Goal: Task Accomplishment & Management: Complete application form

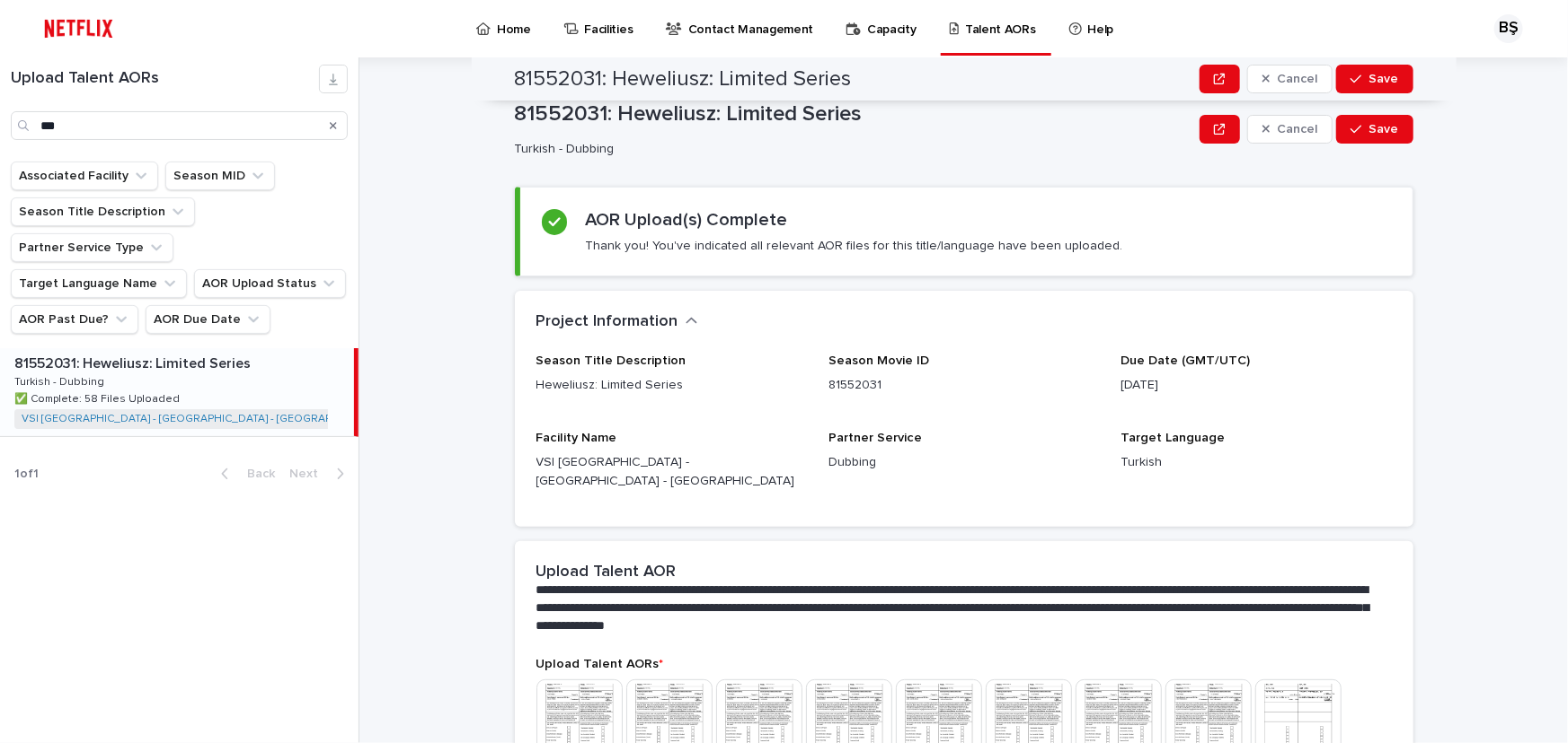
scroll to position [817, 0]
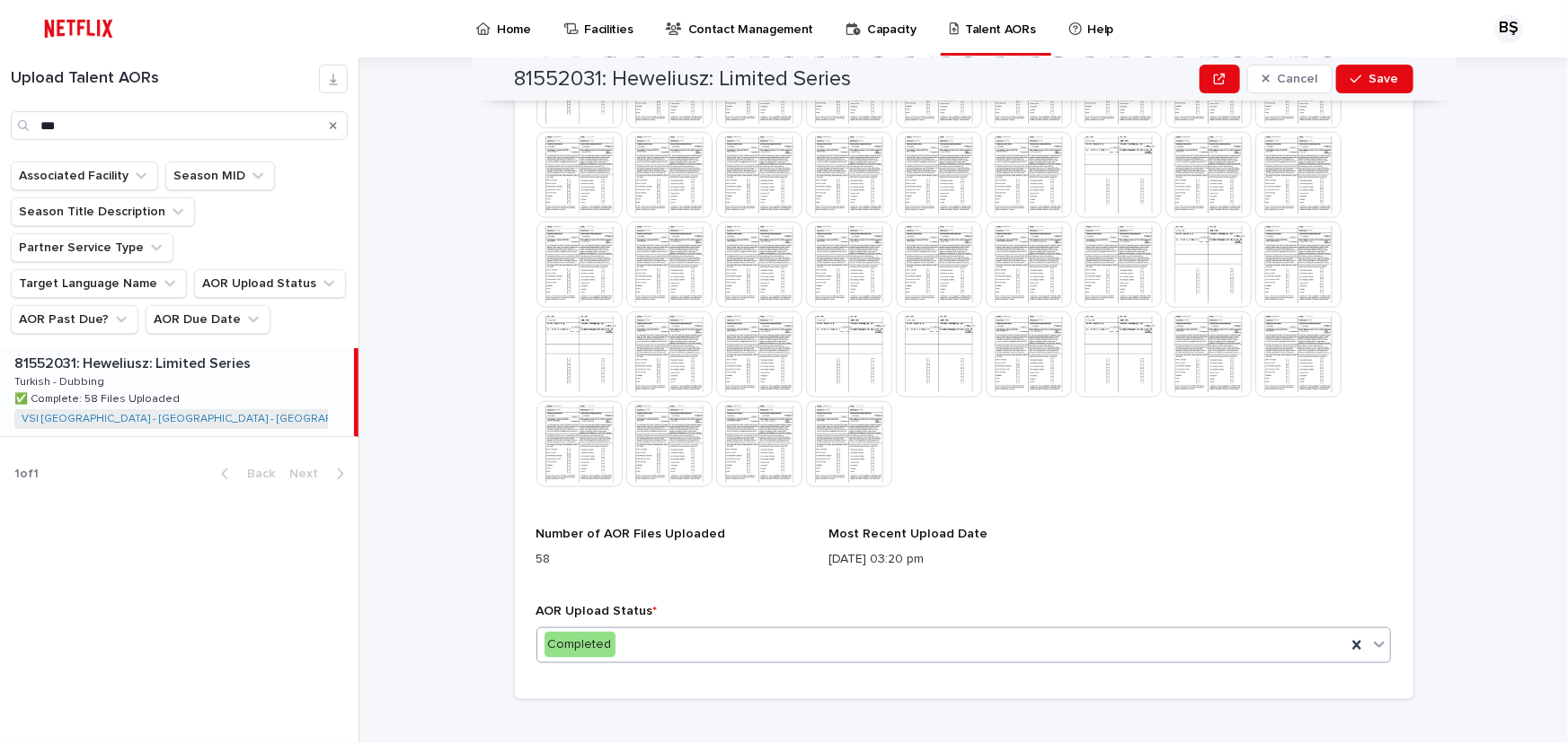
click at [639, 631] on div "Completed" at bounding box center [942, 645] width 809 height 30
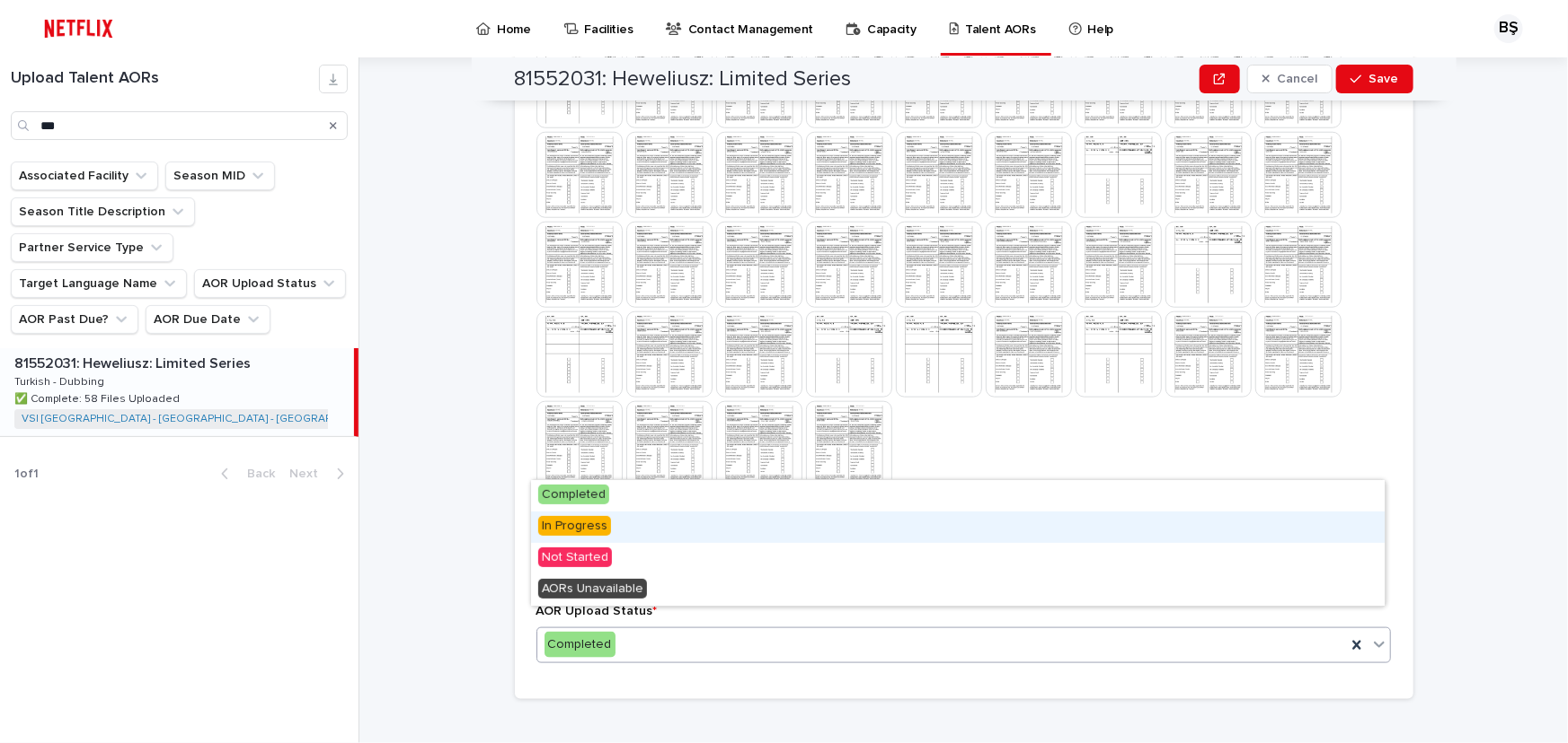
click at [658, 530] on div "In Progress" at bounding box center [958, 527] width 853 height 31
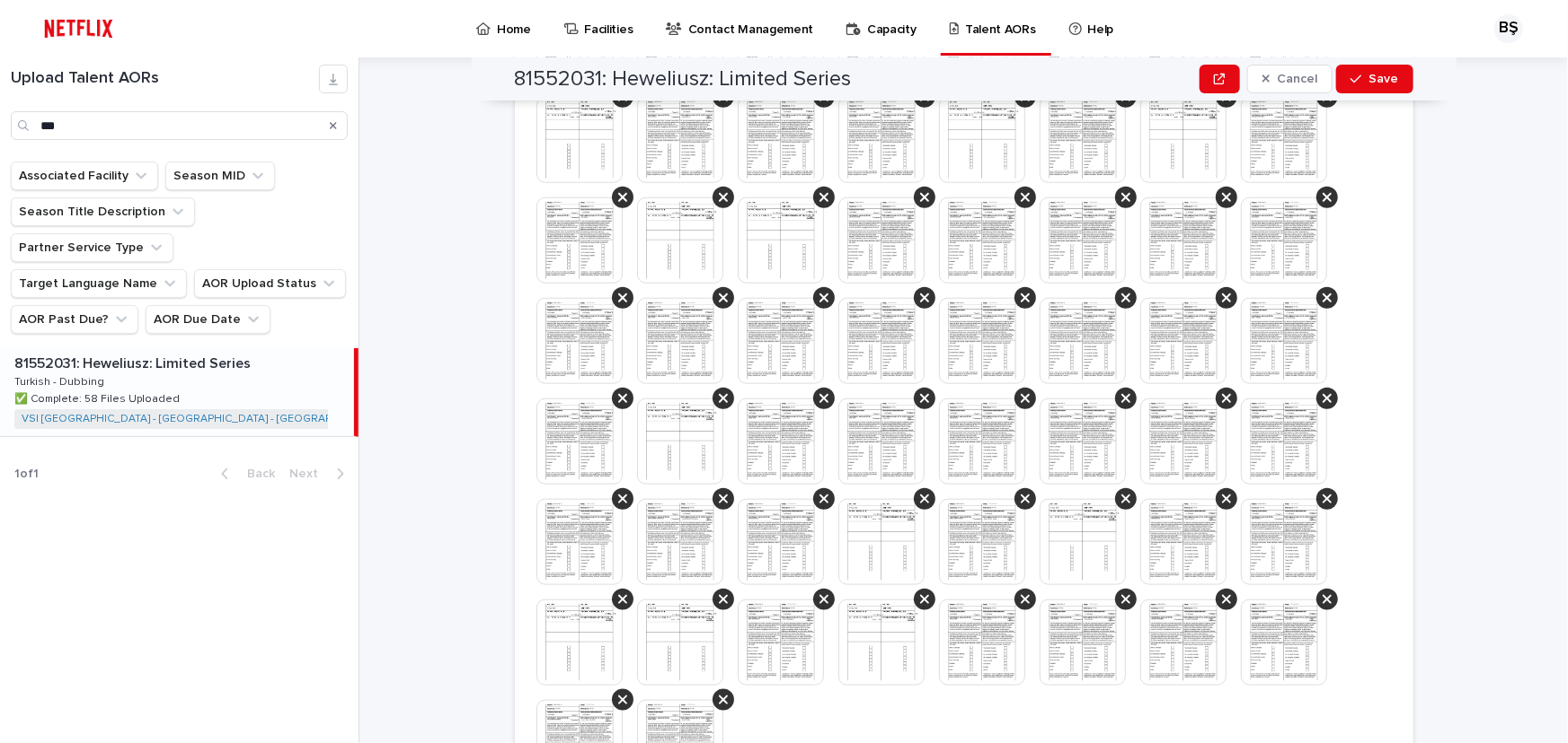
scroll to position [971, 0]
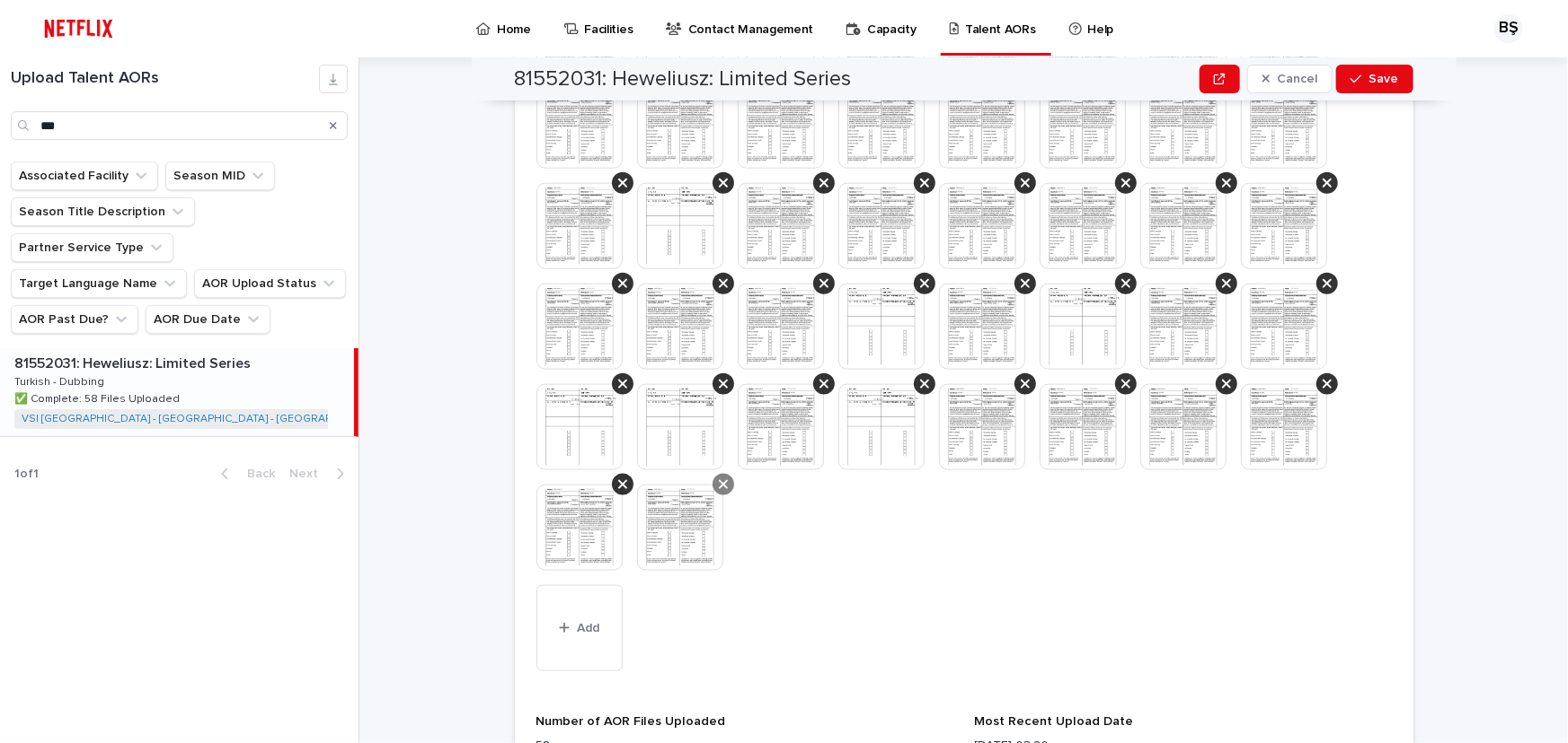
click at [718, 478] on icon at bounding box center [723, 485] width 9 height 14
click at [612, 474] on div at bounding box center [623, 485] width 22 height 22
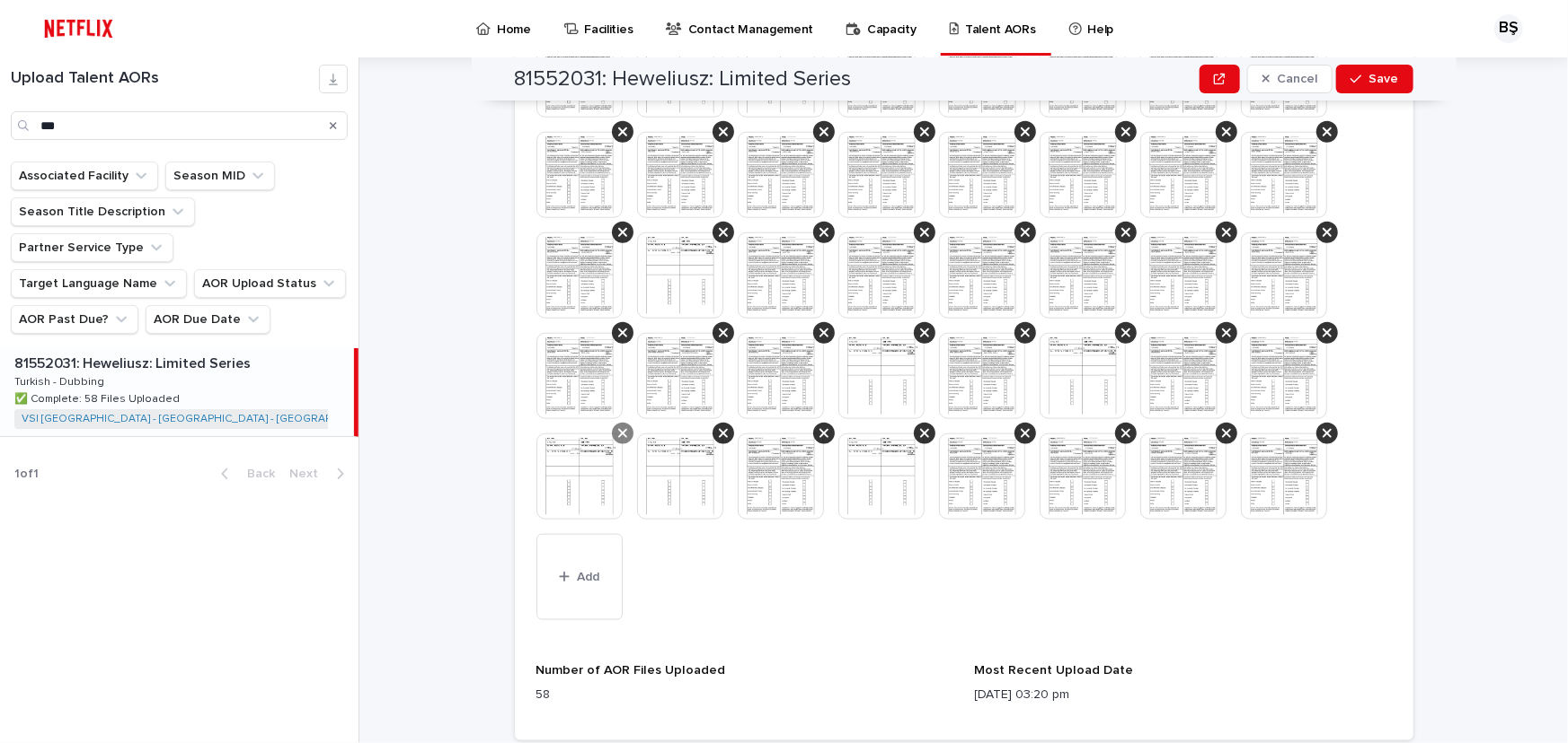
click at [621, 423] on div at bounding box center [623, 434] width 22 height 22
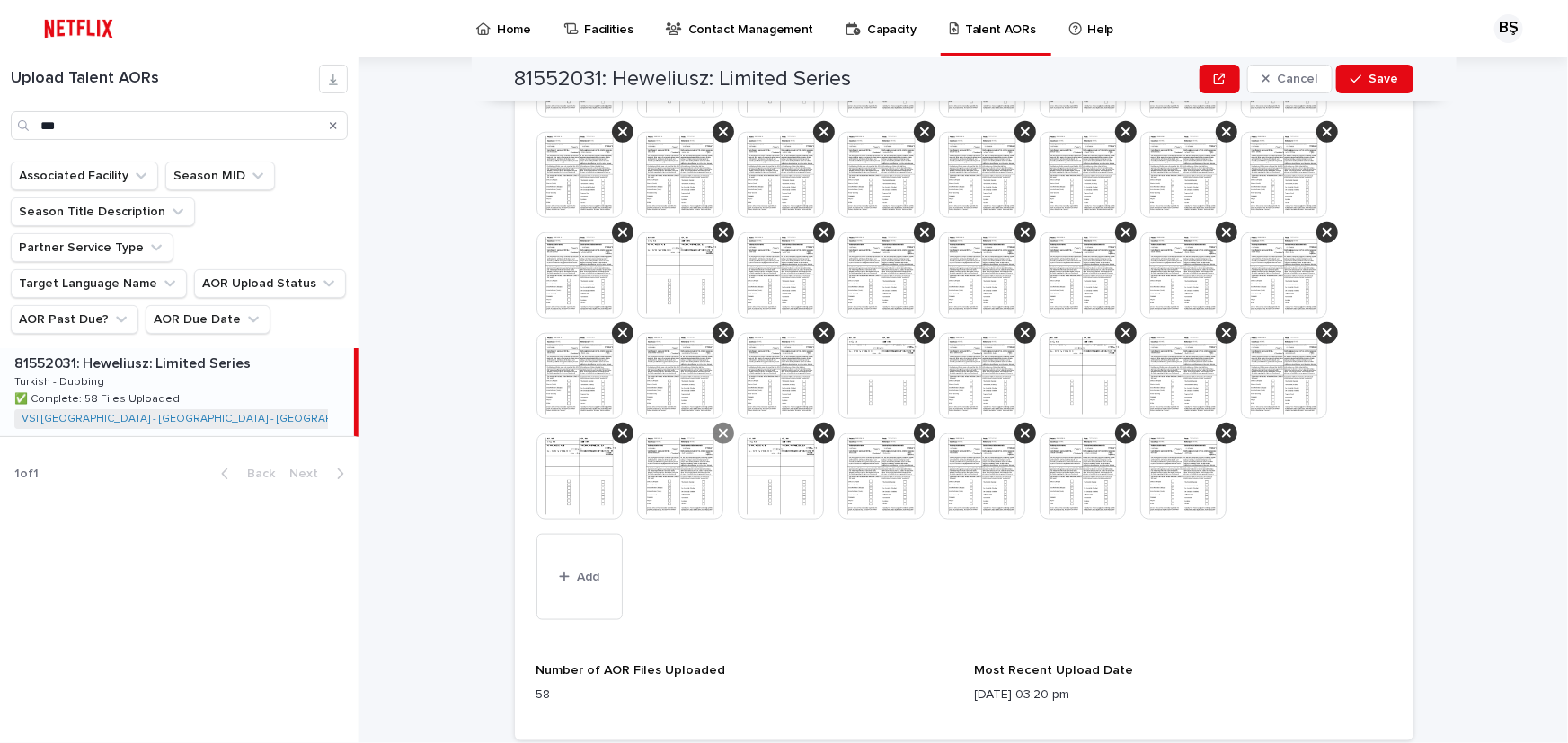
click at [719, 429] on icon at bounding box center [723, 434] width 9 height 9
click at [618, 426] on icon at bounding box center [623, 434] width 9 height 14
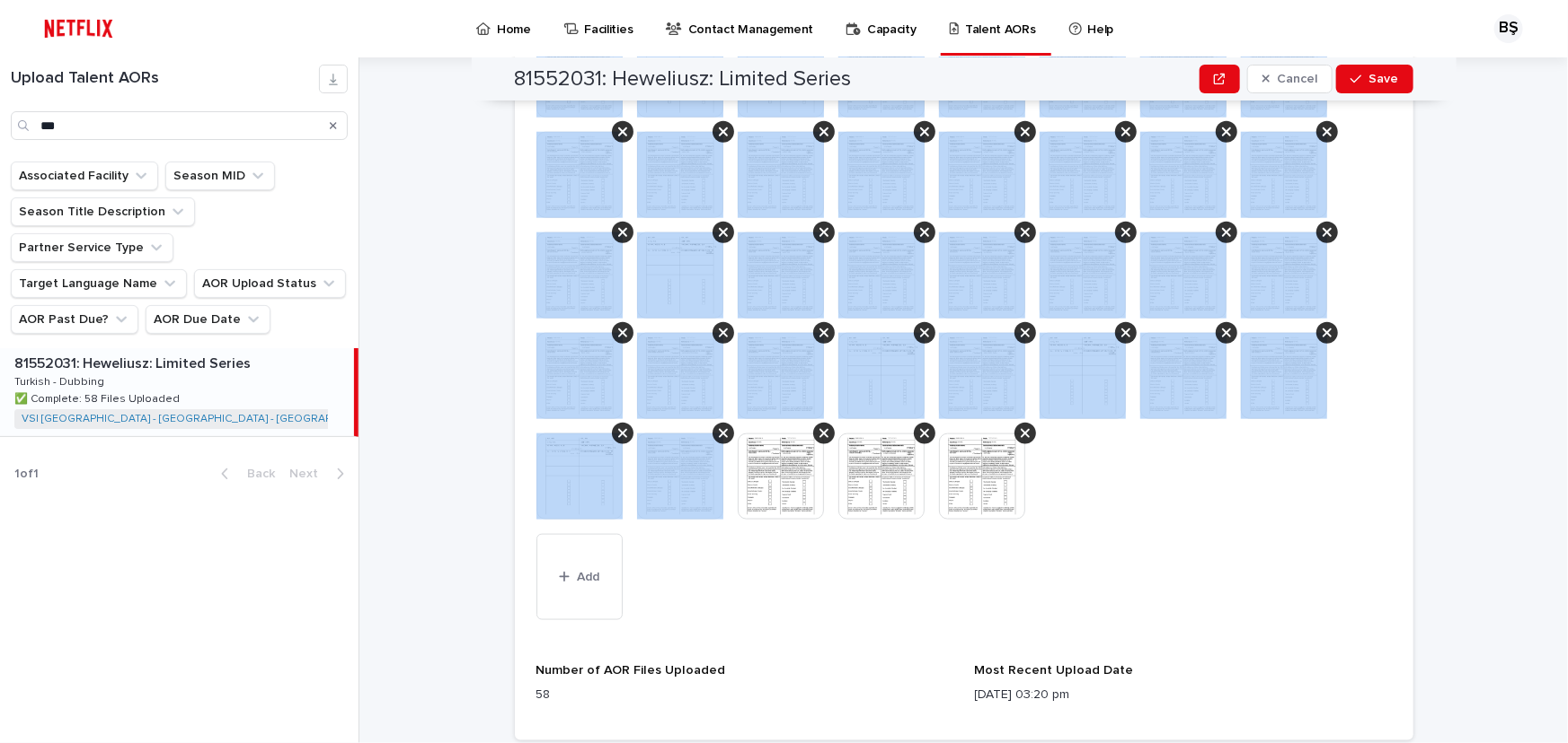
click at [618, 426] on icon at bounding box center [623, 434] width 9 height 14
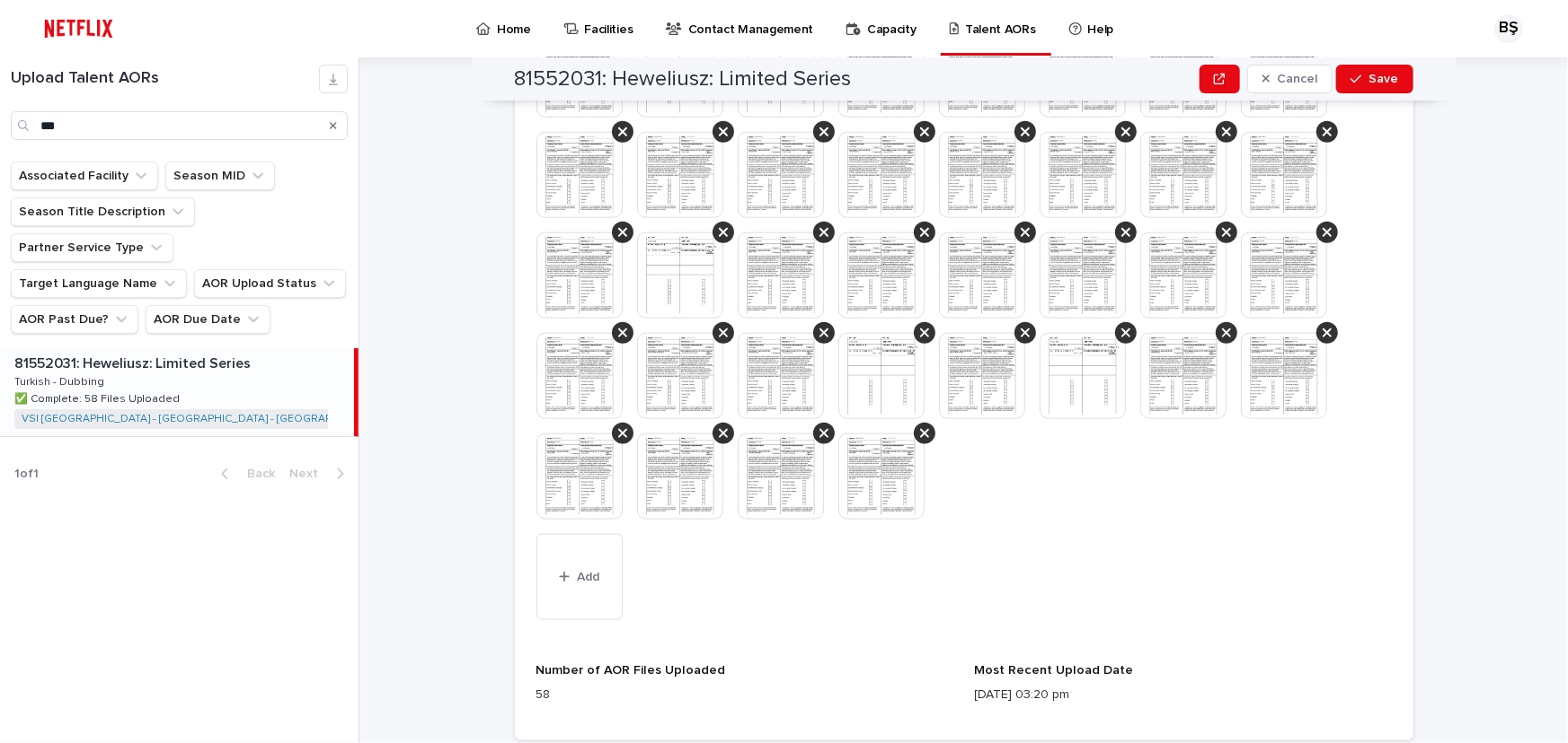
click at [618, 426] on icon at bounding box center [623, 434] width 9 height 14
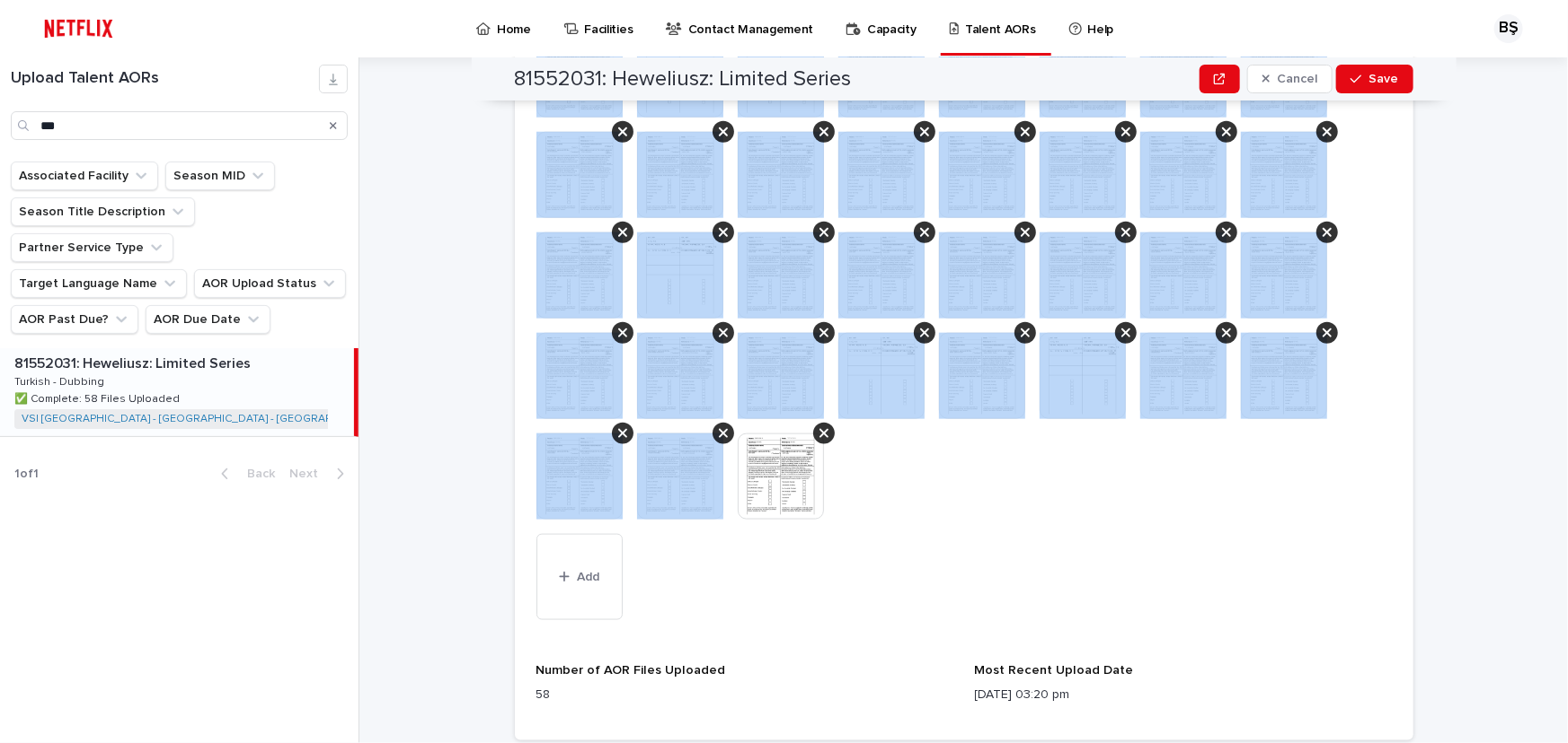
click at [618, 426] on icon at bounding box center [623, 434] width 9 height 14
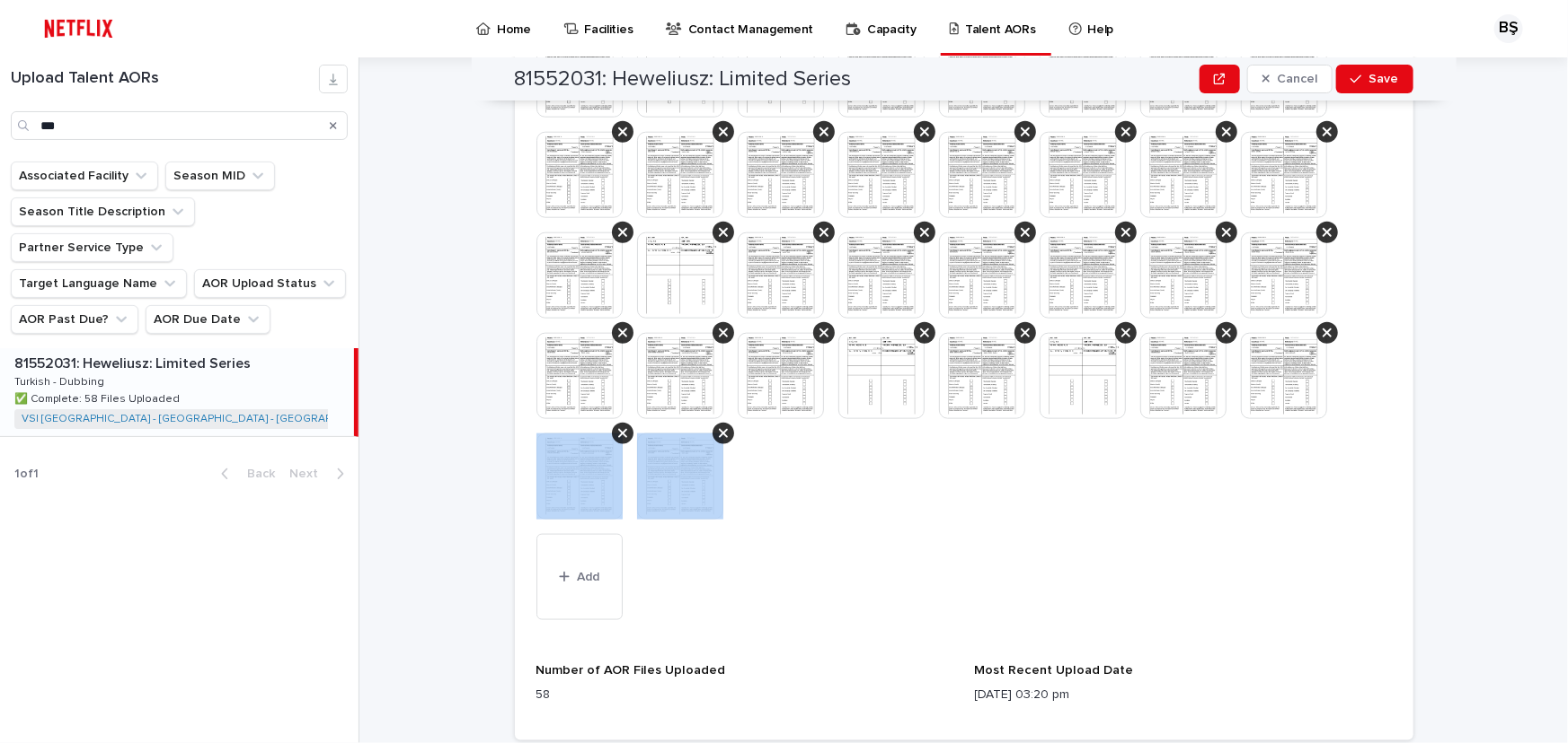
click at [618, 426] on icon at bounding box center [623, 434] width 9 height 14
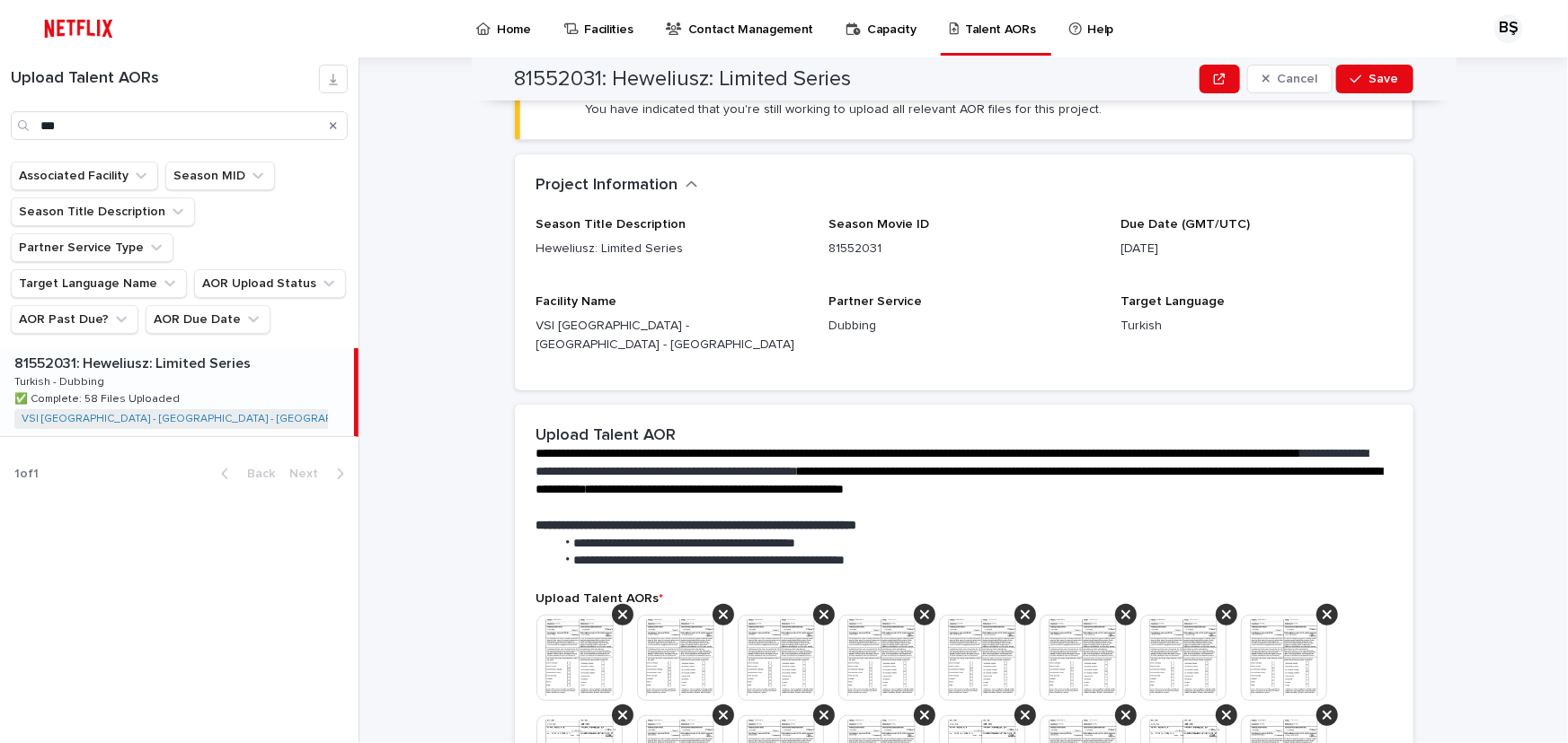
scroll to position [136, 0]
click at [618, 612] on icon at bounding box center [623, 616] width 9 height 9
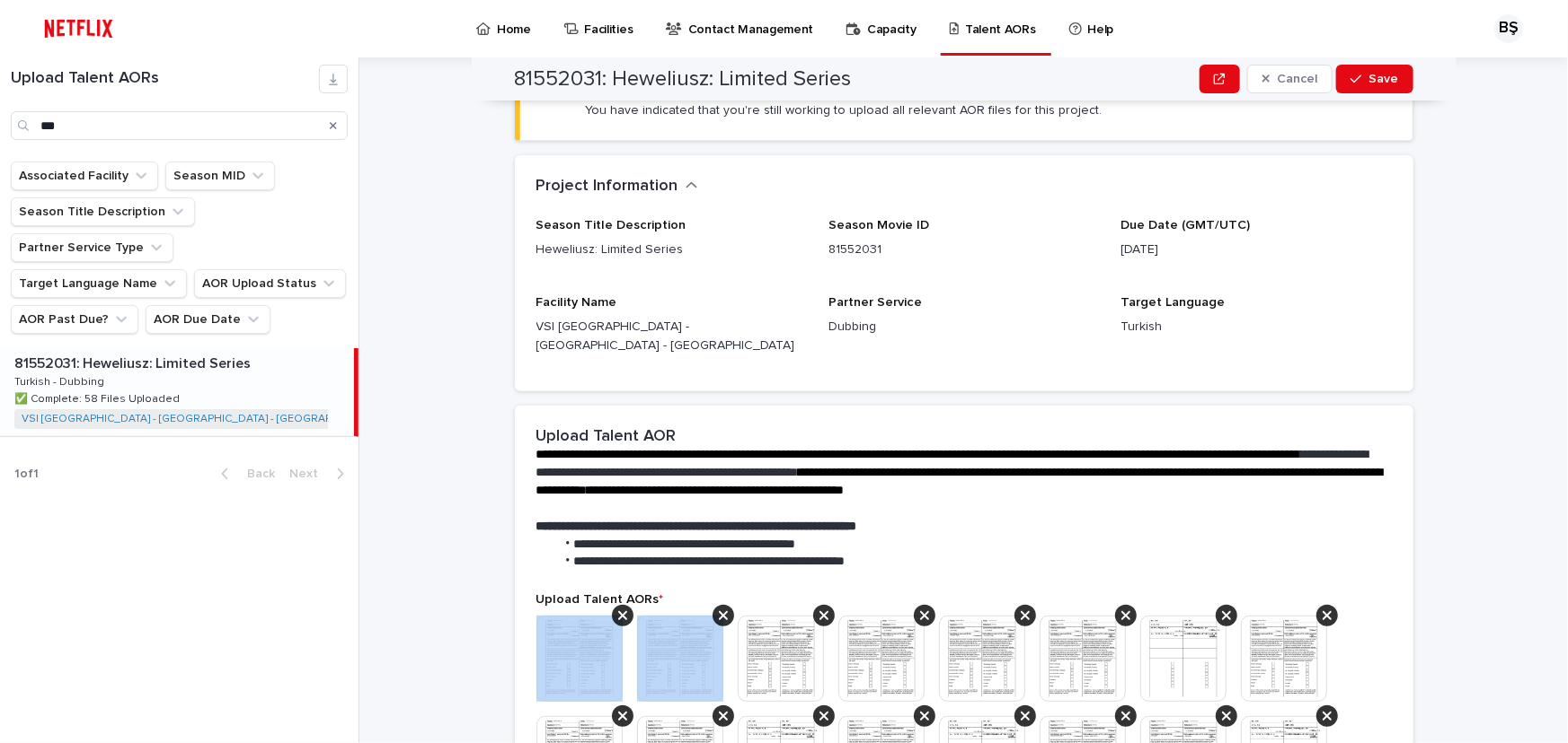
click at [618, 612] on icon at bounding box center [623, 616] width 9 height 9
click at [618, 609] on icon at bounding box center [623, 616] width 9 height 14
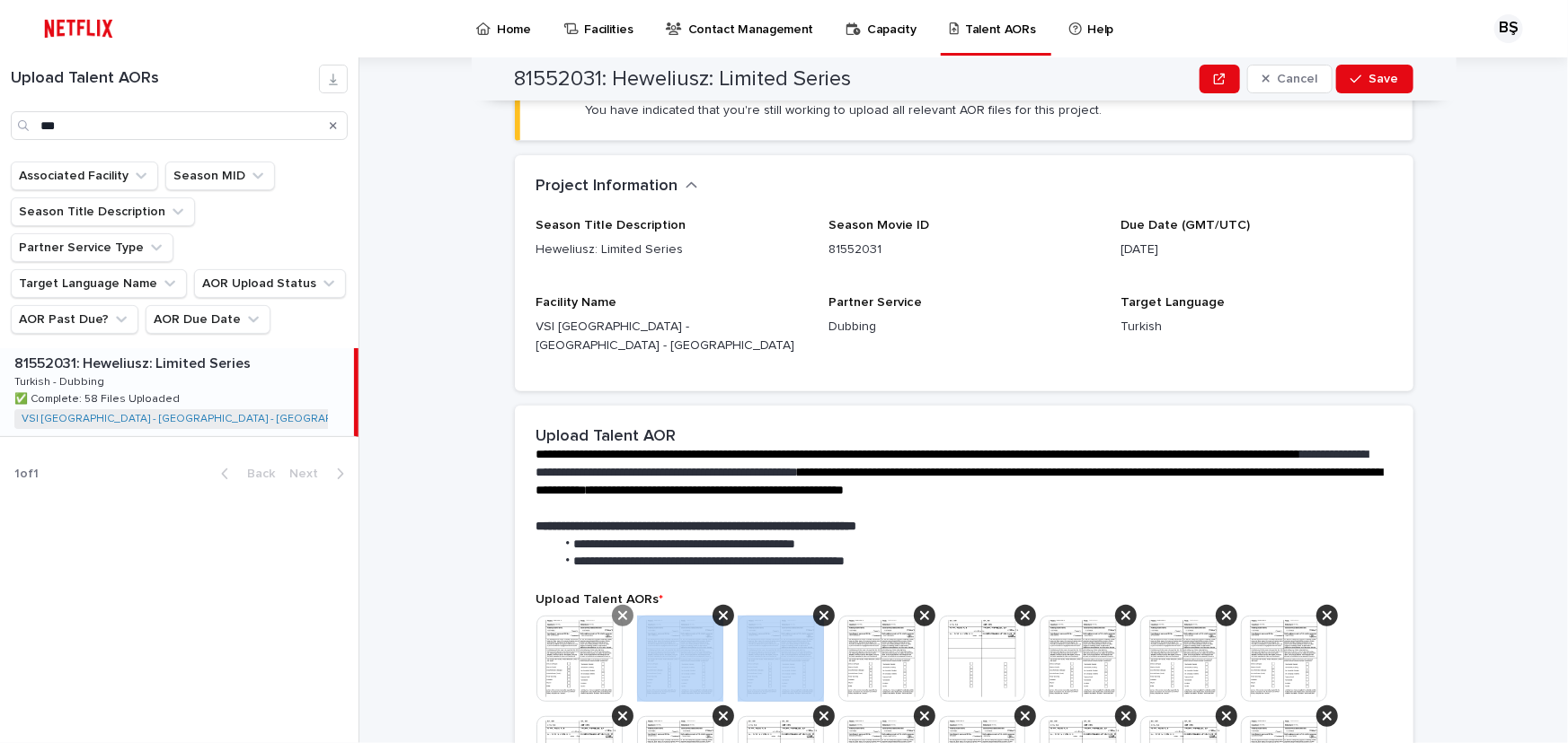
click at [718, 609] on icon at bounding box center [723, 616] width 9 height 14
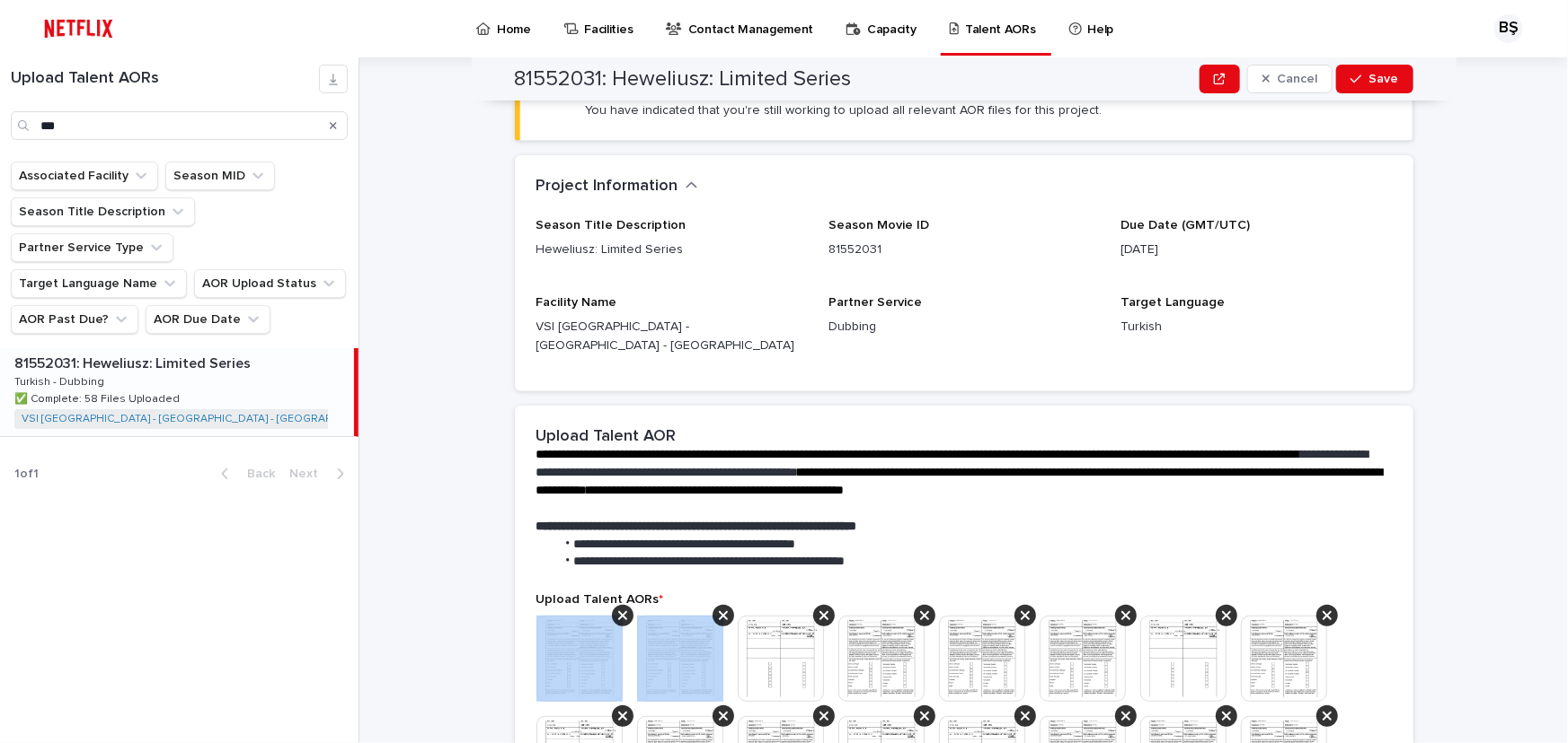
click at [618, 609] on icon at bounding box center [623, 616] width 9 height 14
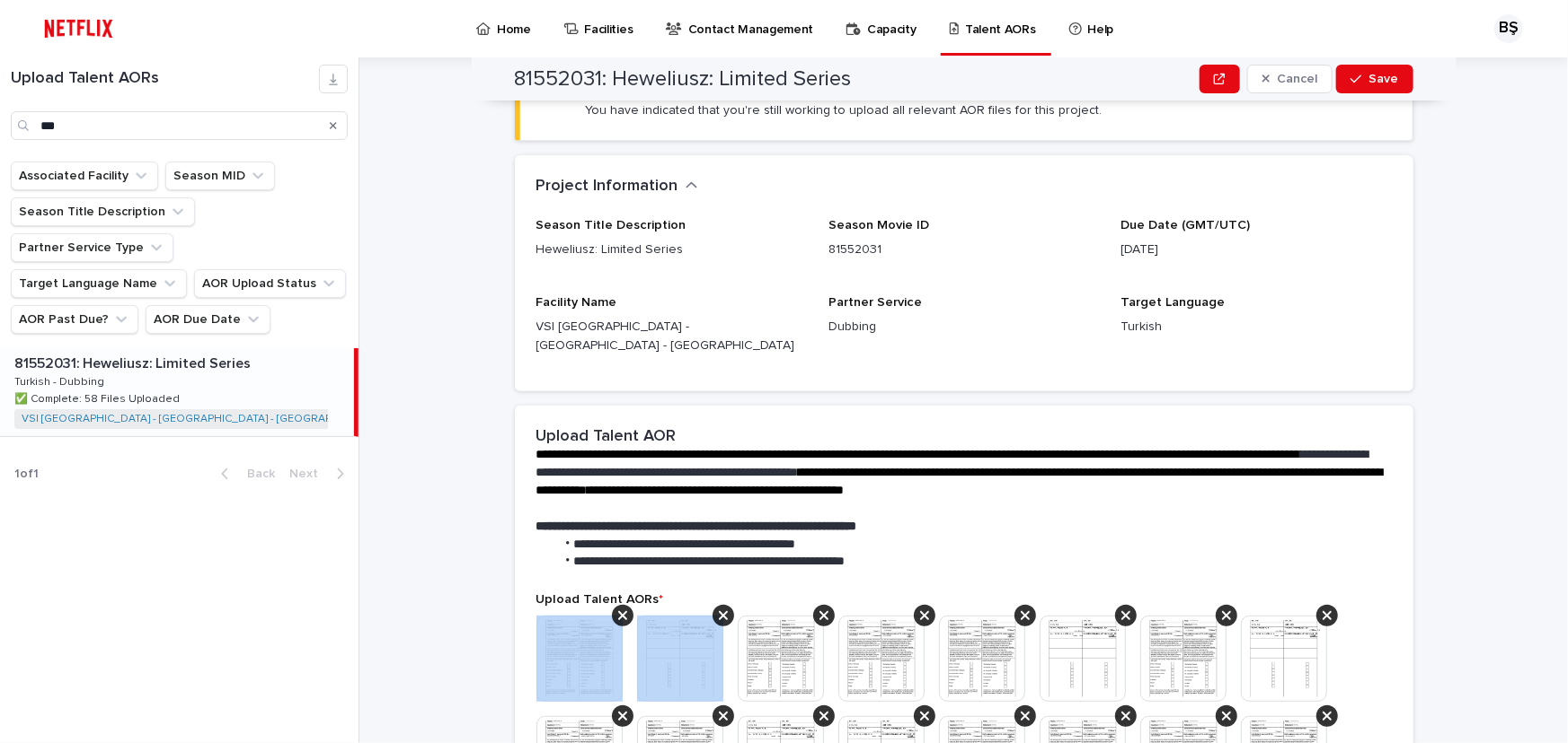
click at [618, 609] on icon at bounding box center [623, 616] width 9 height 14
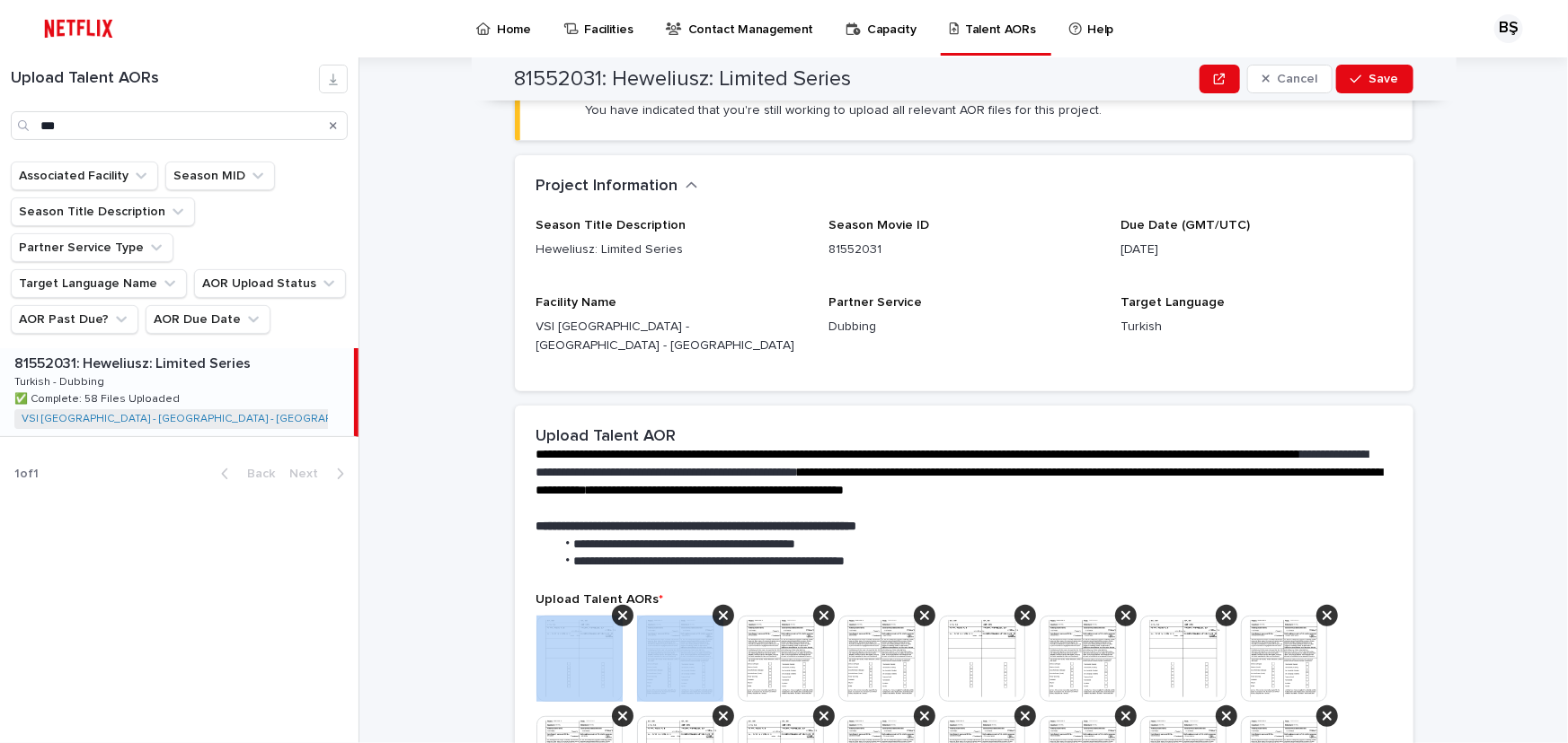
click at [618, 609] on icon at bounding box center [623, 616] width 9 height 14
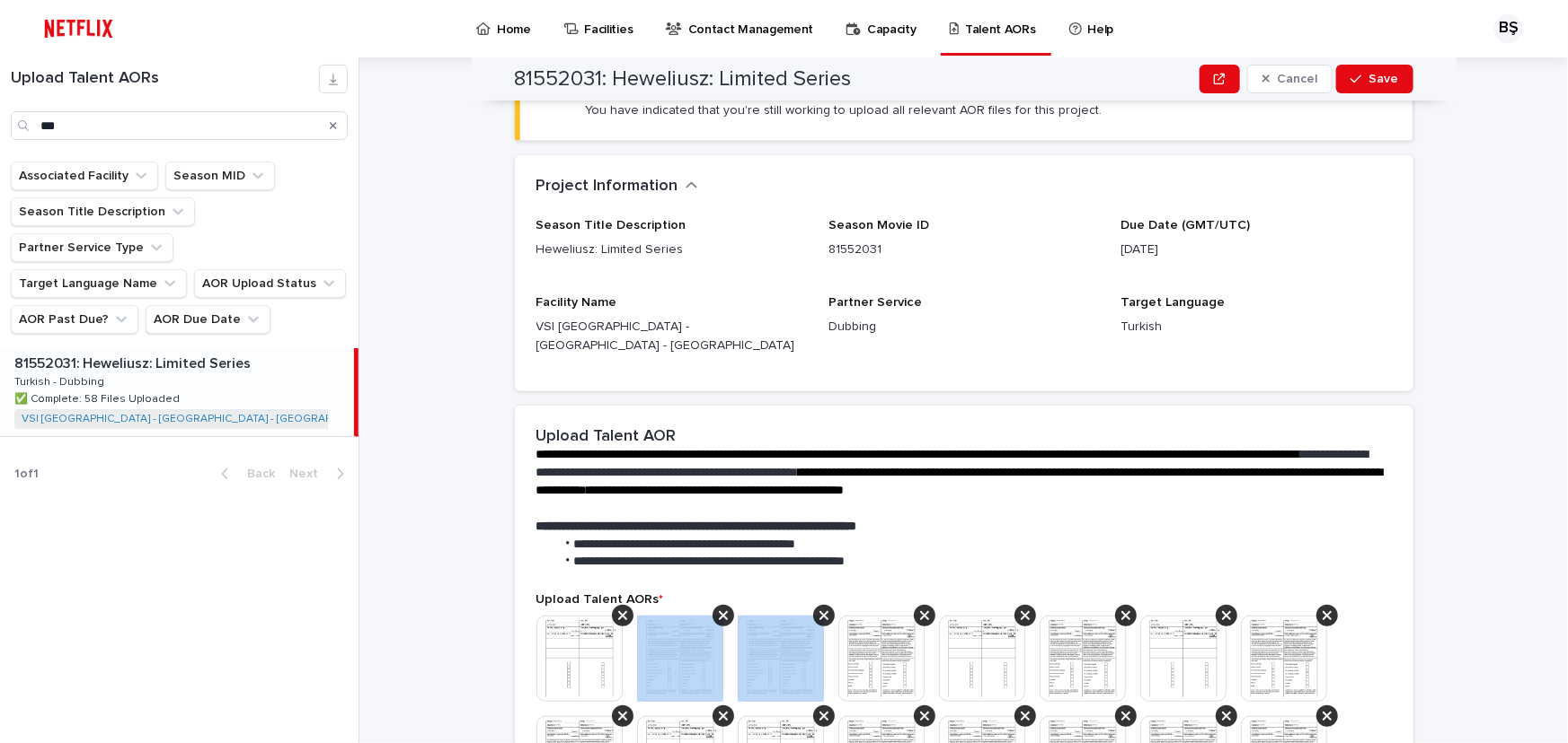
click at [718, 609] on icon at bounding box center [723, 616] width 9 height 14
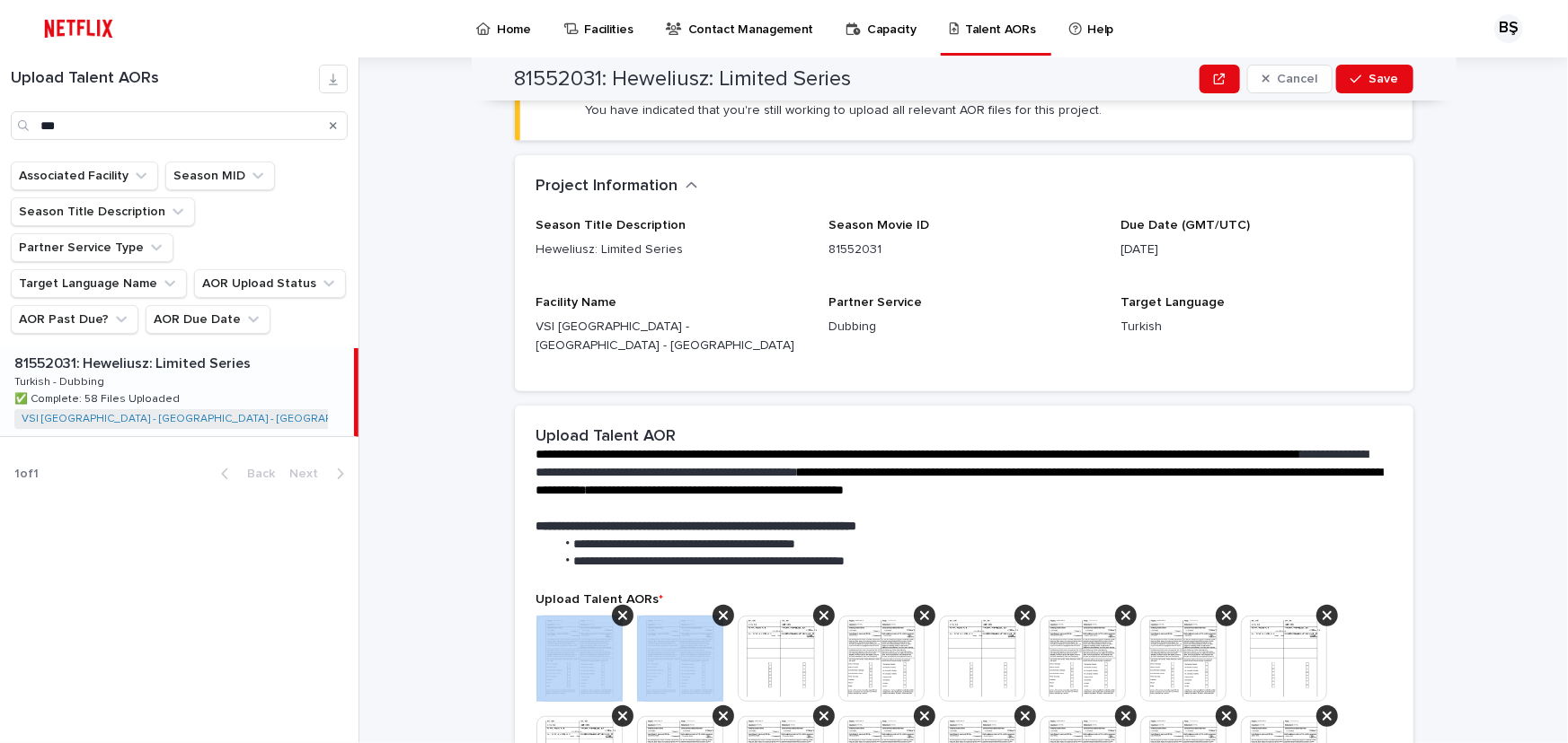
click at [618, 609] on icon at bounding box center [623, 616] width 9 height 14
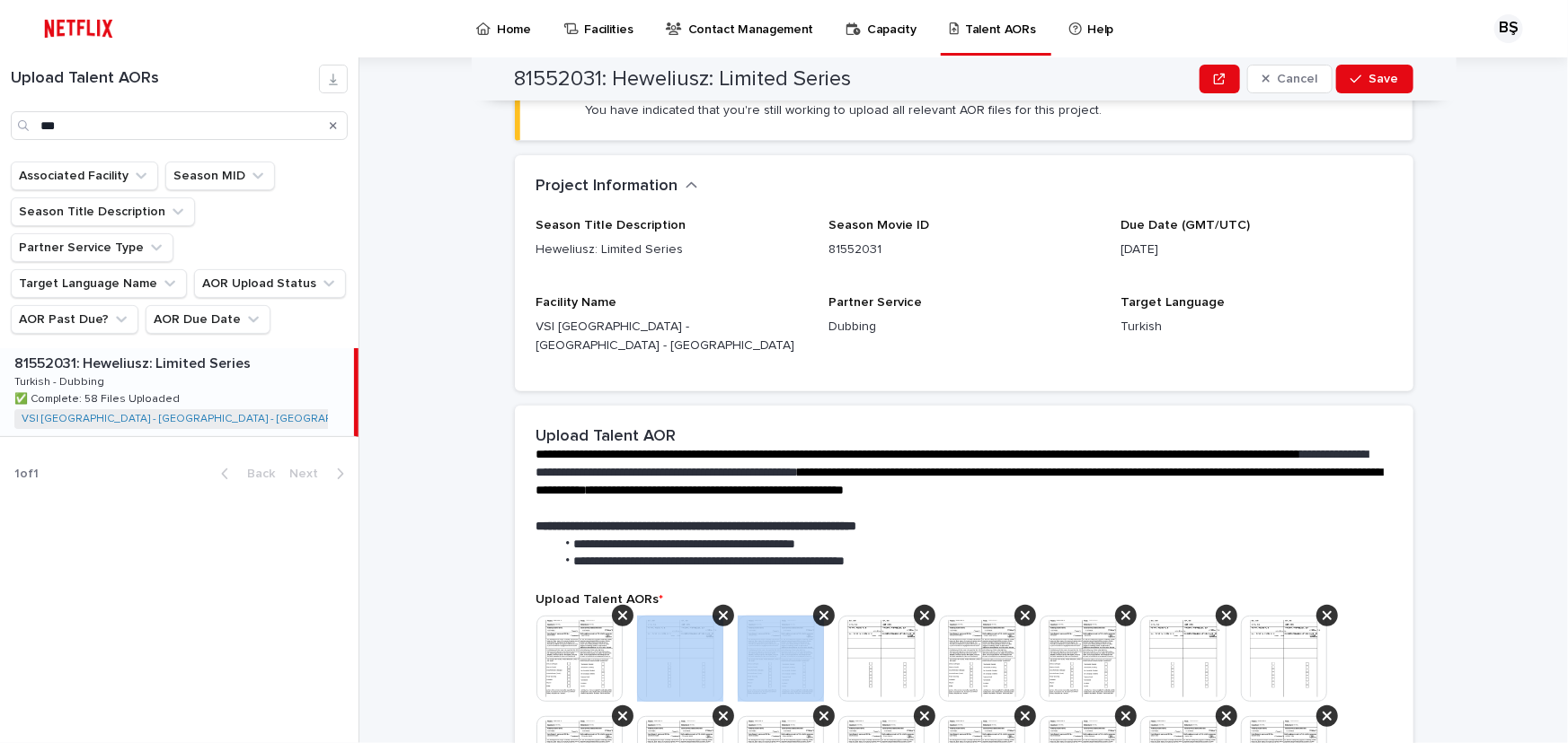
click at [718, 609] on icon at bounding box center [723, 616] width 9 height 14
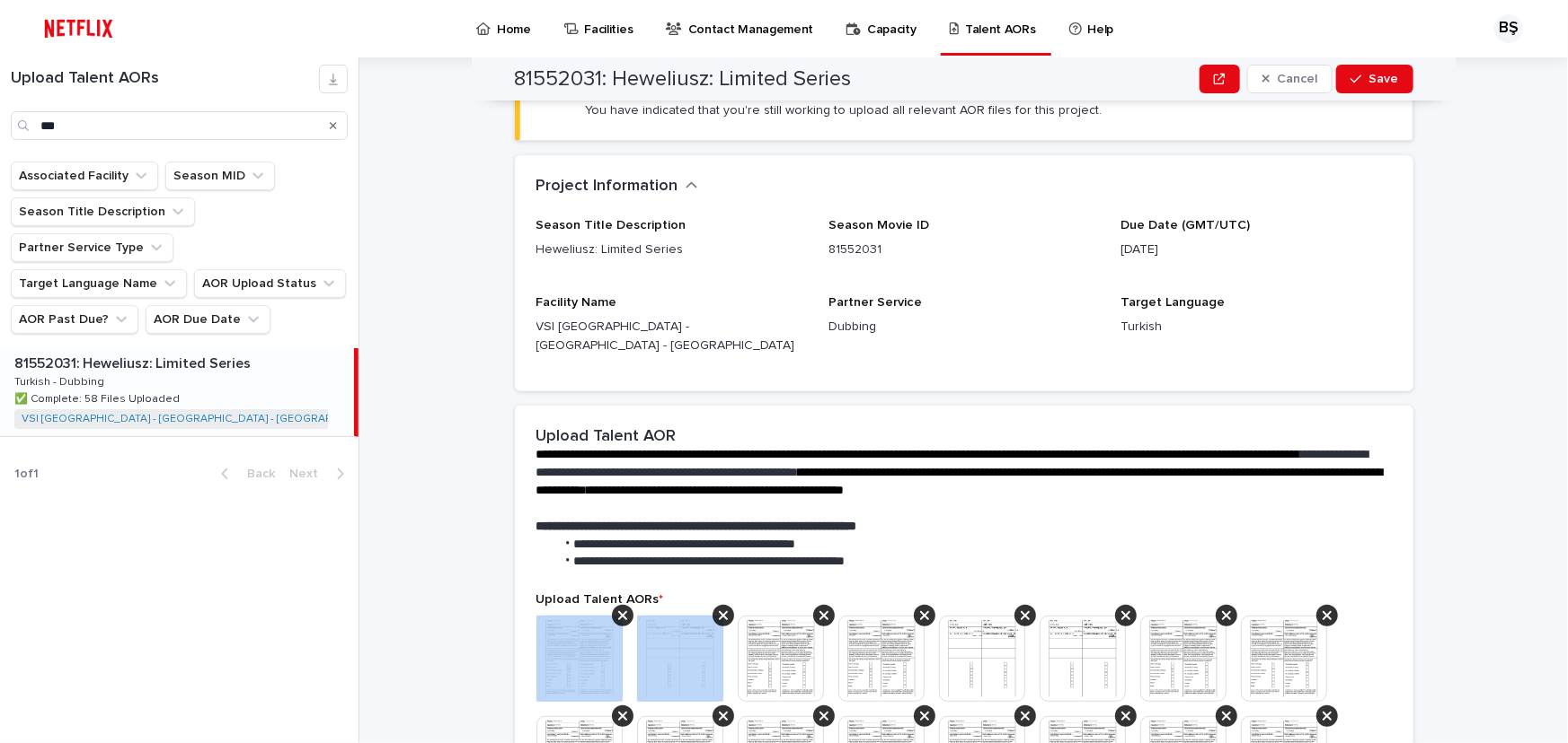
click at [618, 609] on icon at bounding box center [623, 616] width 9 height 14
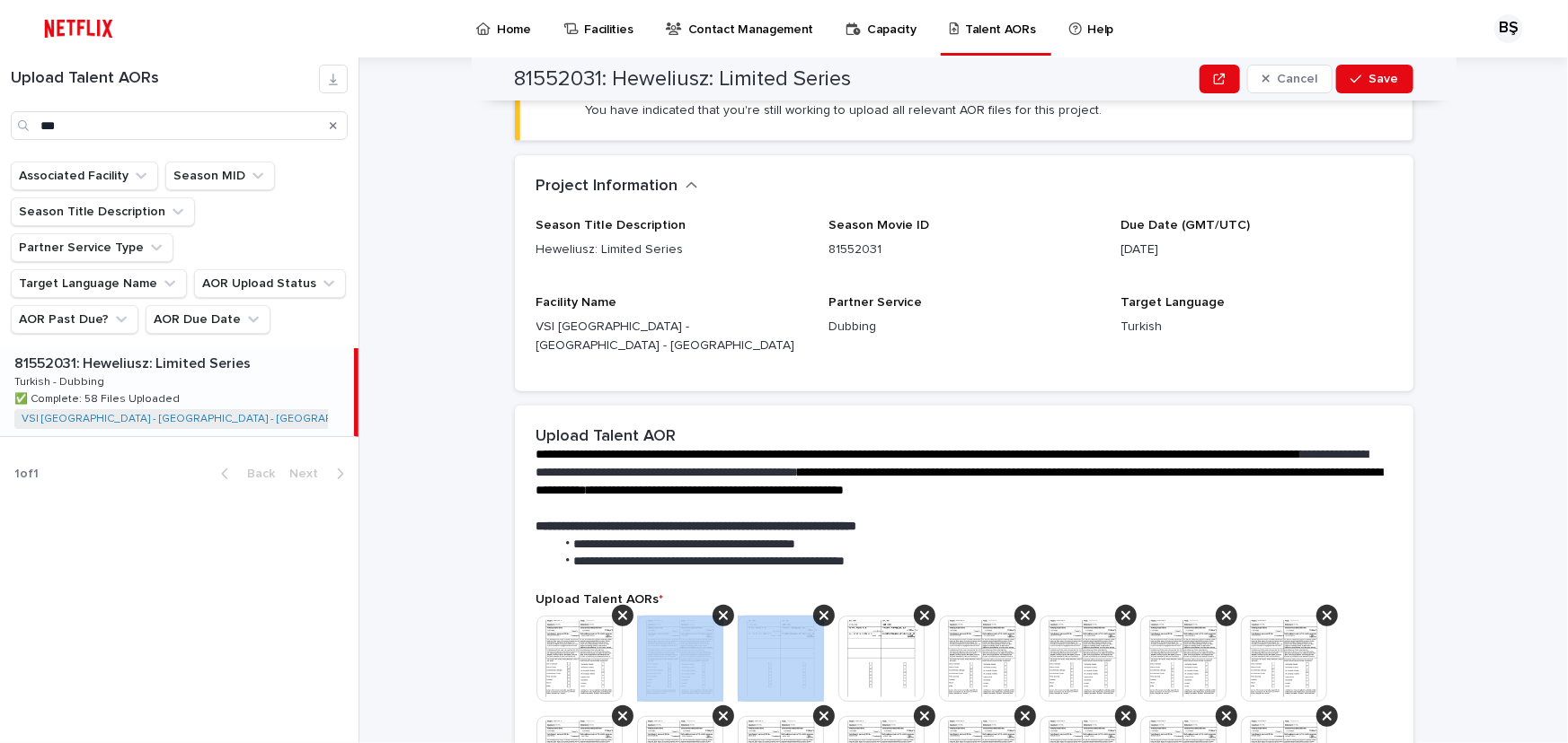
click at [718, 609] on icon at bounding box center [723, 616] width 9 height 14
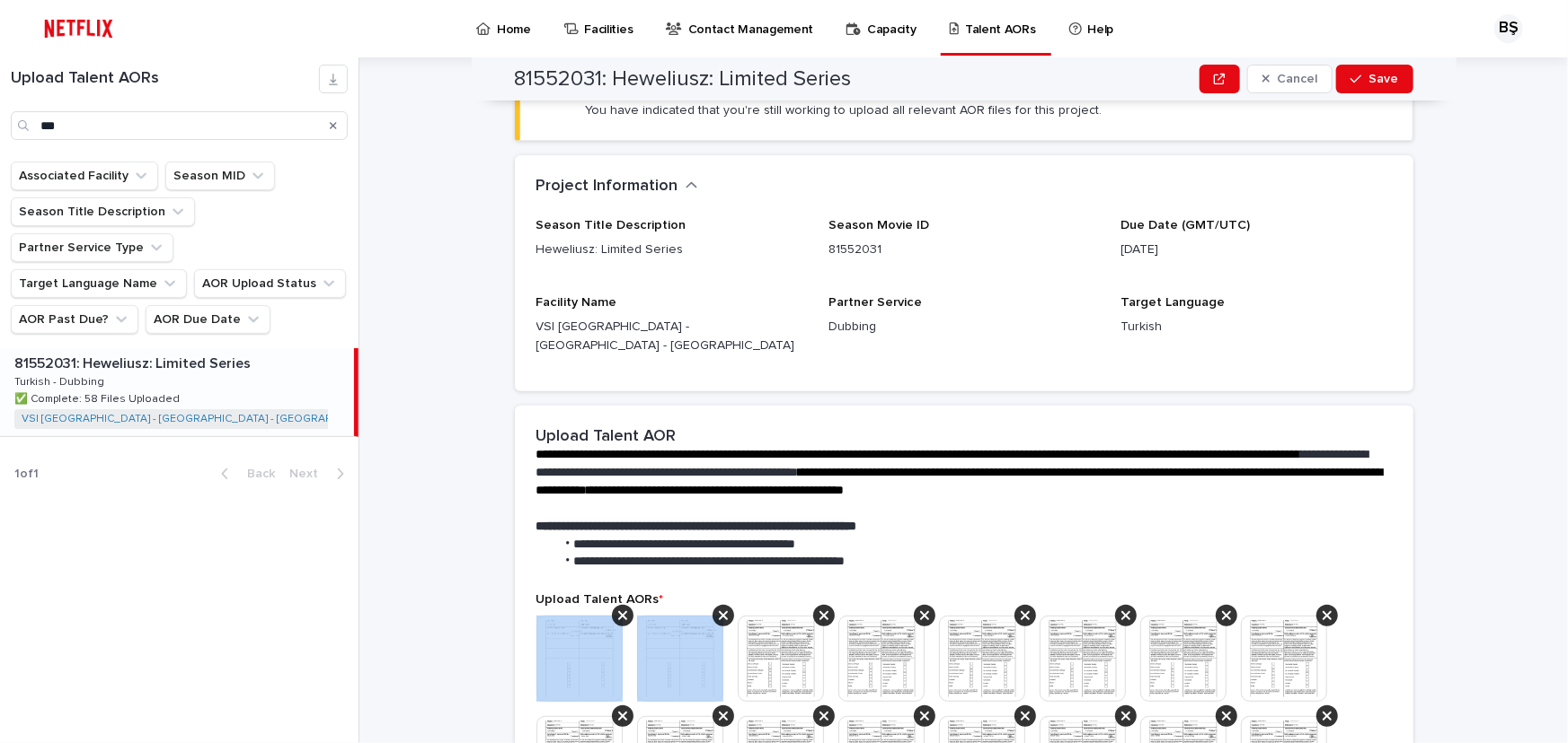
click at [618, 609] on icon at bounding box center [623, 616] width 9 height 14
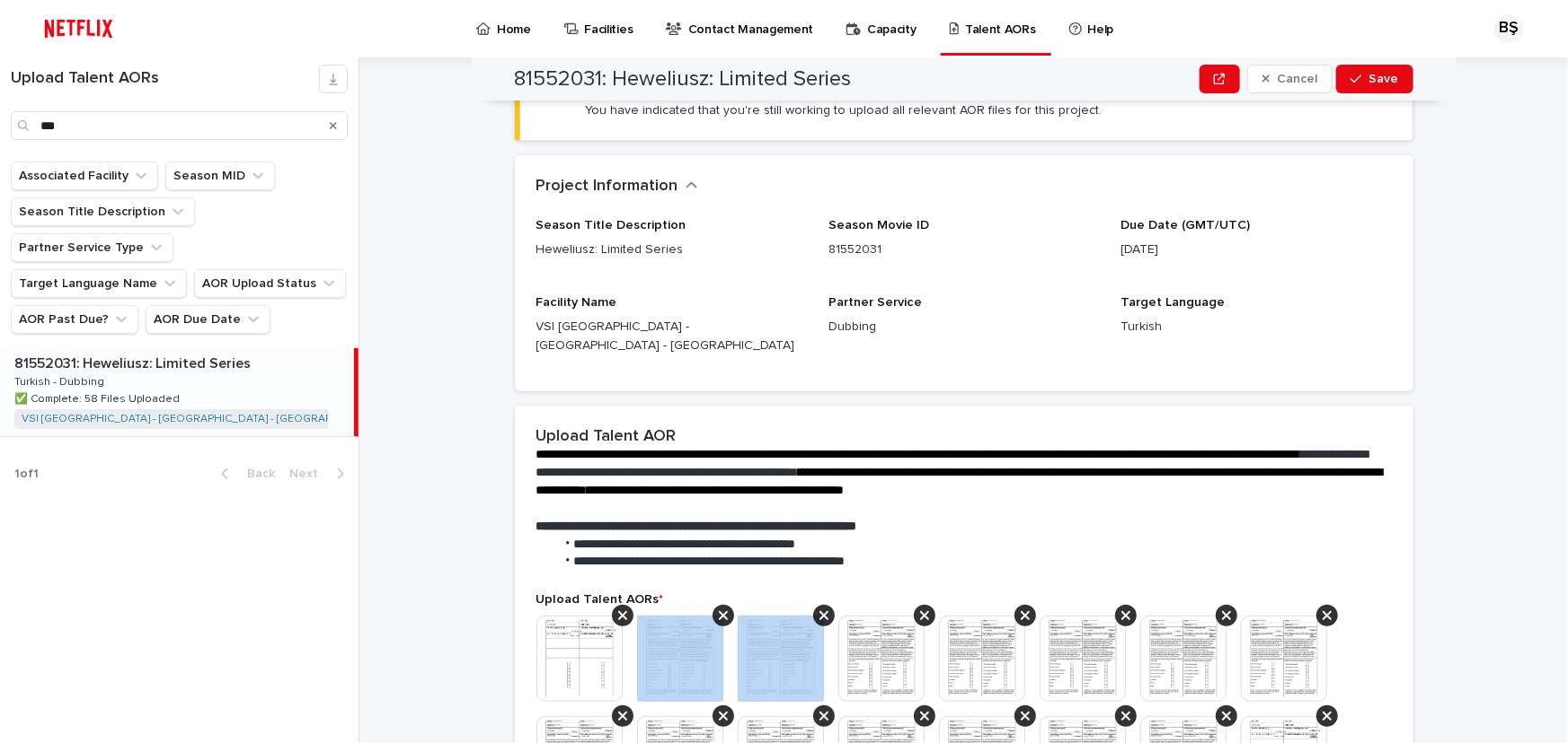
click at [718, 609] on icon at bounding box center [723, 616] width 9 height 14
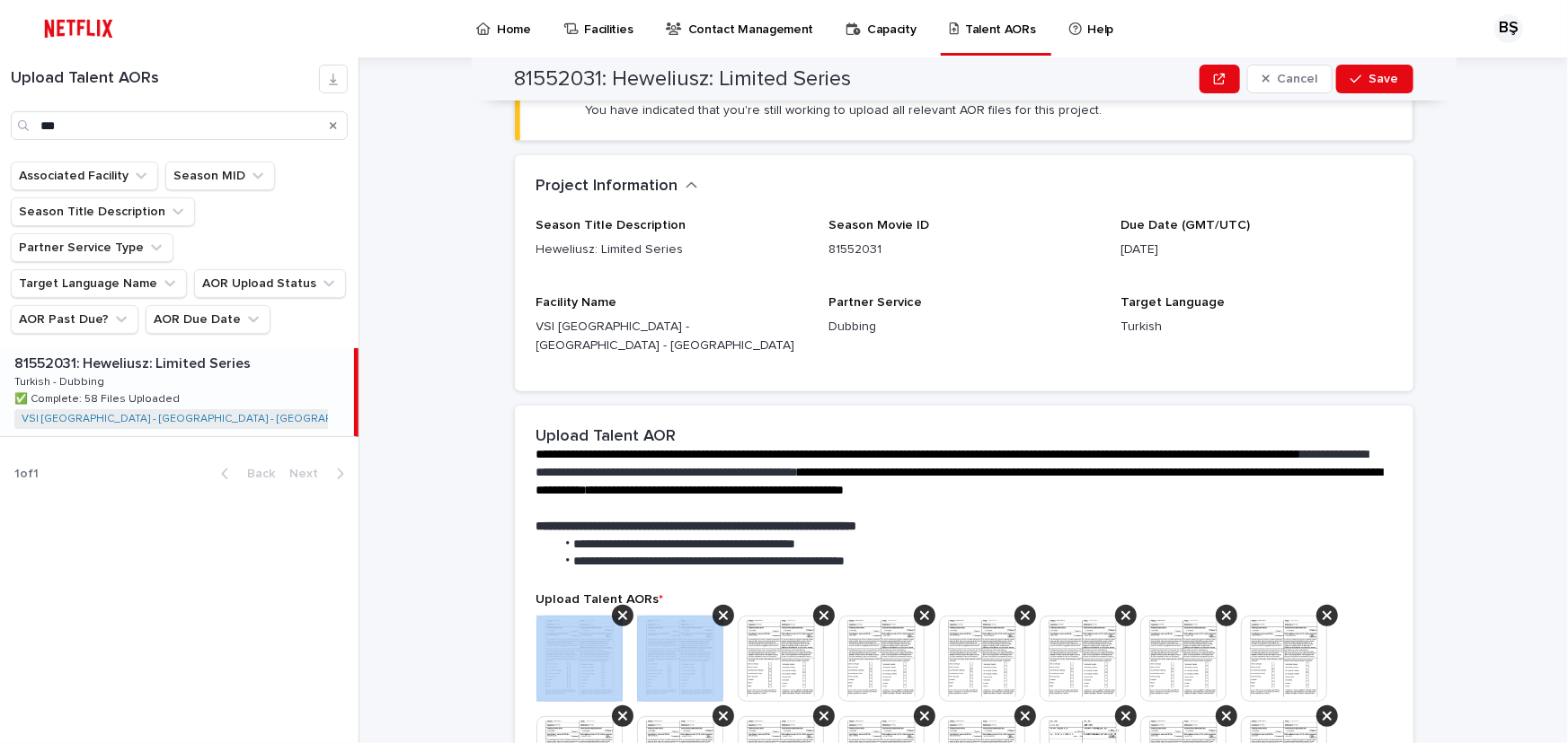
click at [618, 609] on icon at bounding box center [623, 616] width 9 height 14
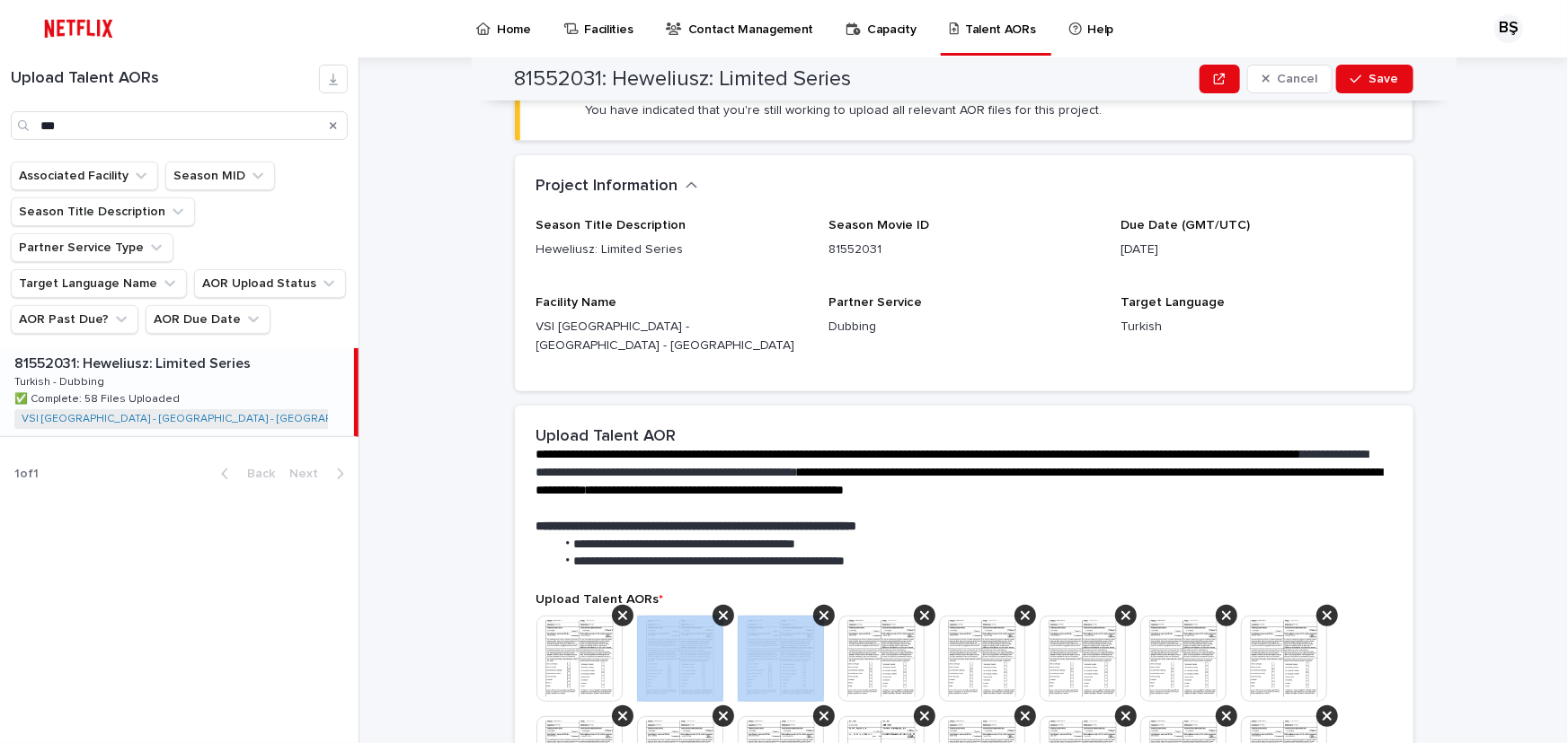
click at [718, 609] on icon at bounding box center [723, 616] width 9 height 14
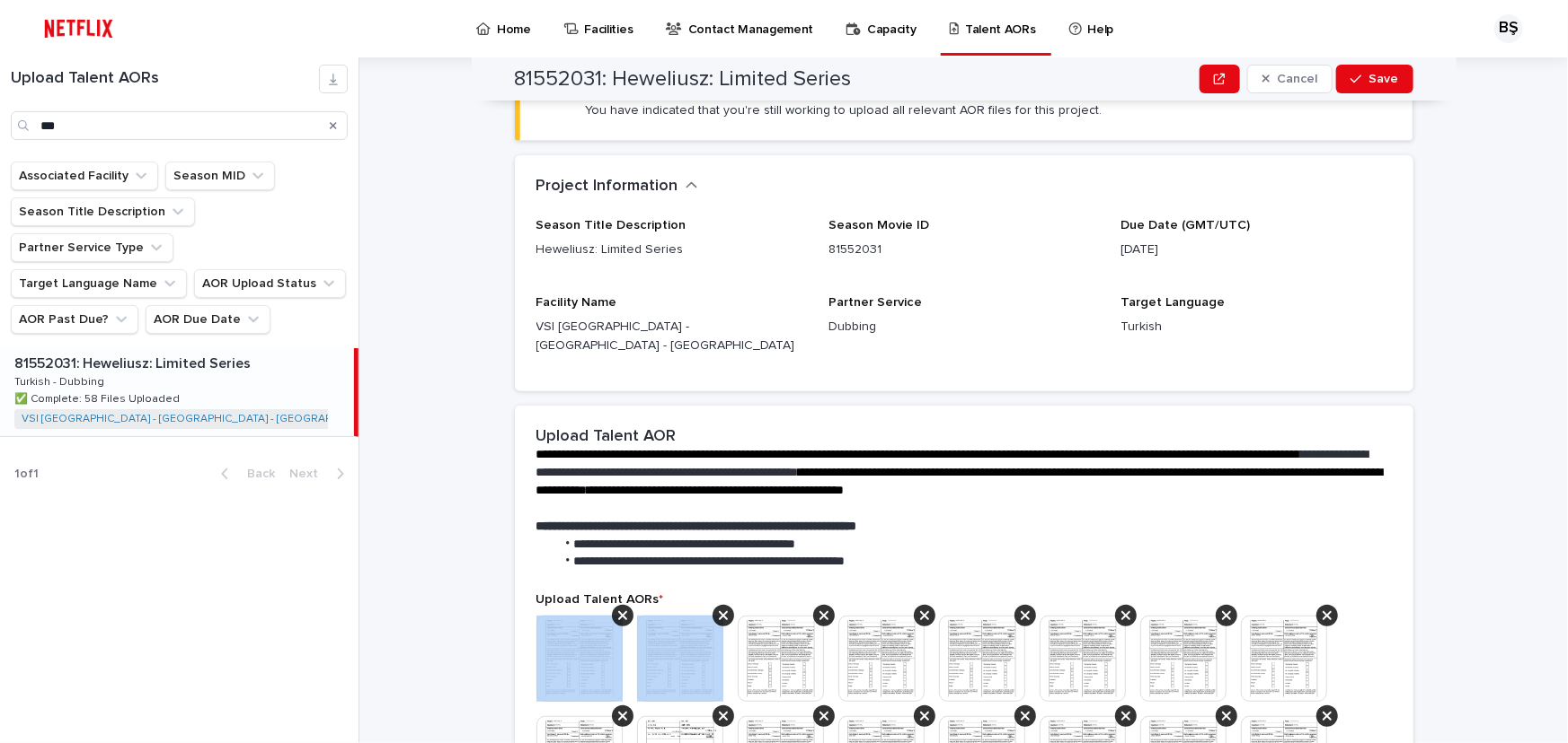
click at [618, 609] on icon at bounding box center [623, 616] width 9 height 14
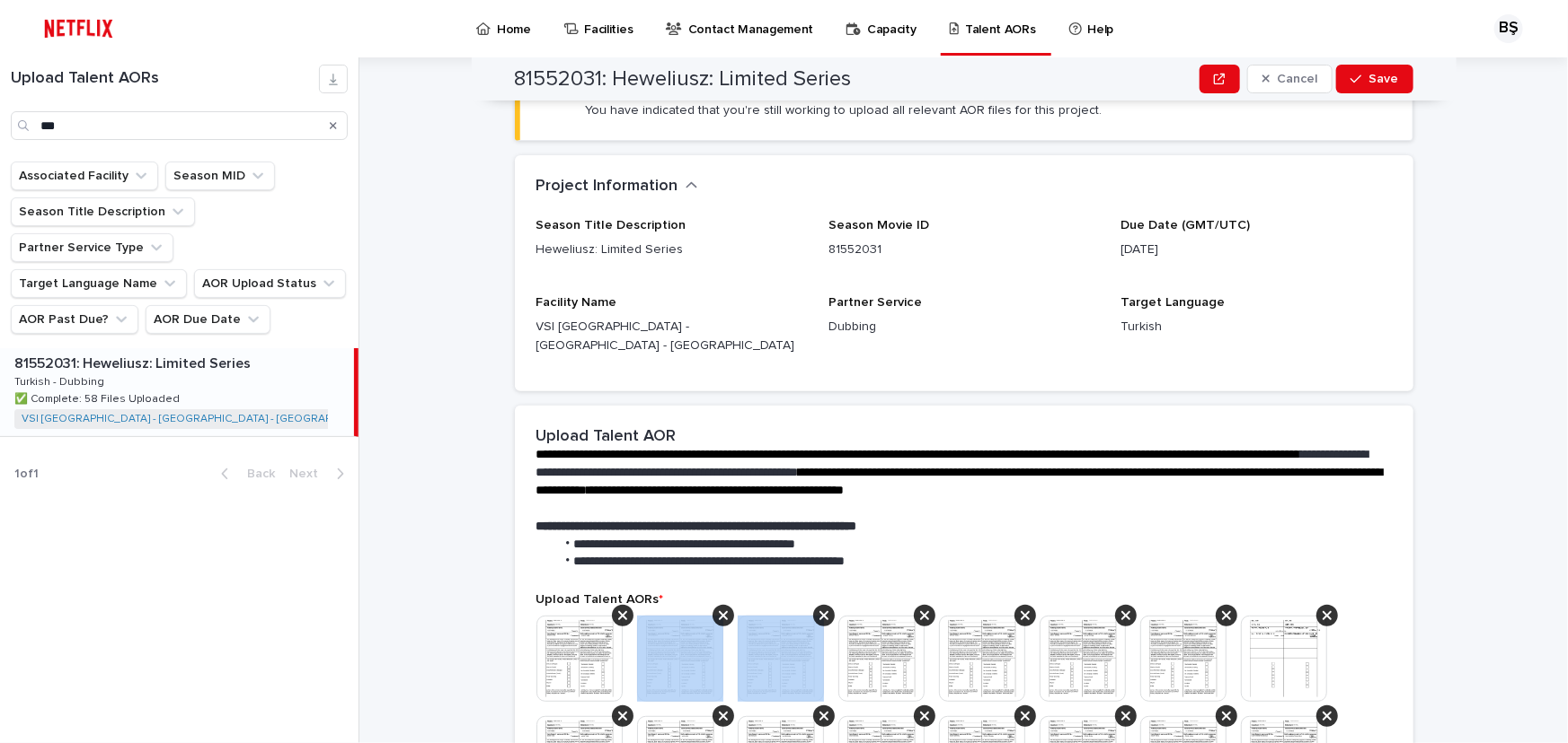
click at [718, 609] on icon at bounding box center [723, 616] width 9 height 14
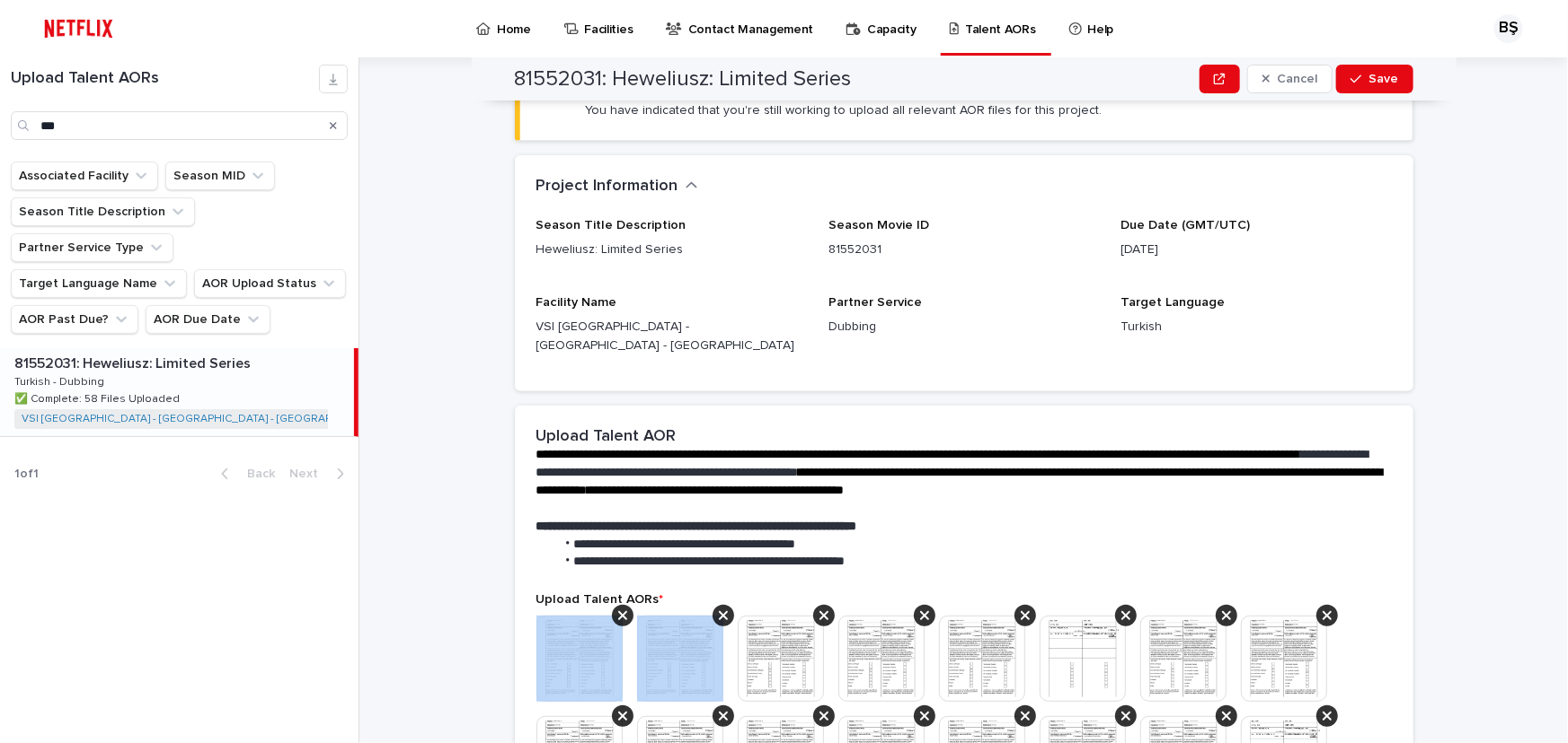
click at [618, 609] on icon at bounding box center [623, 616] width 9 height 14
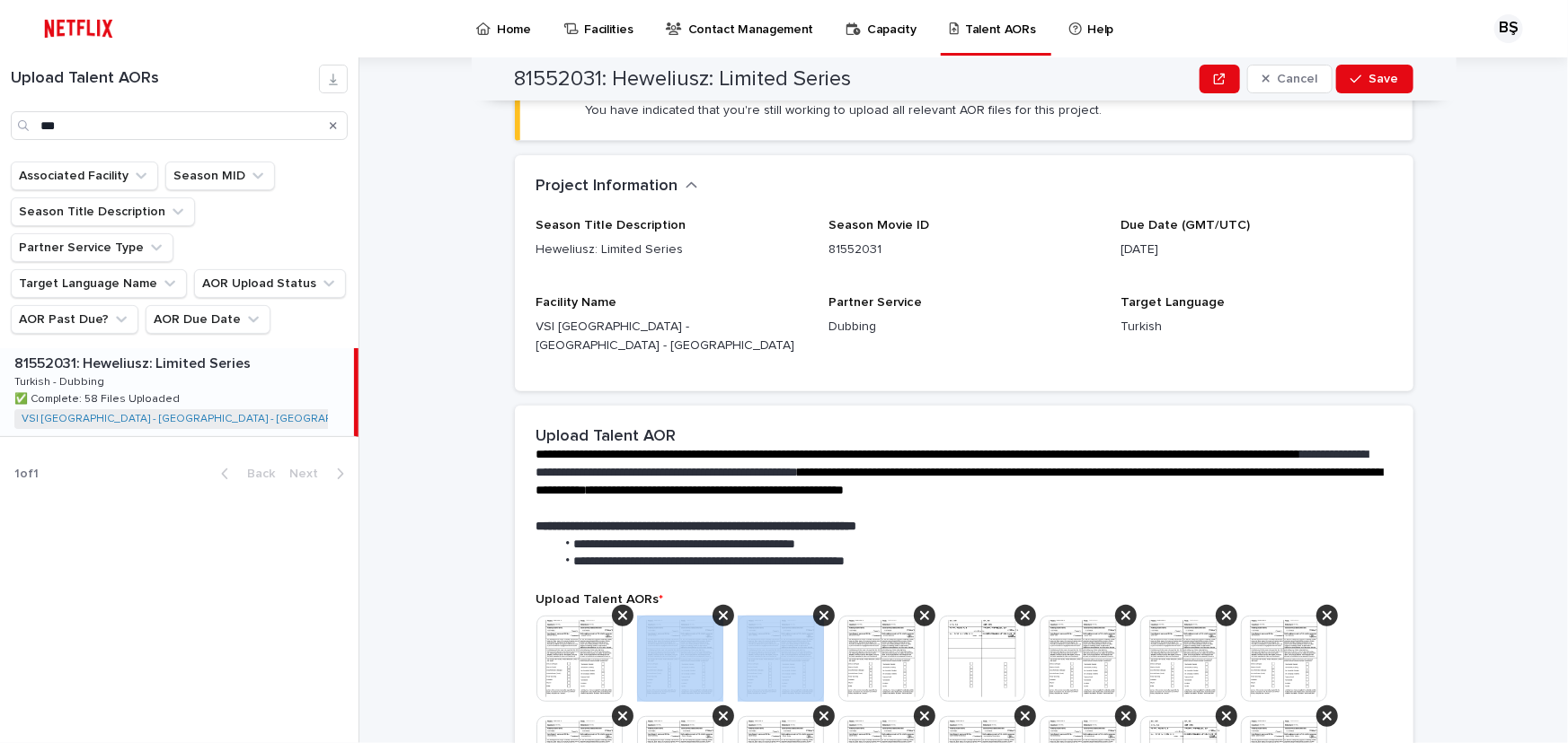
click at [718, 609] on icon at bounding box center [723, 616] width 9 height 14
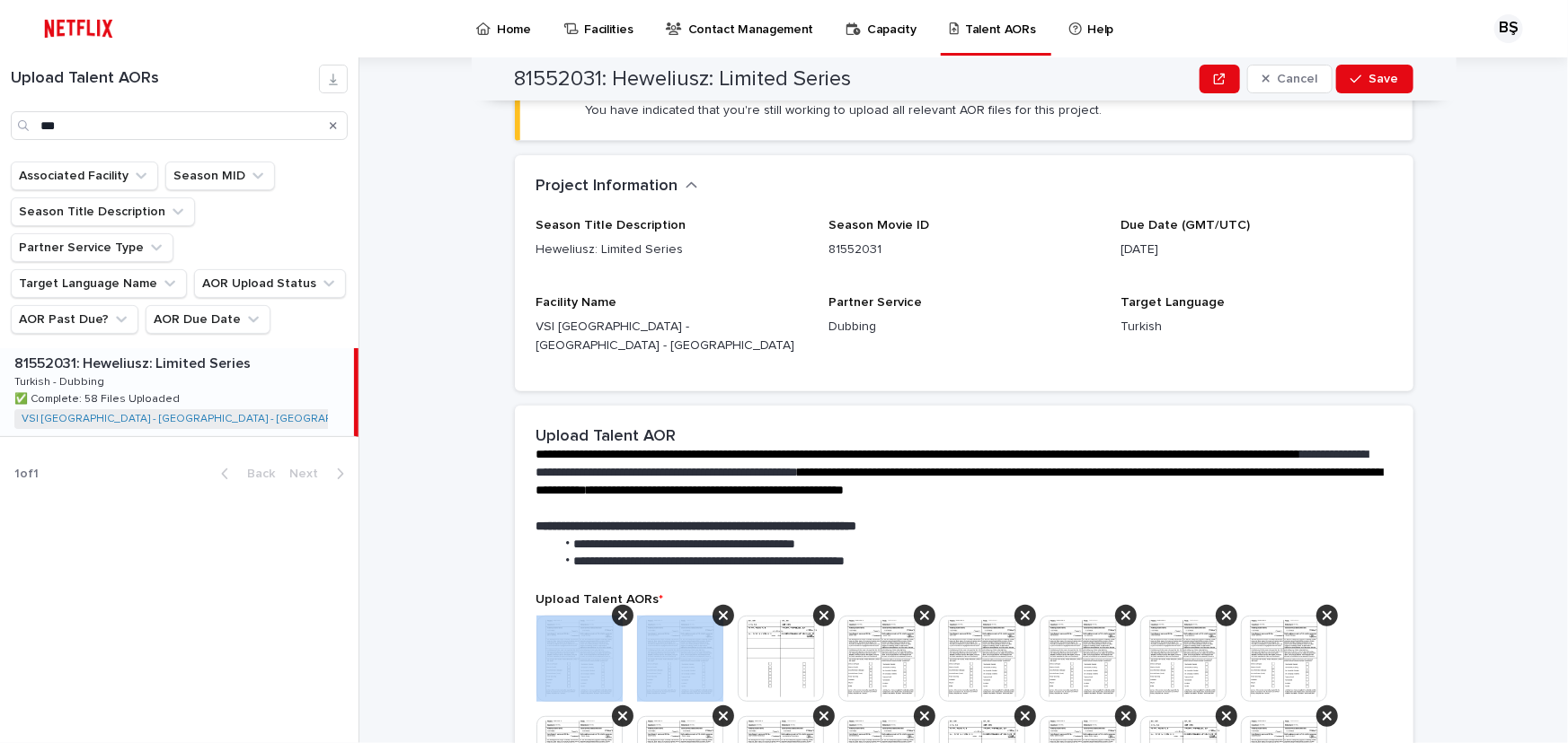
click at [618, 609] on icon at bounding box center [623, 616] width 9 height 14
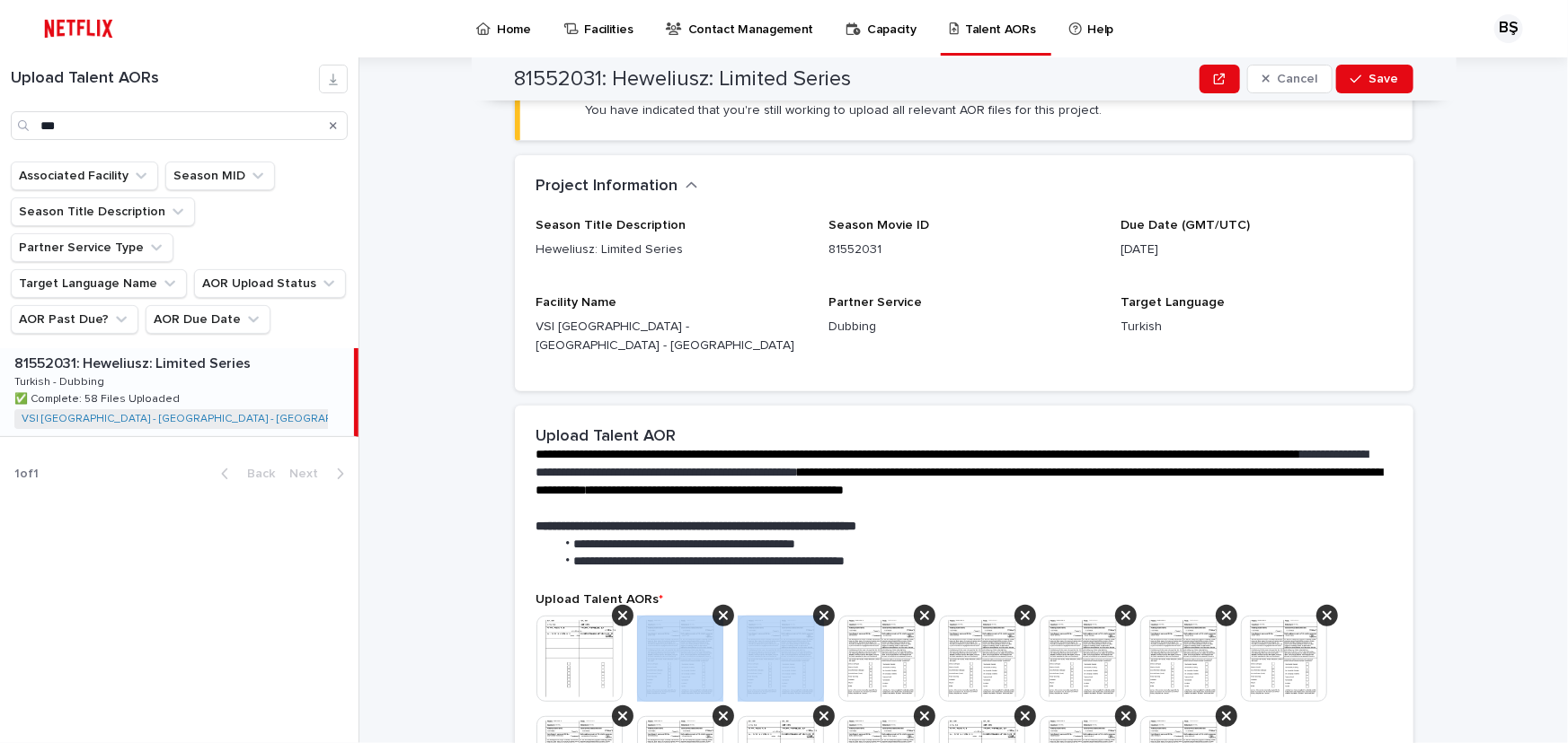
click at [718, 609] on icon at bounding box center [723, 616] width 9 height 14
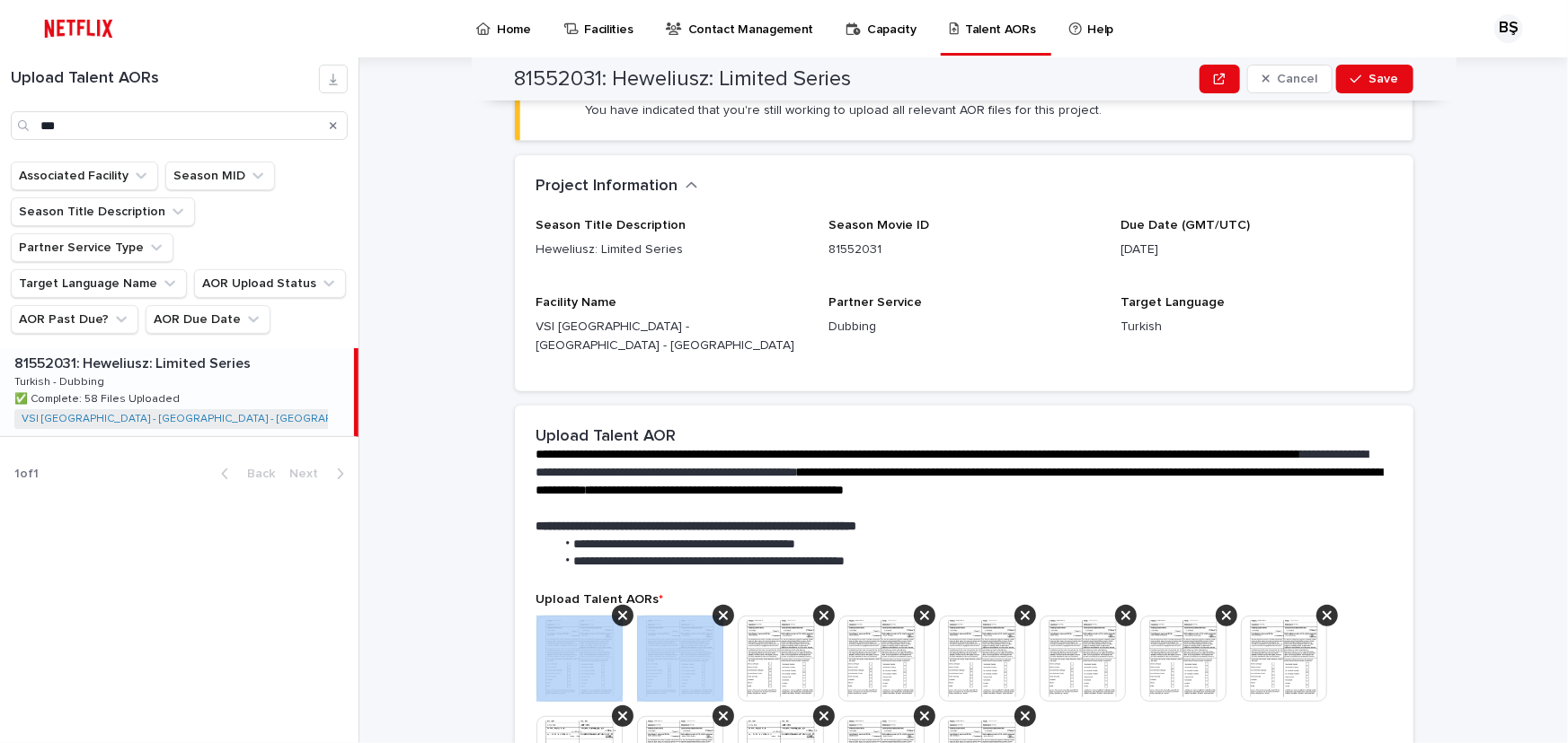
click at [618, 609] on icon at bounding box center [623, 616] width 9 height 14
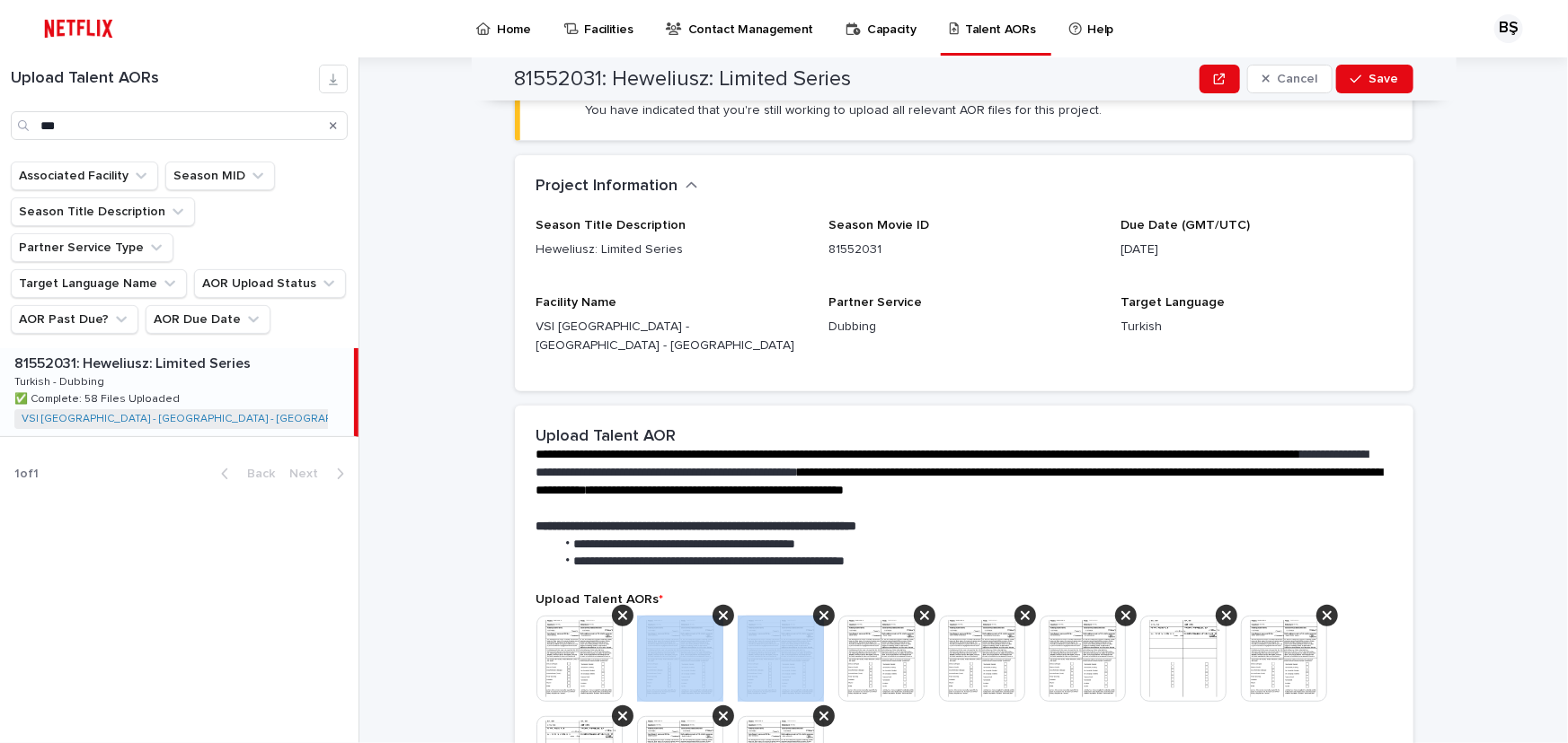
click at [718, 609] on icon at bounding box center [723, 616] width 9 height 14
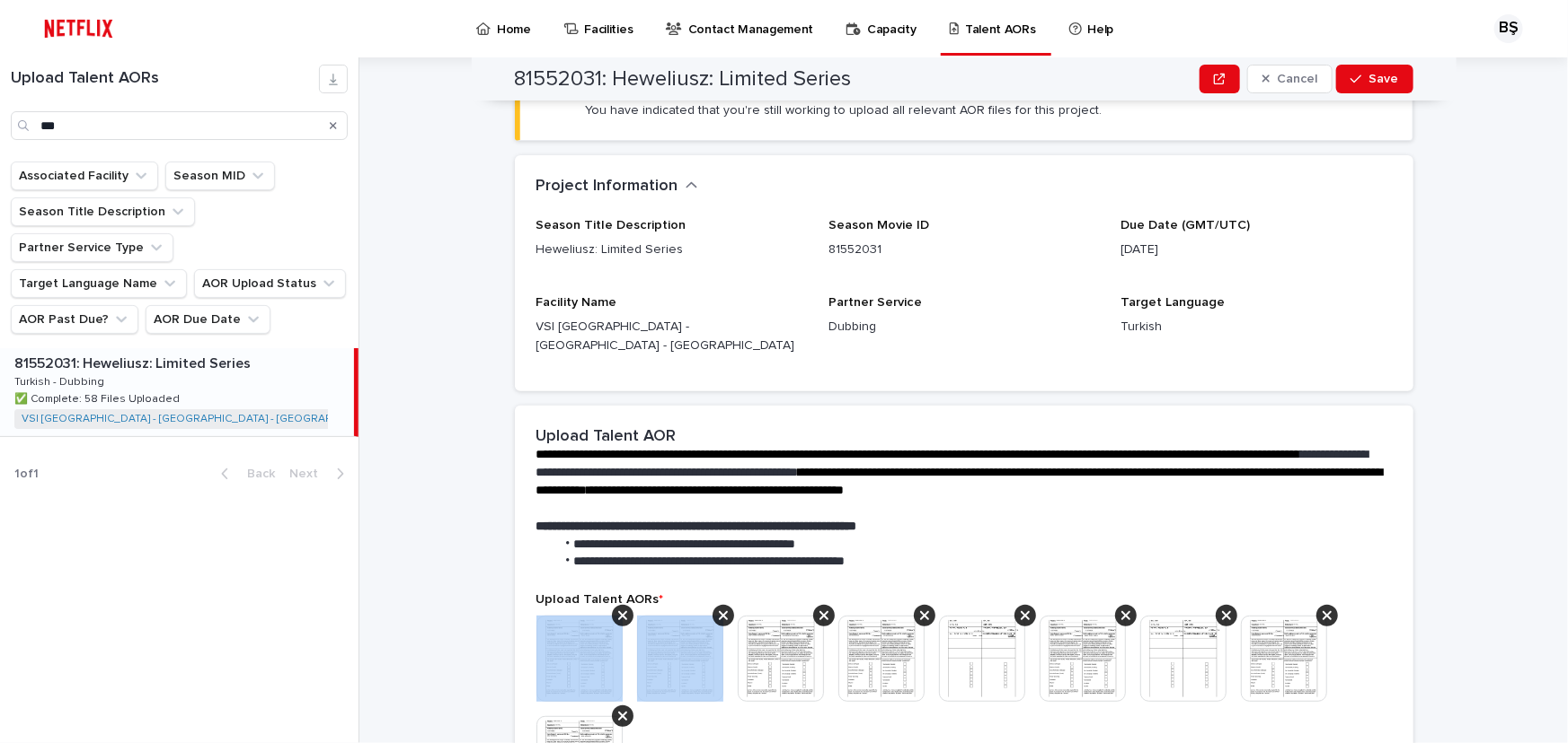
click at [618, 609] on icon at bounding box center [623, 616] width 9 height 14
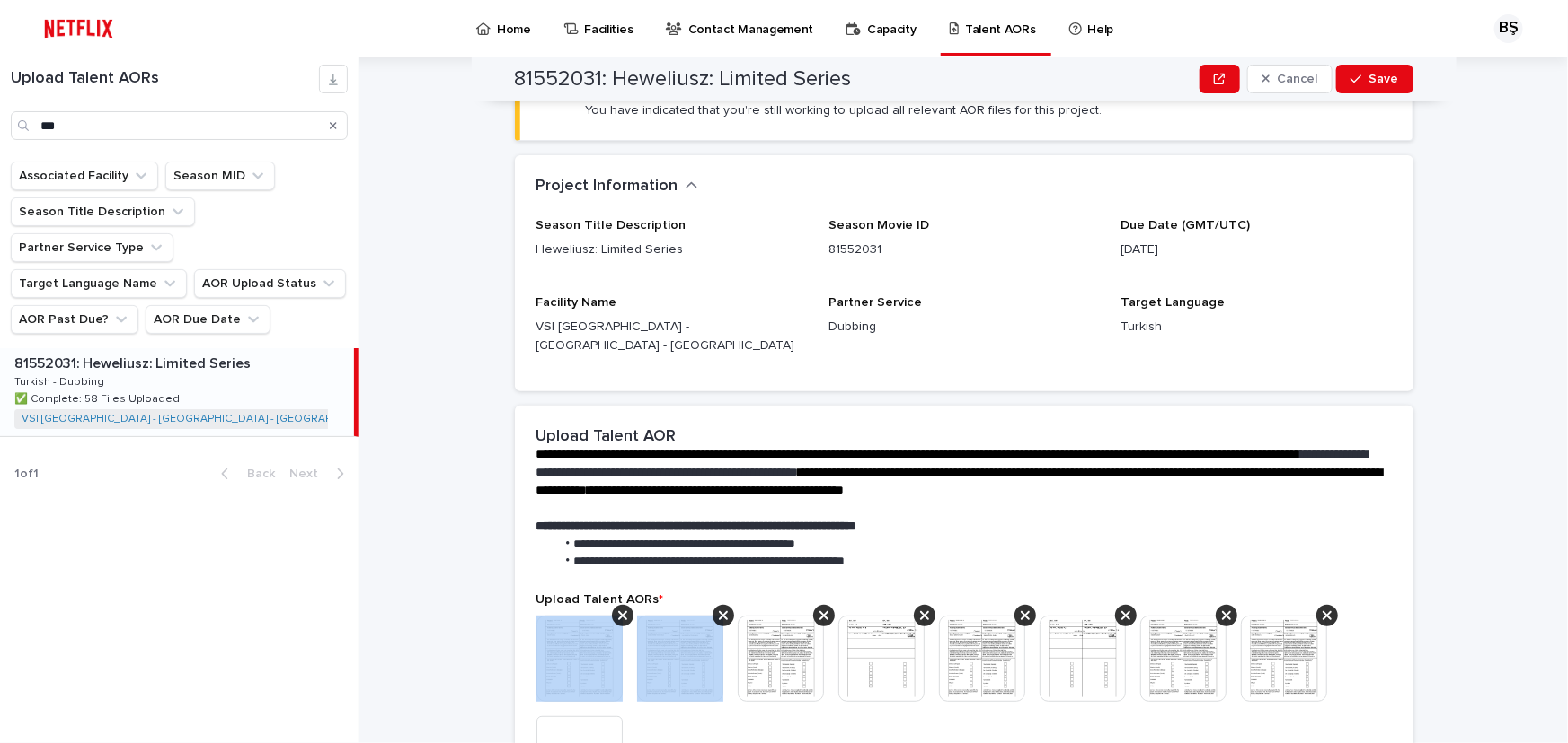
click at [618, 609] on icon at bounding box center [623, 616] width 9 height 14
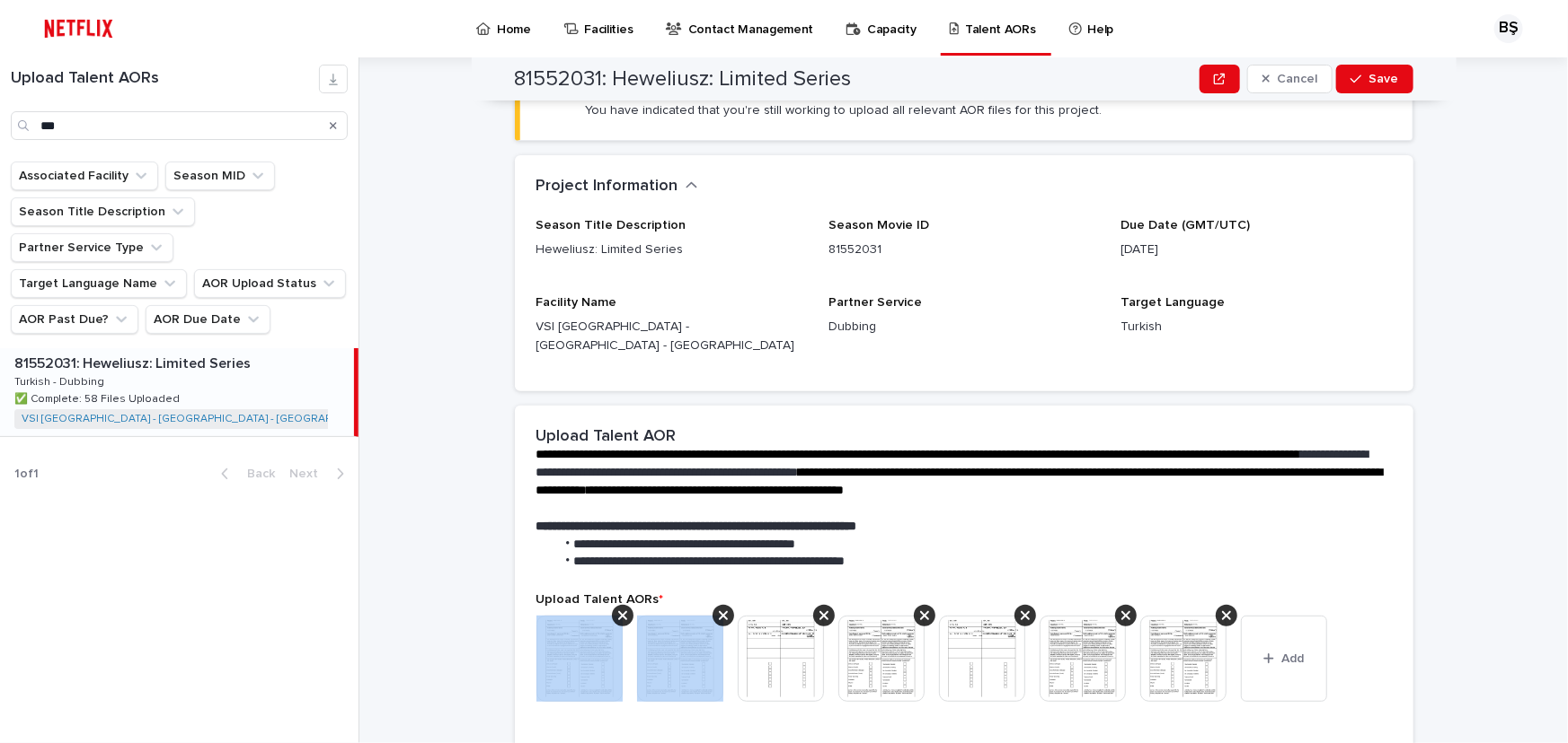
click at [618, 609] on icon at bounding box center [623, 616] width 9 height 14
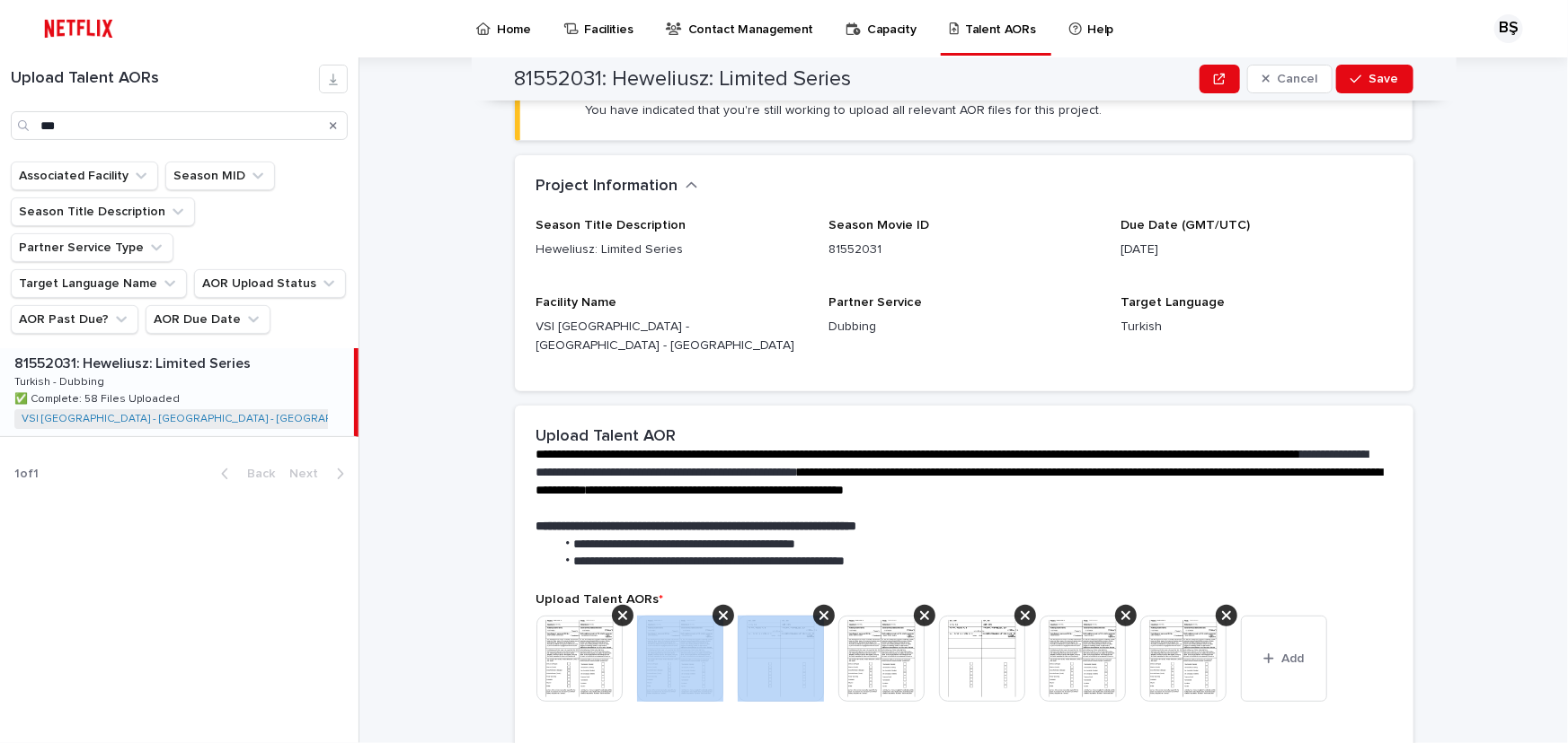
click at [718, 609] on icon at bounding box center [723, 616] width 9 height 14
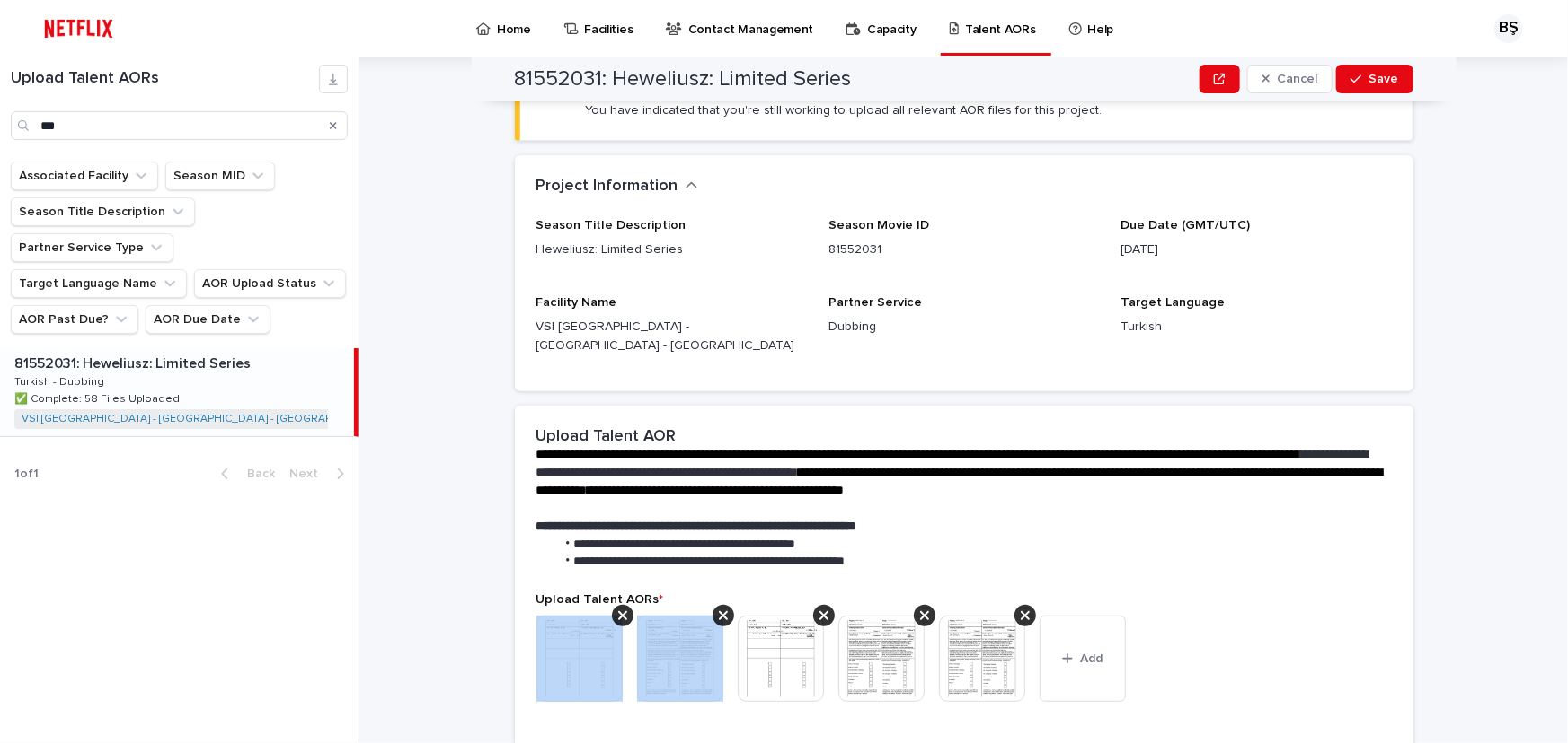
click at [618, 609] on icon at bounding box center [623, 616] width 9 height 14
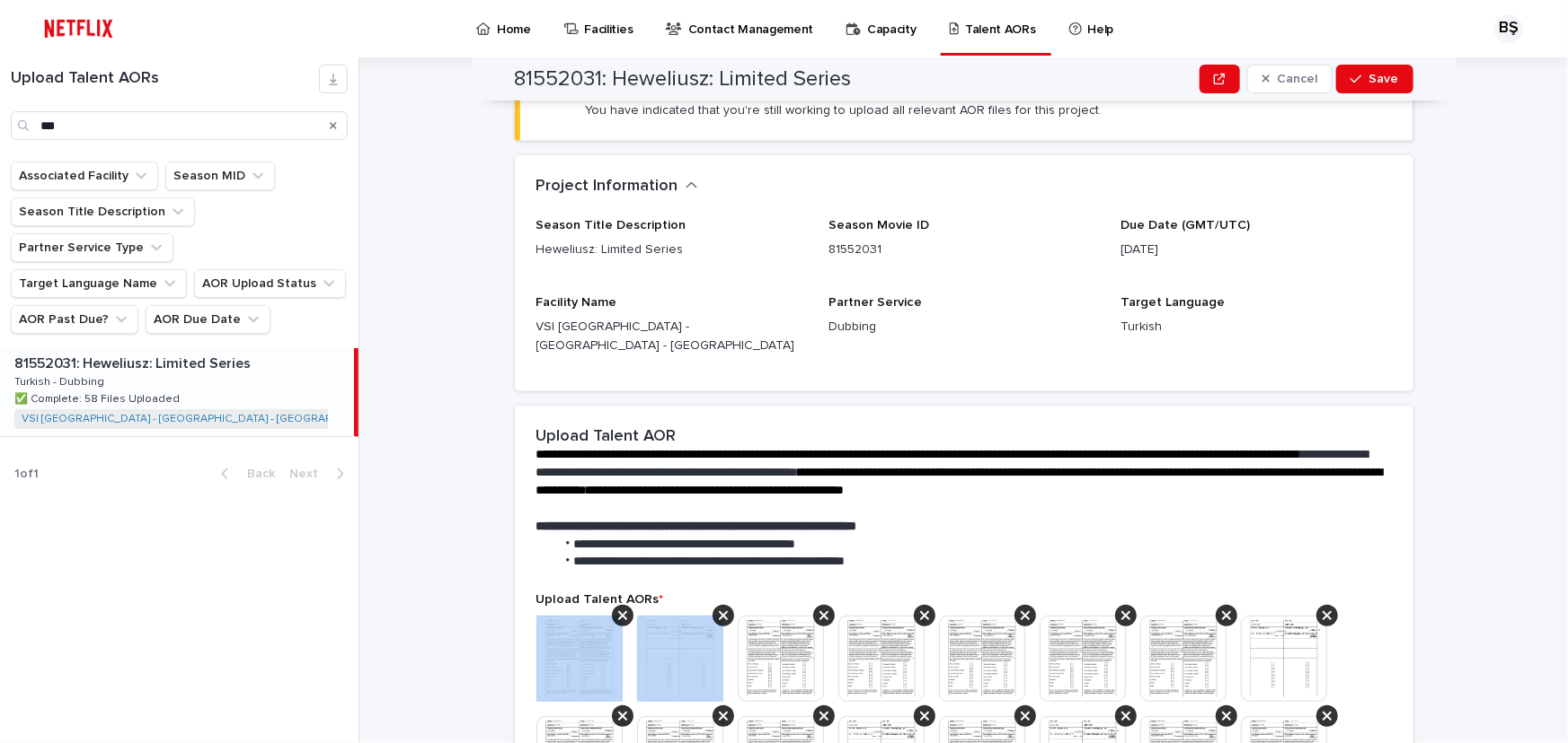
click at [618, 609] on icon at bounding box center [623, 616] width 9 height 14
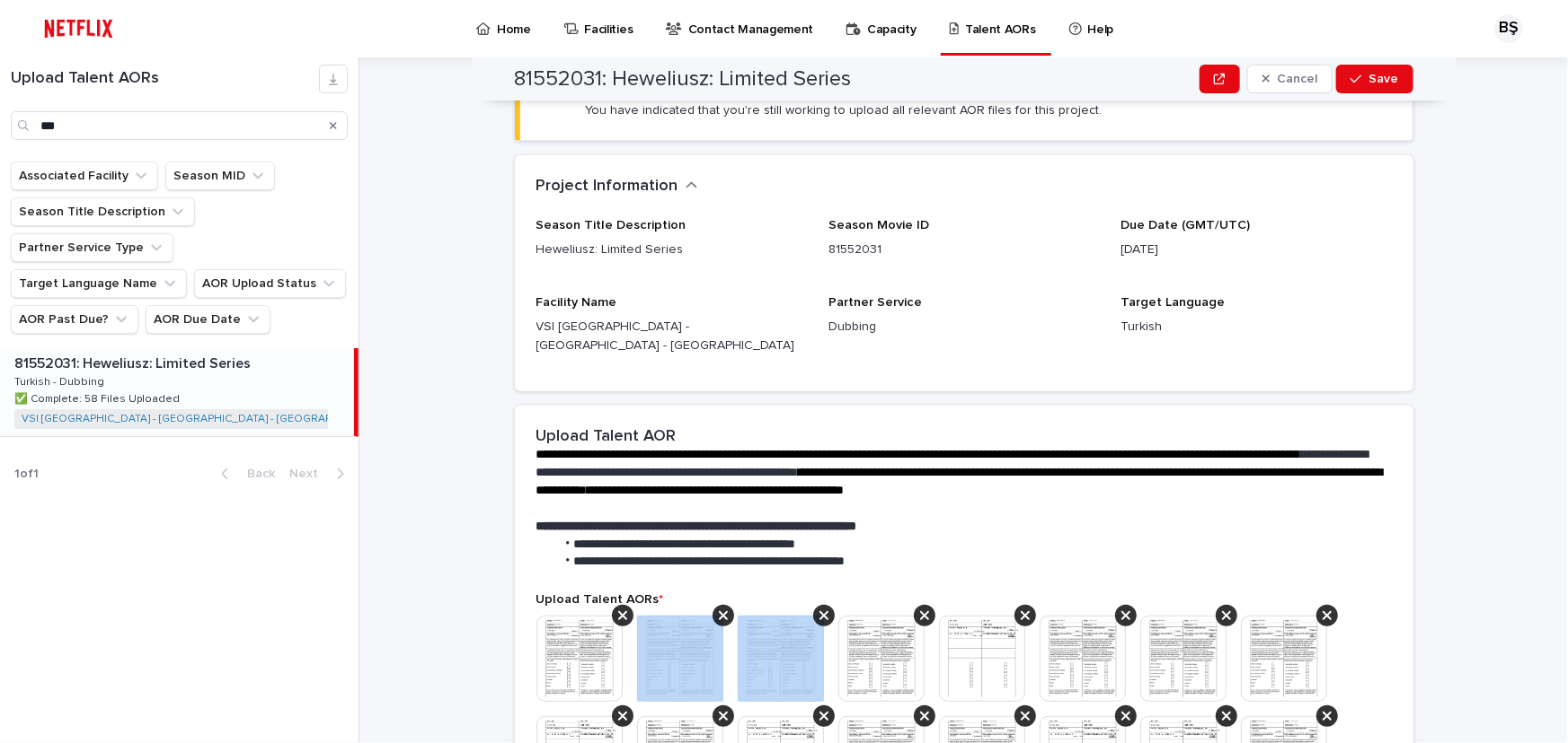
click at [718, 609] on icon at bounding box center [723, 616] width 9 height 14
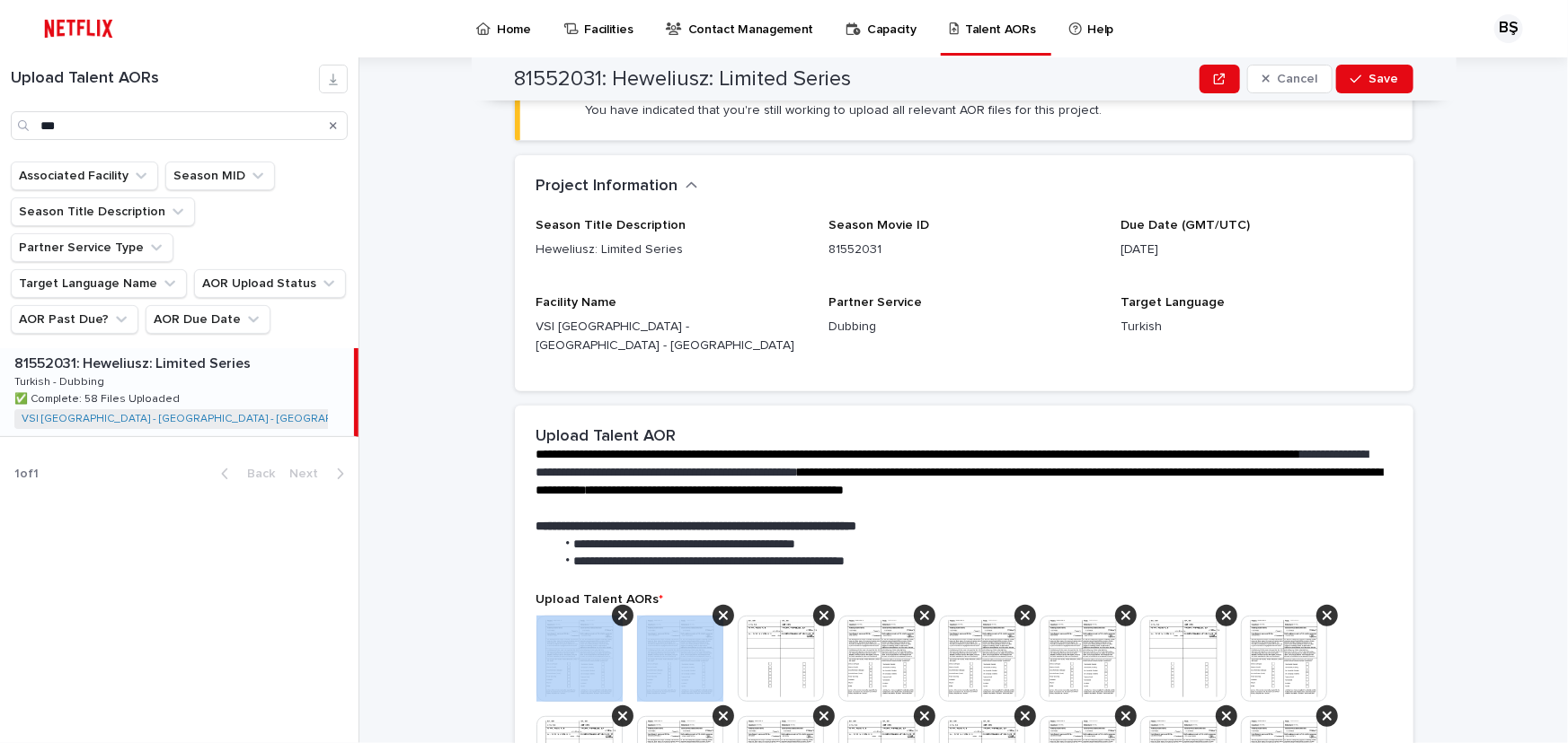
click at [618, 609] on icon at bounding box center [623, 616] width 9 height 14
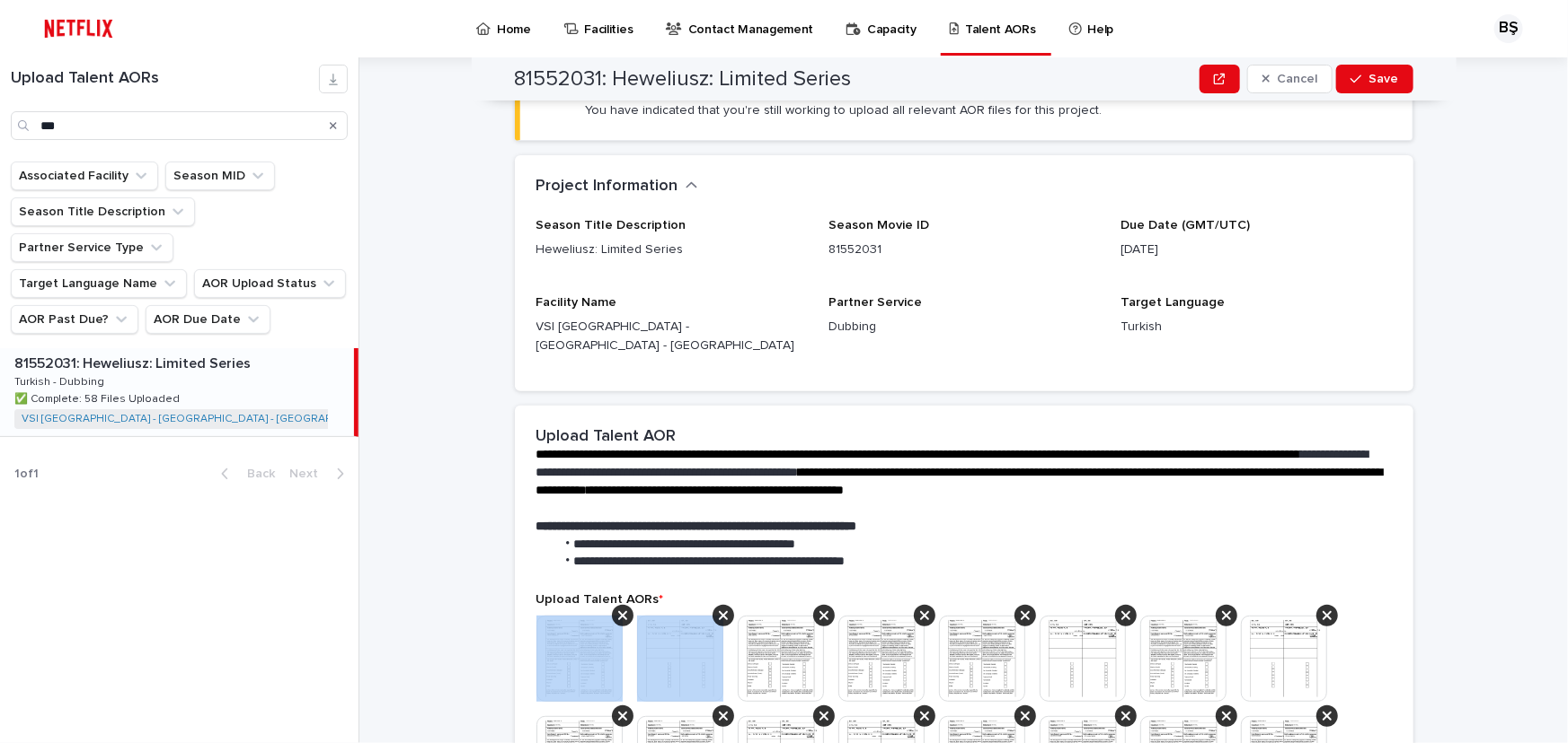
click at [618, 609] on icon at bounding box center [623, 616] width 9 height 14
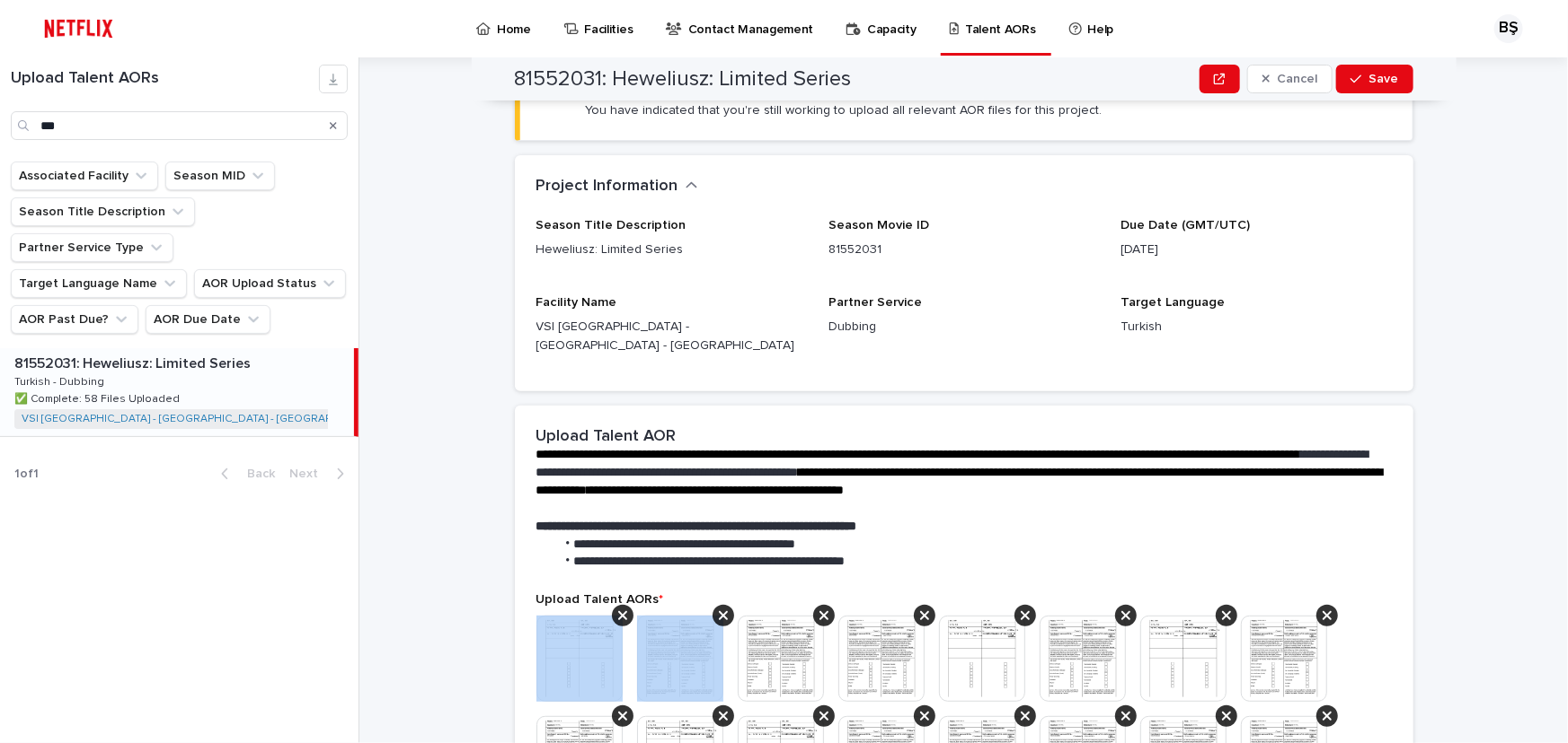
click at [618, 609] on icon at bounding box center [623, 616] width 9 height 14
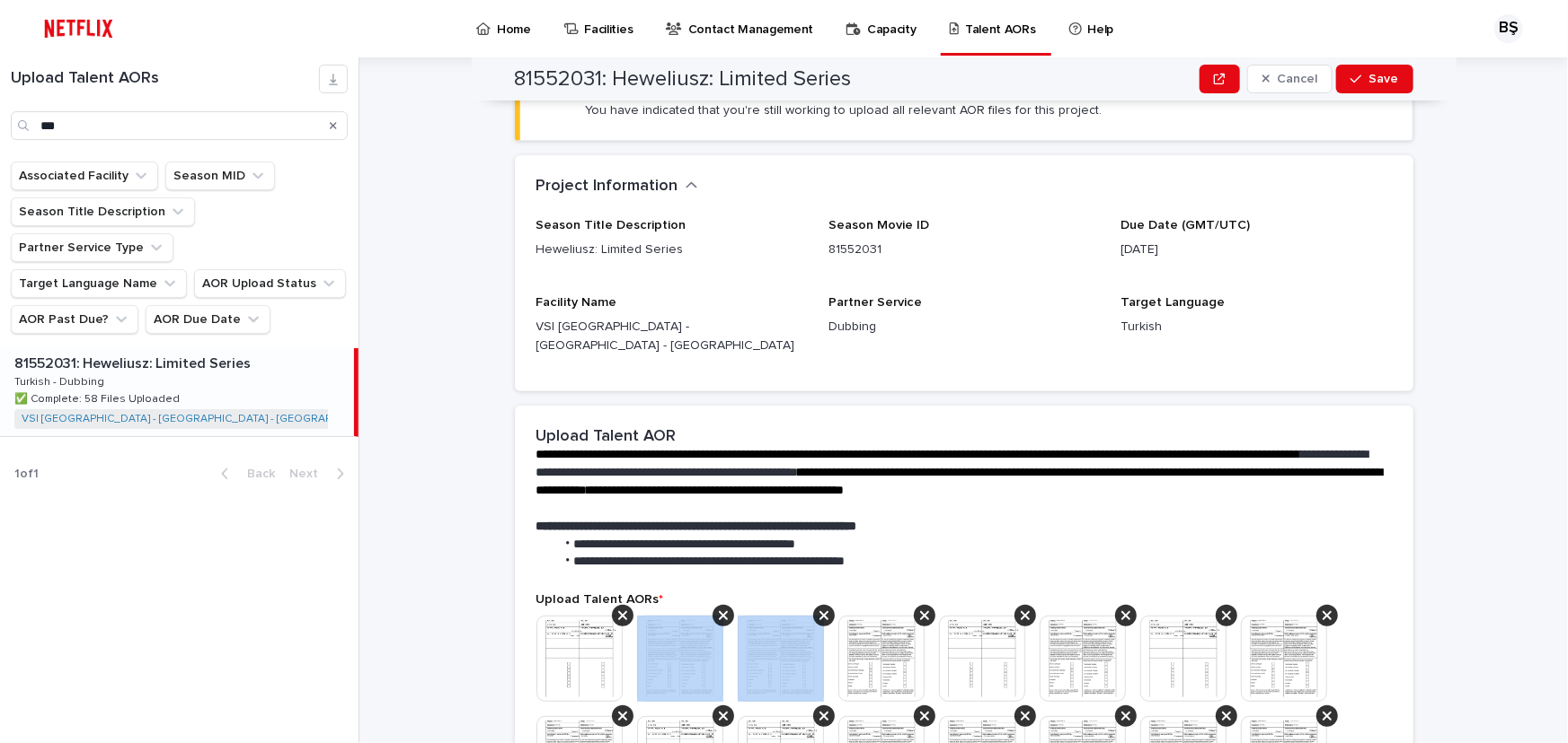
click at [718, 609] on icon at bounding box center [723, 616] width 9 height 14
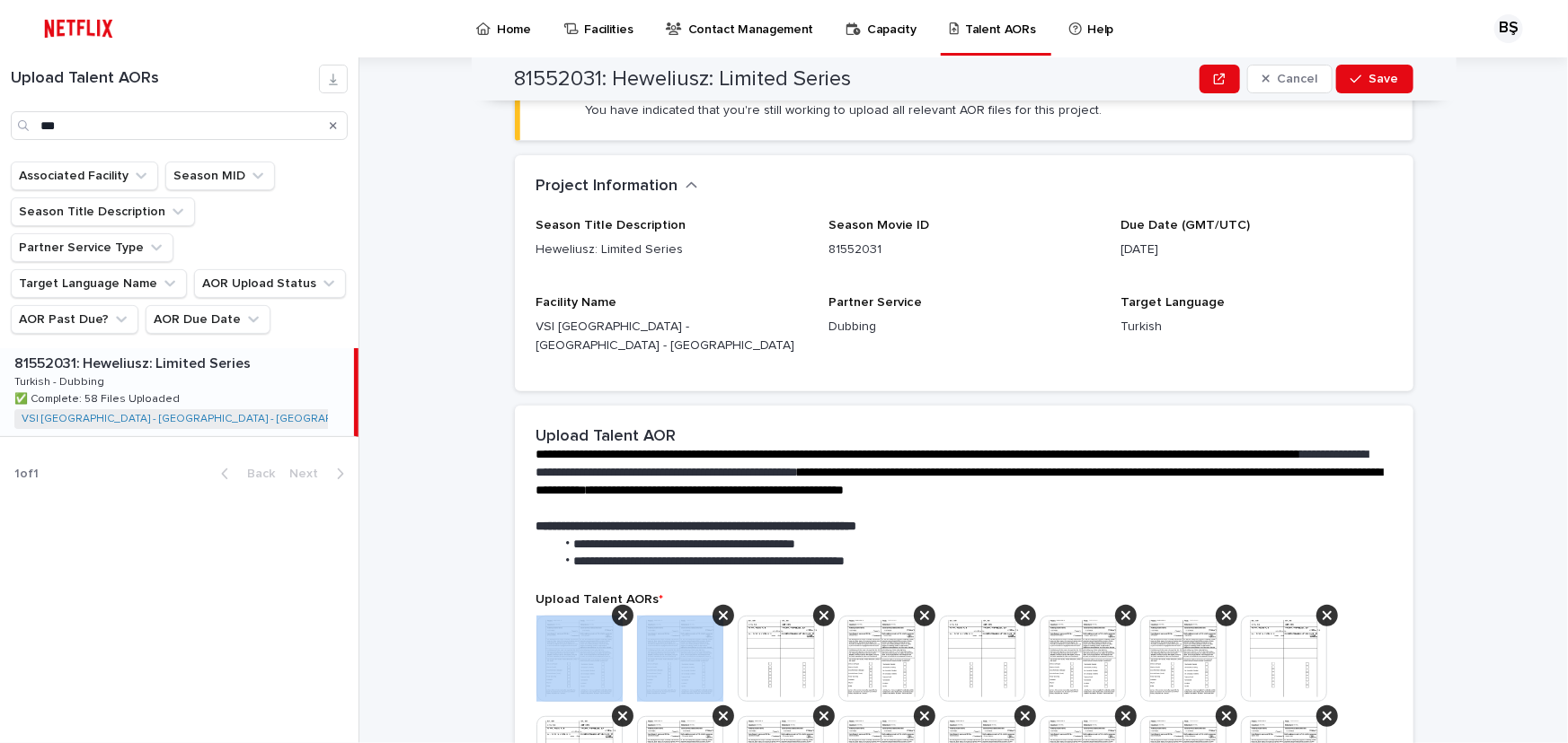
click at [618, 609] on icon at bounding box center [623, 616] width 9 height 14
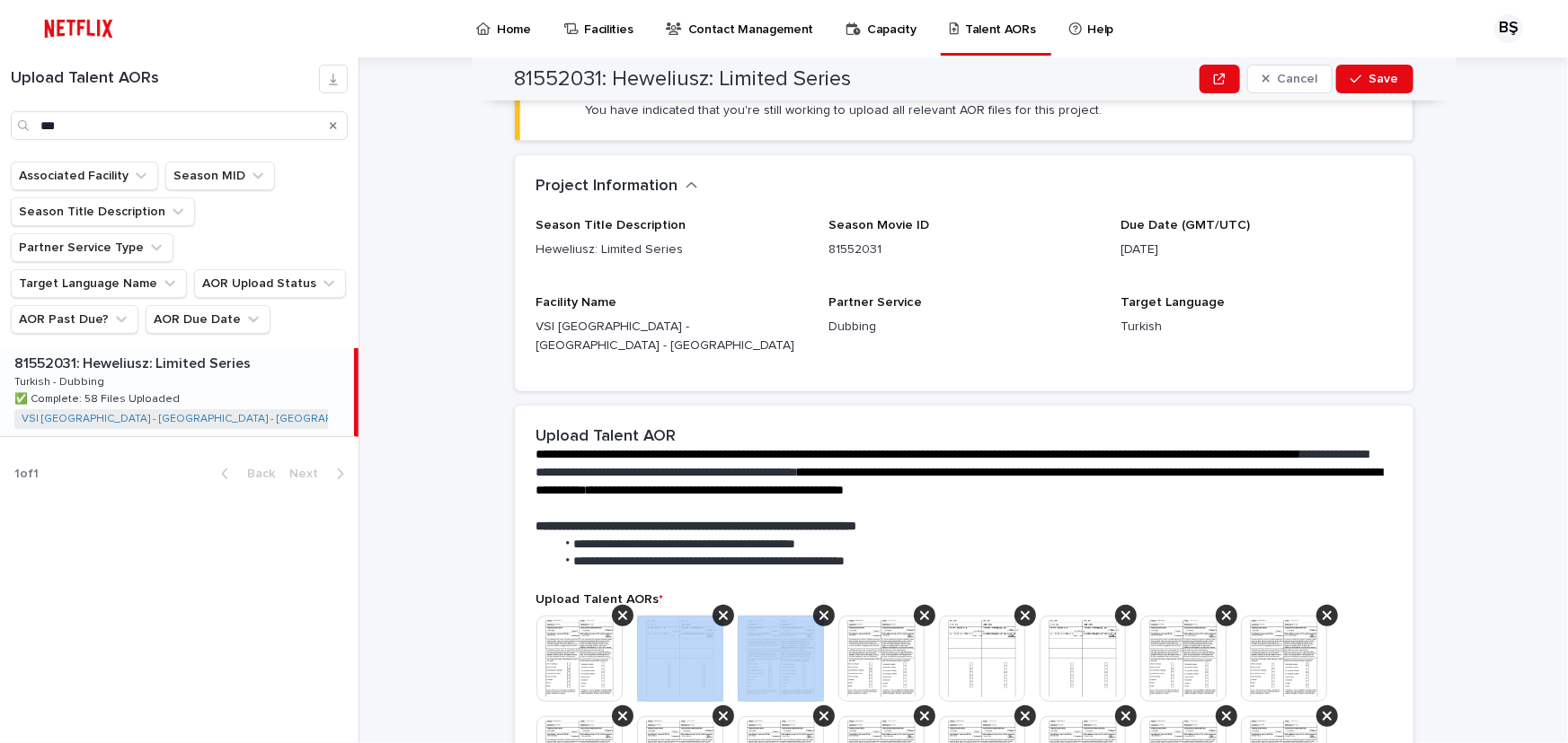
click at [718, 609] on icon at bounding box center [723, 616] width 9 height 14
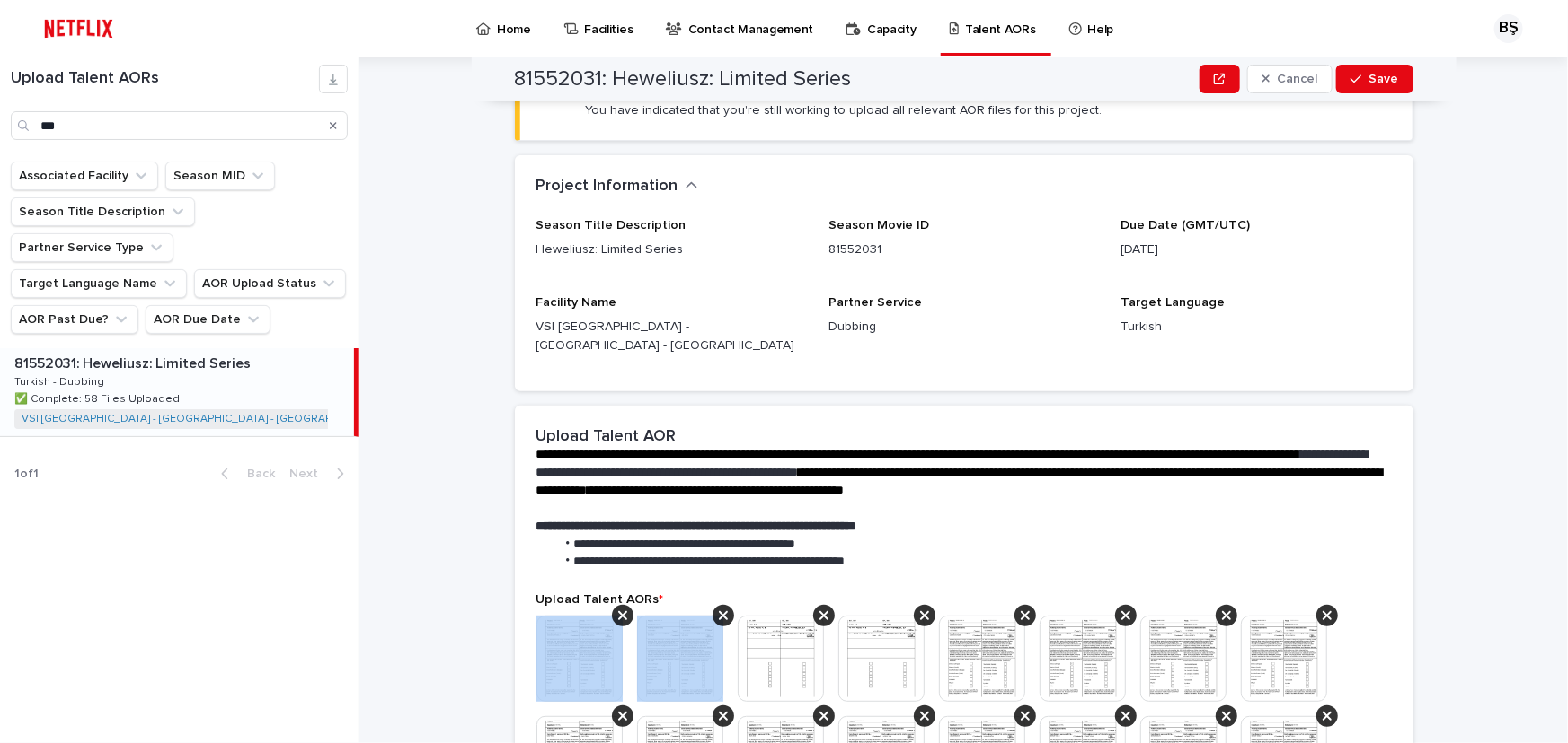
click at [618, 609] on icon at bounding box center [623, 616] width 9 height 14
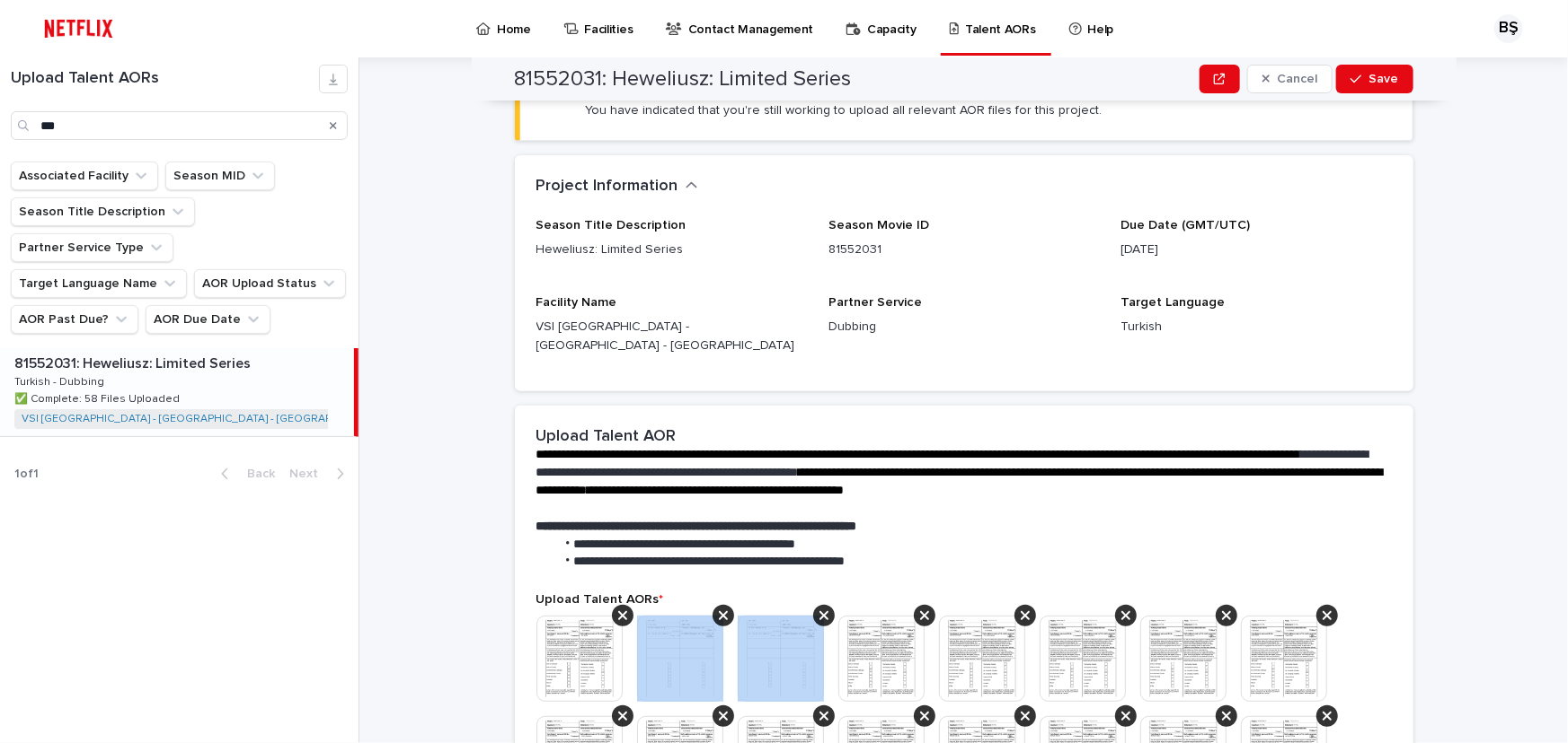
click at [718, 609] on icon at bounding box center [723, 616] width 9 height 14
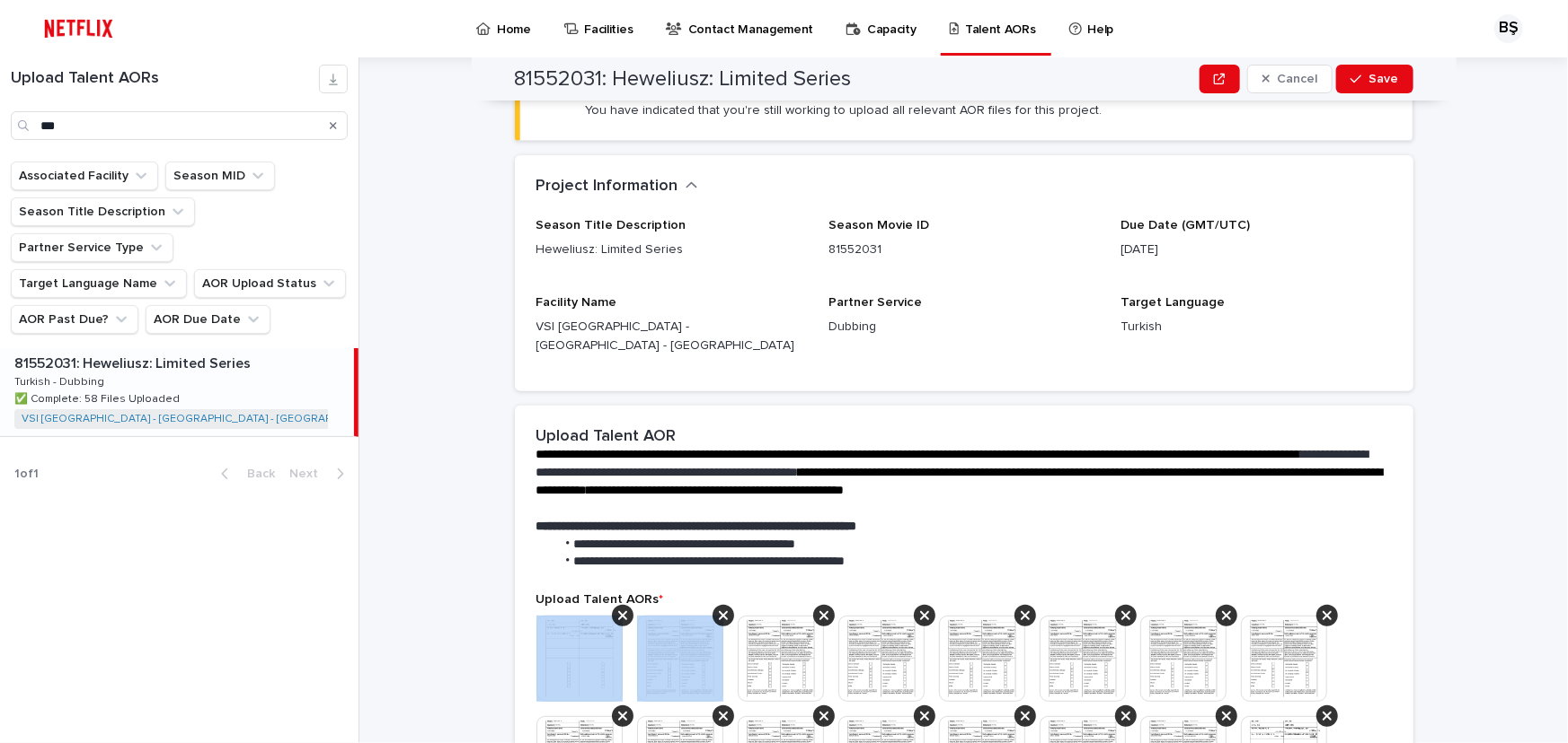
click at [618, 609] on icon at bounding box center [623, 616] width 9 height 14
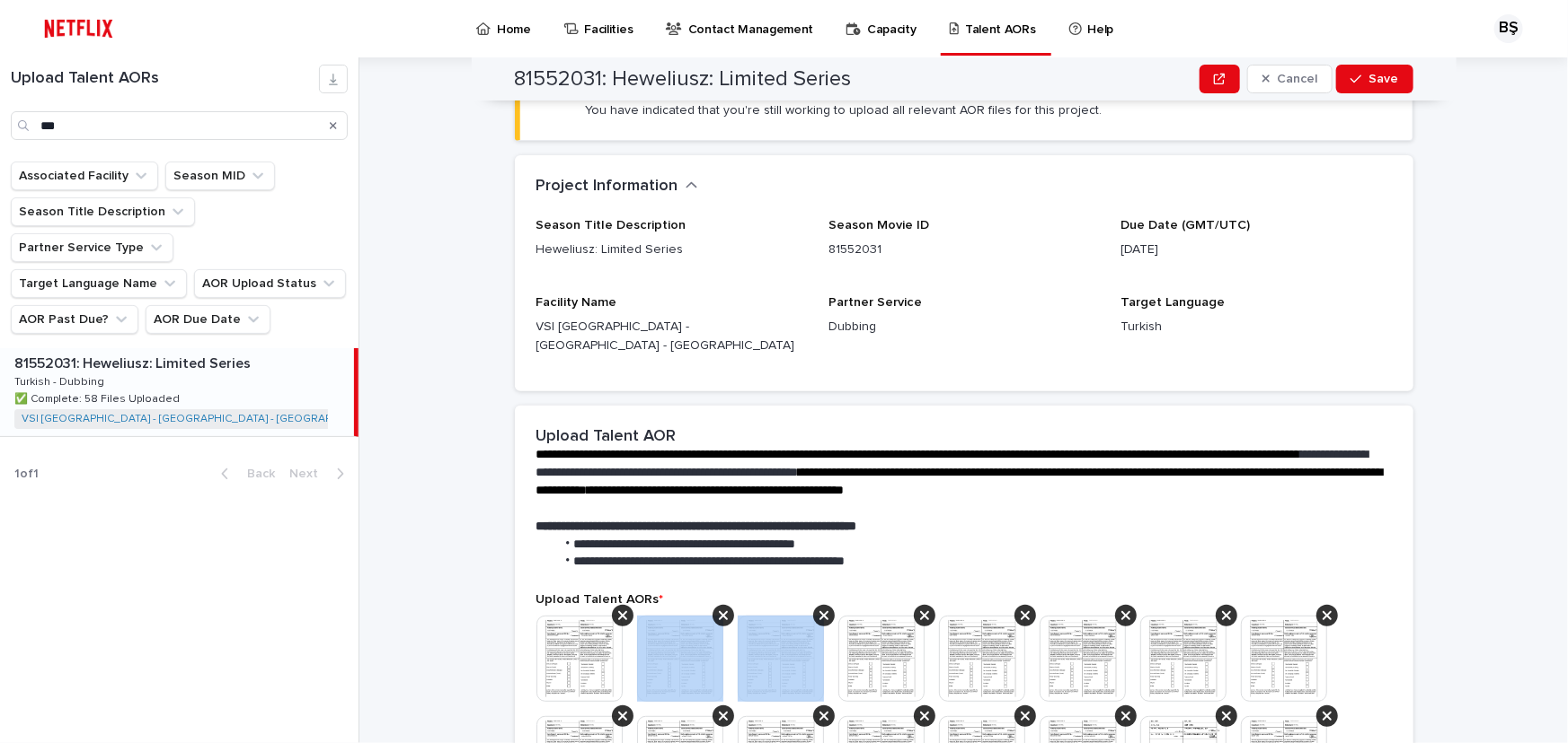
click at [718, 609] on icon at bounding box center [723, 616] width 9 height 14
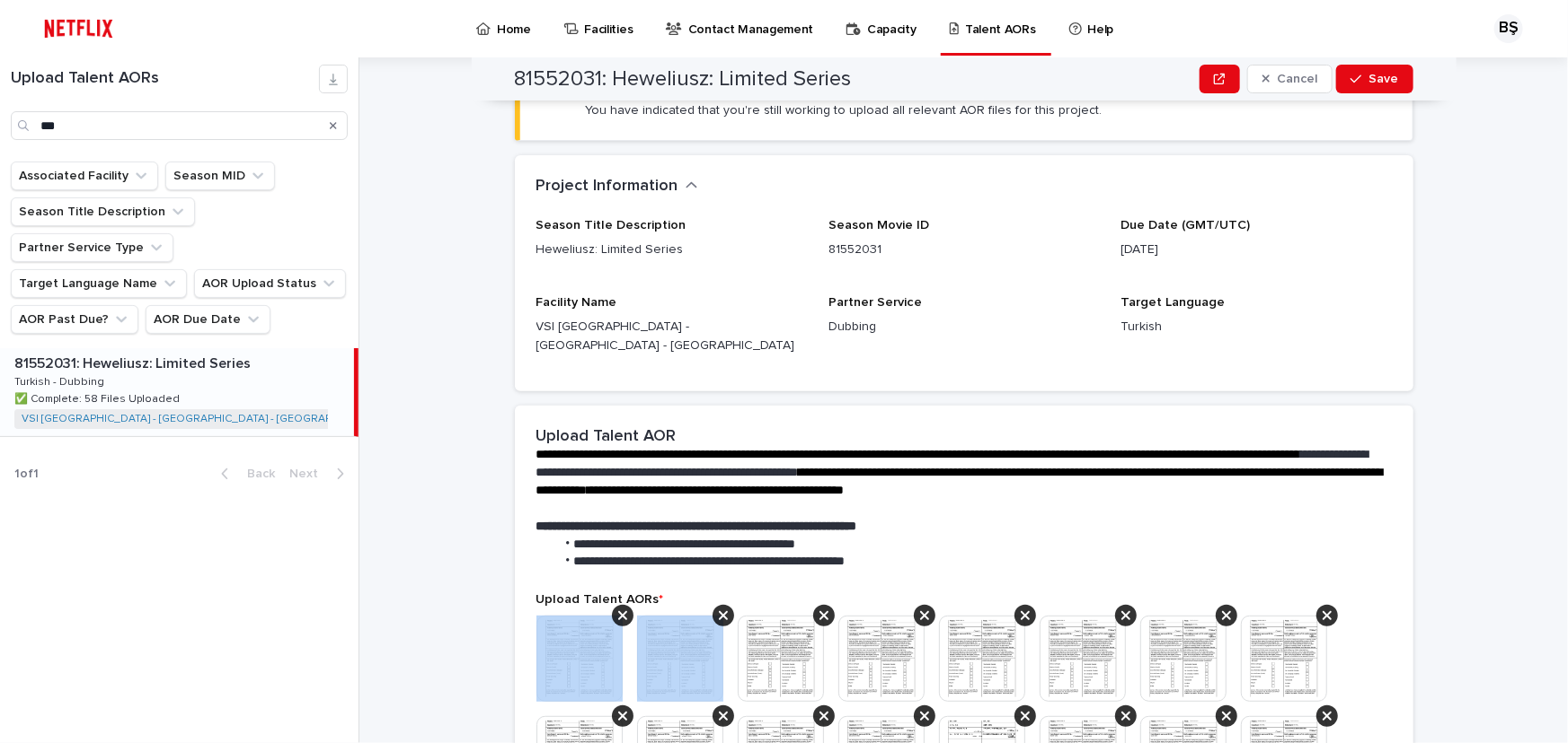
click at [618, 609] on icon at bounding box center [623, 616] width 9 height 14
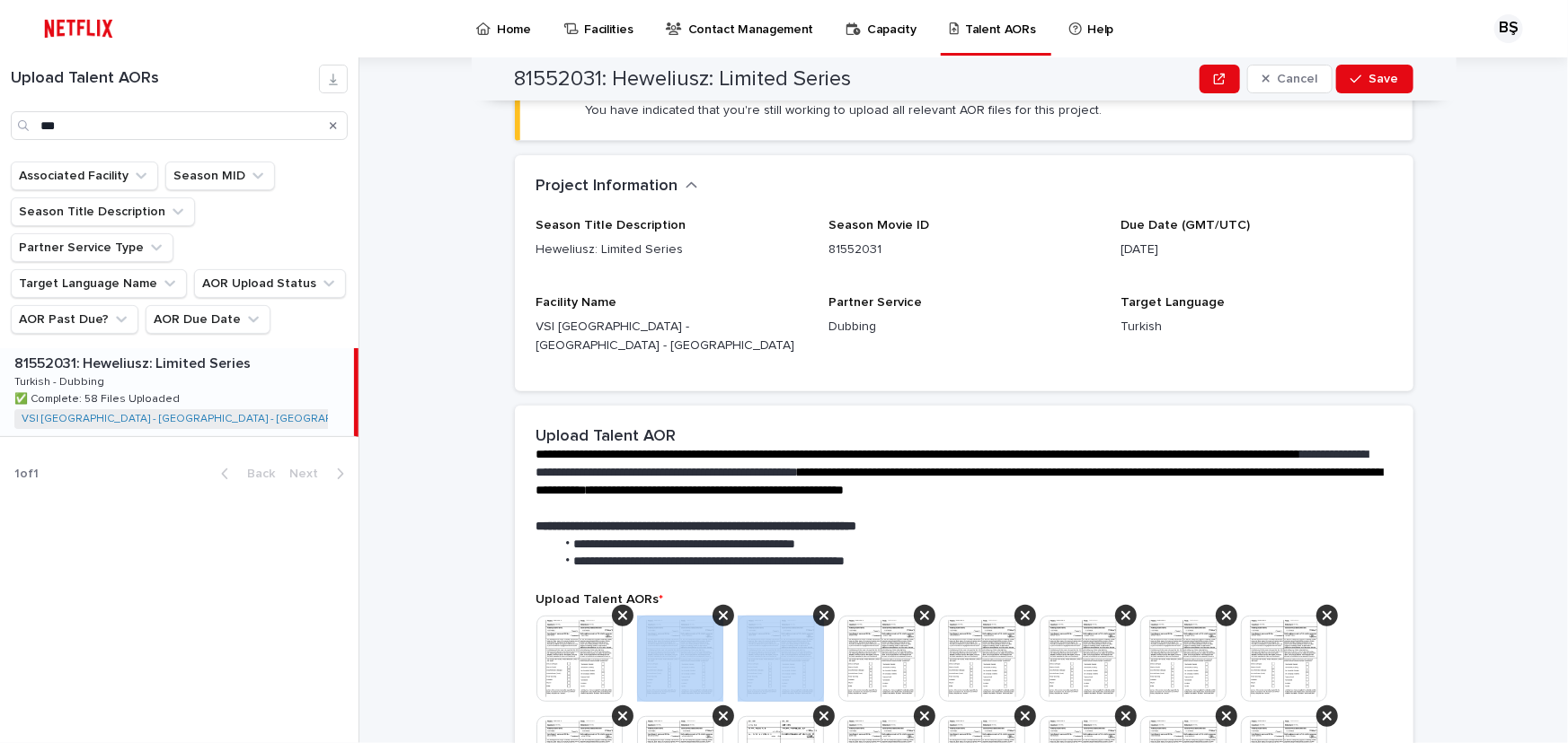
click at [718, 609] on icon at bounding box center [723, 616] width 9 height 14
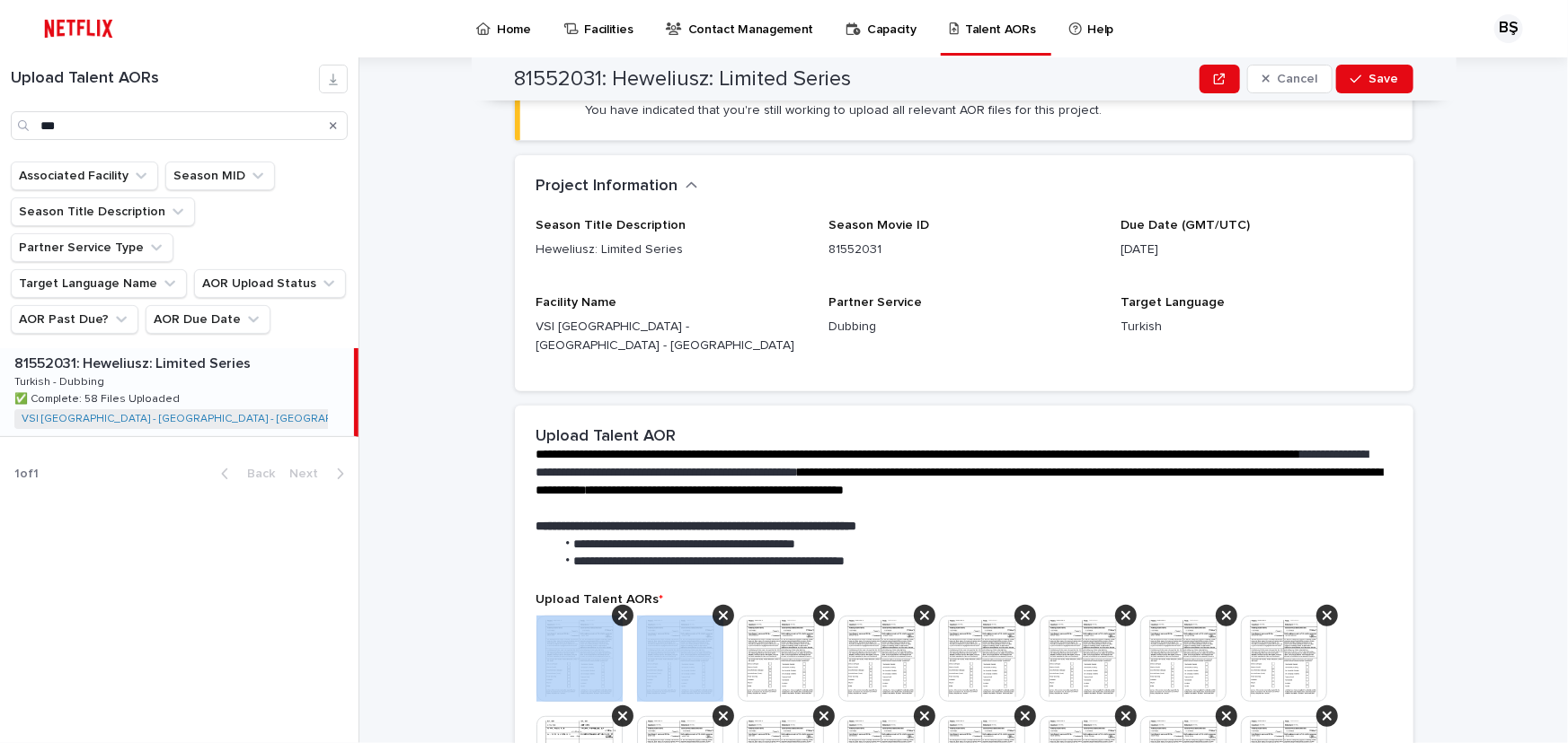
click at [618, 609] on icon at bounding box center [623, 616] width 9 height 14
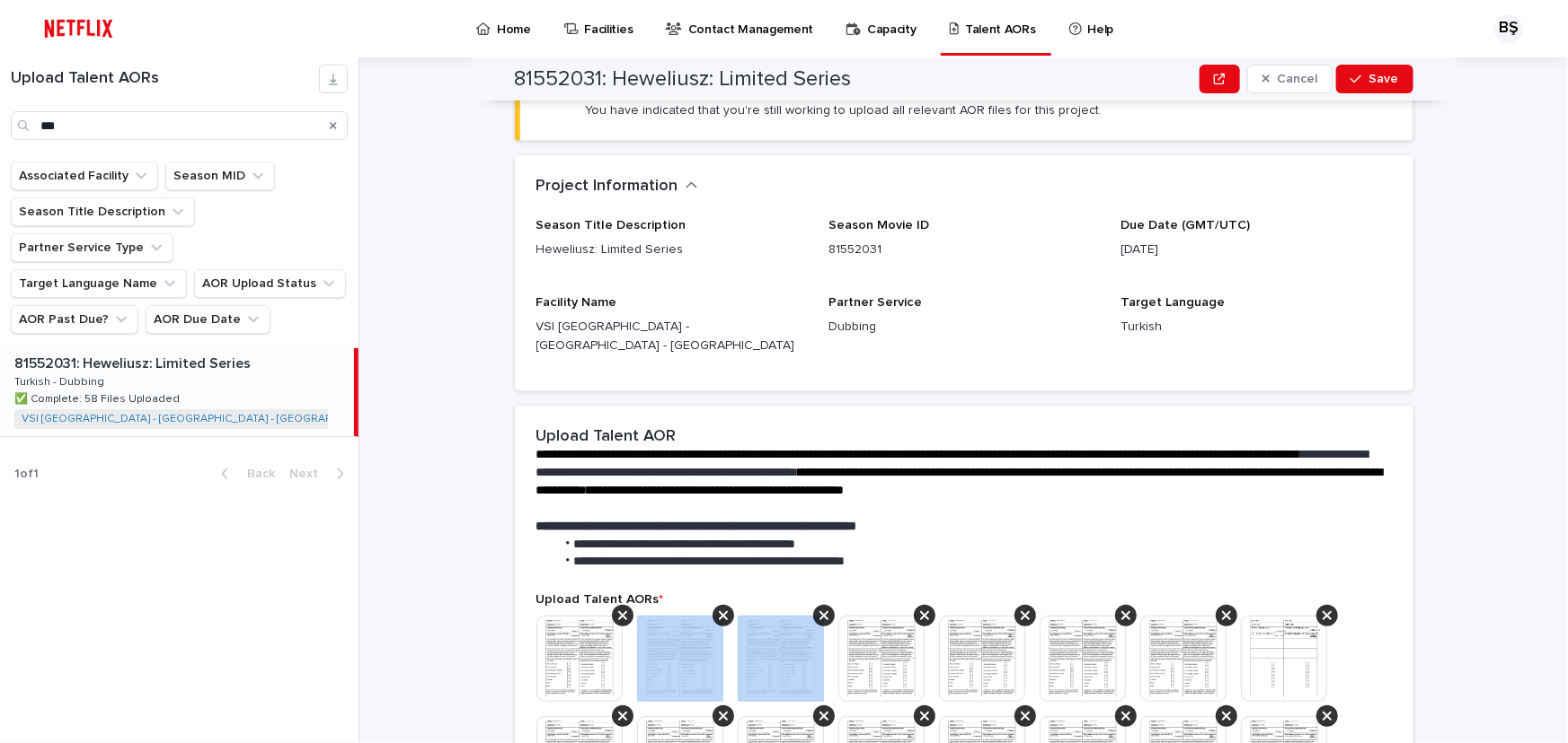
click at [718, 609] on icon at bounding box center [723, 616] width 9 height 14
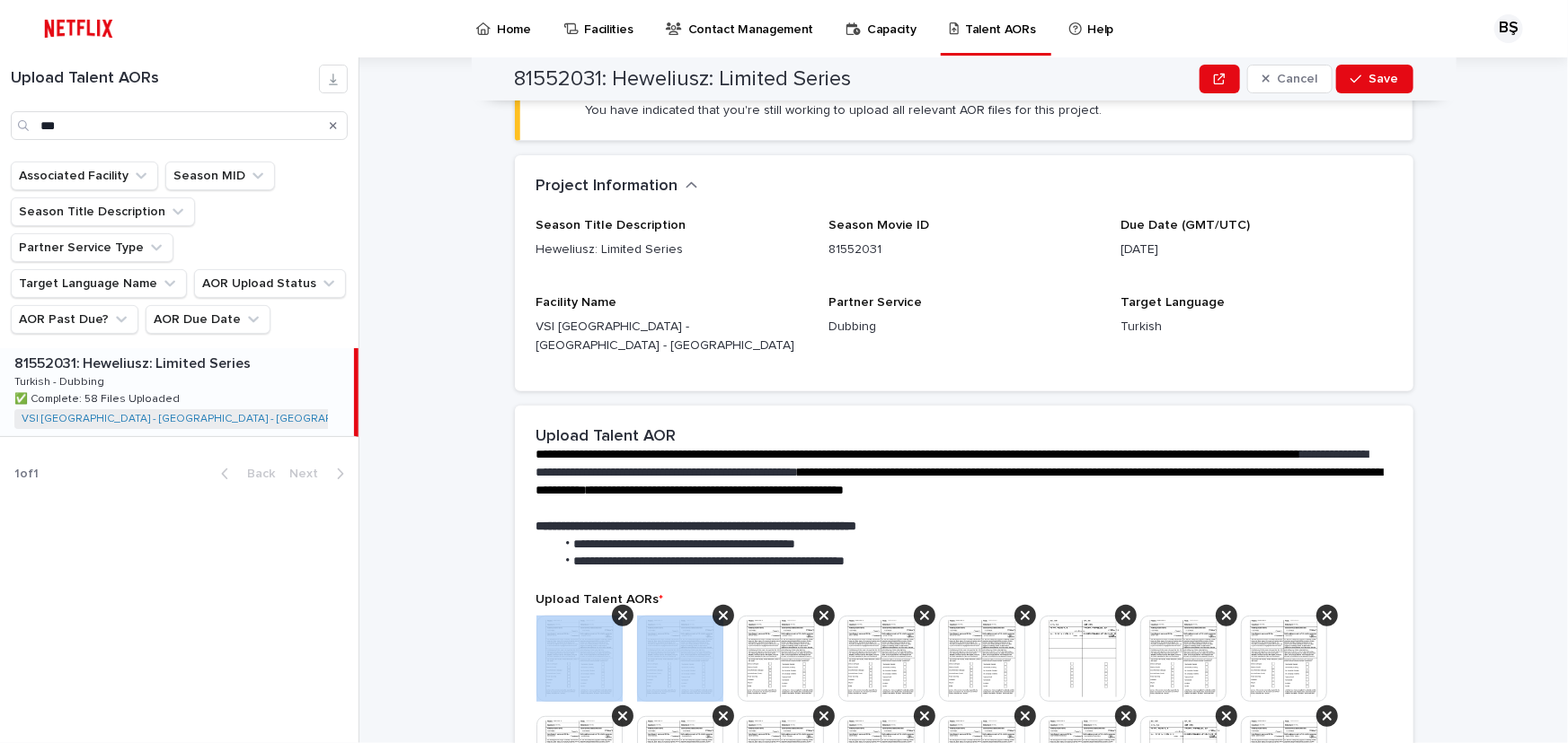
click at [618, 609] on icon at bounding box center [623, 616] width 9 height 14
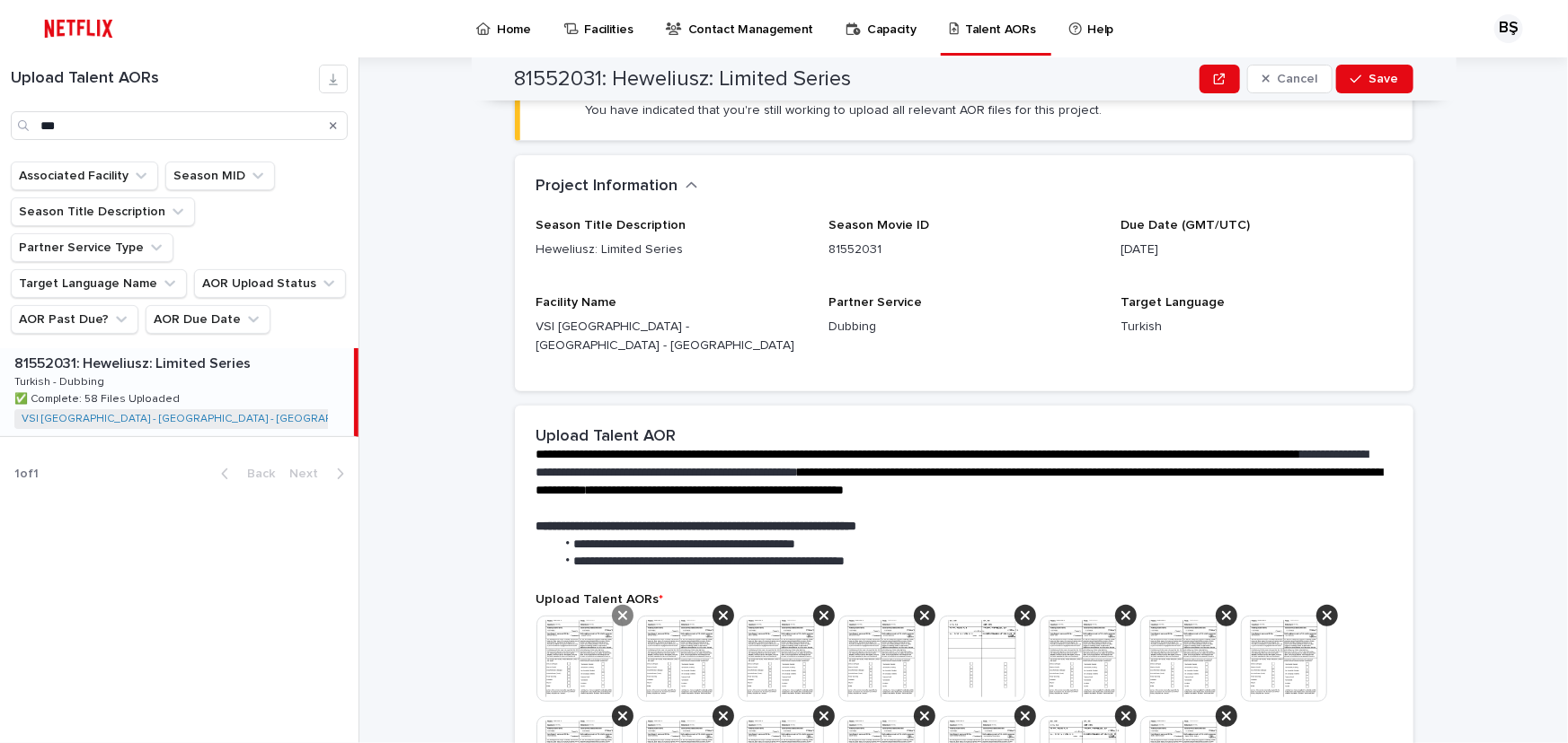
click at [618, 609] on icon at bounding box center [623, 616] width 9 height 14
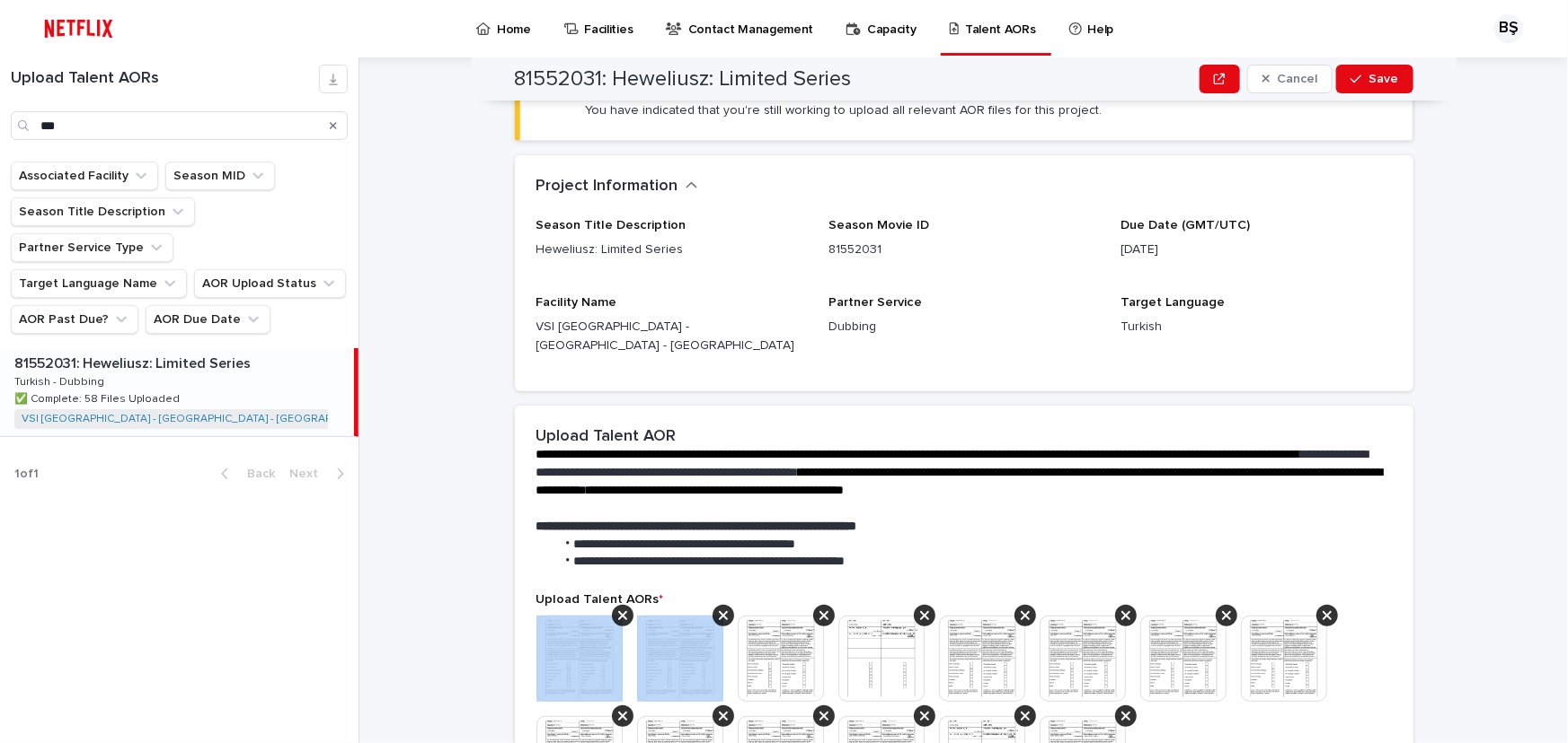
click at [618, 609] on icon at bounding box center [623, 616] width 9 height 14
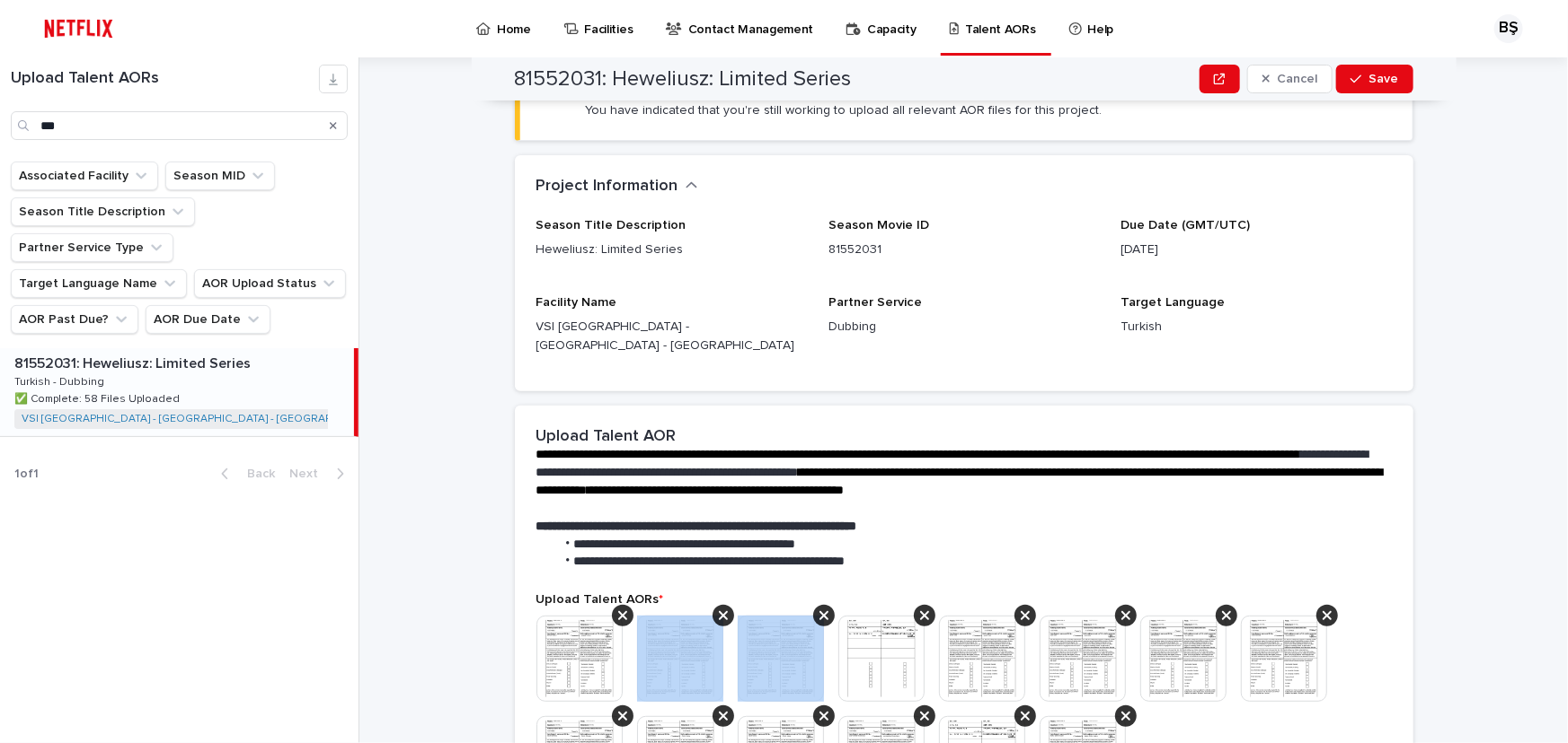
click at [718, 609] on icon at bounding box center [723, 616] width 9 height 14
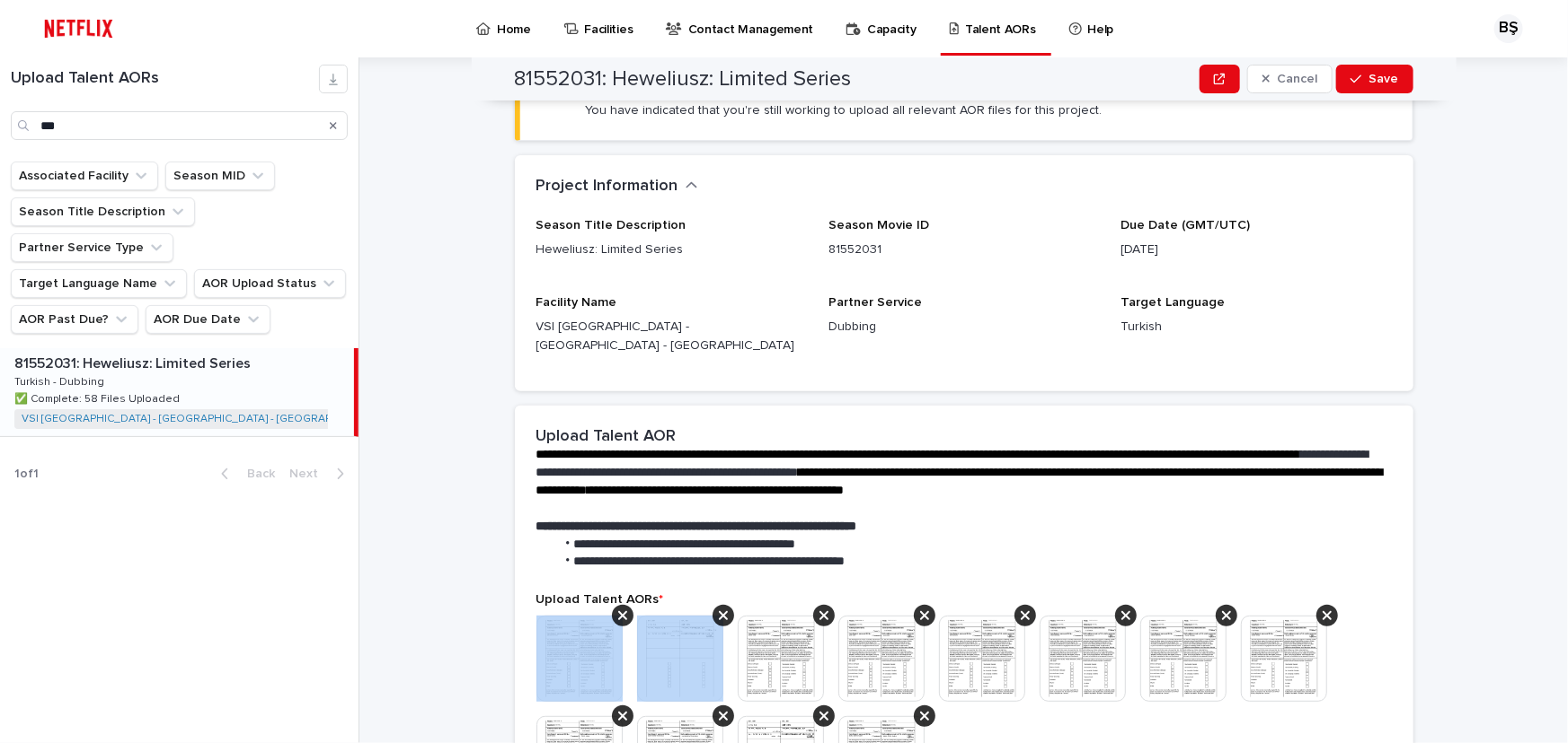
click at [618, 609] on icon at bounding box center [623, 616] width 9 height 14
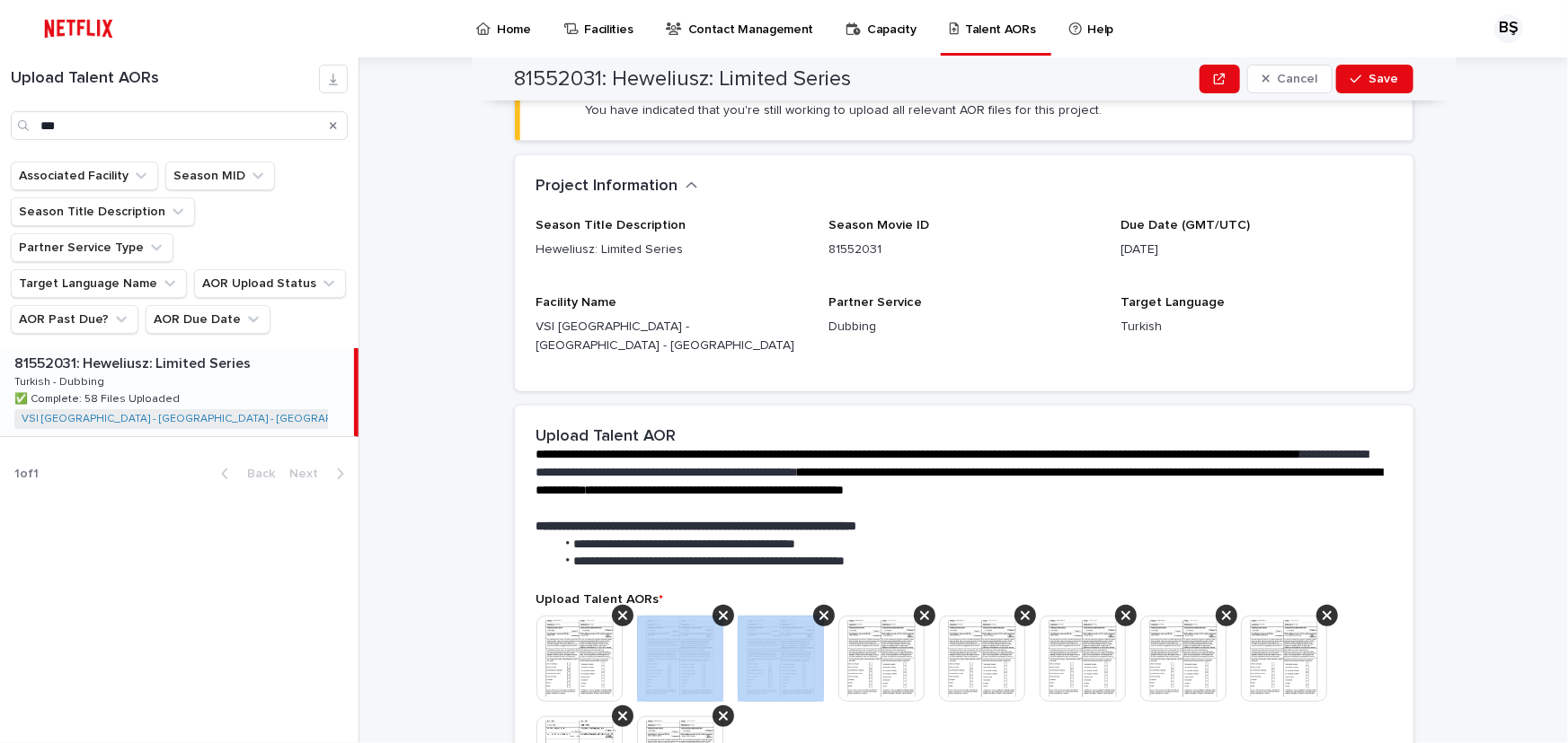
click at [718, 609] on icon at bounding box center [723, 616] width 9 height 14
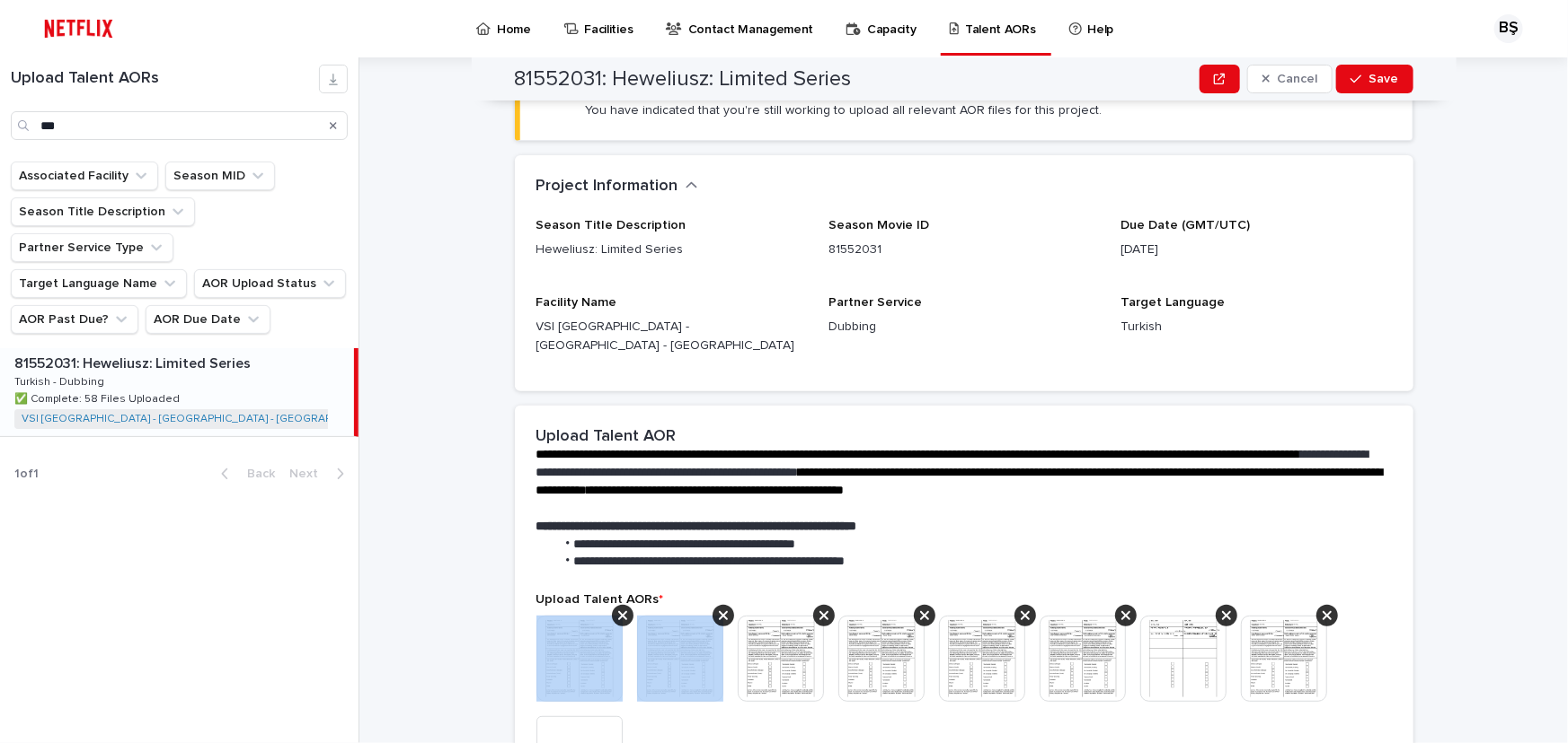
click at [618, 609] on icon at bounding box center [623, 616] width 9 height 14
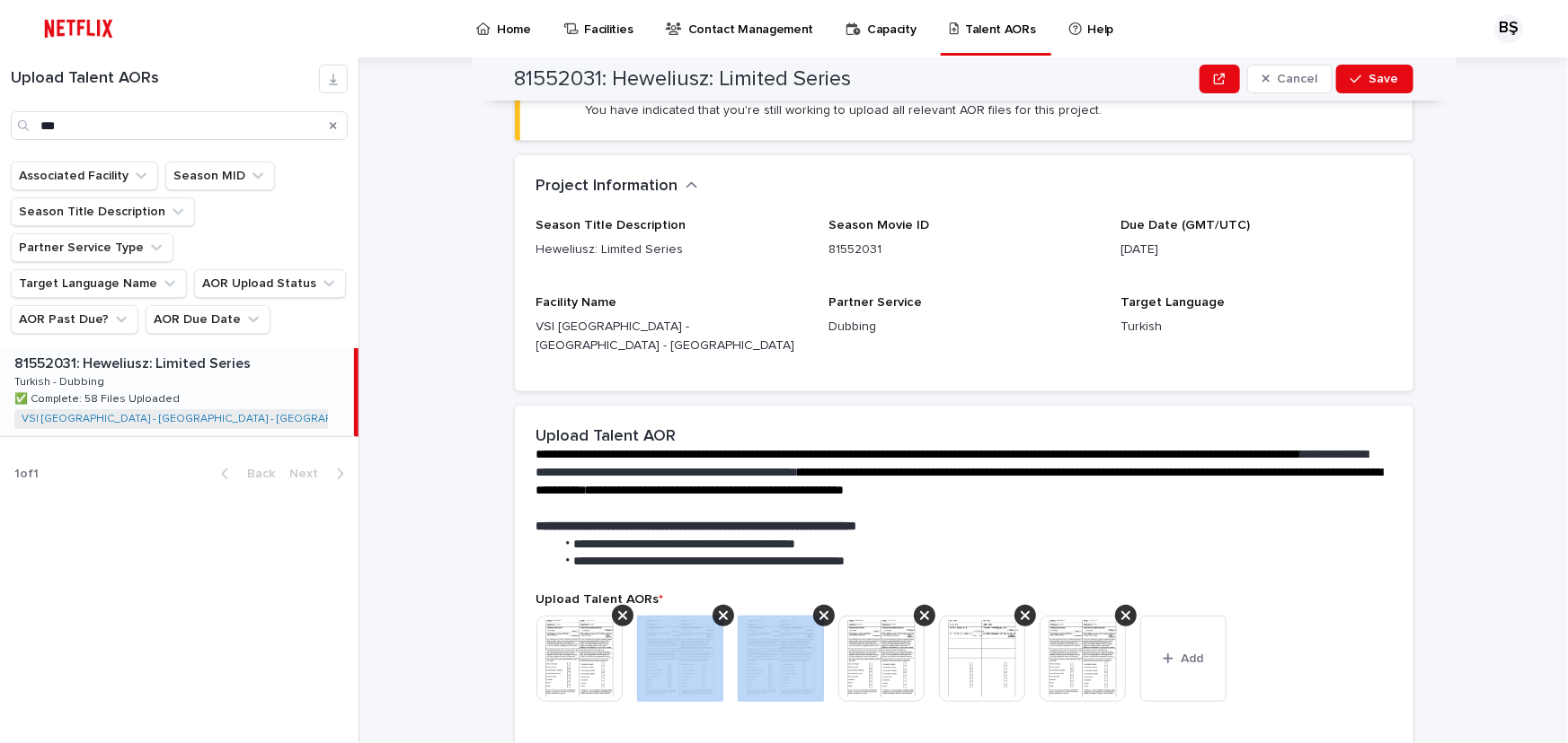
click at [718, 609] on icon at bounding box center [723, 616] width 9 height 14
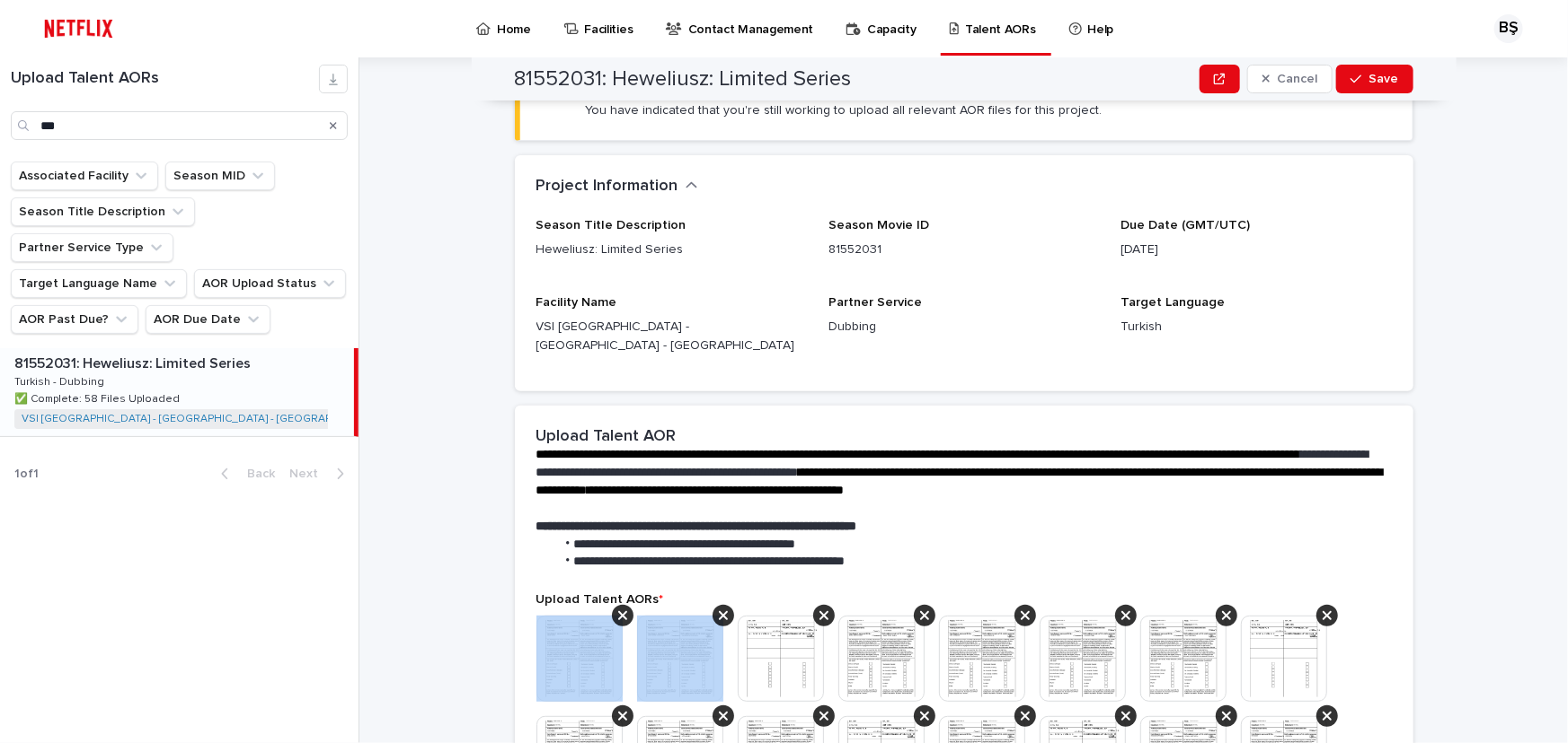
click at [618, 609] on icon at bounding box center [623, 616] width 9 height 14
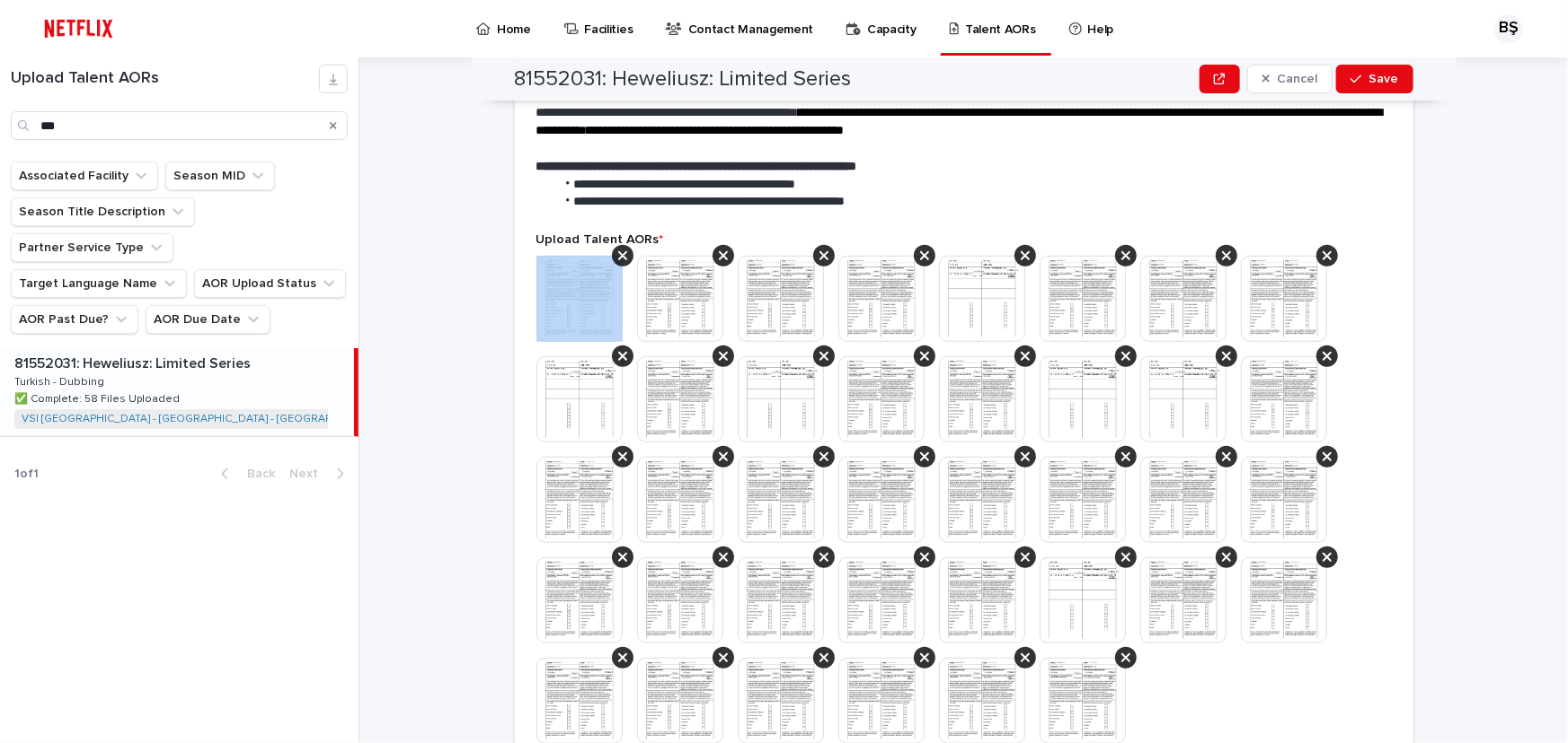
scroll to position [708, 0]
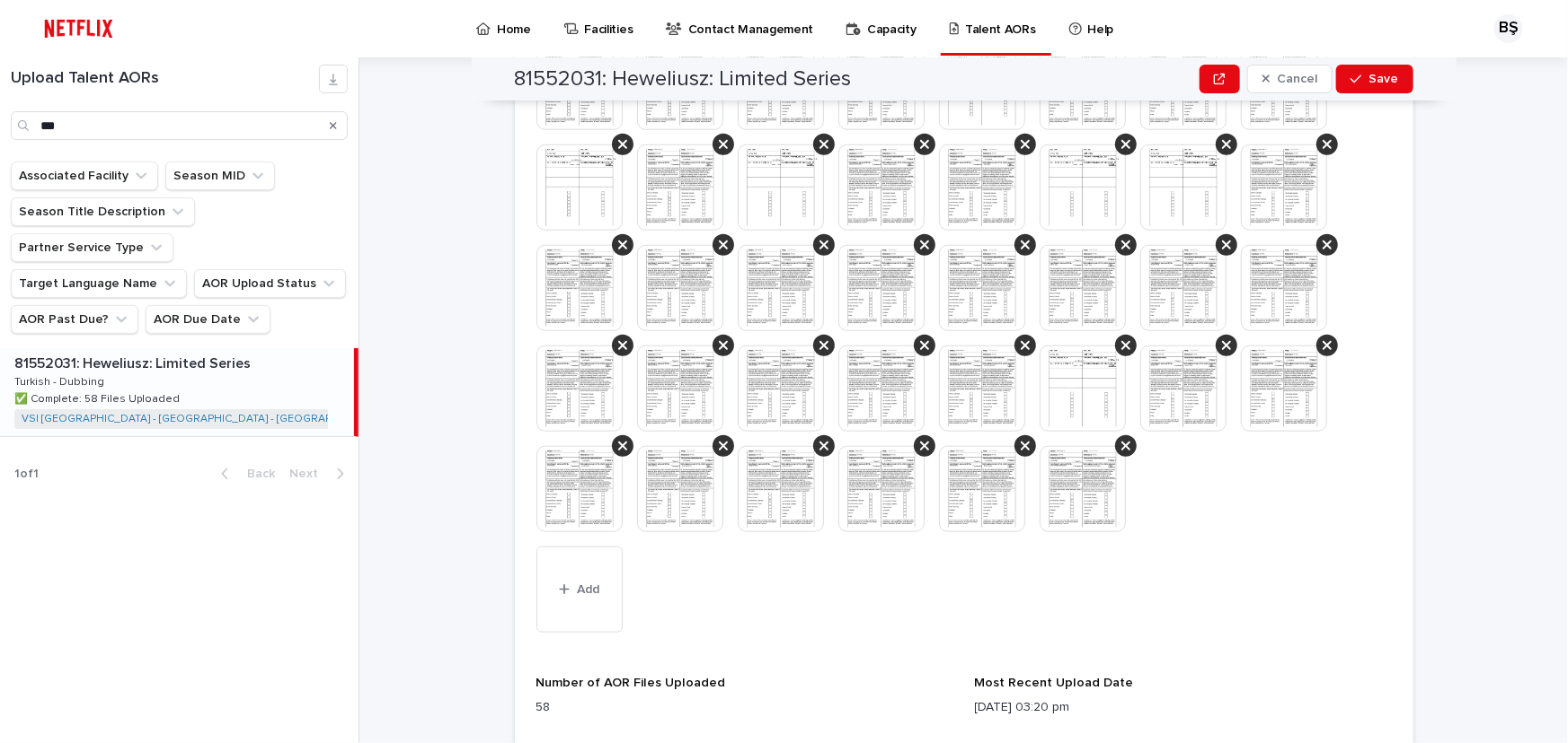
click at [1007, 551] on div "This file cannot be opened Download File Add" at bounding box center [964, 342] width 855 height 596
click at [1063, 490] on img at bounding box center [1083, 489] width 86 height 86
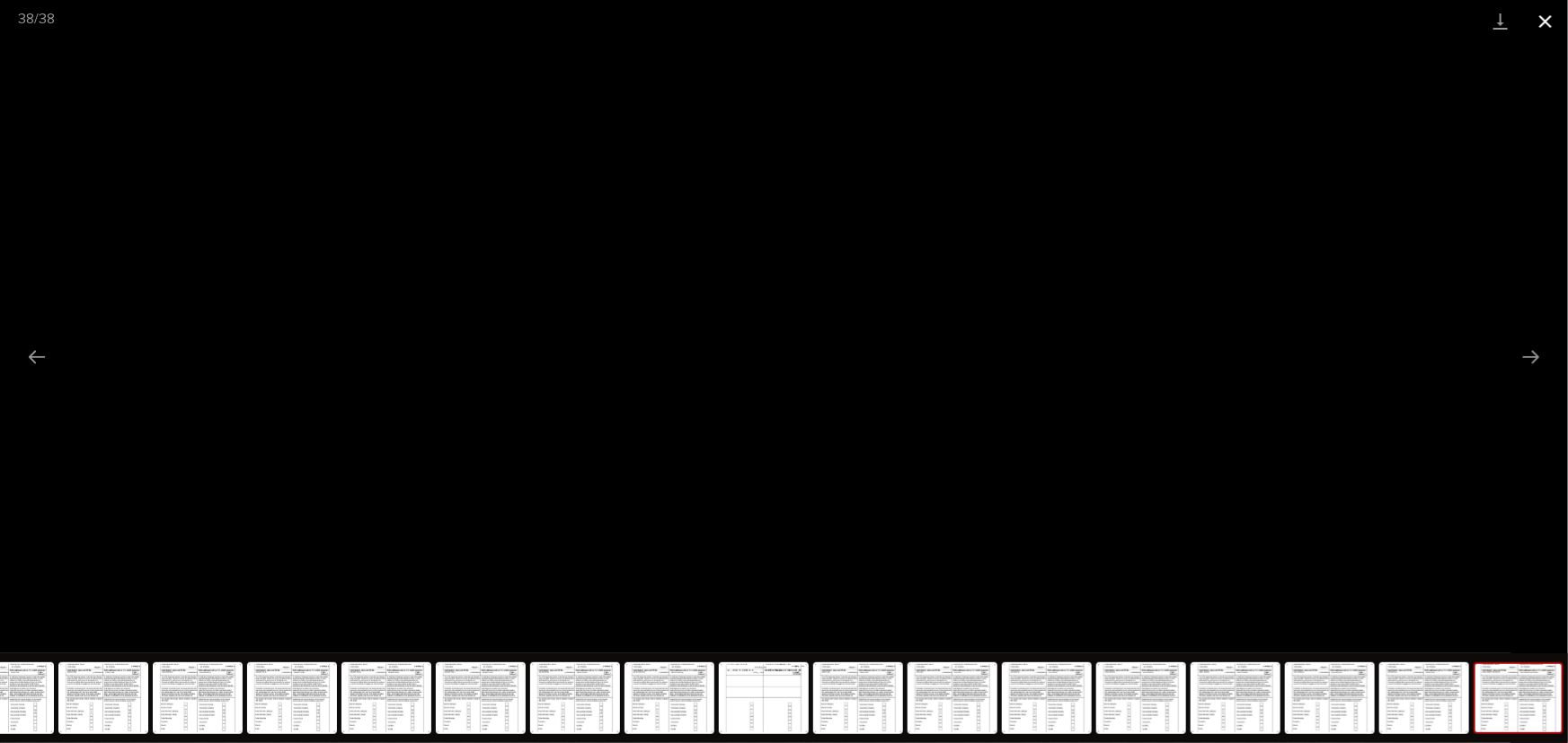
click at [1551, 24] on button "Close gallery" at bounding box center [1545, 21] width 45 height 42
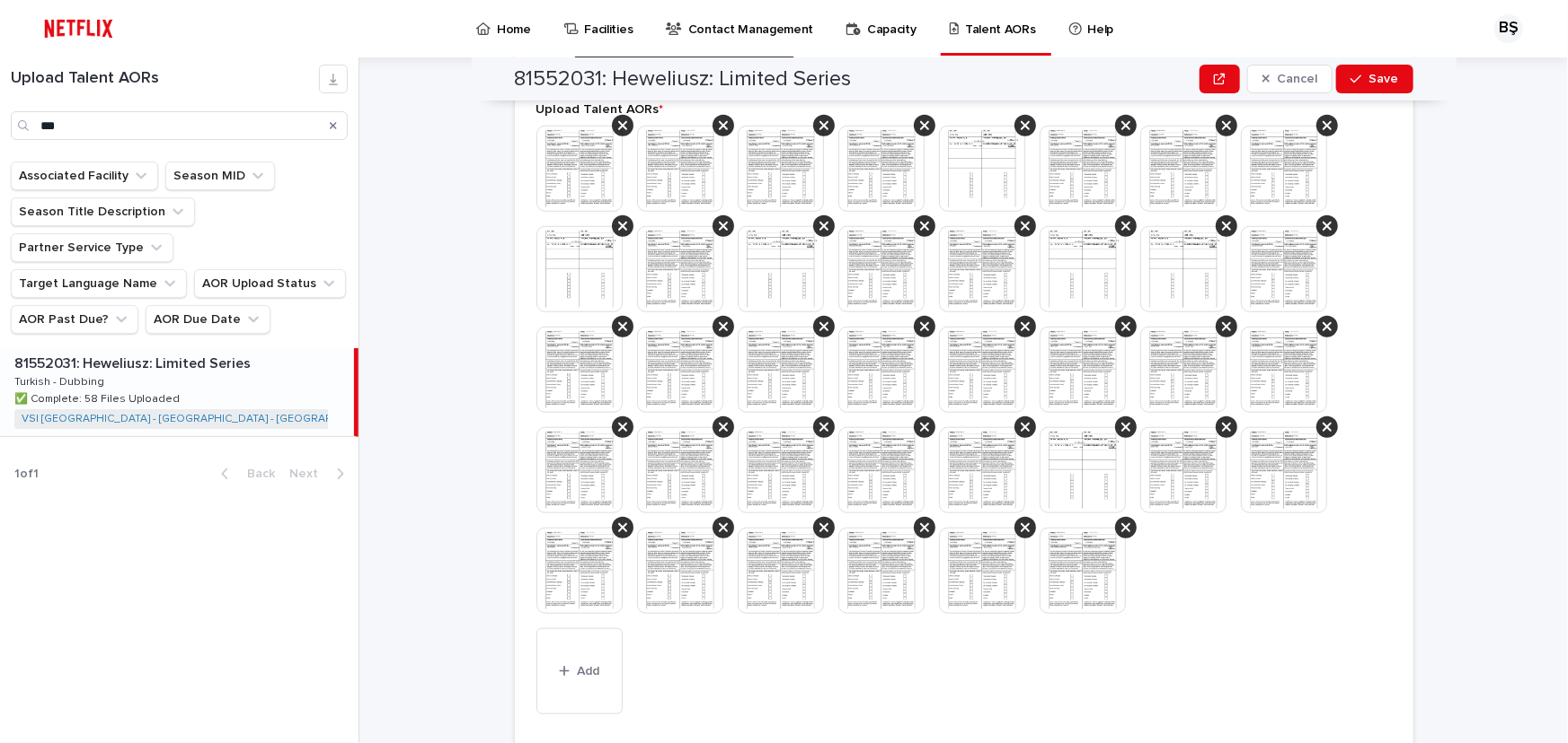
scroll to position [544, 0]
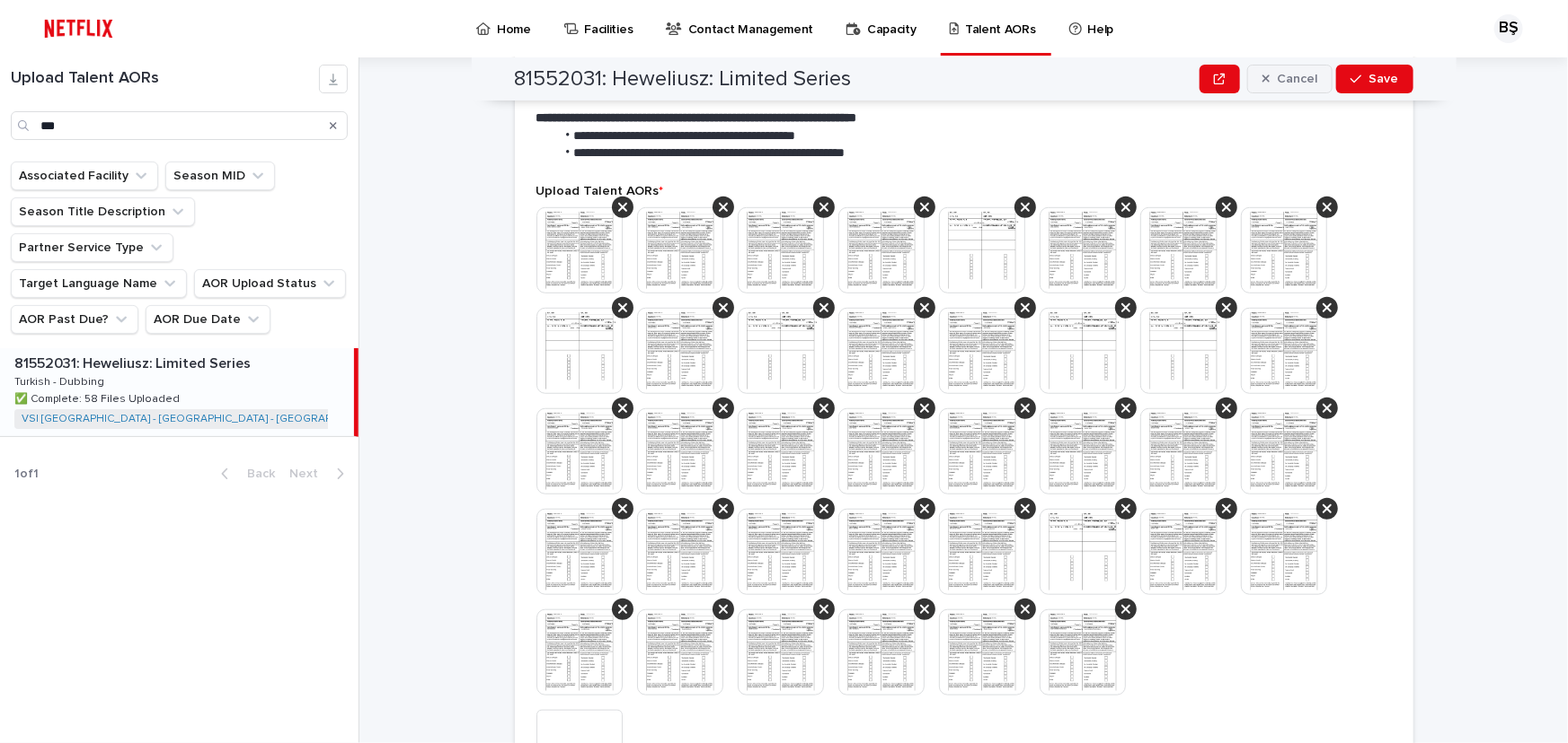
click at [1302, 66] on button "Cancel" at bounding box center [1290, 79] width 86 height 29
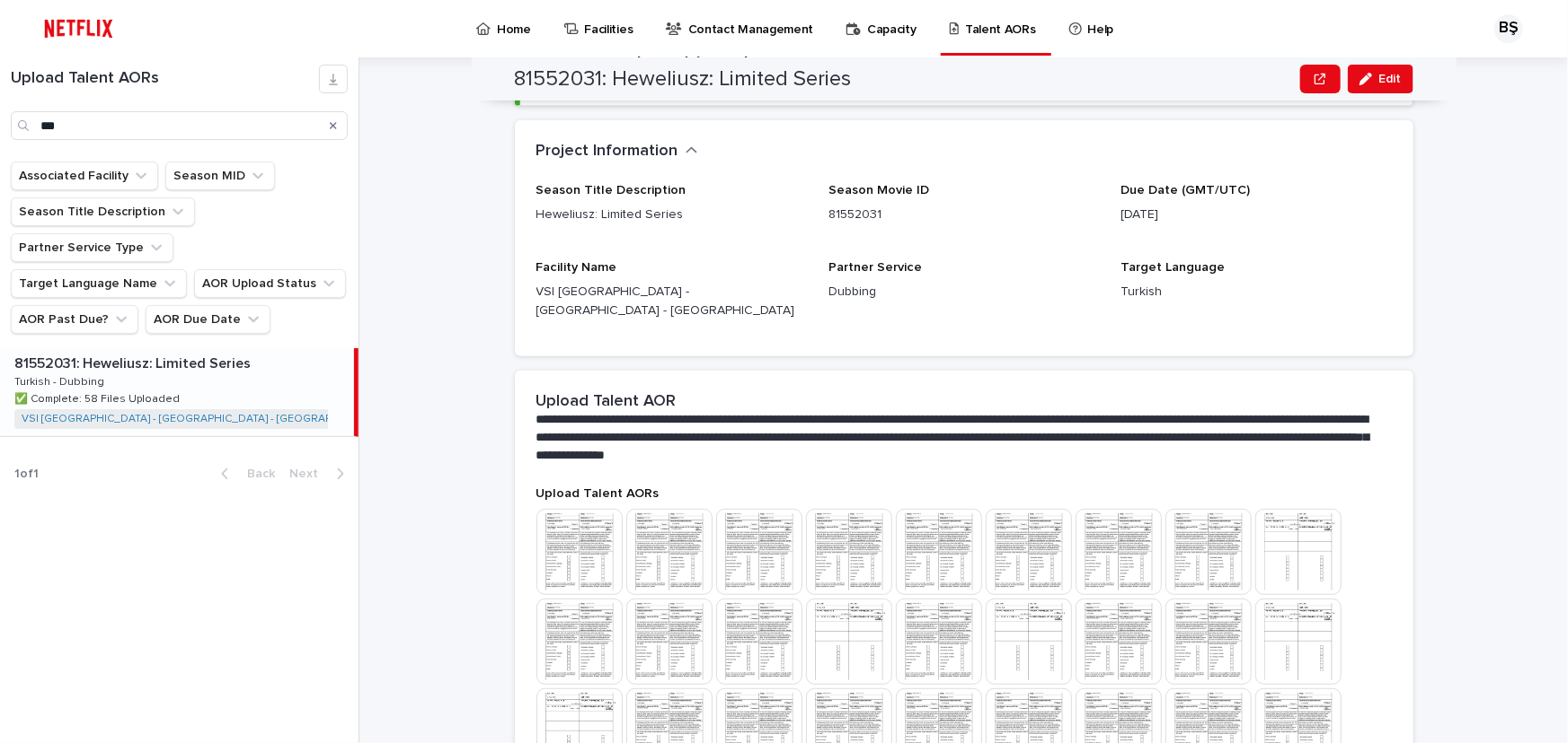
scroll to position [0, 0]
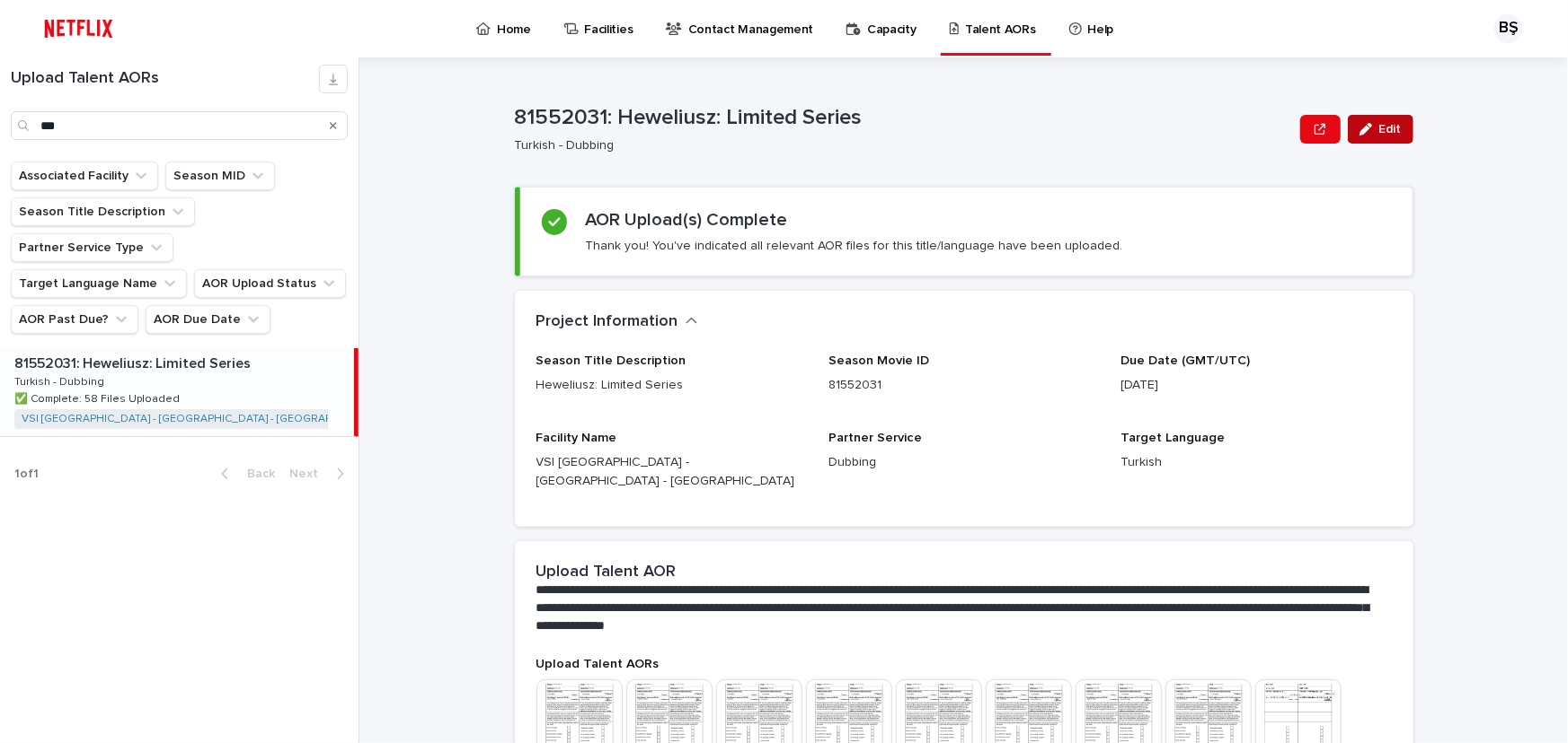
click at [1359, 123] on icon "button" at bounding box center [1365, 130] width 13 height 13
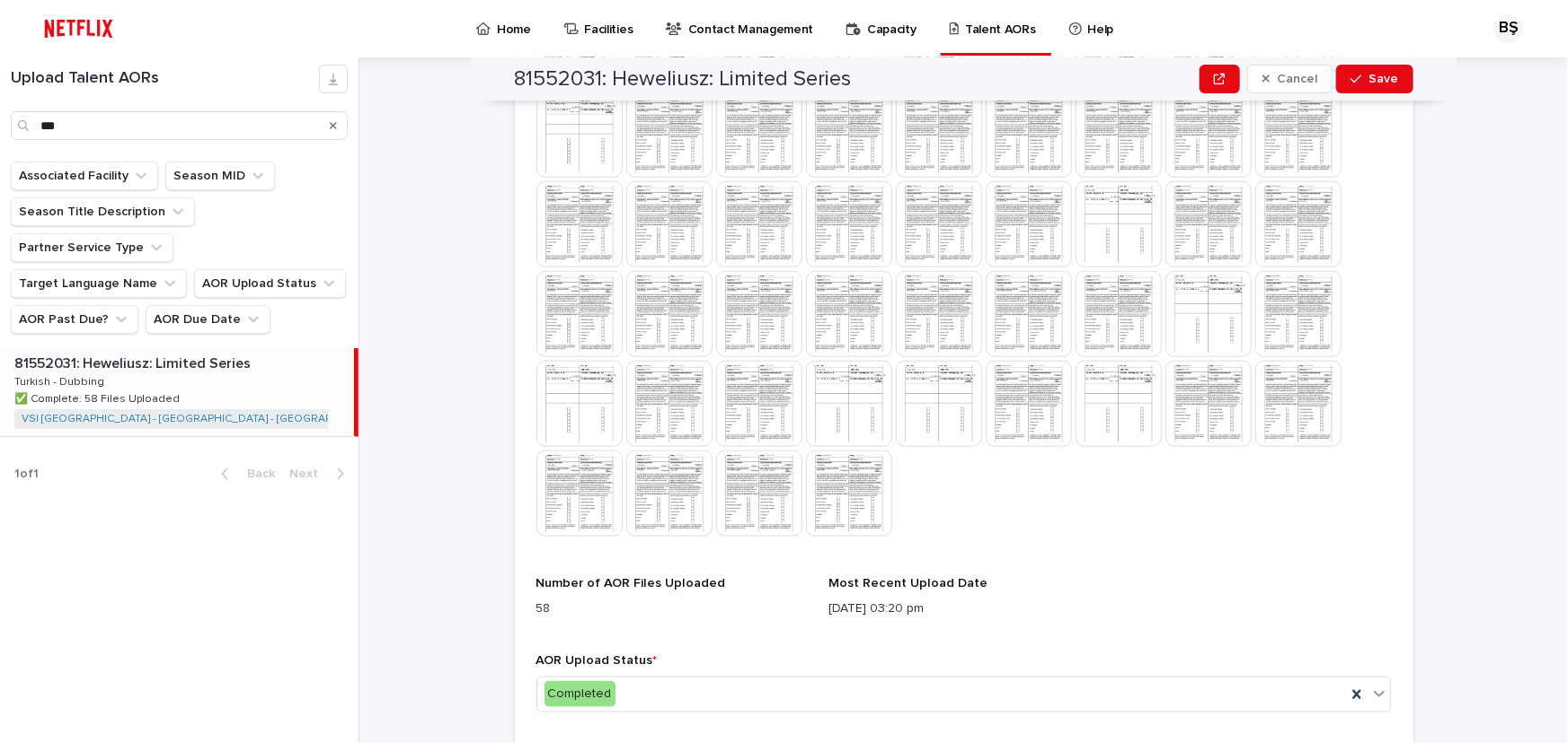
scroll to position [816, 0]
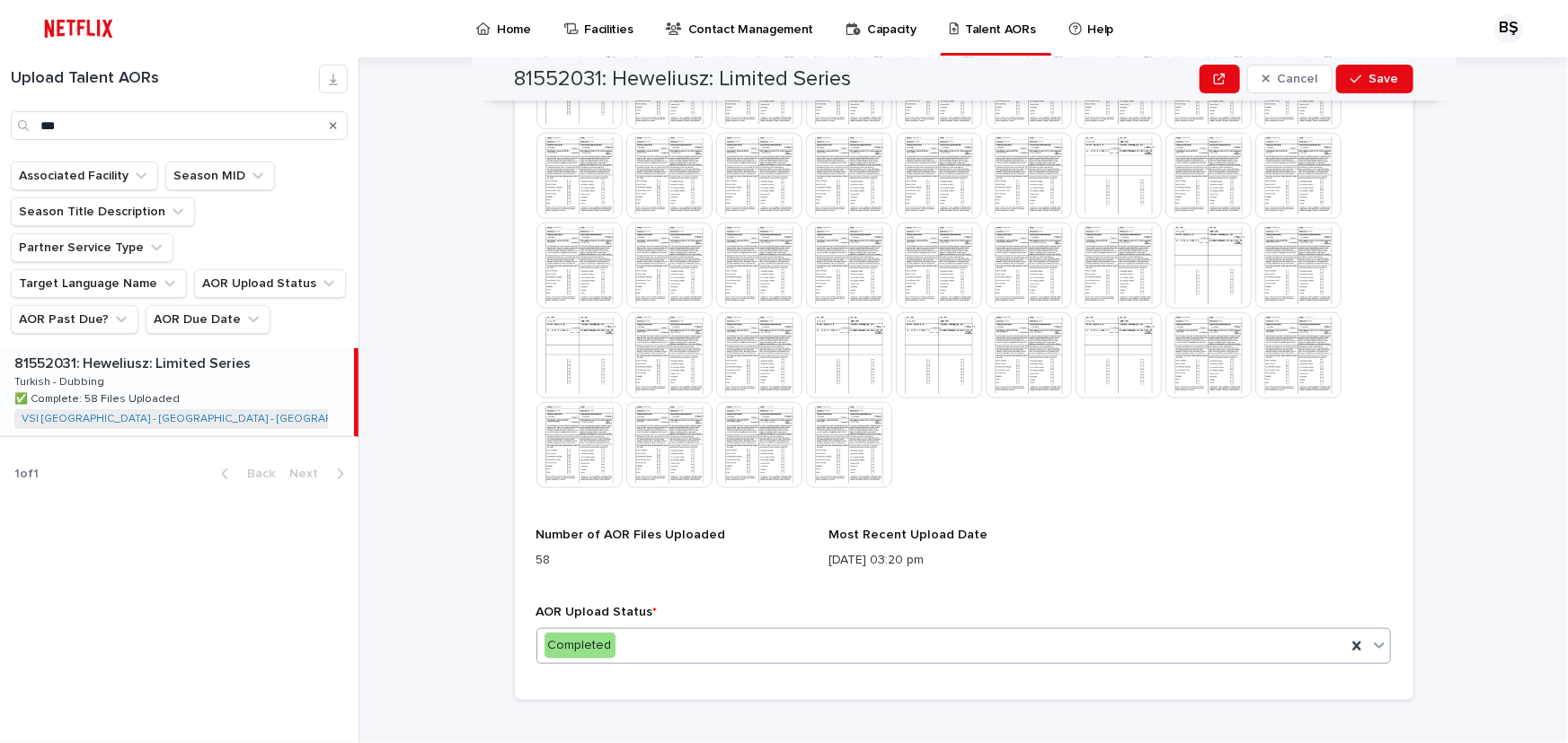
click at [707, 631] on div "Completed" at bounding box center [942, 646] width 809 height 30
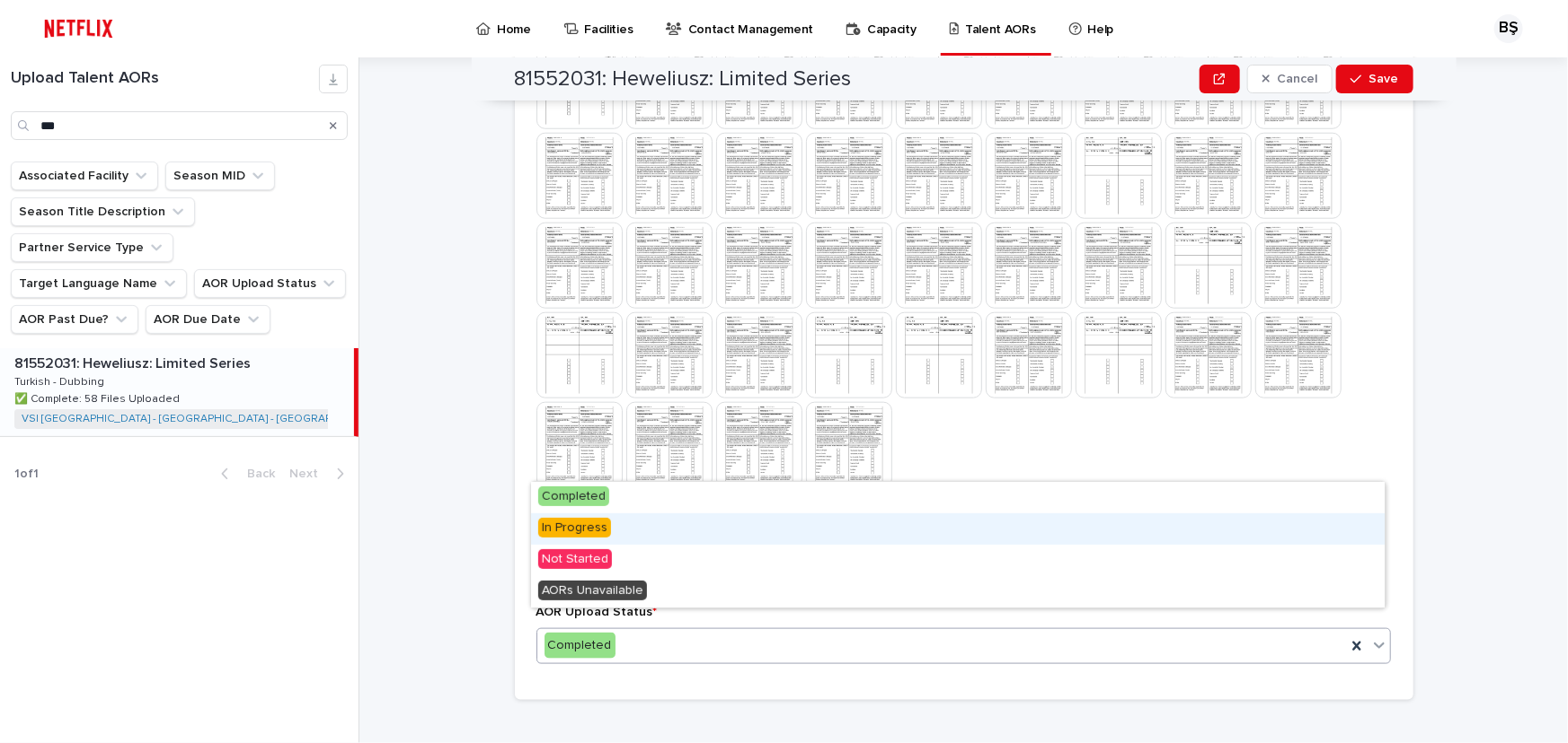
click at [656, 514] on div "In Progress" at bounding box center [958, 529] width 853 height 31
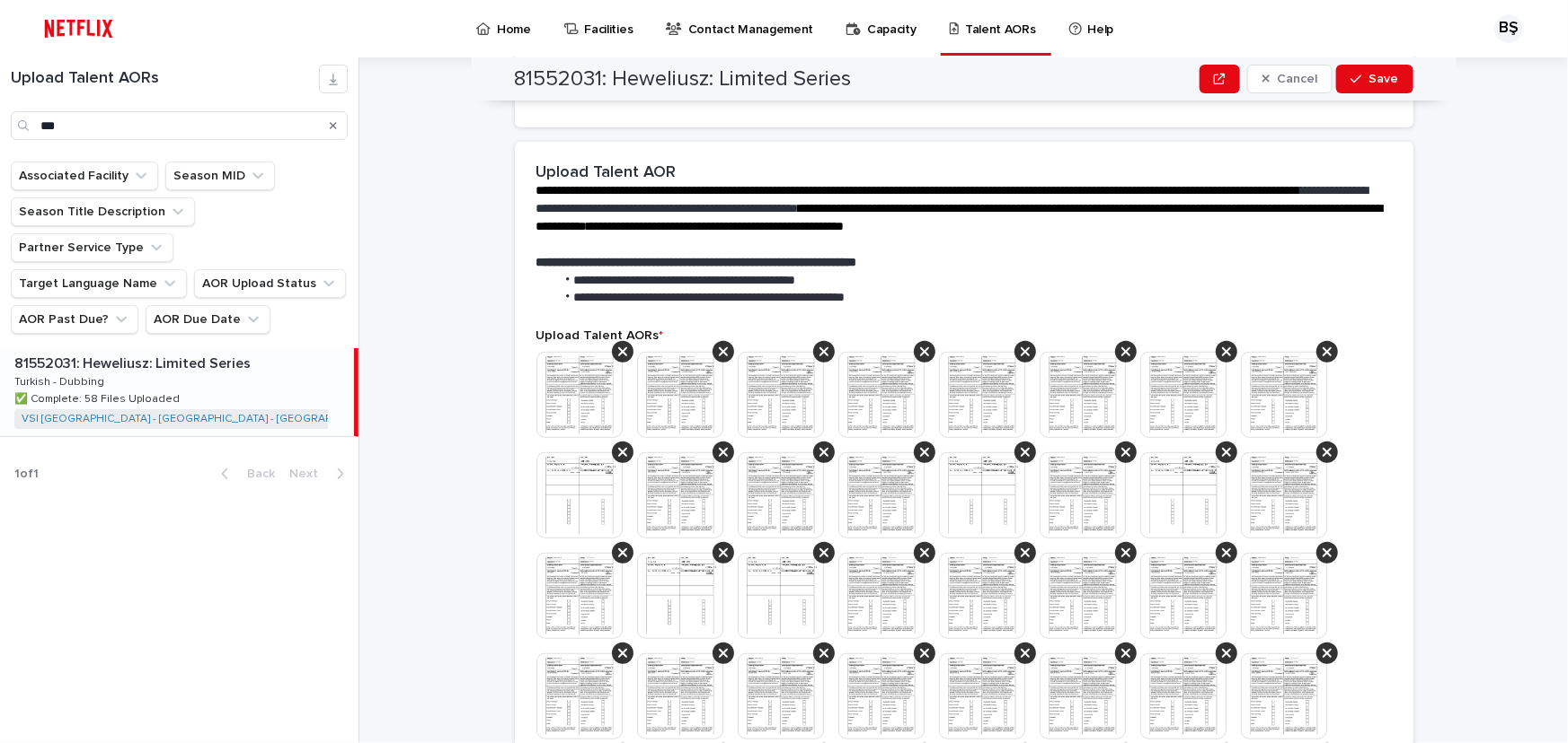
scroll to position [398, 0]
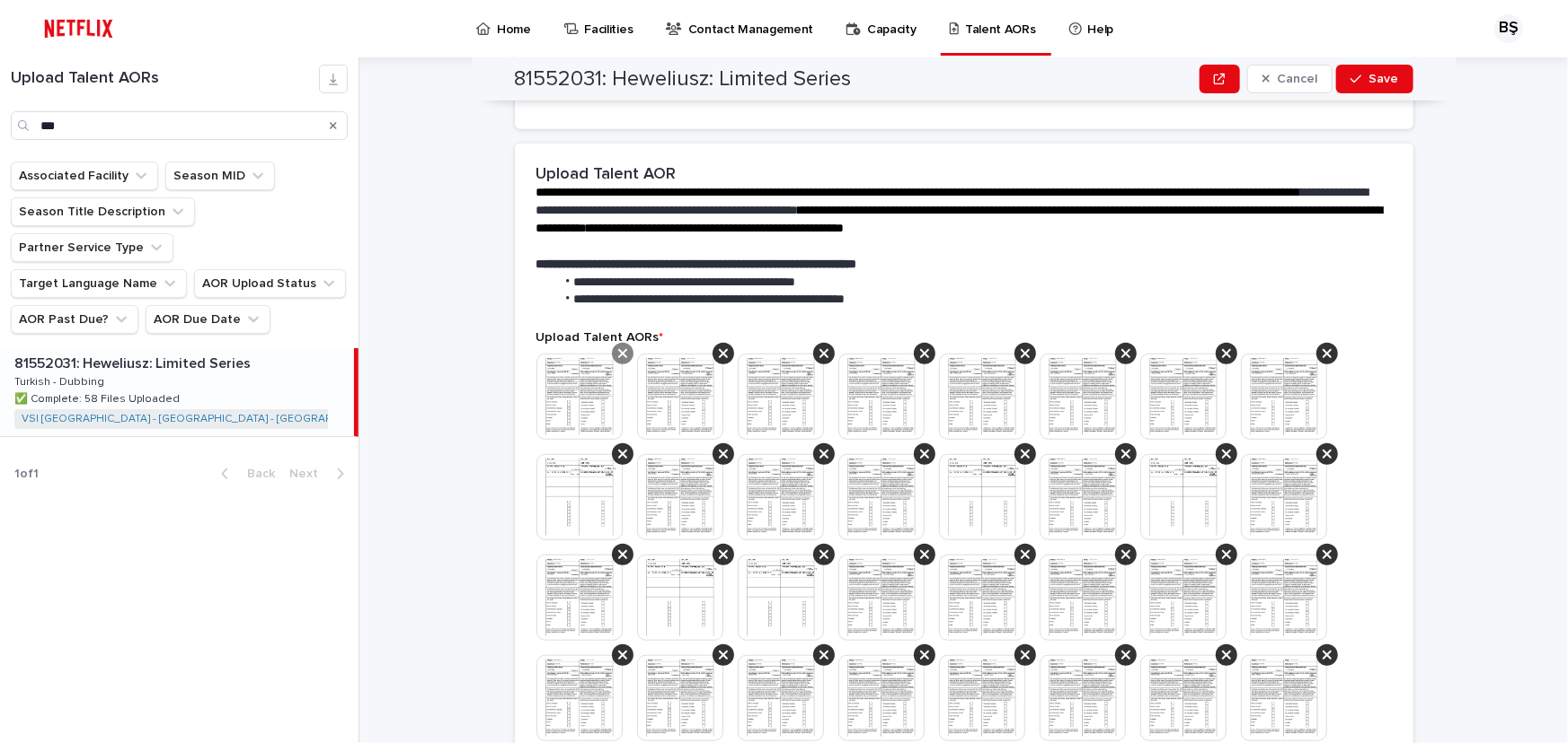
click at [620, 346] on icon at bounding box center [623, 354] width 9 height 14
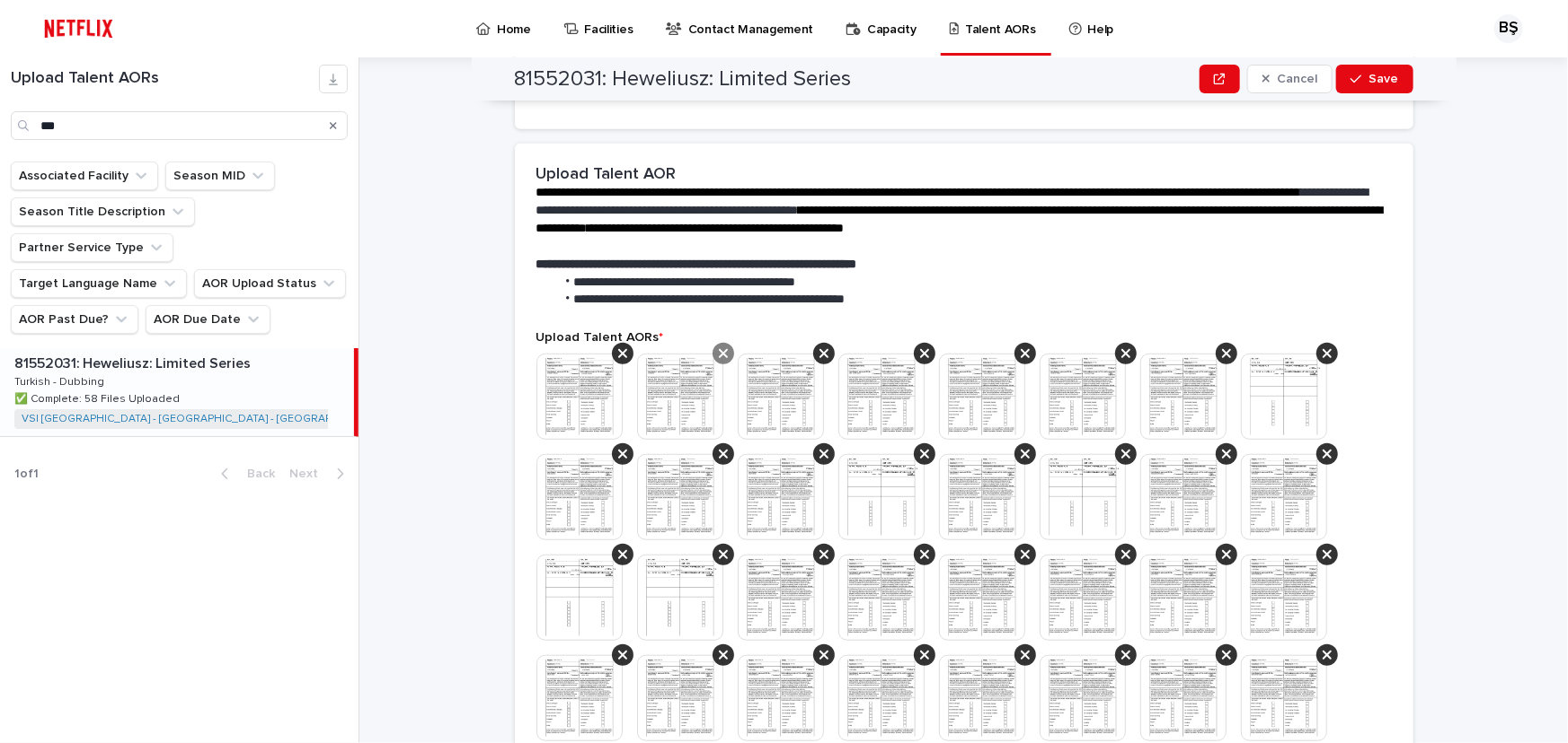
click at [722, 343] on div at bounding box center [724, 354] width 22 height 22
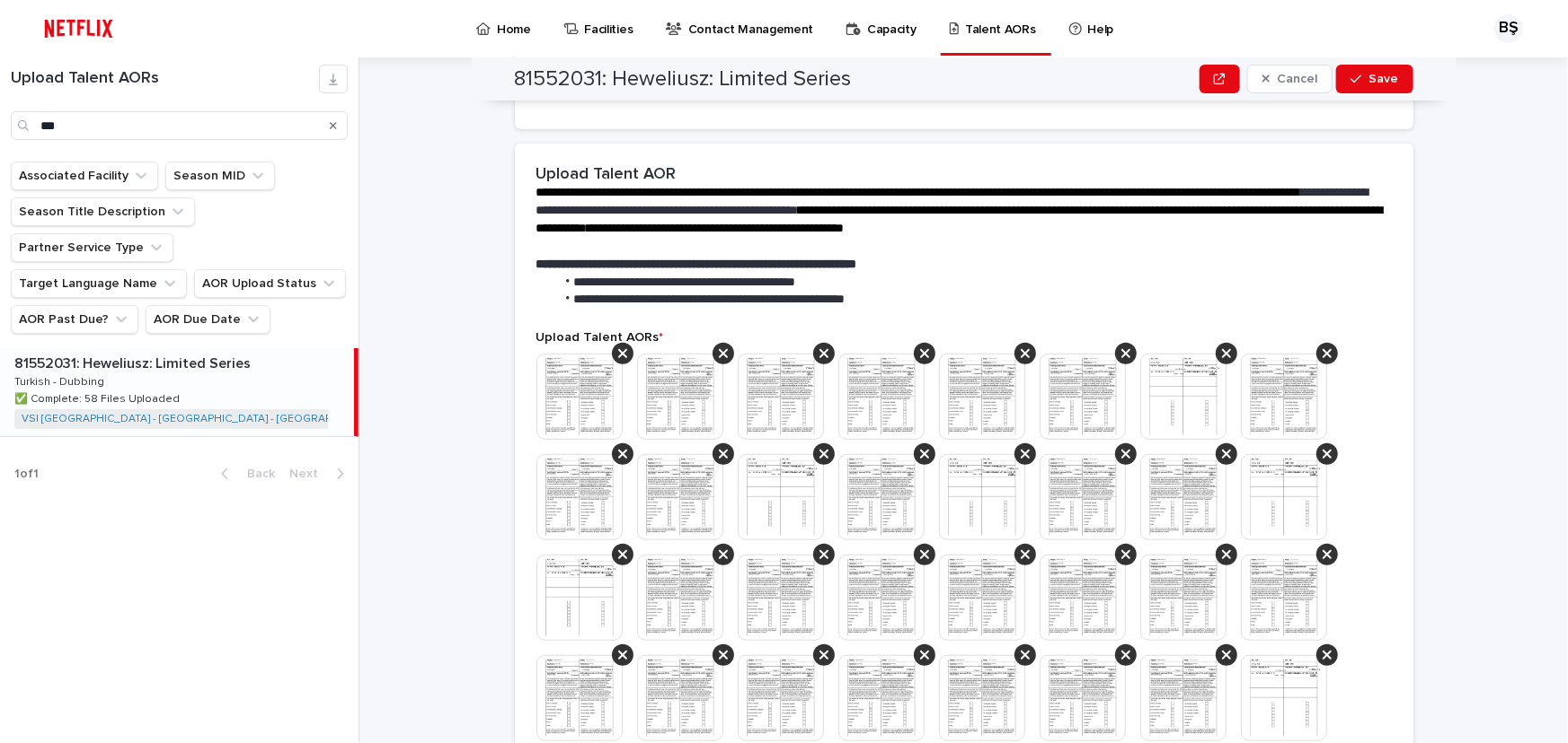
scroll to position [348, 0]
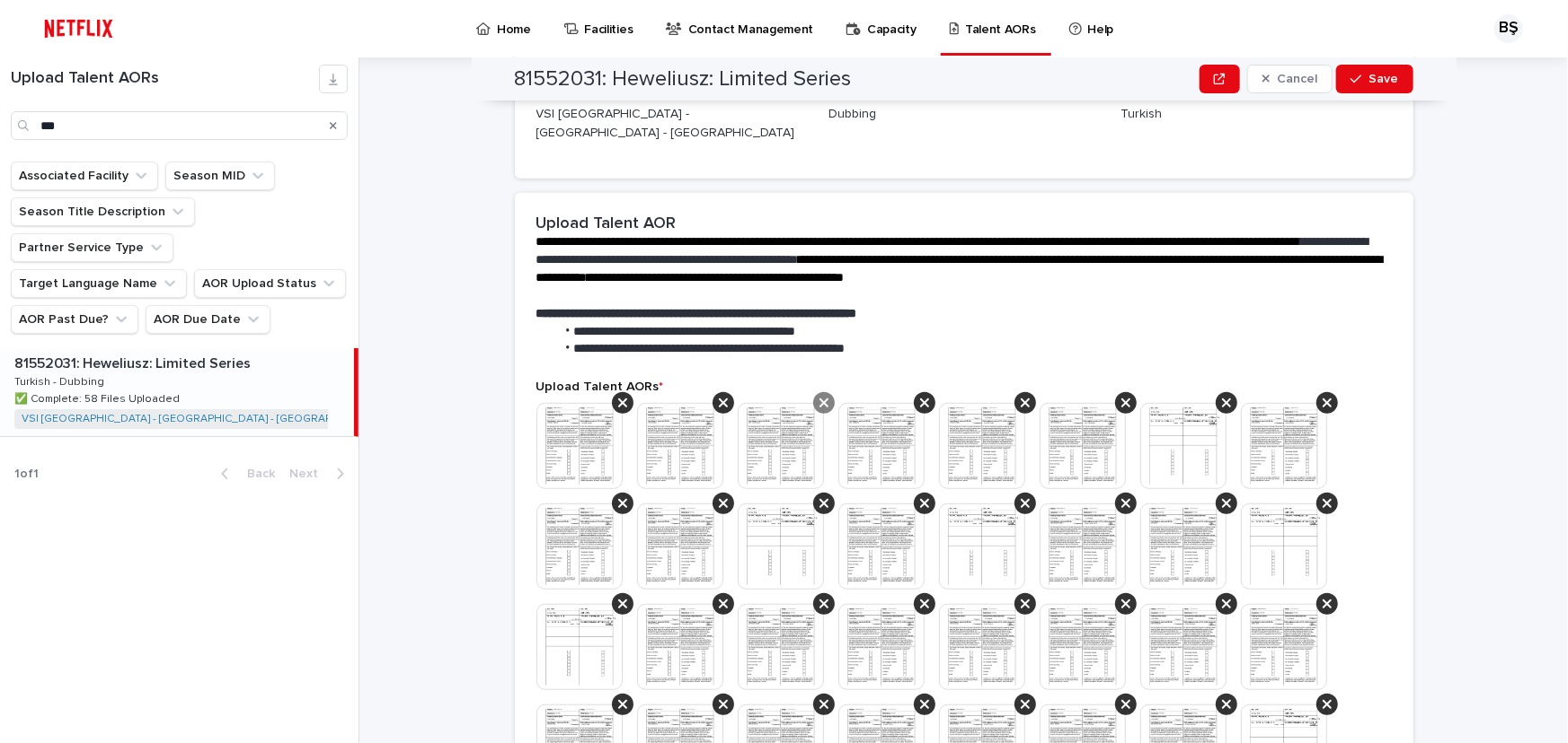
click at [822, 392] on div at bounding box center [824, 403] width 22 height 22
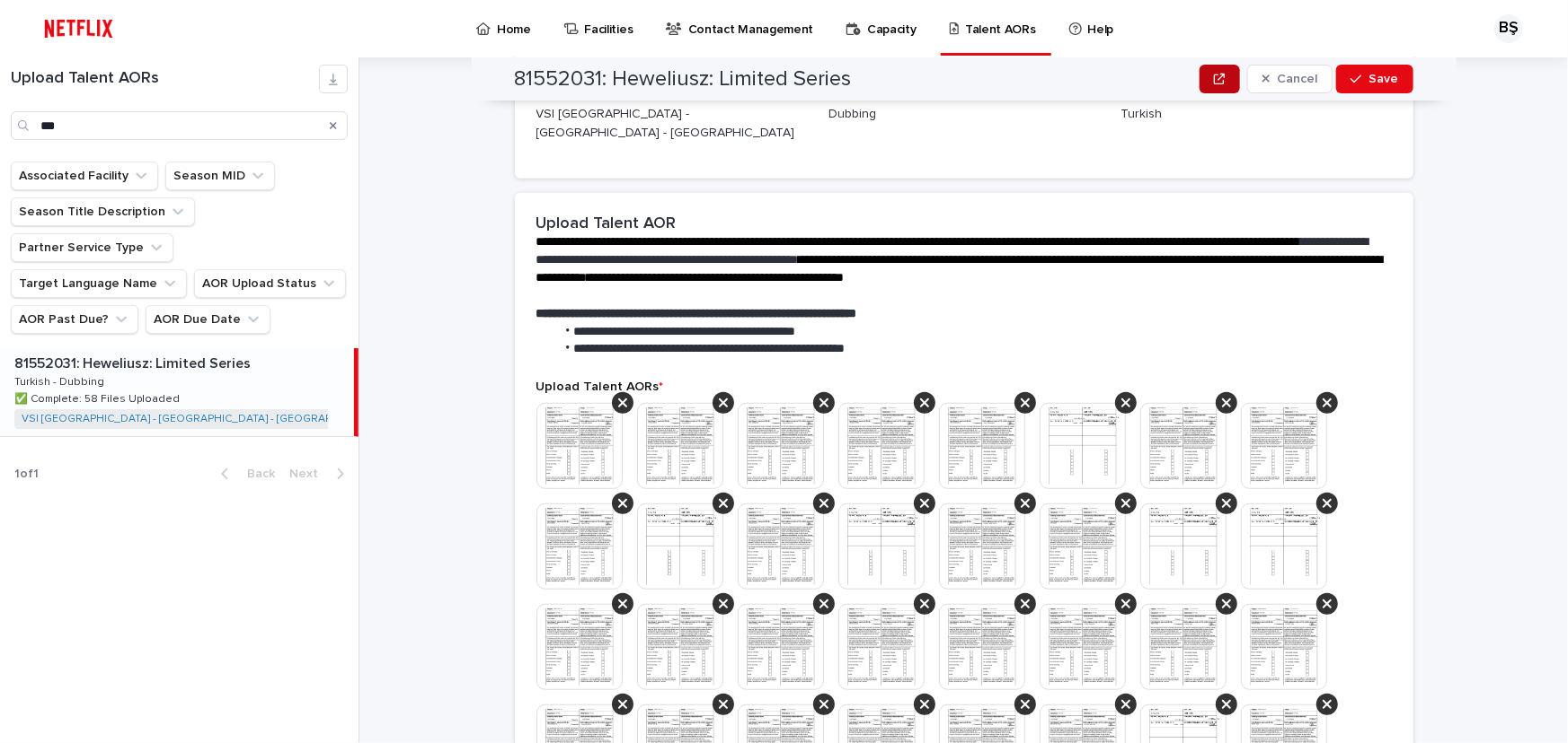
click at [1213, 75] on icon "button" at bounding box center [1219, 79] width 11 height 11
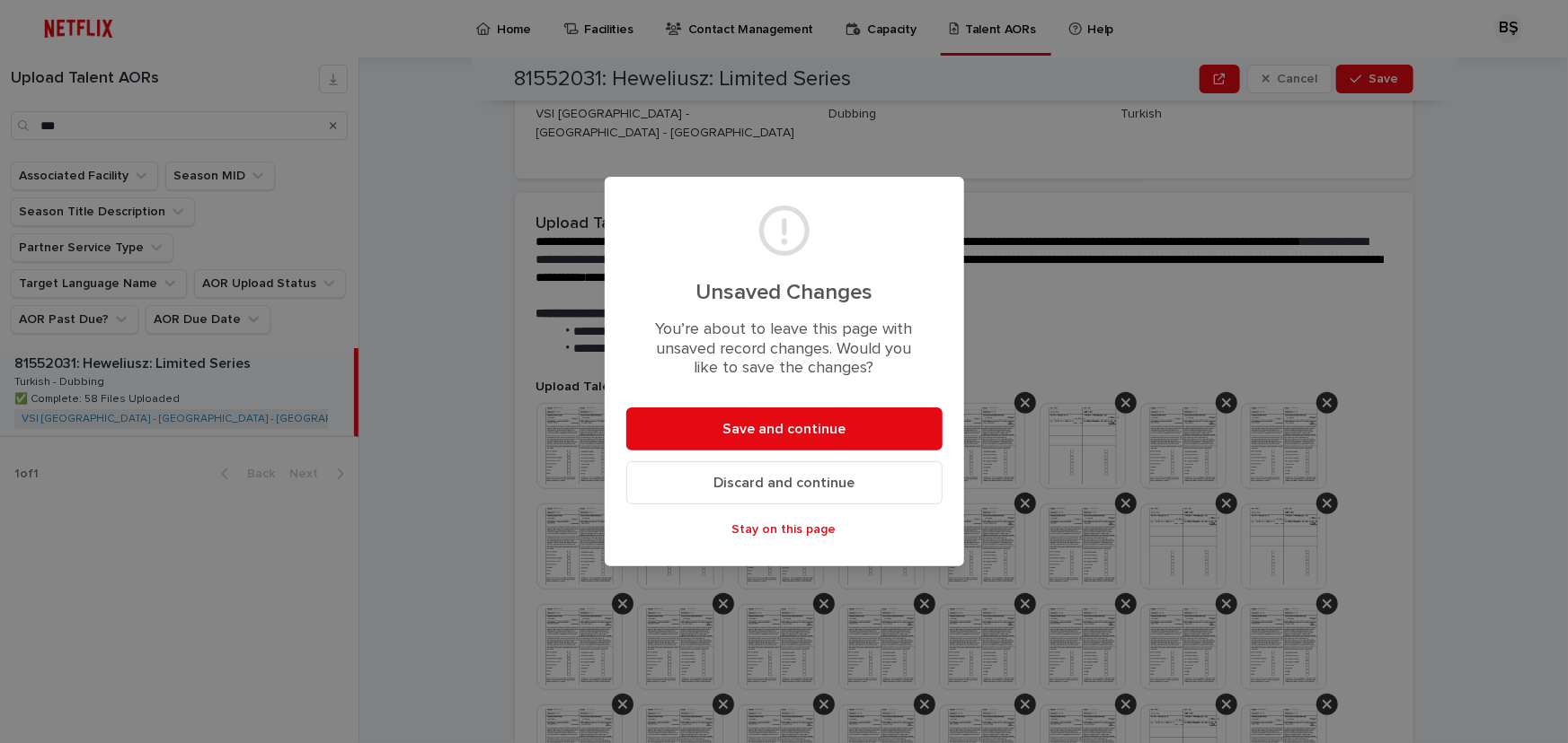
click at [1491, 406] on div "Unsaved Changes You’re about to leave this page with unsaved record changes. Wo…" at bounding box center [784, 372] width 1568 height 743
click at [801, 524] on span "Stay on this page" at bounding box center [784, 530] width 104 height 13
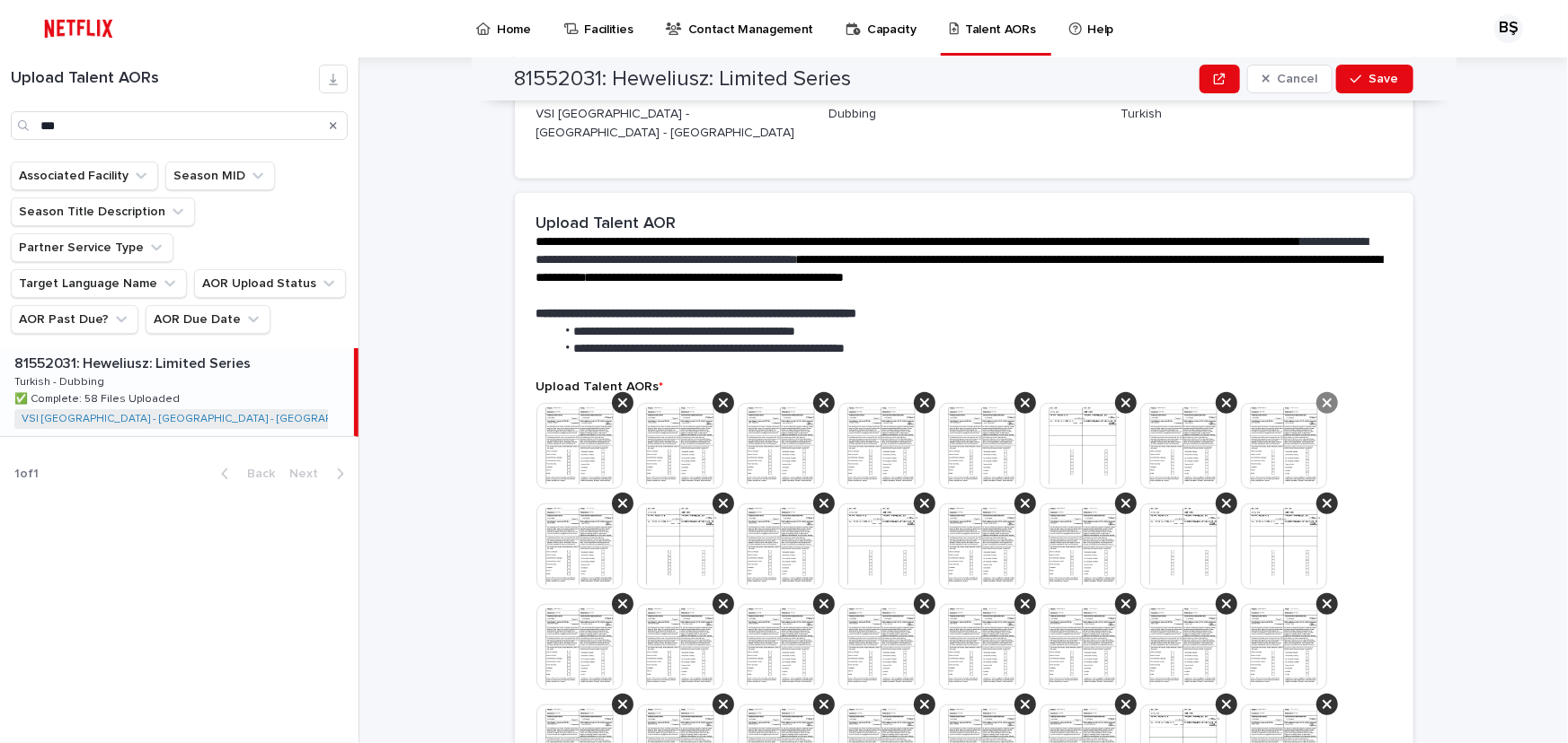
click at [1322, 396] on icon at bounding box center [1327, 403] width 9 height 14
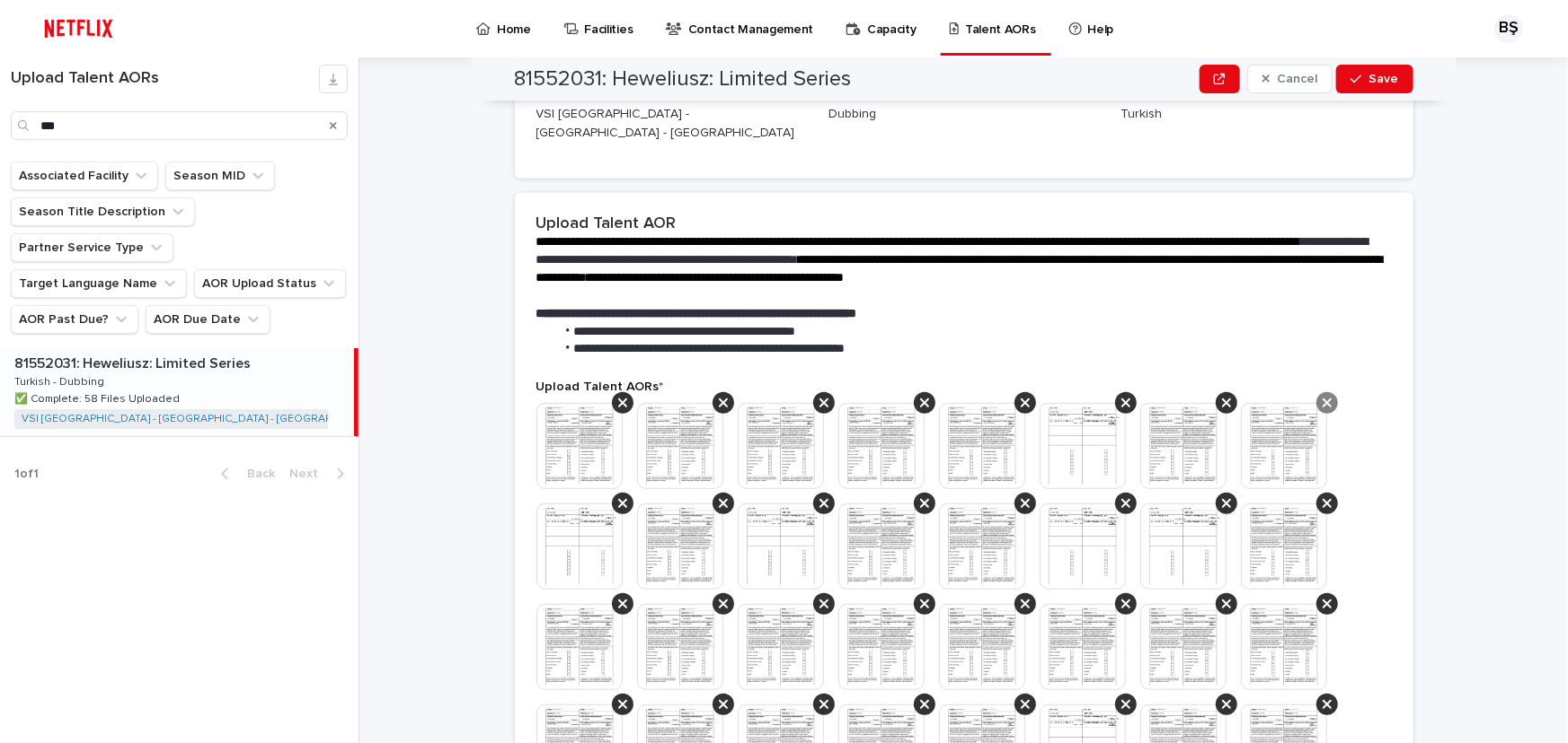
click at [1322, 398] on icon at bounding box center [1327, 403] width 9 height 9
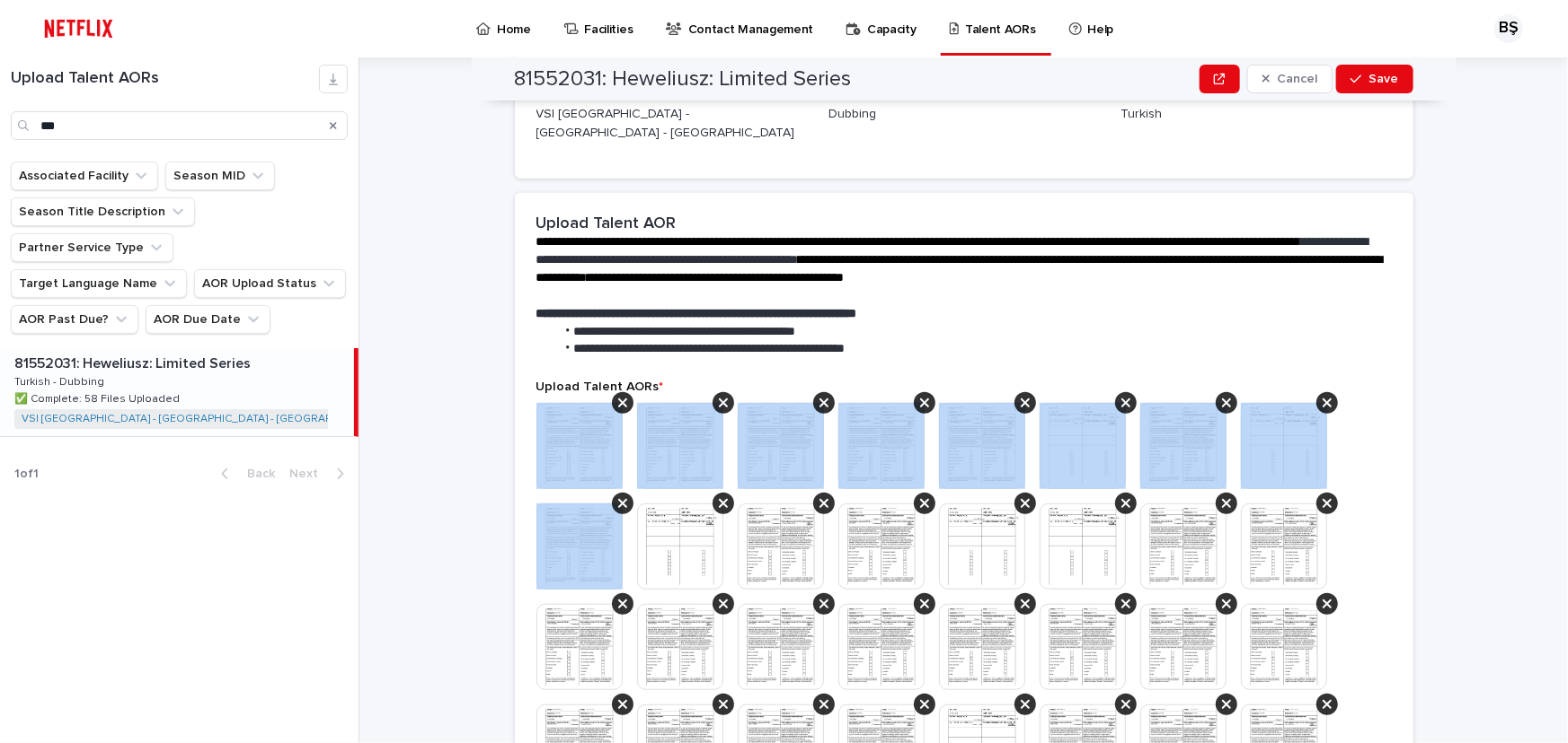
click at [1322, 398] on icon at bounding box center [1327, 403] width 9 height 9
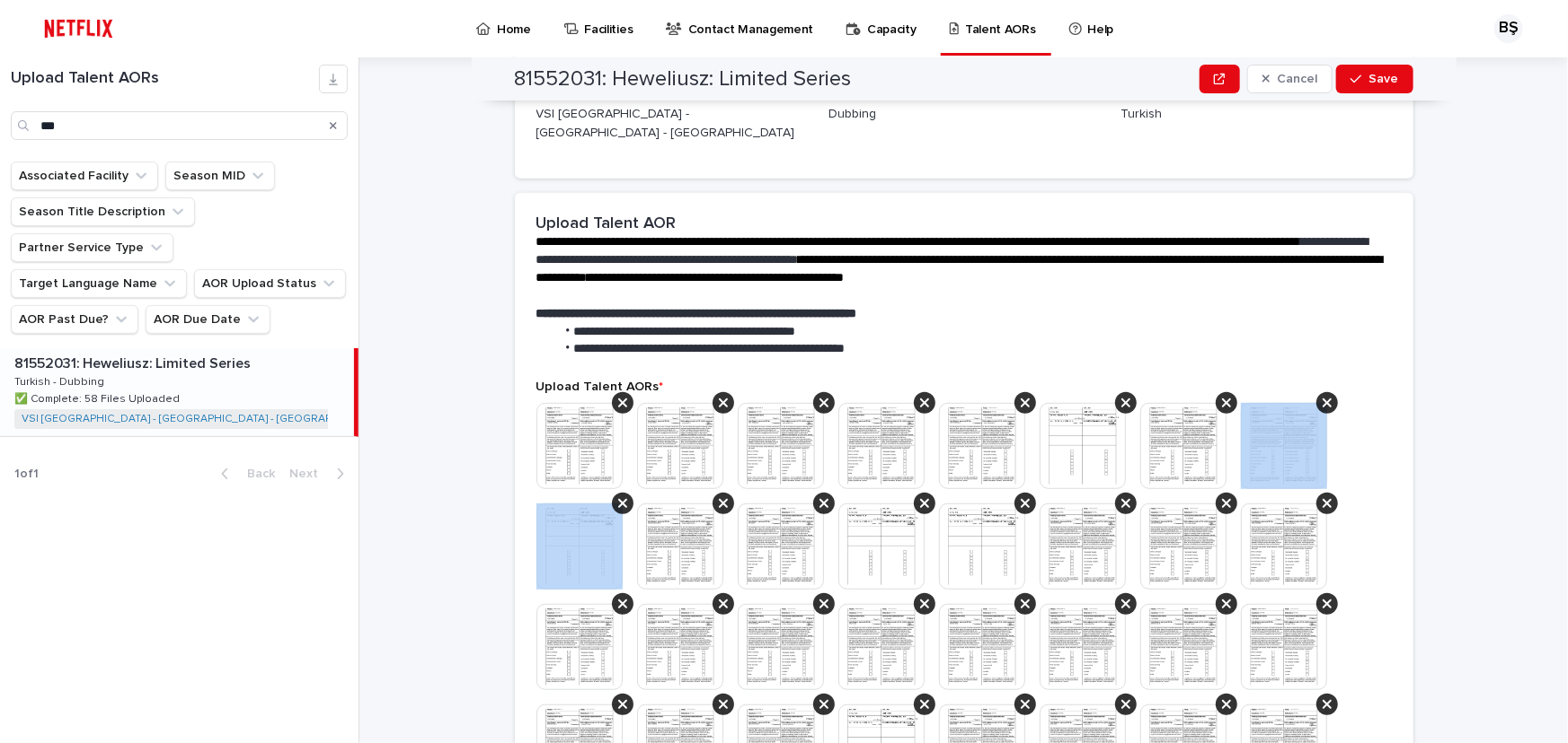
click at [1322, 398] on icon at bounding box center [1327, 403] width 9 height 9
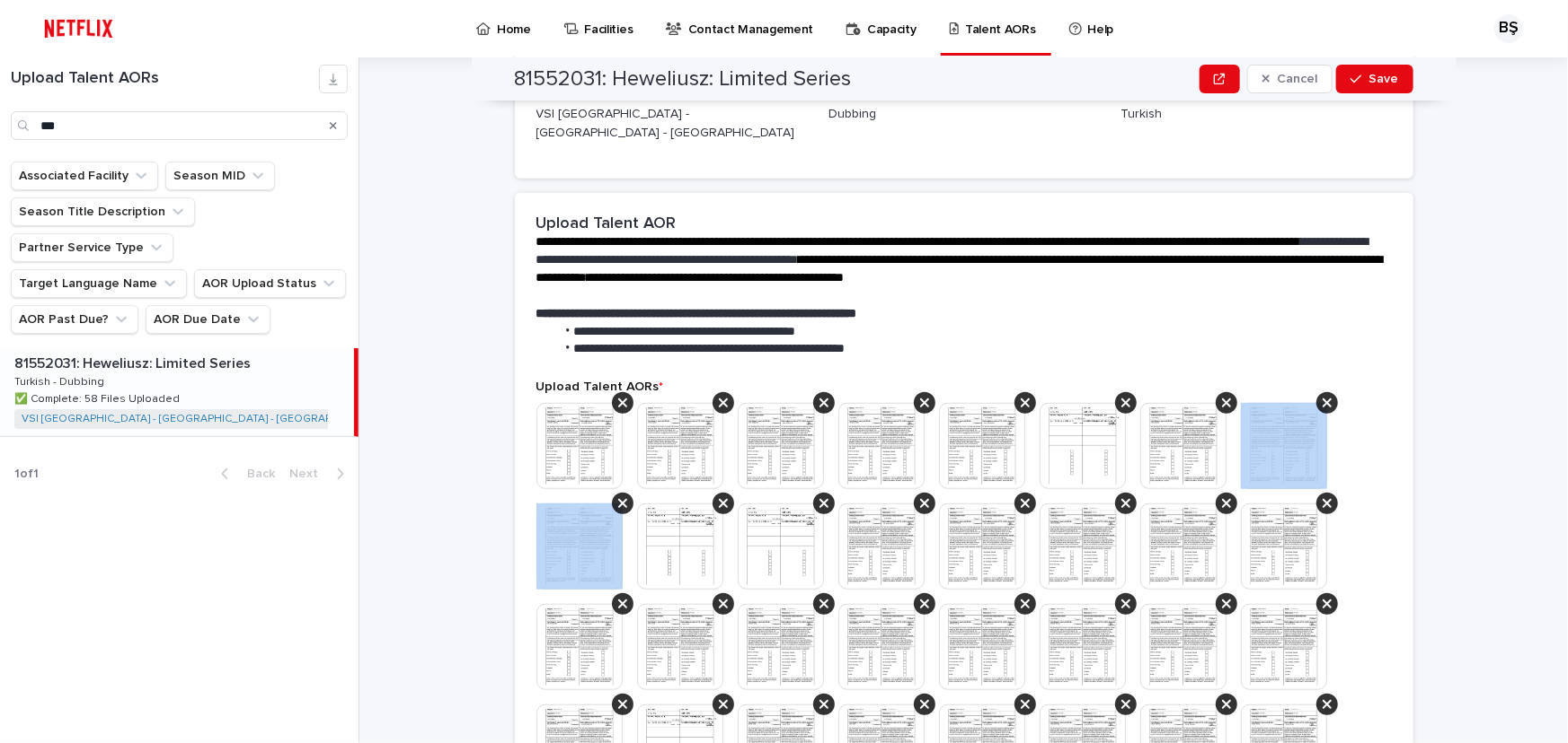
click at [1322, 398] on icon at bounding box center [1327, 403] width 9 height 9
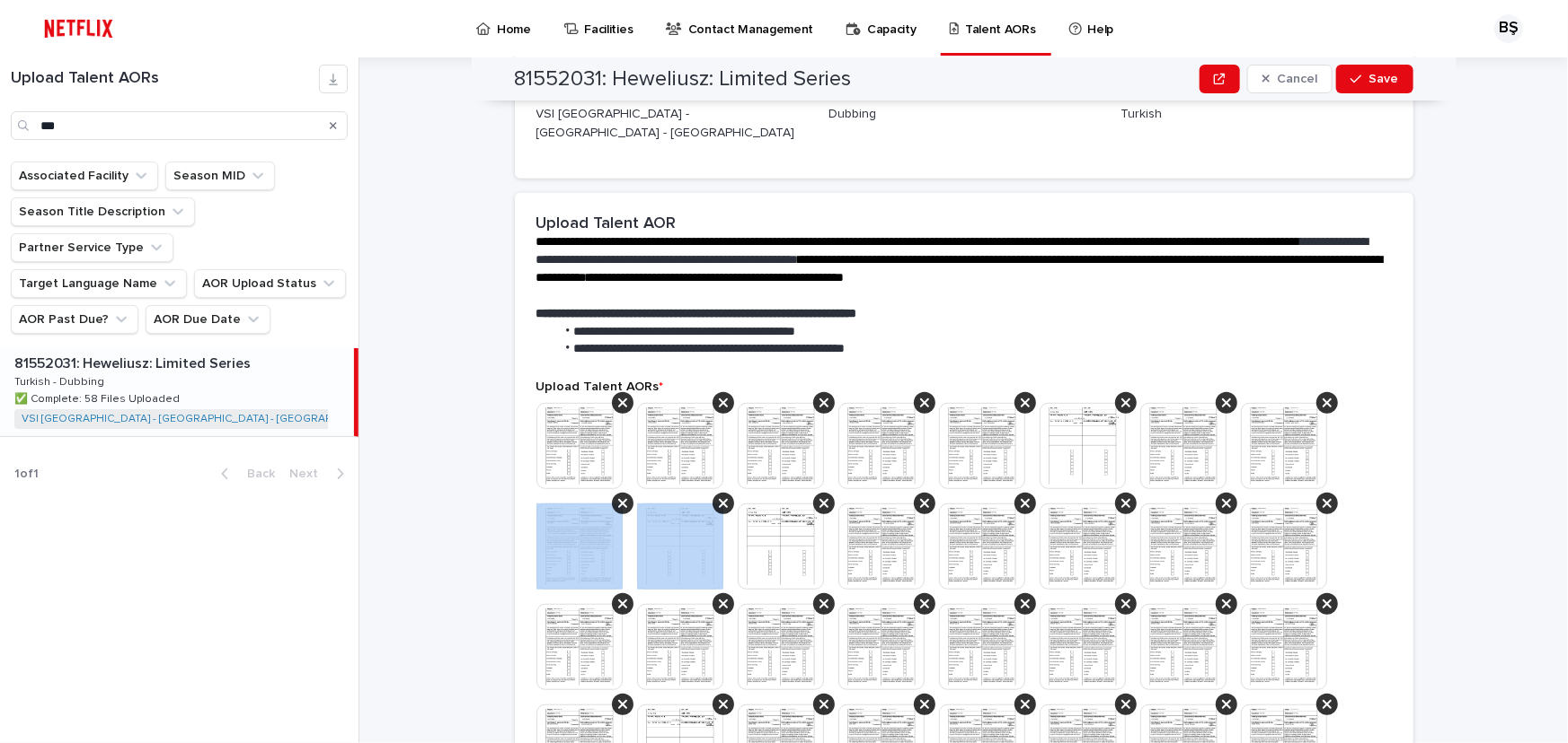
click at [627, 499] on icon at bounding box center [623, 504] width 9 height 9
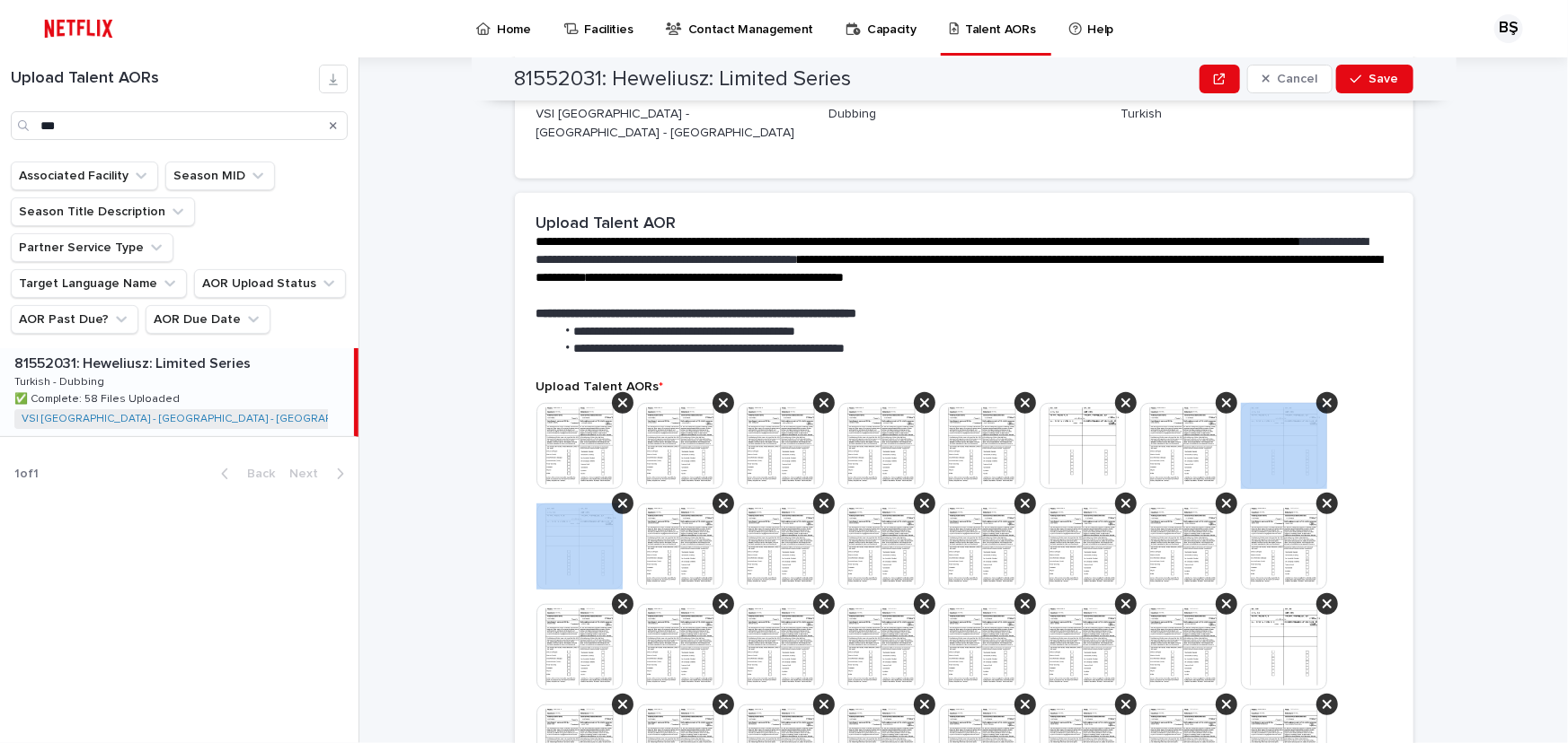
click at [1322, 398] on icon at bounding box center [1327, 403] width 9 height 9
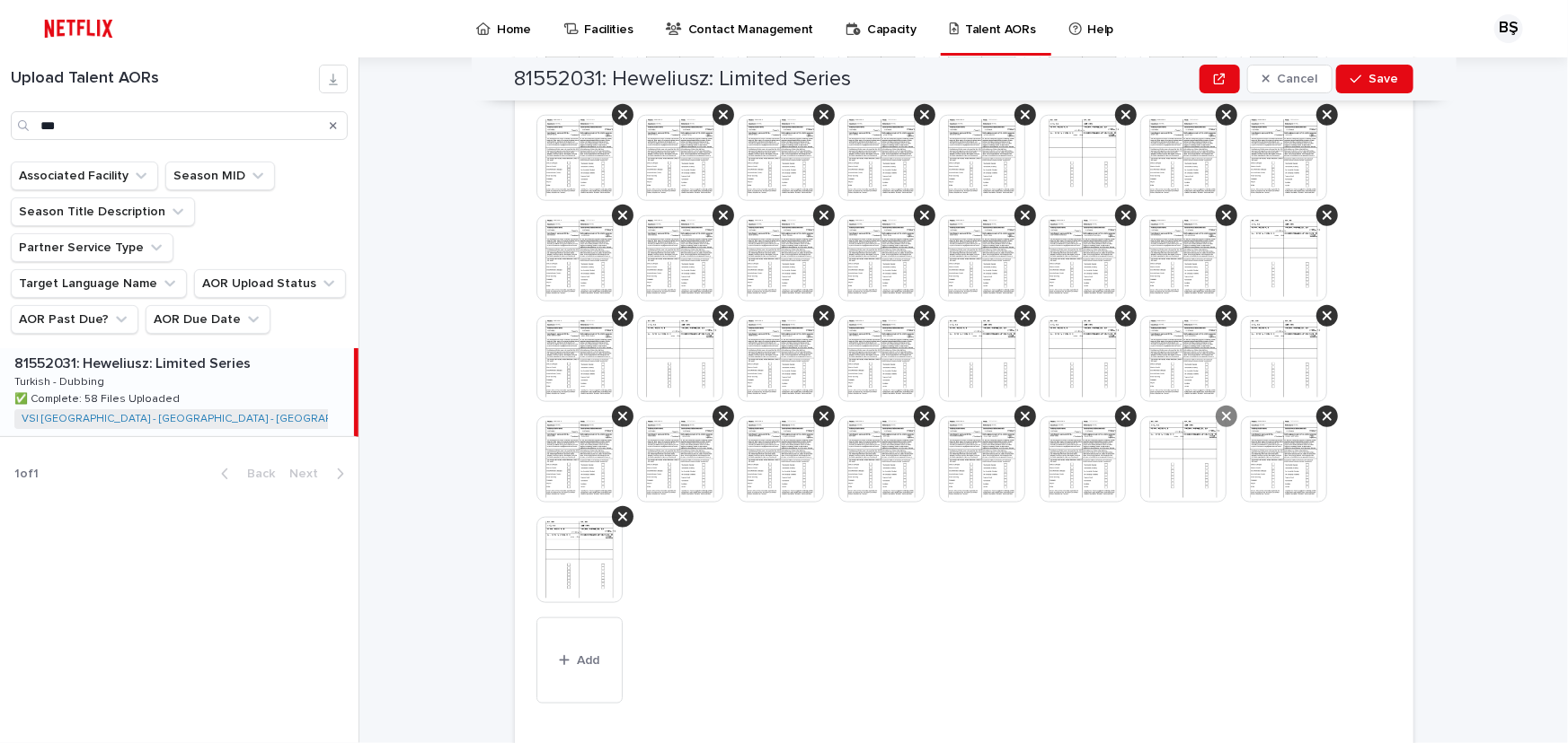
click at [1221, 412] on icon at bounding box center [1226, 416] width 9 height 9
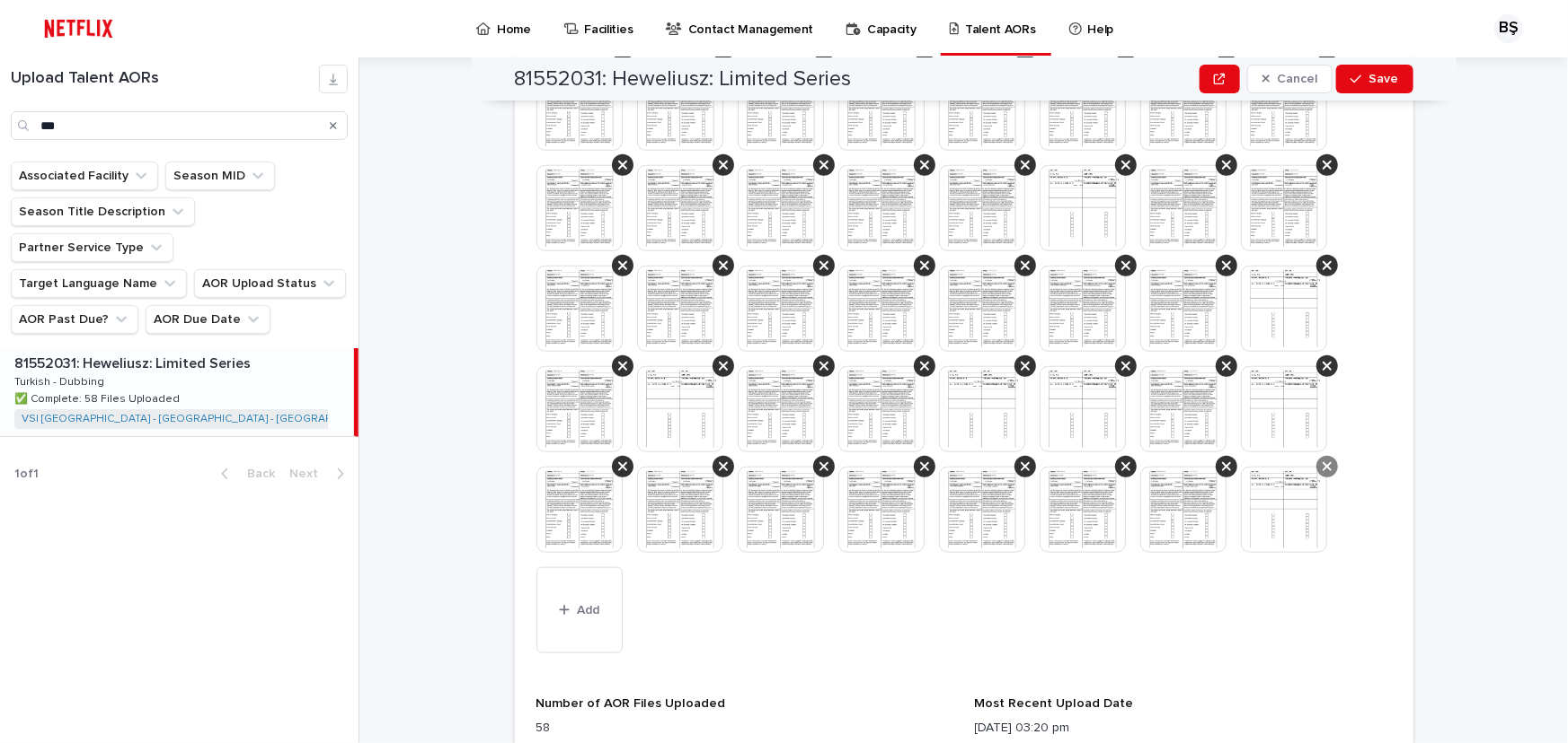
drag, startPoint x: 1318, startPoint y: 444, endPoint x: 1276, endPoint y: 446, distance: 42.0
click at [1322, 462] on icon at bounding box center [1327, 467] width 9 height 9
click at [1230, 456] on div at bounding box center [1226, 467] width 22 height 22
click at [1122, 460] on icon at bounding box center [1126, 467] width 9 height 14
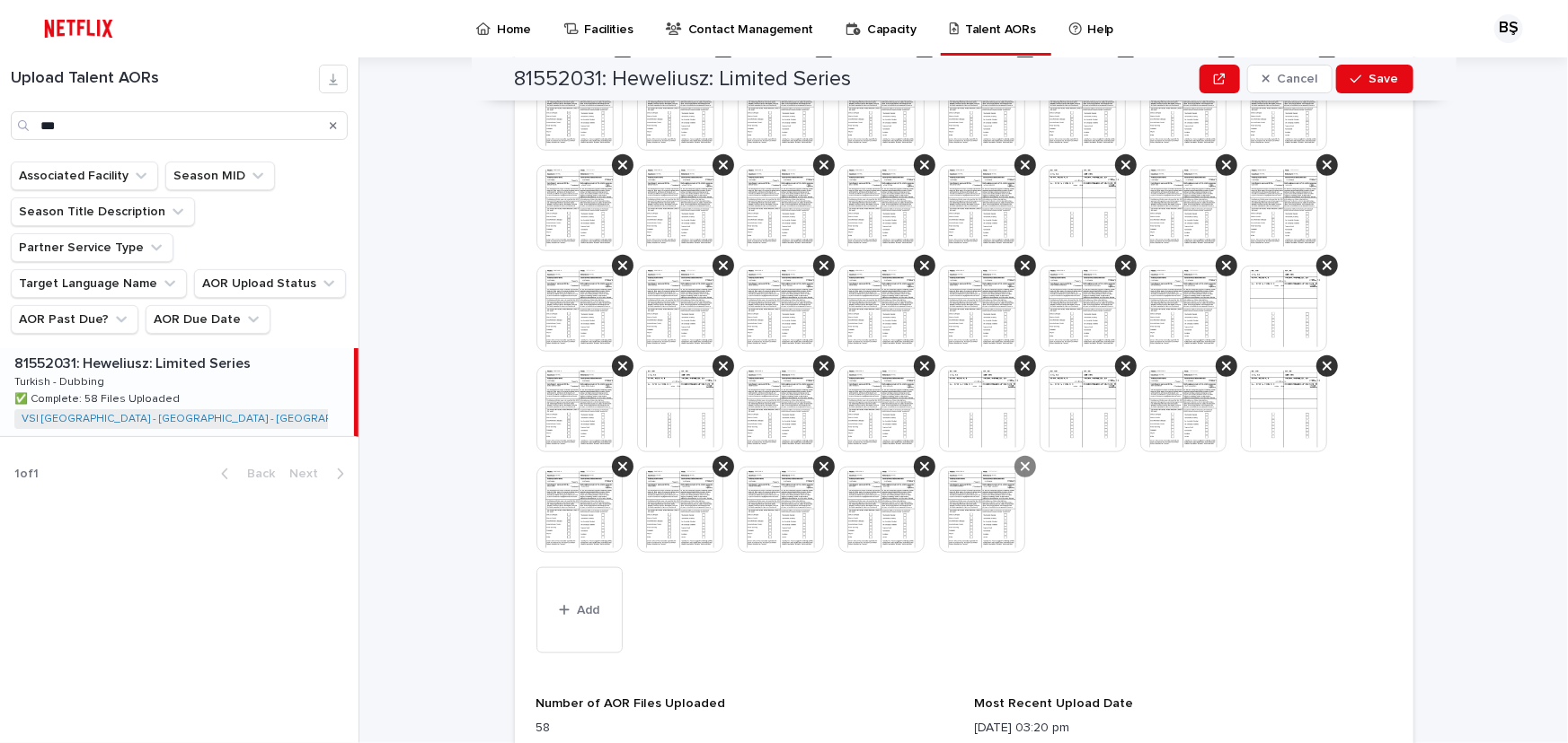
click at [1021, 460] on icon at bounding box center [1025, 467] width 9 height 14
click at [920, 462] on icon at bounding box center [924, 467] width 9 height 9
click at [819, 462] on icon at bounding box center [824, 467] width 9 height 9
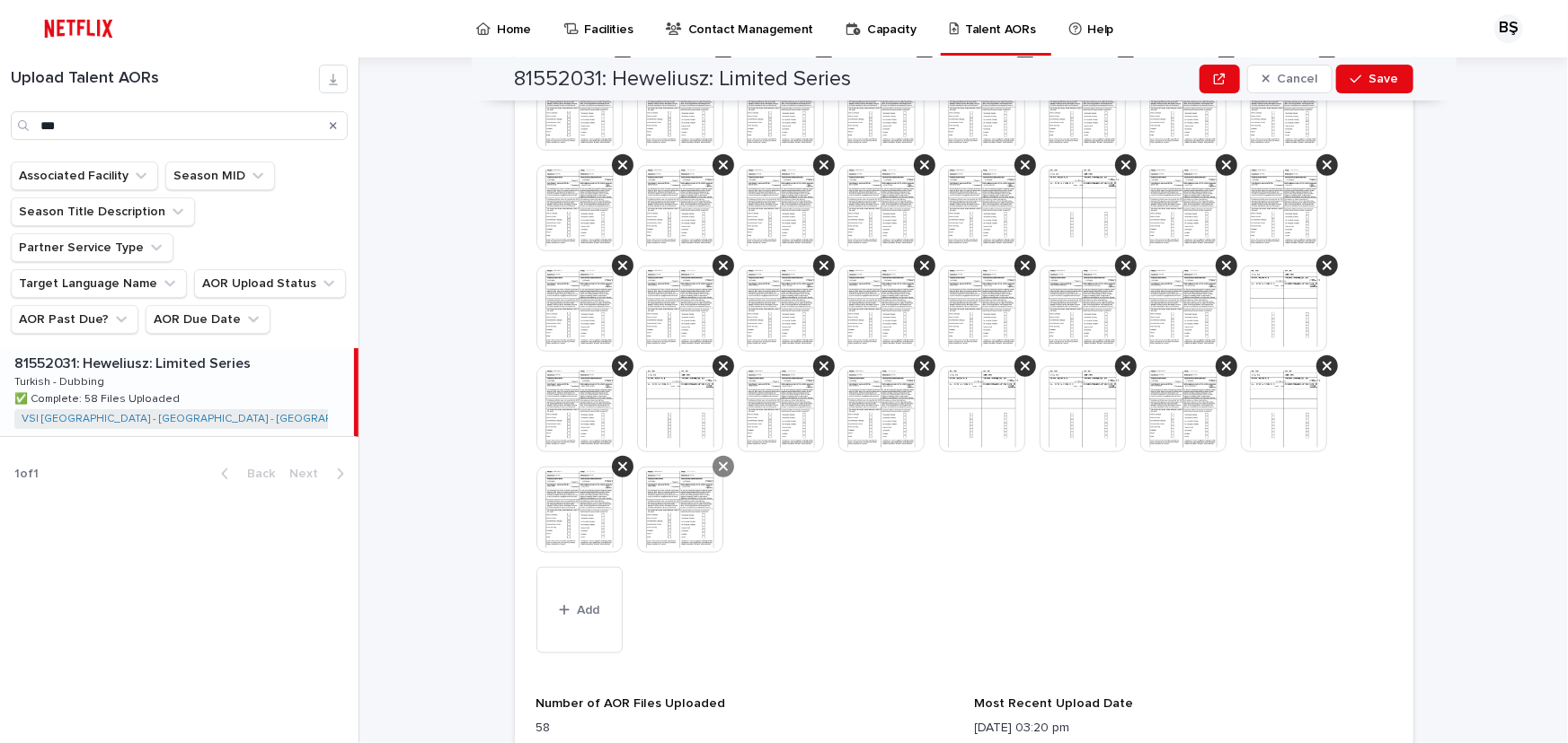
click at [718, 460] on icon at bounding box center [723, 467] width 9 height 14
click at [618, 462] on icon at bounding box center [623, 467] width 9 height 9
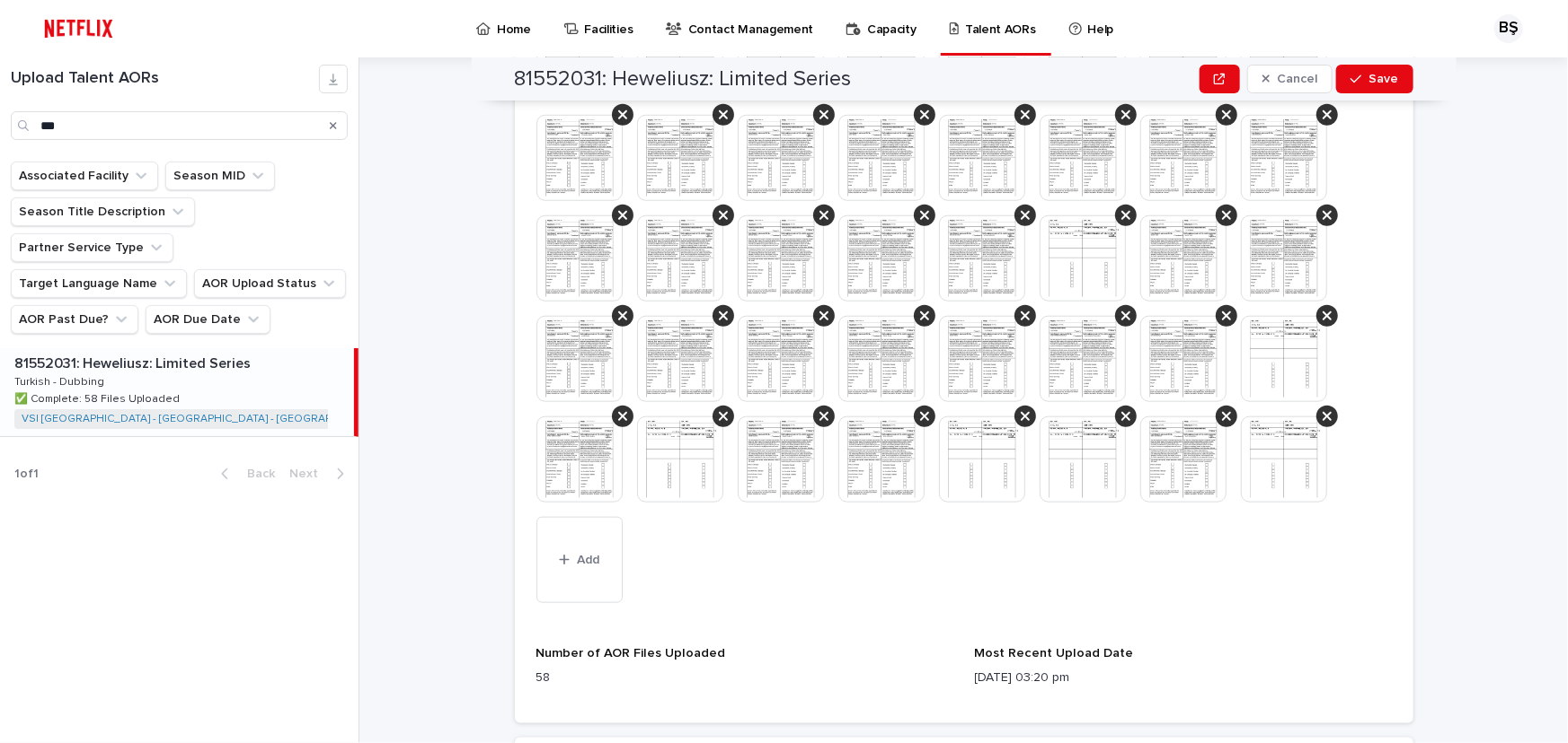
click at [1322, 409] on icon at bounding box center [1327, 416] width 9 height 14
click at [1215, 406] on div at bounding box center [1226, 416] width 22 height 22
click at [1115, 406] on div at bounding box center [1126, 416] width 22 height 22
click at [1021, 409] on icon at bounding box center [1025, 416] width 9 height 14
click at [624, 406] on div at bounding box center [623, 416] width 22 height 22
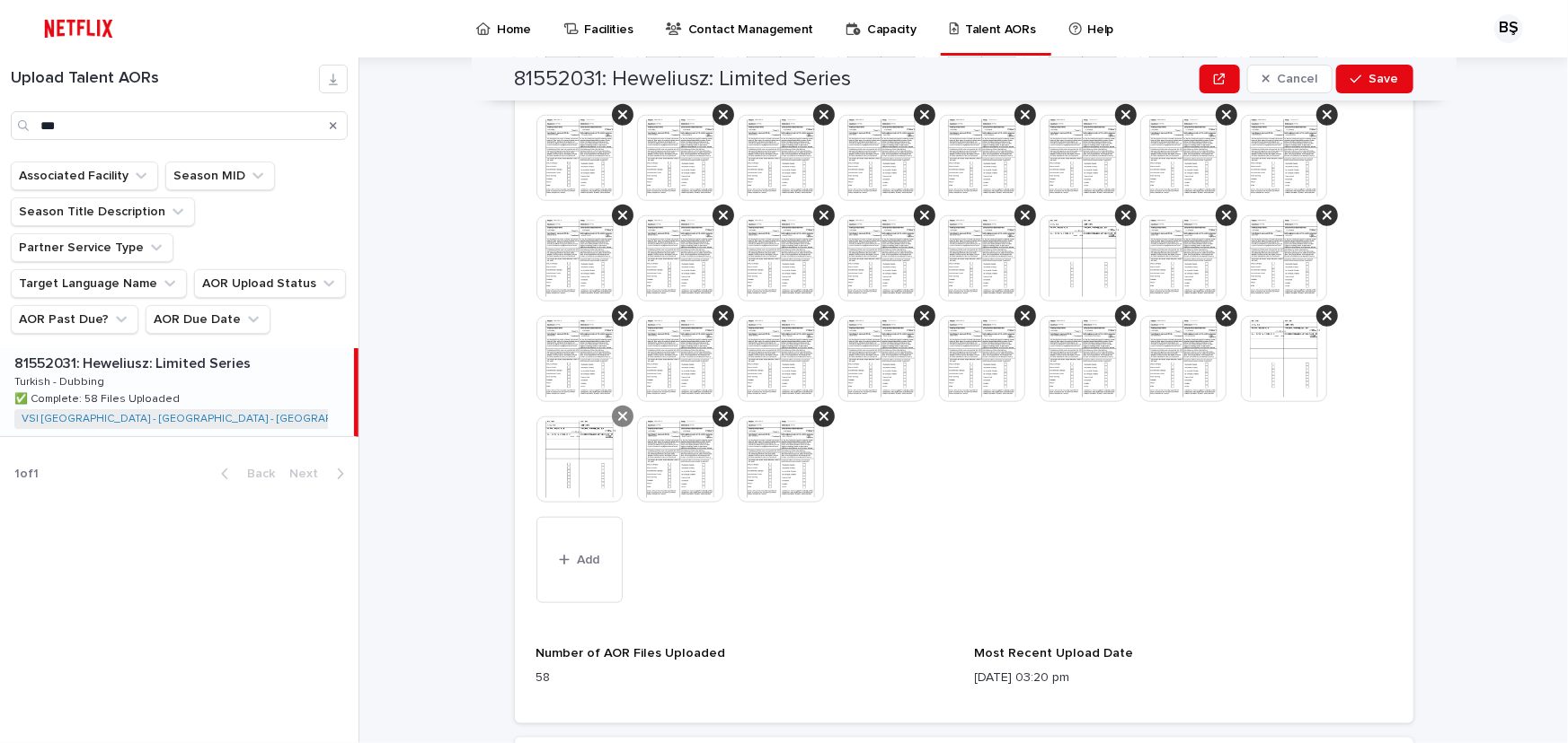
click at [618, 409] on icon at bounding box center [623, 416] width 9 height 14
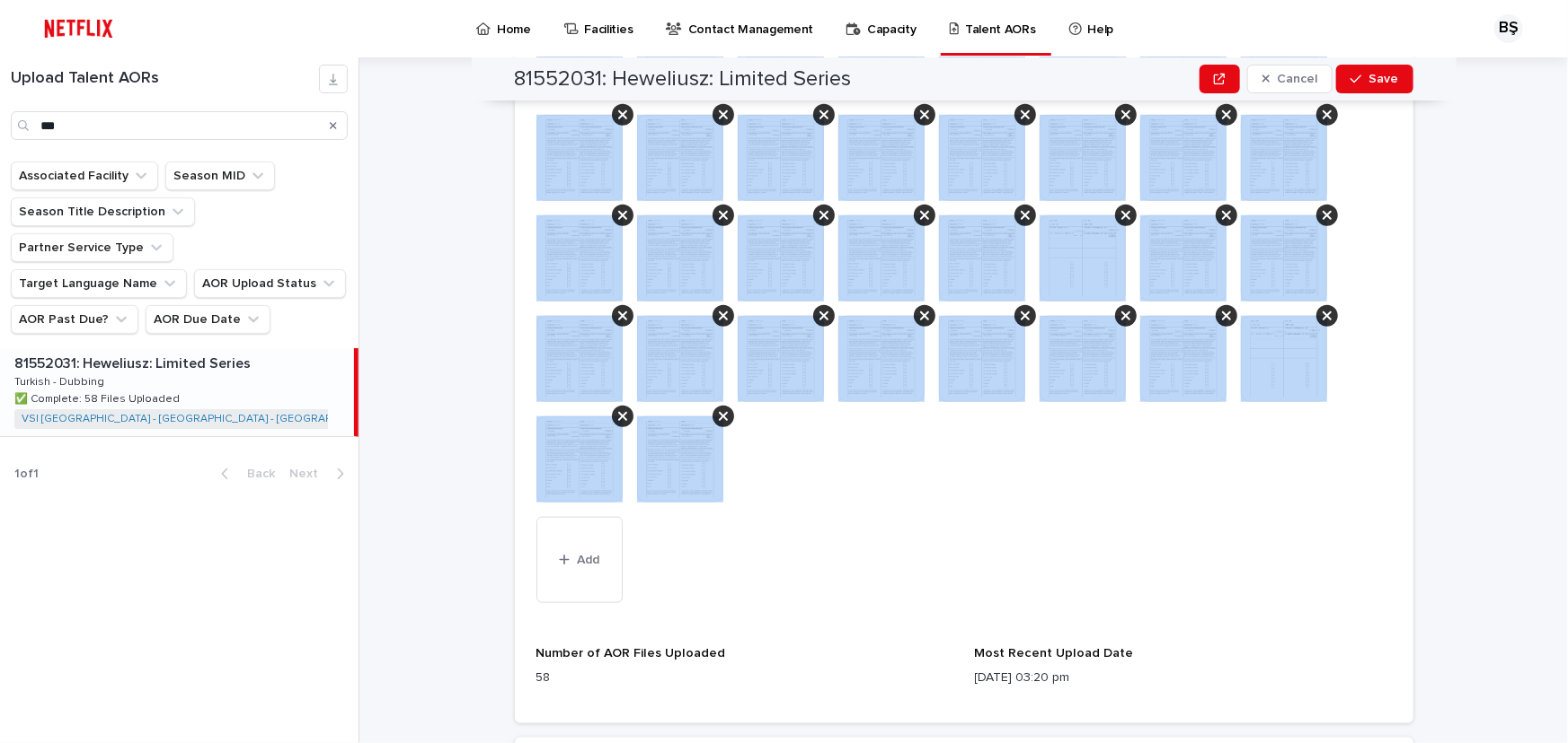
click at [618, 409] on icon at bounding box center [623, 416] width 9 height 14
click at [705, 439] on div at bounding box center [964, 265] width 855 height 503
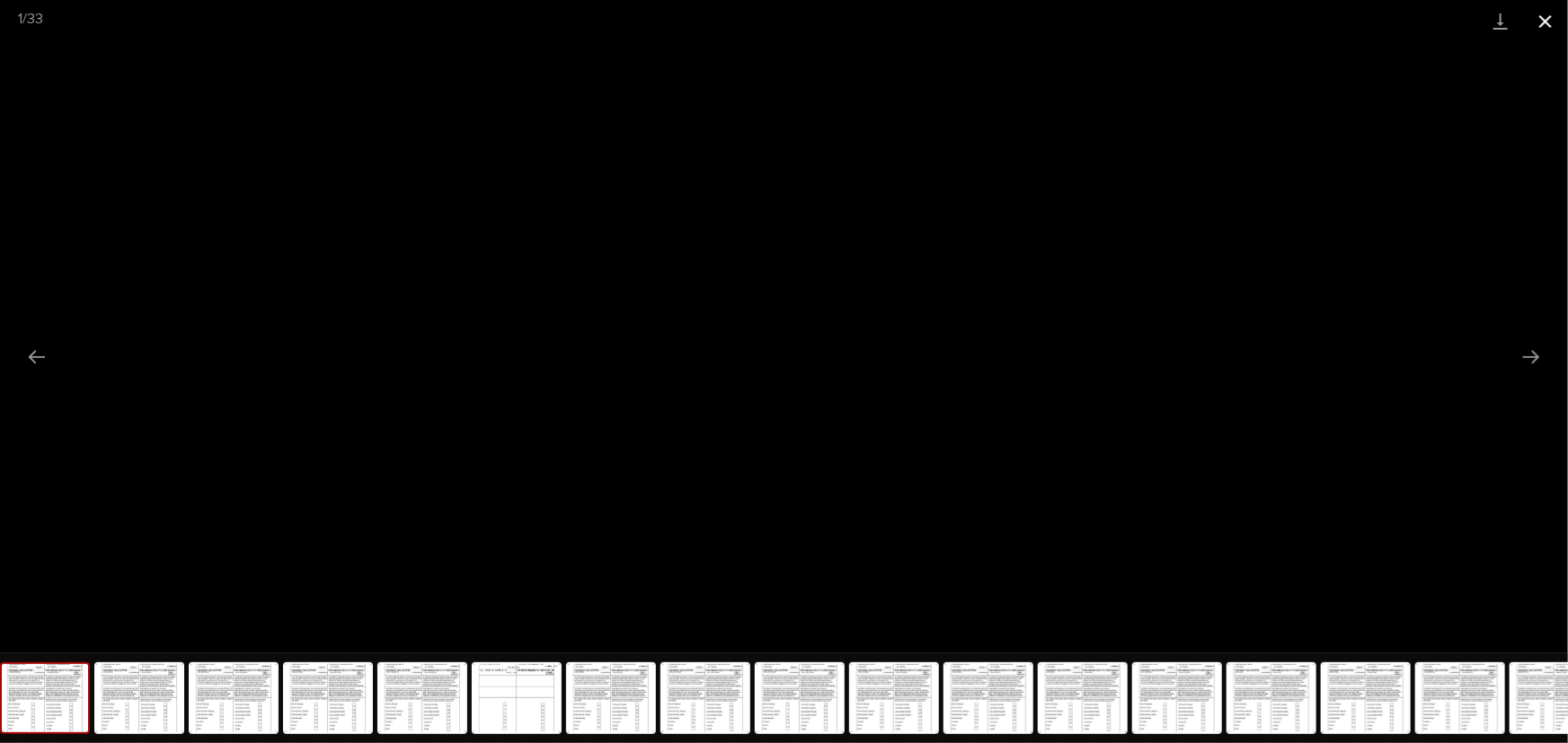
click at [1551, 15] on button "Close gallery" at bounding box center [1545, 21] width 45 height 42
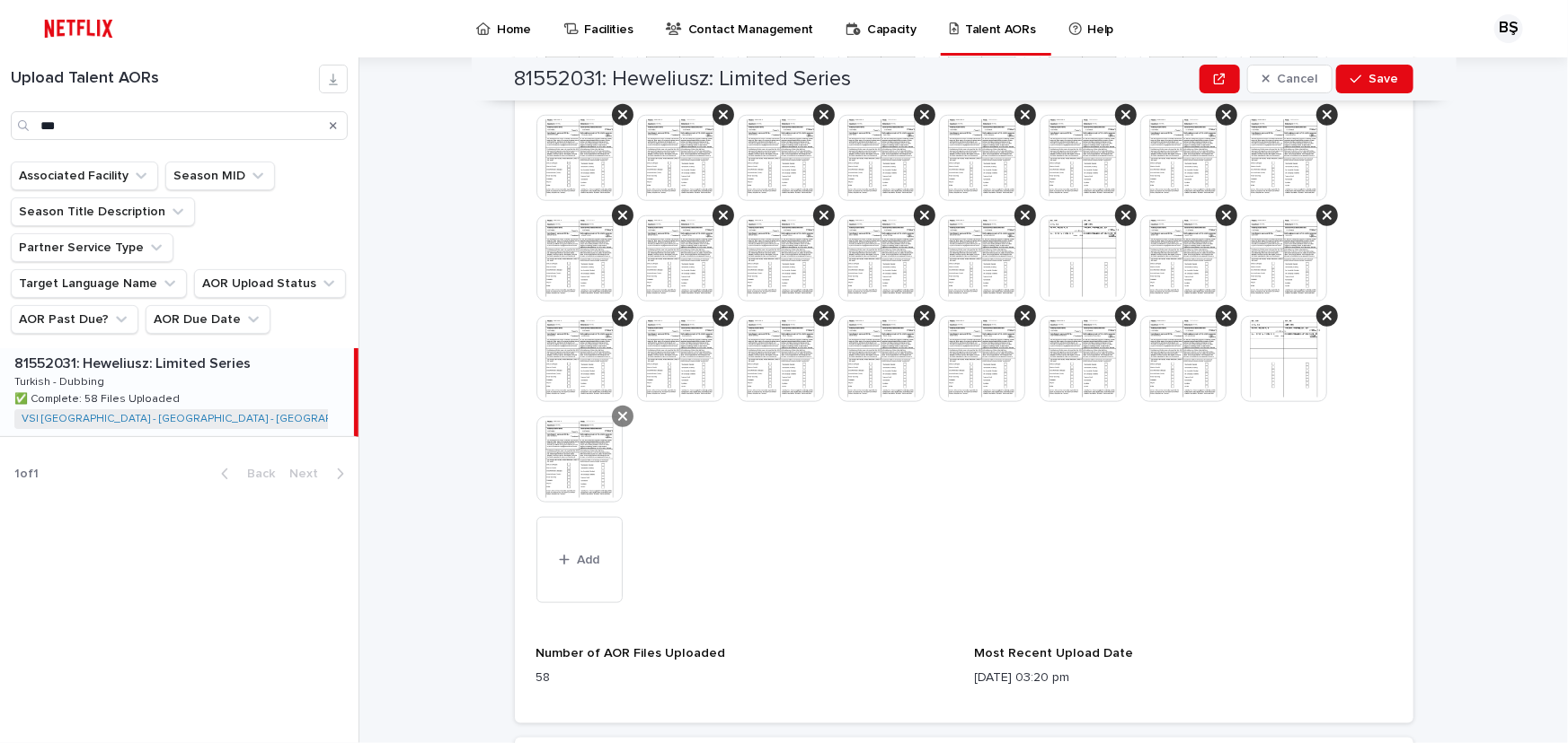
click at [618, 412] on icon at bounding box center [623, 416] width 9 height 9
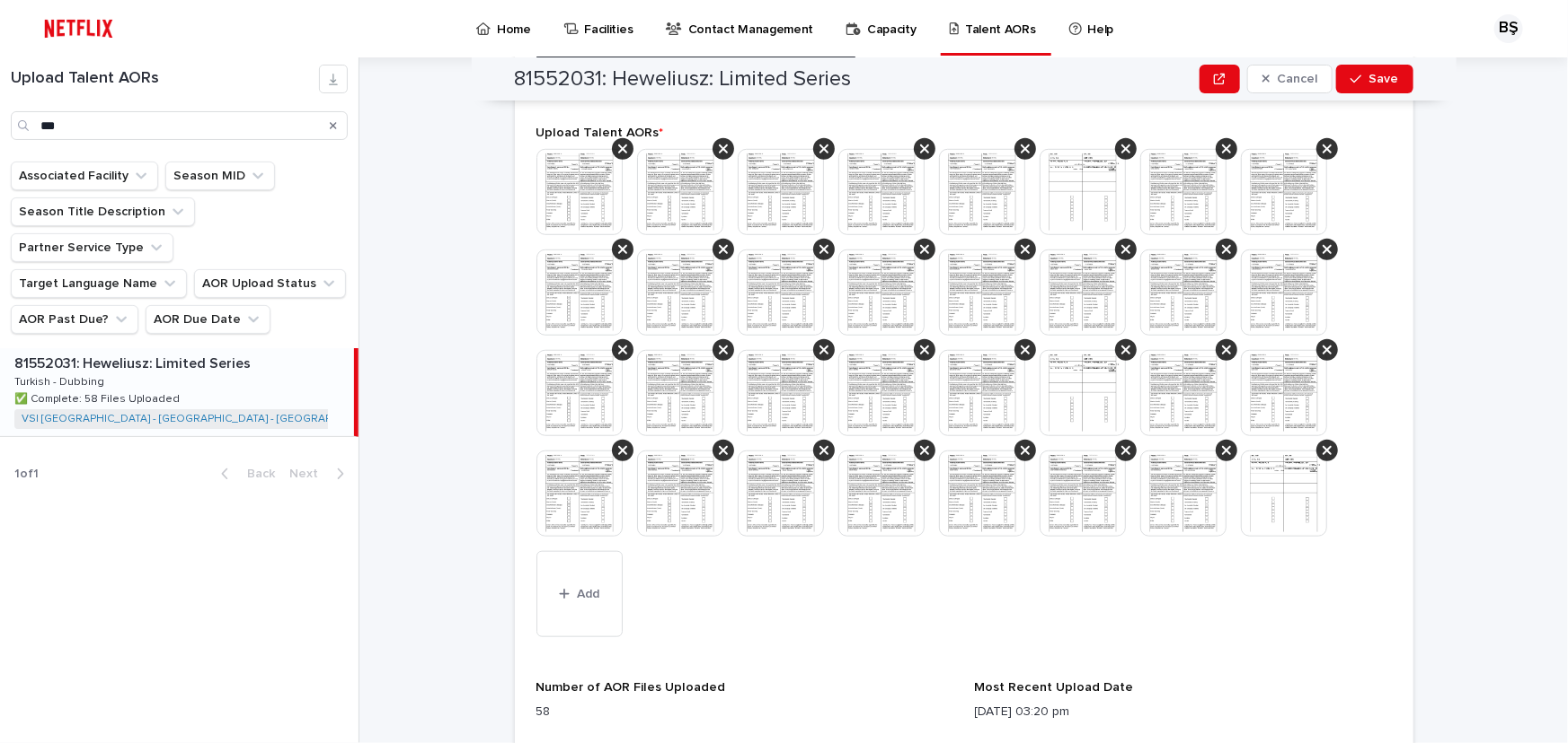
scroll to position [605, 0]
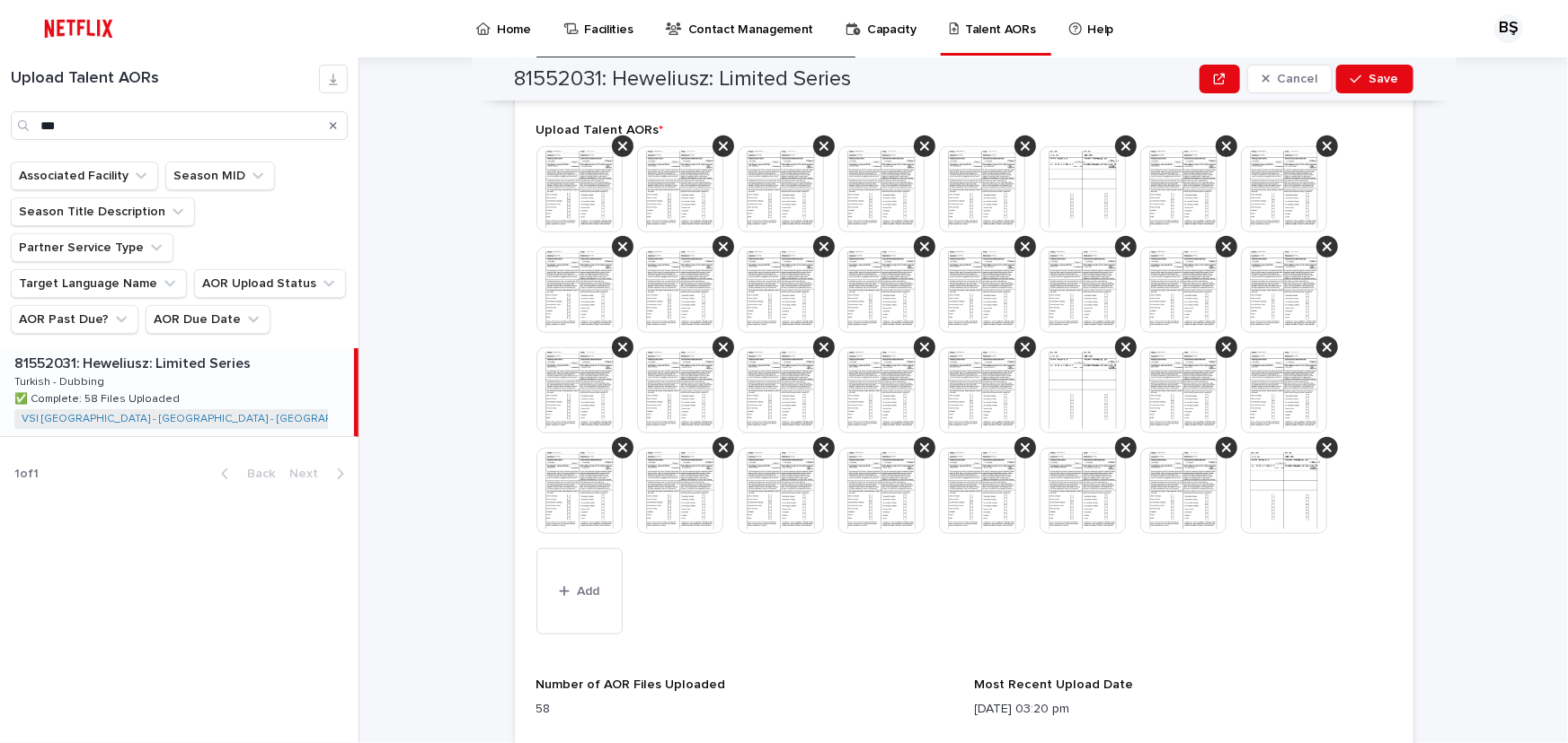
click at [1310, 422] on div at bounding box center [964, 347] width 855 height 402
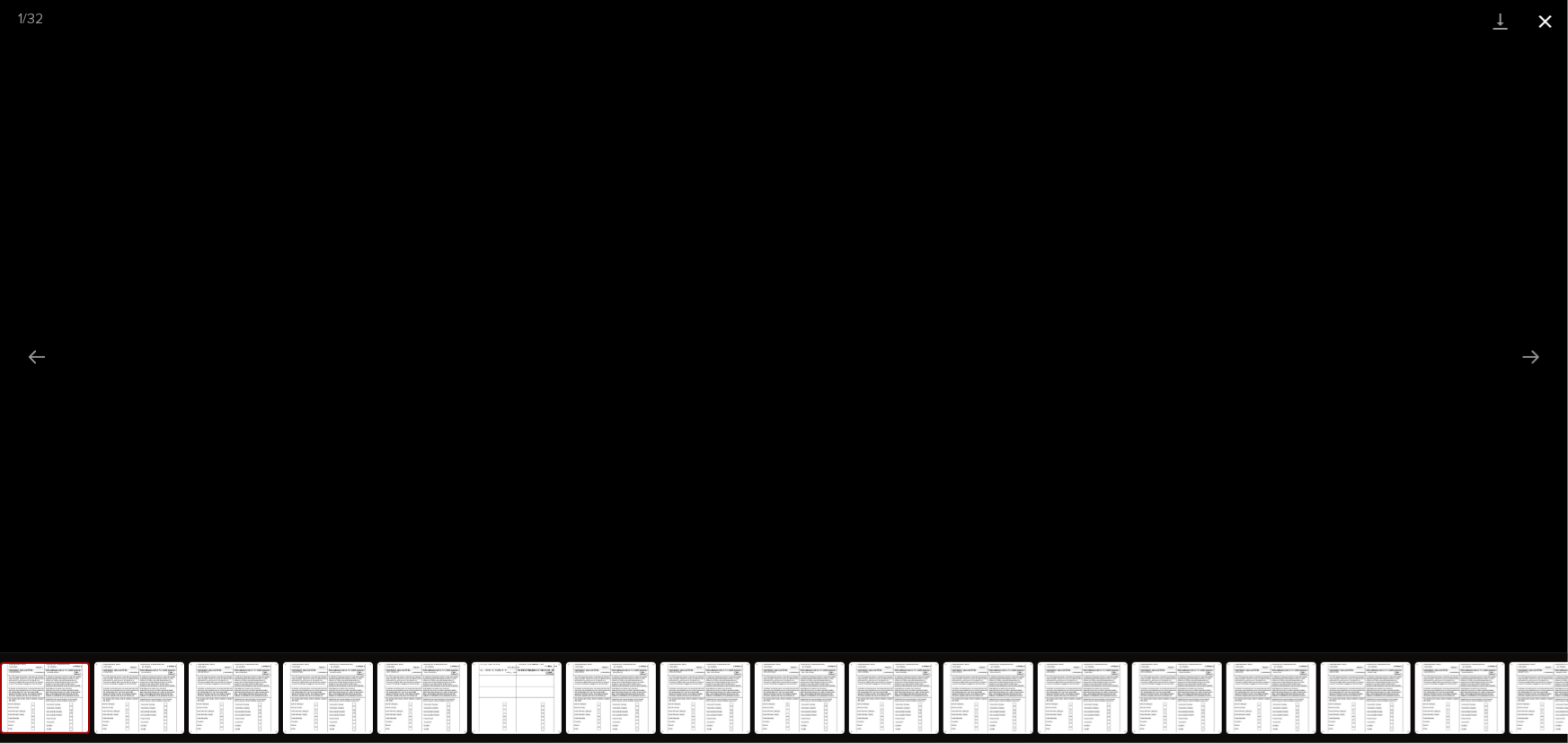
click at [1541, 19] on button "Close gallery" at bounding box center [1545, 21] width 45 height 42
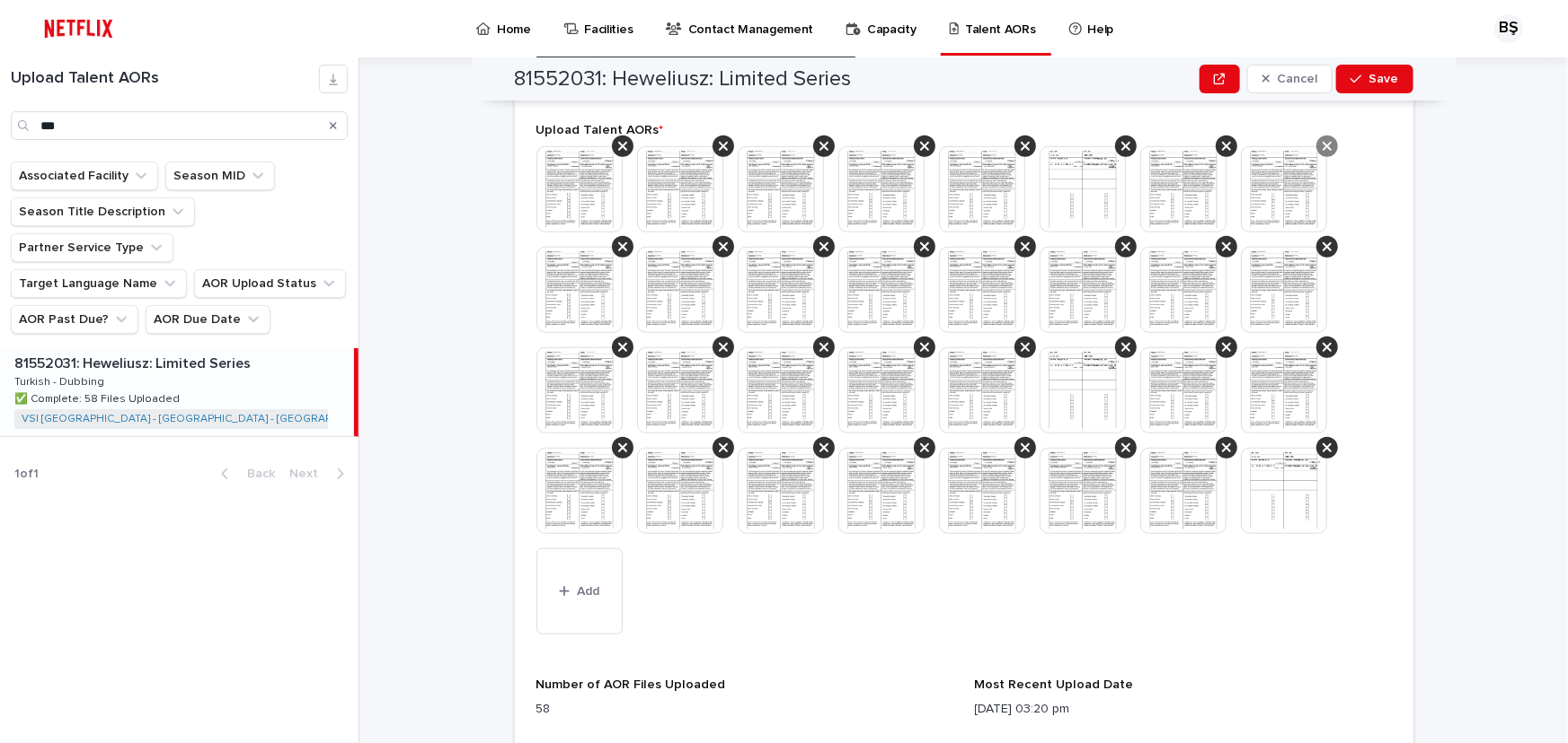
click at [1322, 142] on icon at bounding box center [1327, 147] width 9 height 9
click at [1324, 239] on icon at bounding box center [1327, 246] width 9 height 14
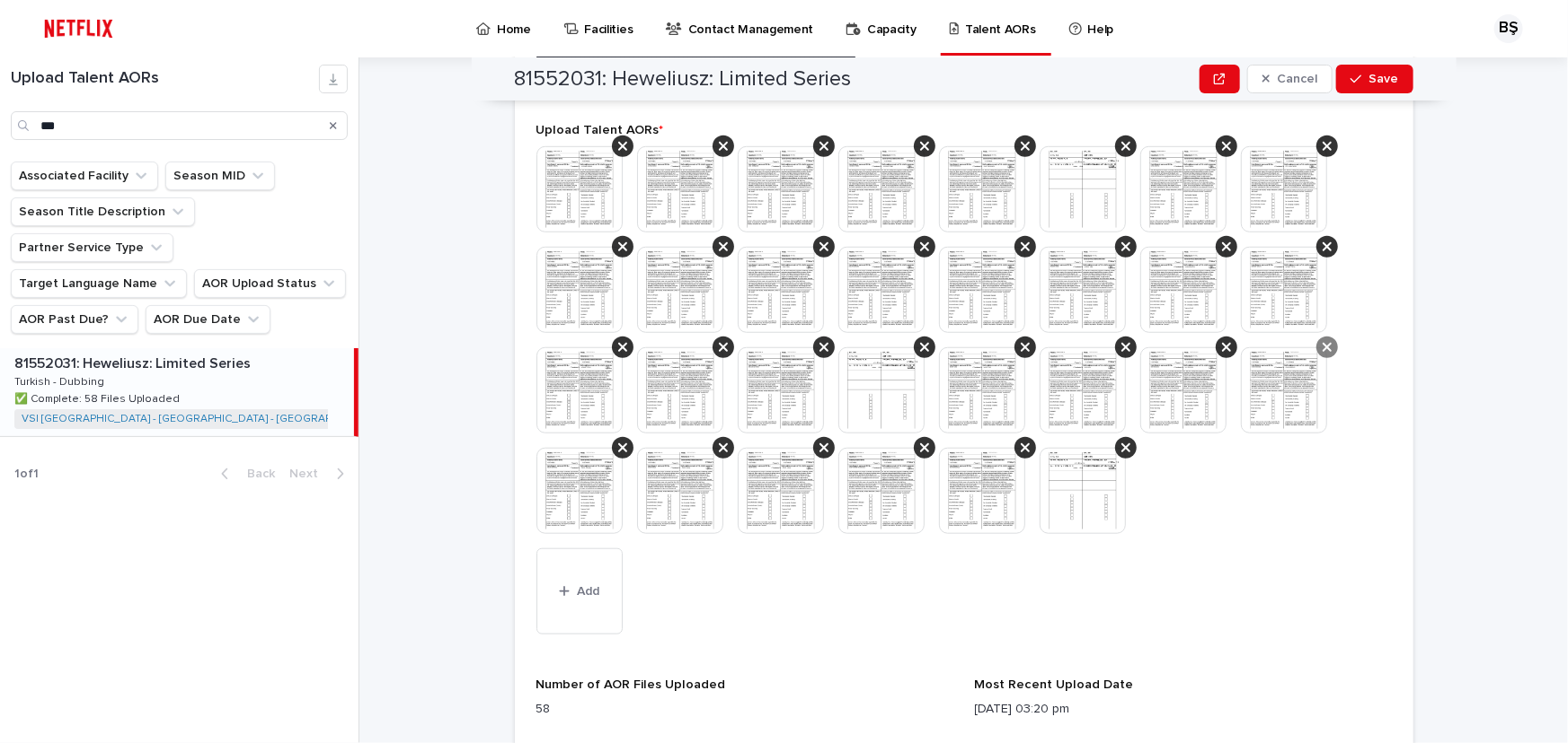
click at [1322, 340] on icon at bounding box center [1327, 347] width 9 height 14
click at [1322, 239] on icon at bounding box center [1327, 246] width 9 height 14
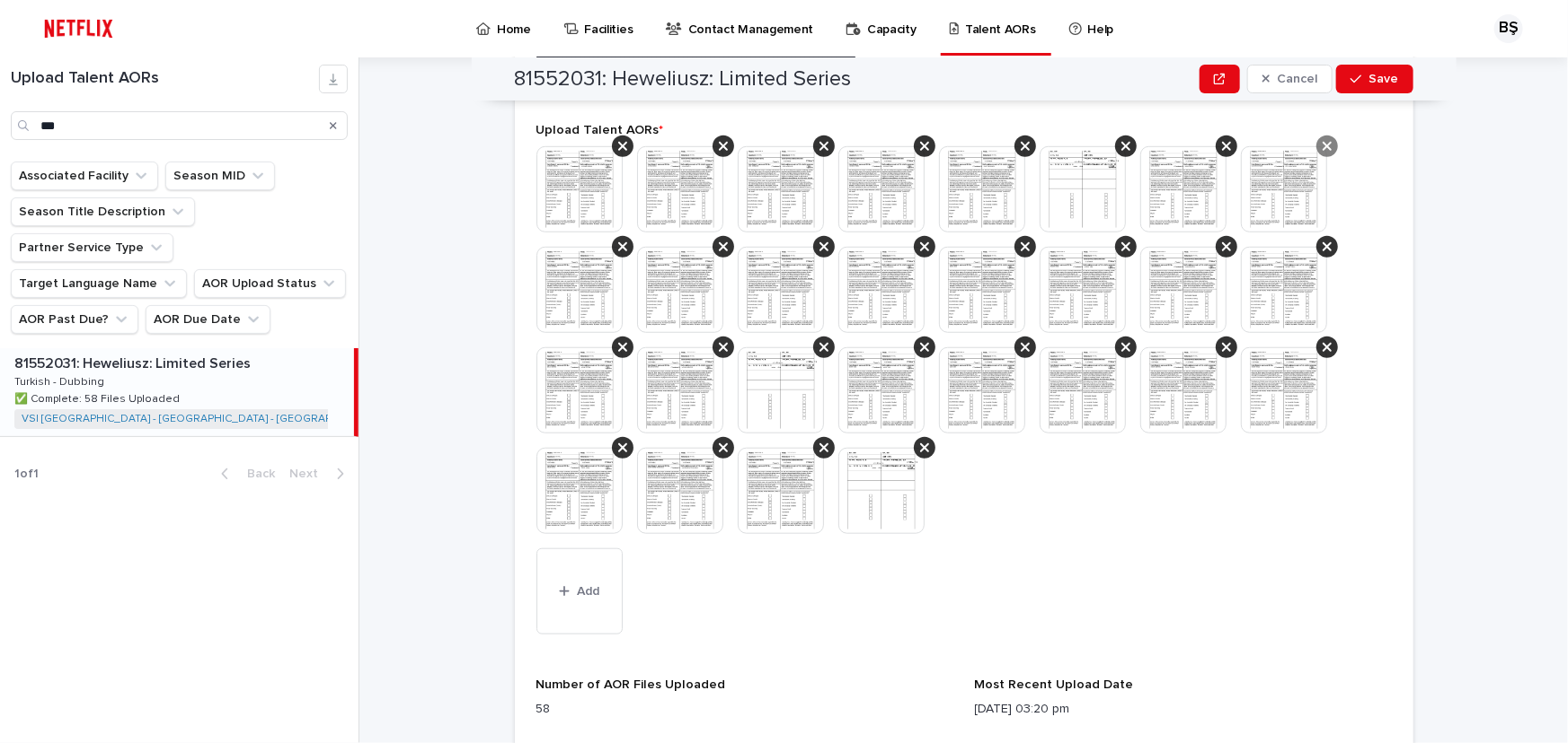
click at [1322, 139] on icon at bounding box center [1327, 147] width 9 height 14
click at [1322, 142] on icon at bounding box center [1327, 147] width 9 height 9
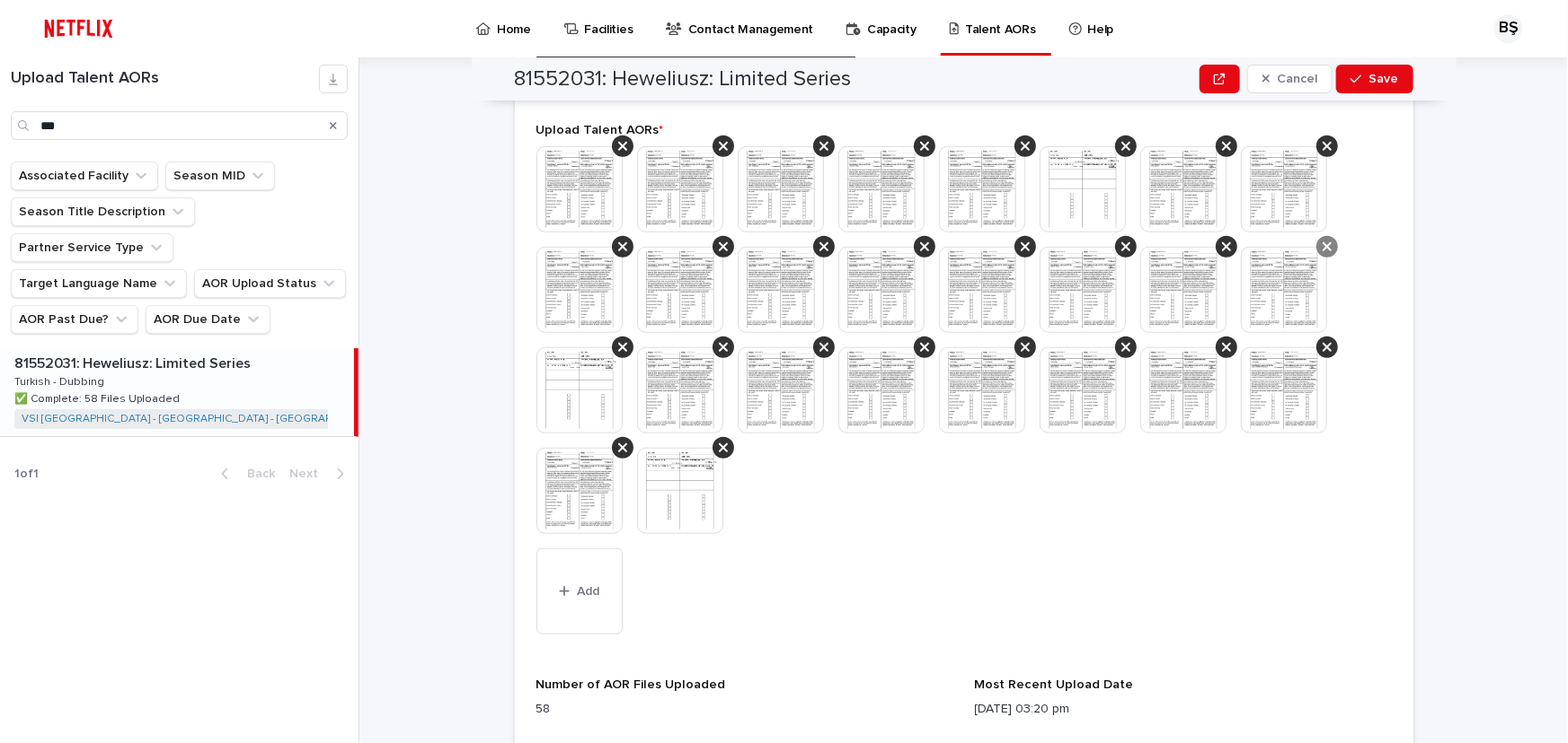
click at [1327, 237] on div at bounding box center [1327, 247] width 22 height 22
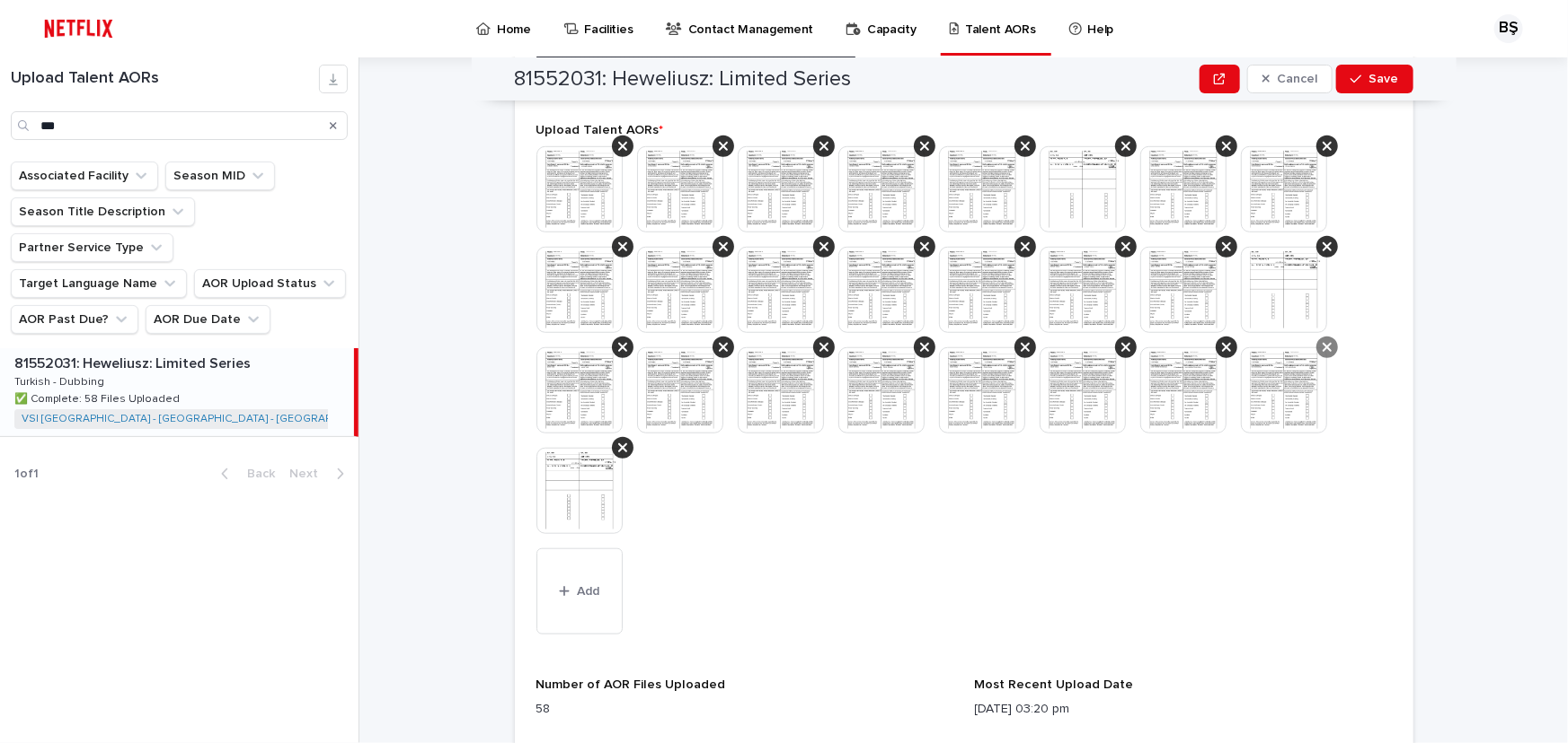
click at [1323, 336] on div at bounding box center [1327, 347] width 22 height 22
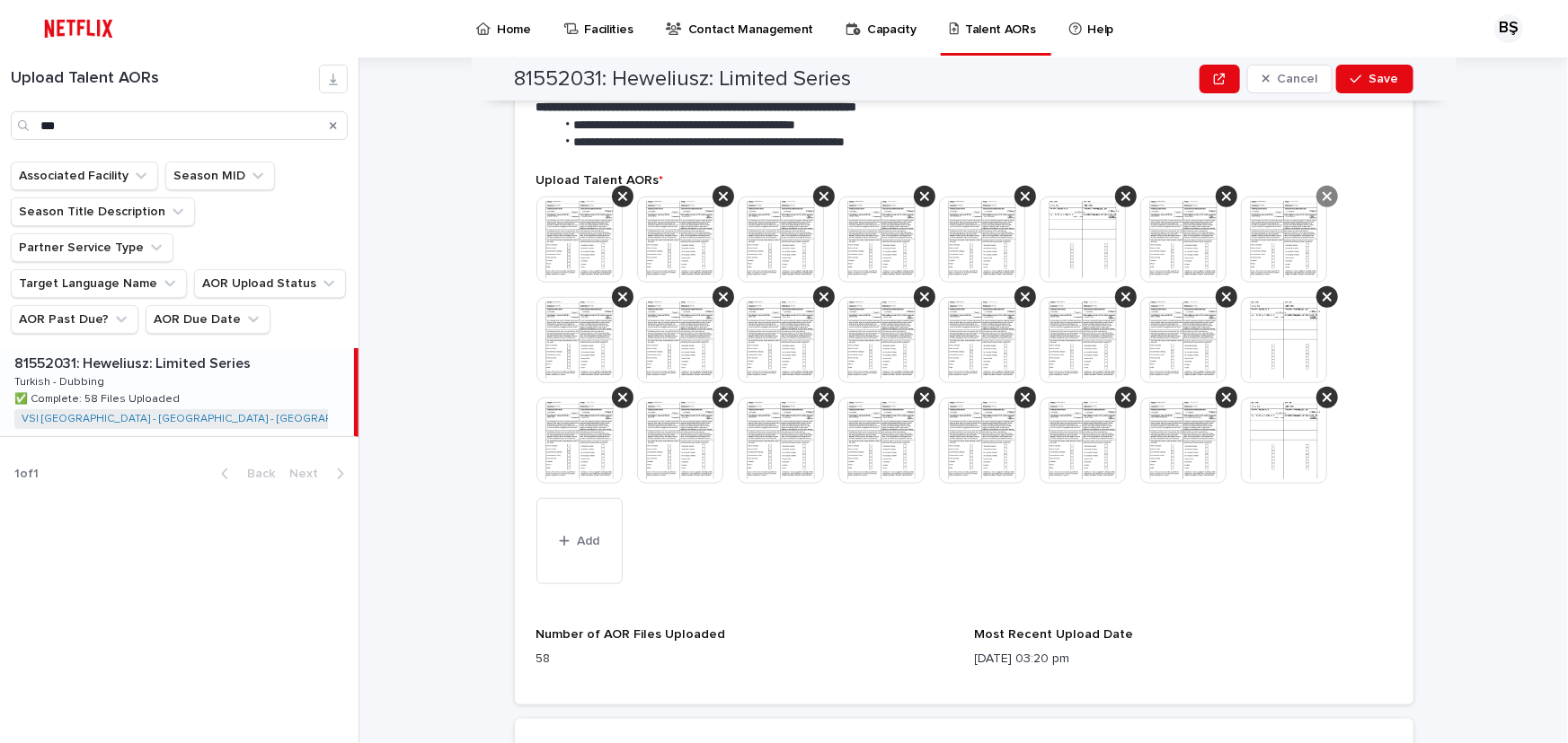
click at [1322, 190] on icon at bounding box center [1327, 197] width 9 height 14
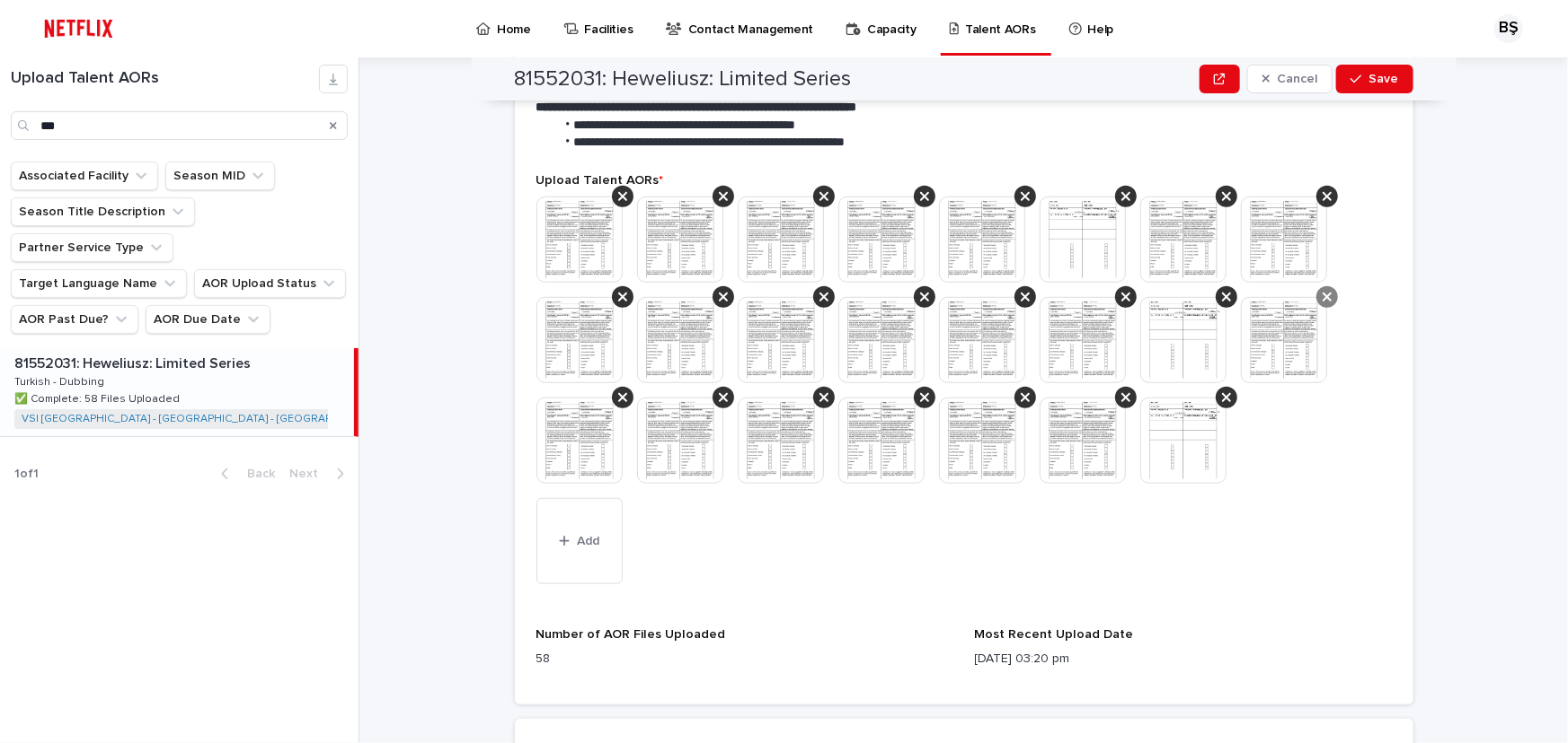
click at [1322, 290] on icon at bounding box center [1327, 297] width 9 height 14
click at [1319, 186] on div at bounding box center [1327, 197] width 22 height 22
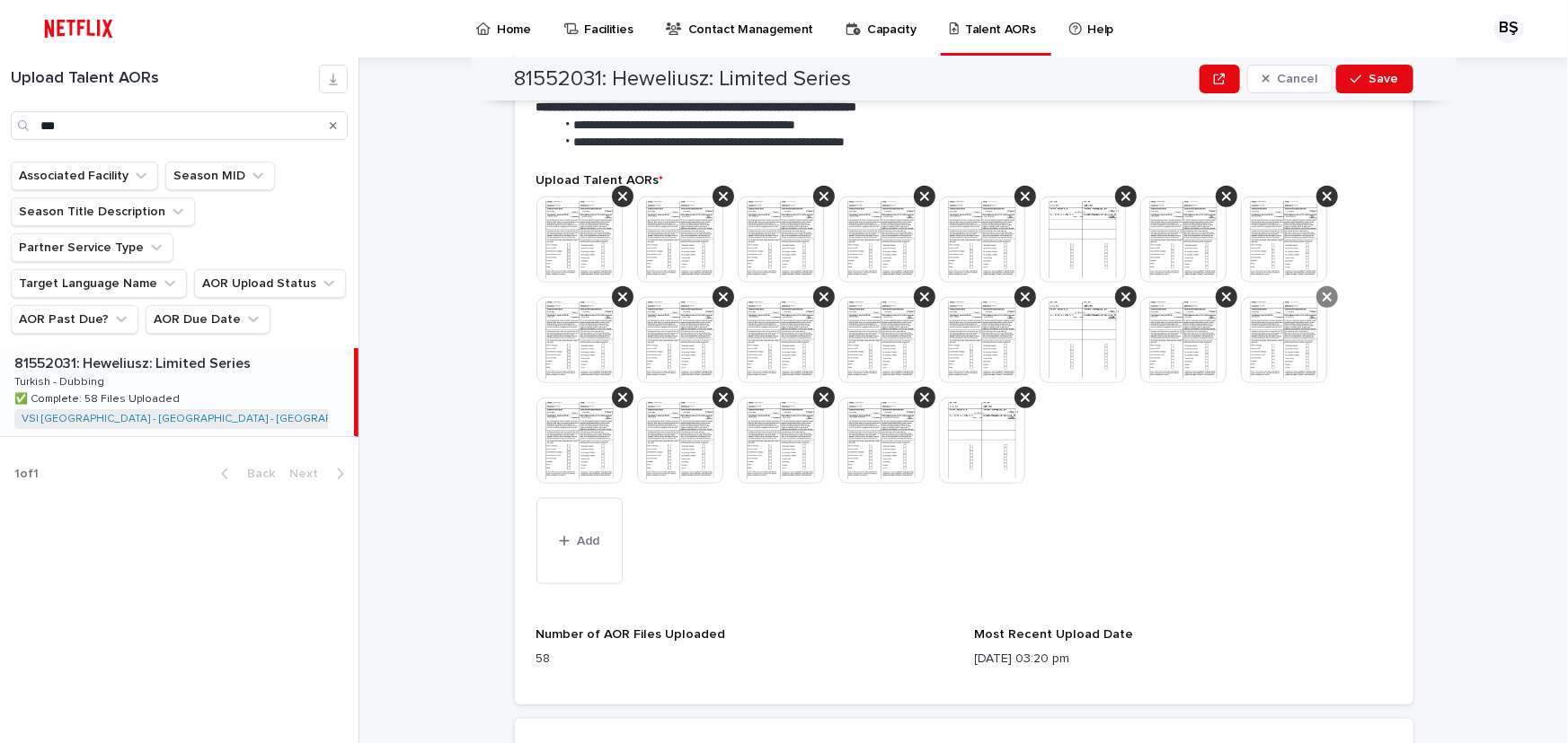
click at [1322, 292] on icon at bounding box center [1327, 297] width 9 height 9
click at [1322, 192] on icon at bounding box center [1327, 197] width 9 height 9
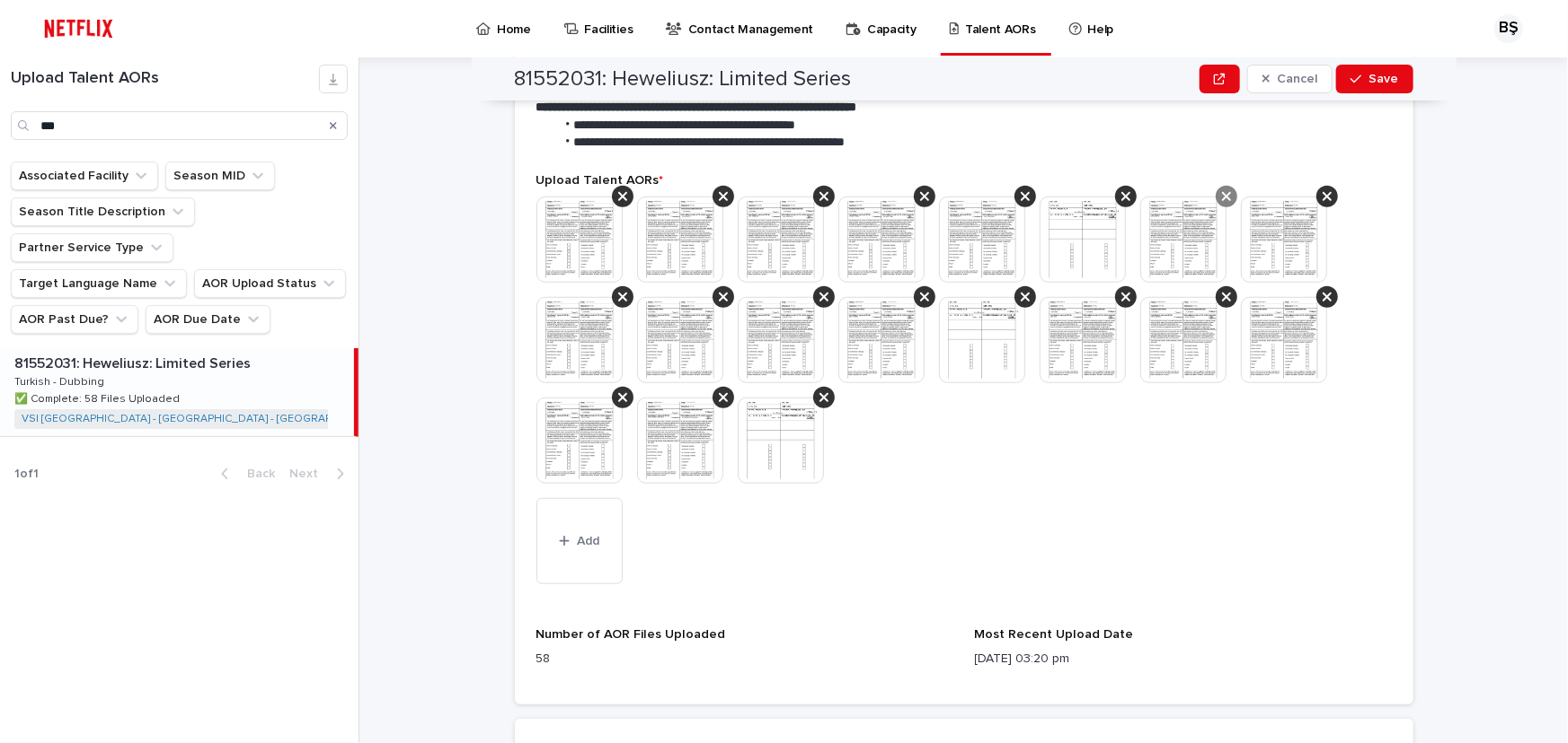
click at [1222, 192] on icon at bounding box center [1226, 197] width 9 height 9
click at [1221, 290] on icon at bounding box center [1226, 297] width 9 height 14
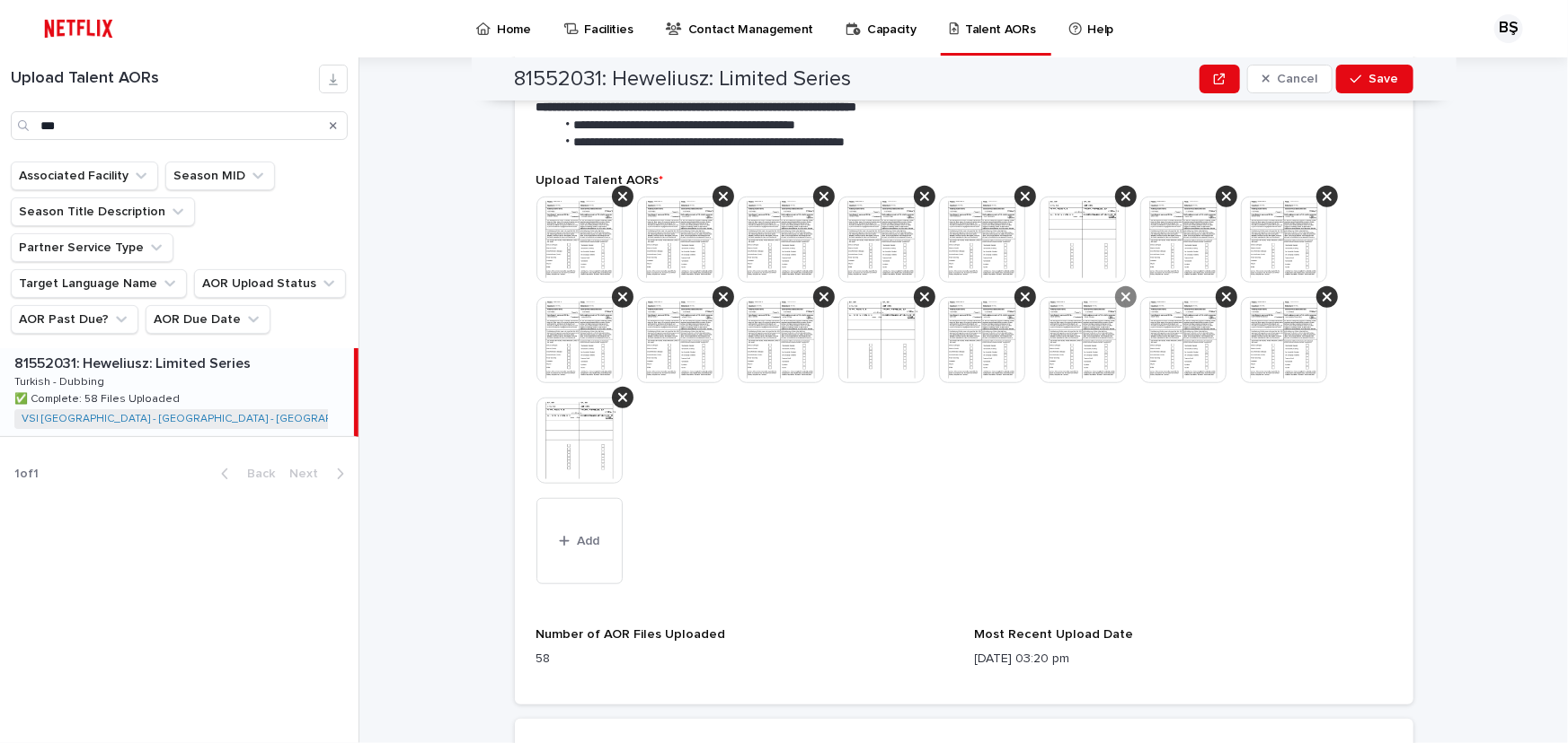
click at [1124, 286] on div at bounding box center [1126, 297] width 22 height 22
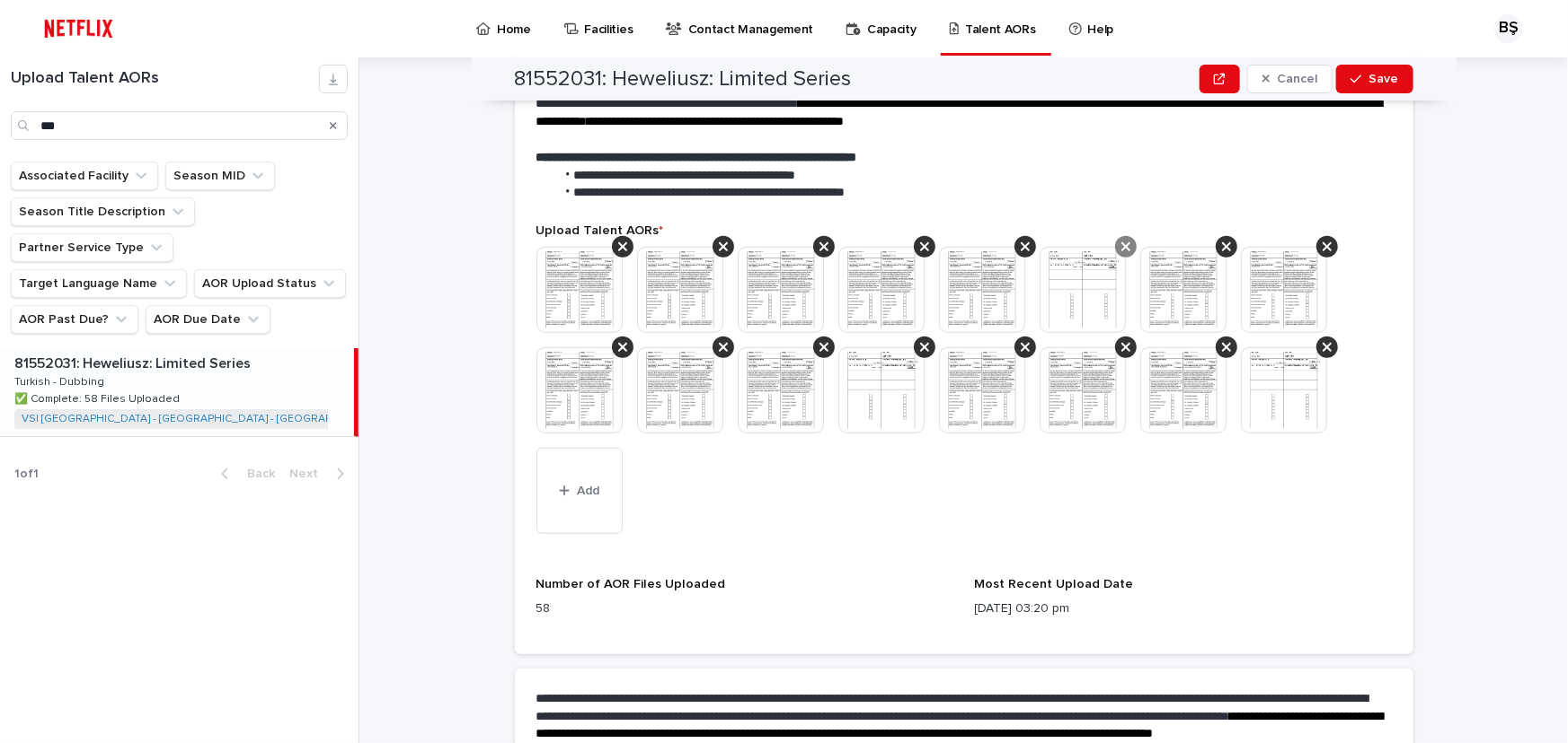
click at [1122, 239] on icon at bounding box center [1126, 246] width 9 height 14
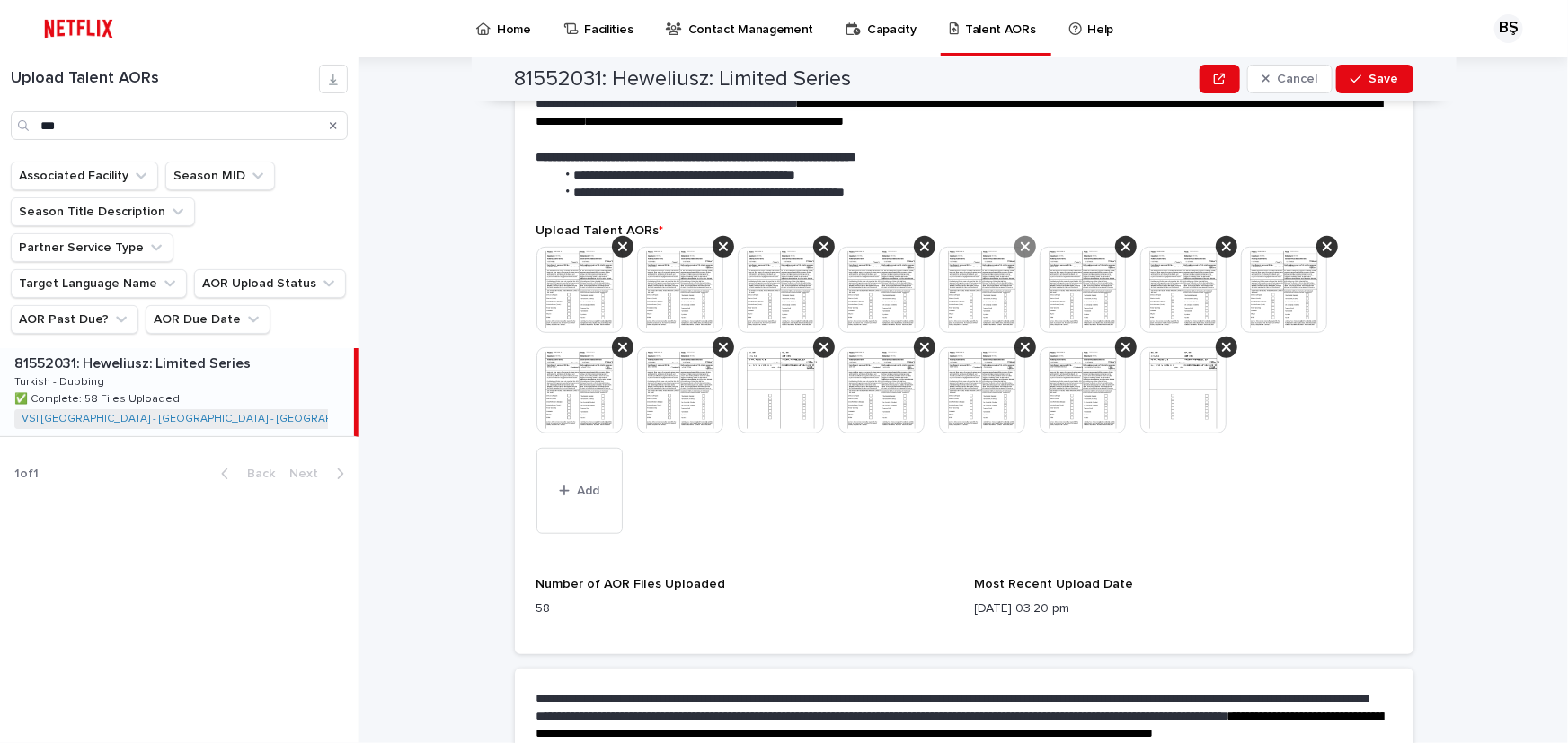
click at [1021, 239] on icon at bounding box center [1025, 246] width 9 height 14
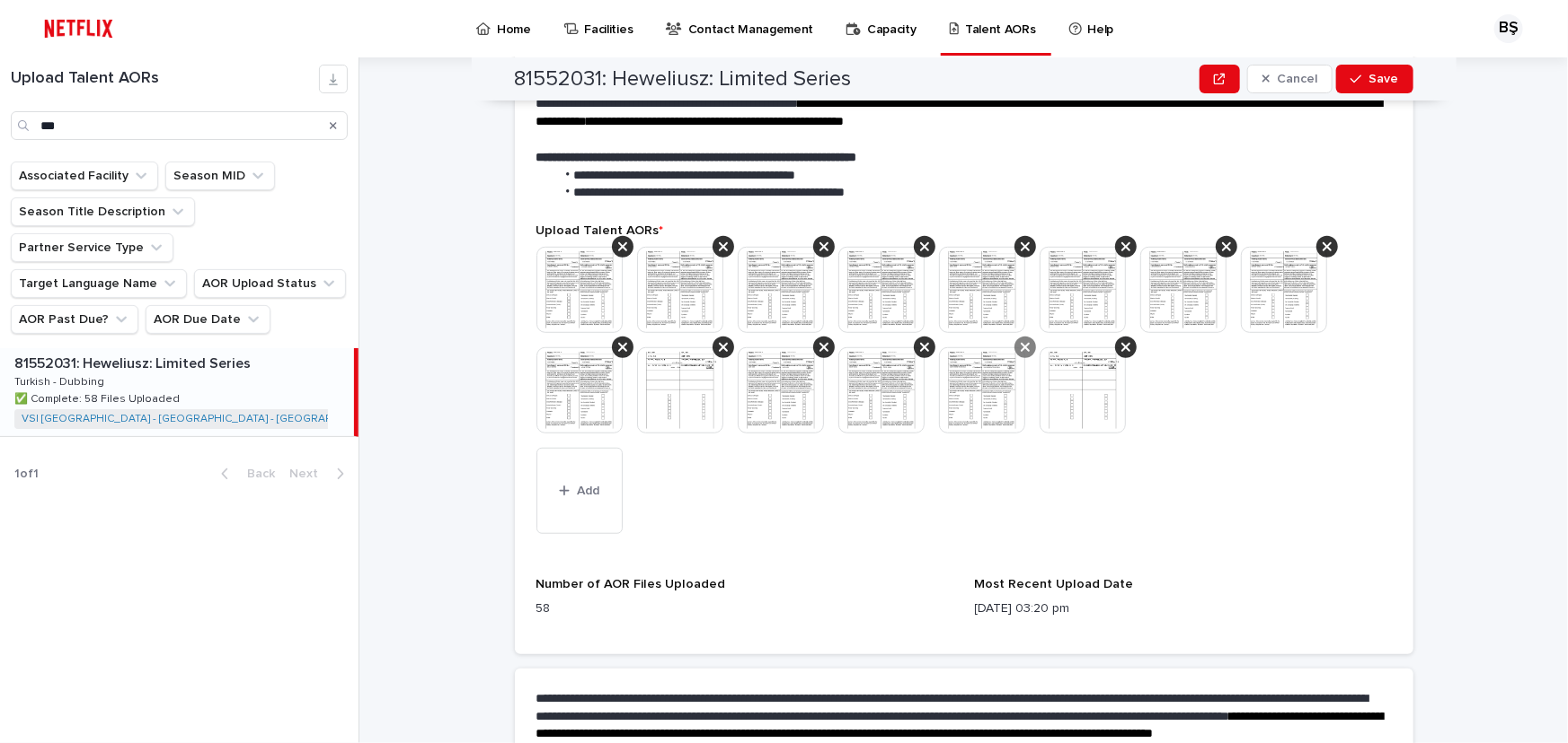
click at [1014, 336] on div at bounding box center [1025, 347] width 22 height 22
click at [922, 239] on icon at bounding box center [924, 246] width 9 height 14
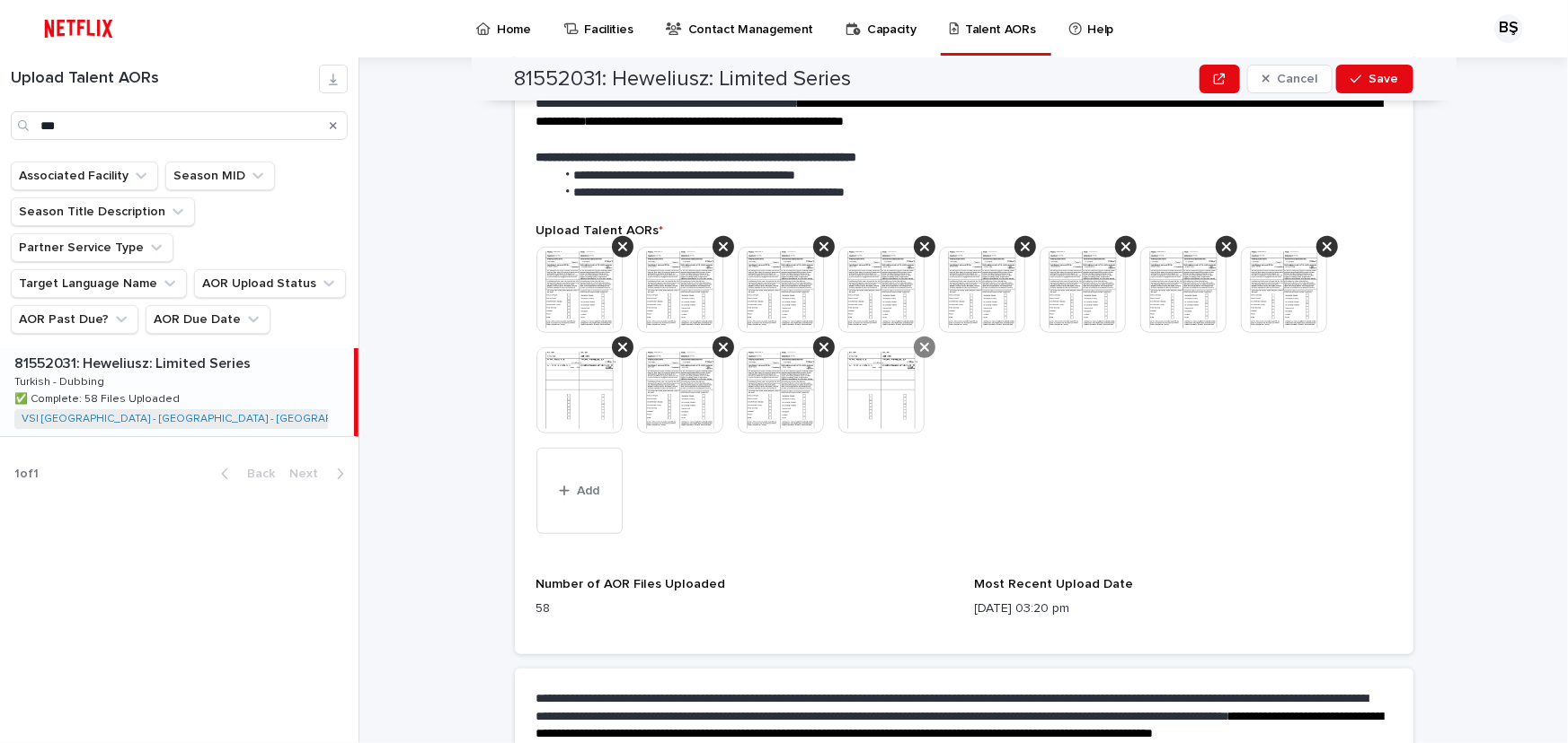
click at [920, 340] on icon at bounding box center [924, 347] width 9 height 14
click at [612, 237] on div at bounding box center [623, 247] width 22 height 22
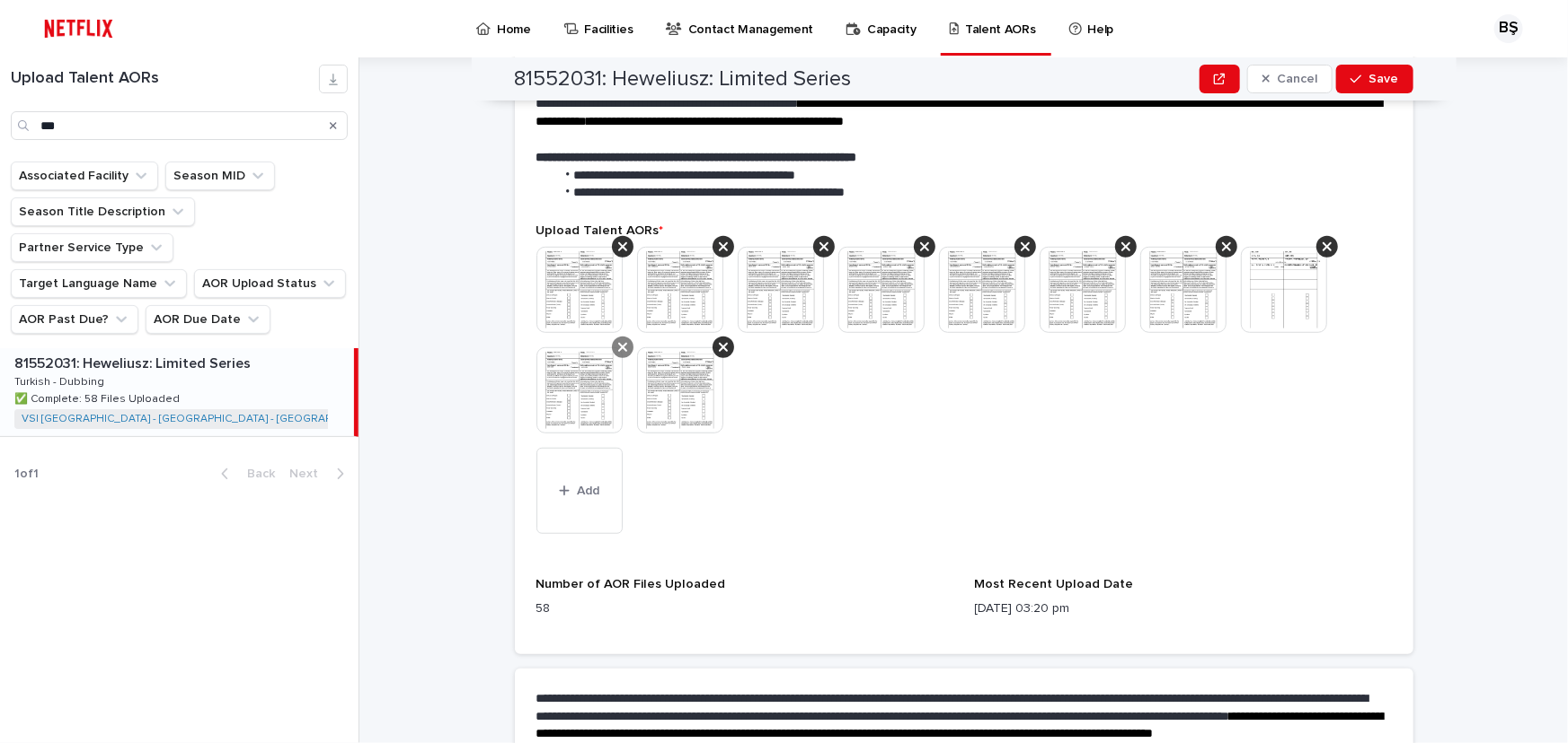
click at [618, 340] on icon at bounding box center [623, 347] width 9 height 14
click at [713, 237] on div at bounding box center [724, 247] width 22 height 22
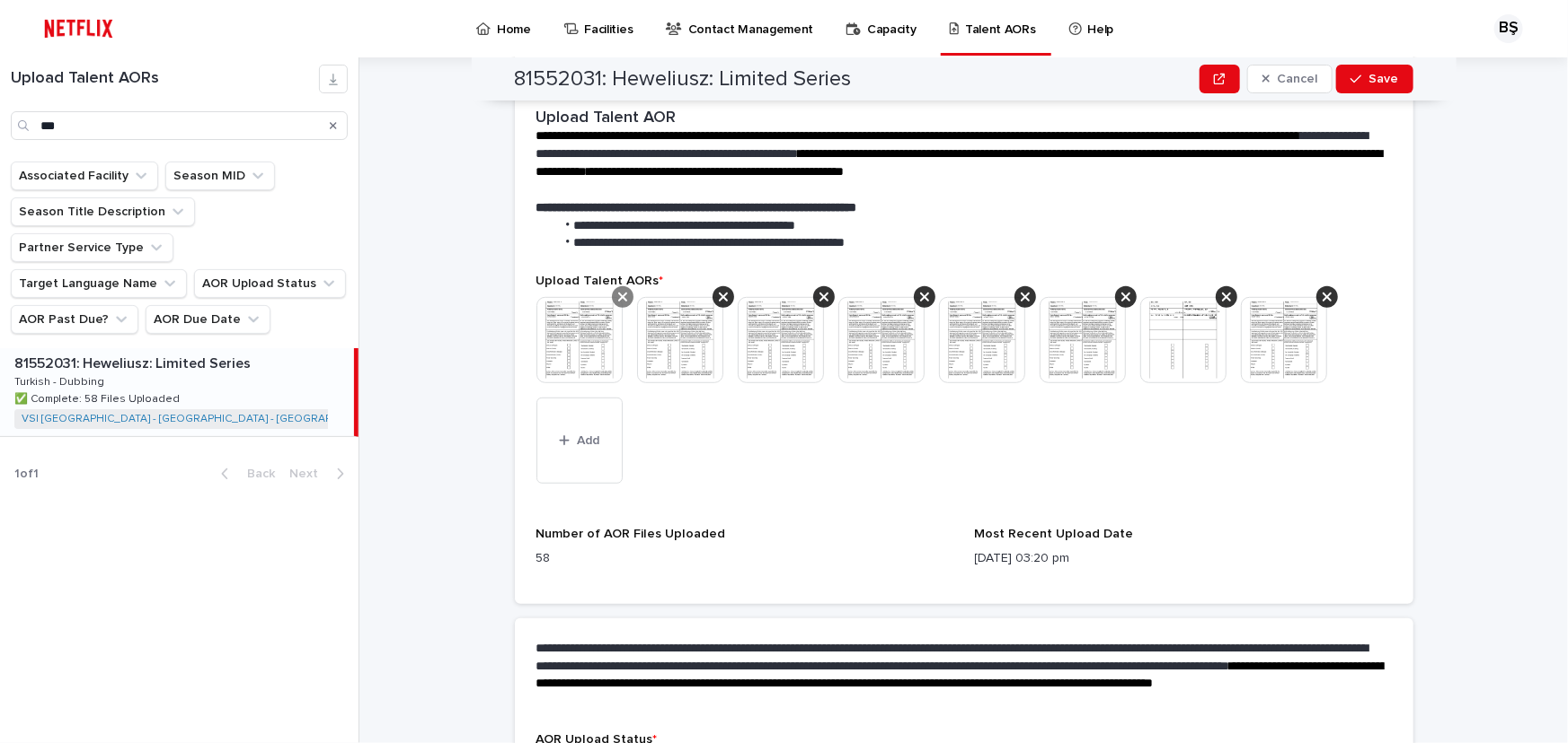
click at [618, 290] on icon at bounding box center [623, 297] width 9 height 14
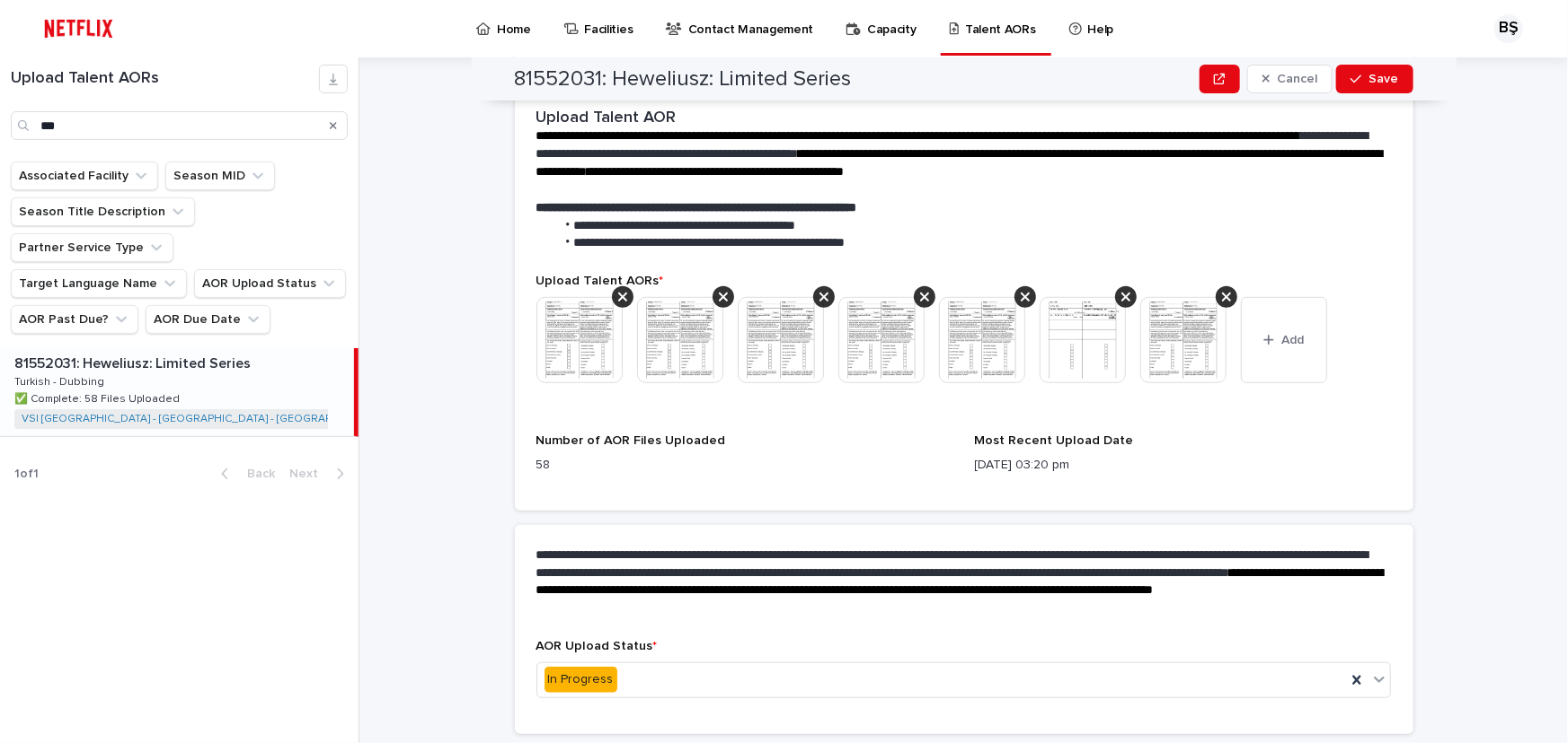
scroll to position [407, 0]
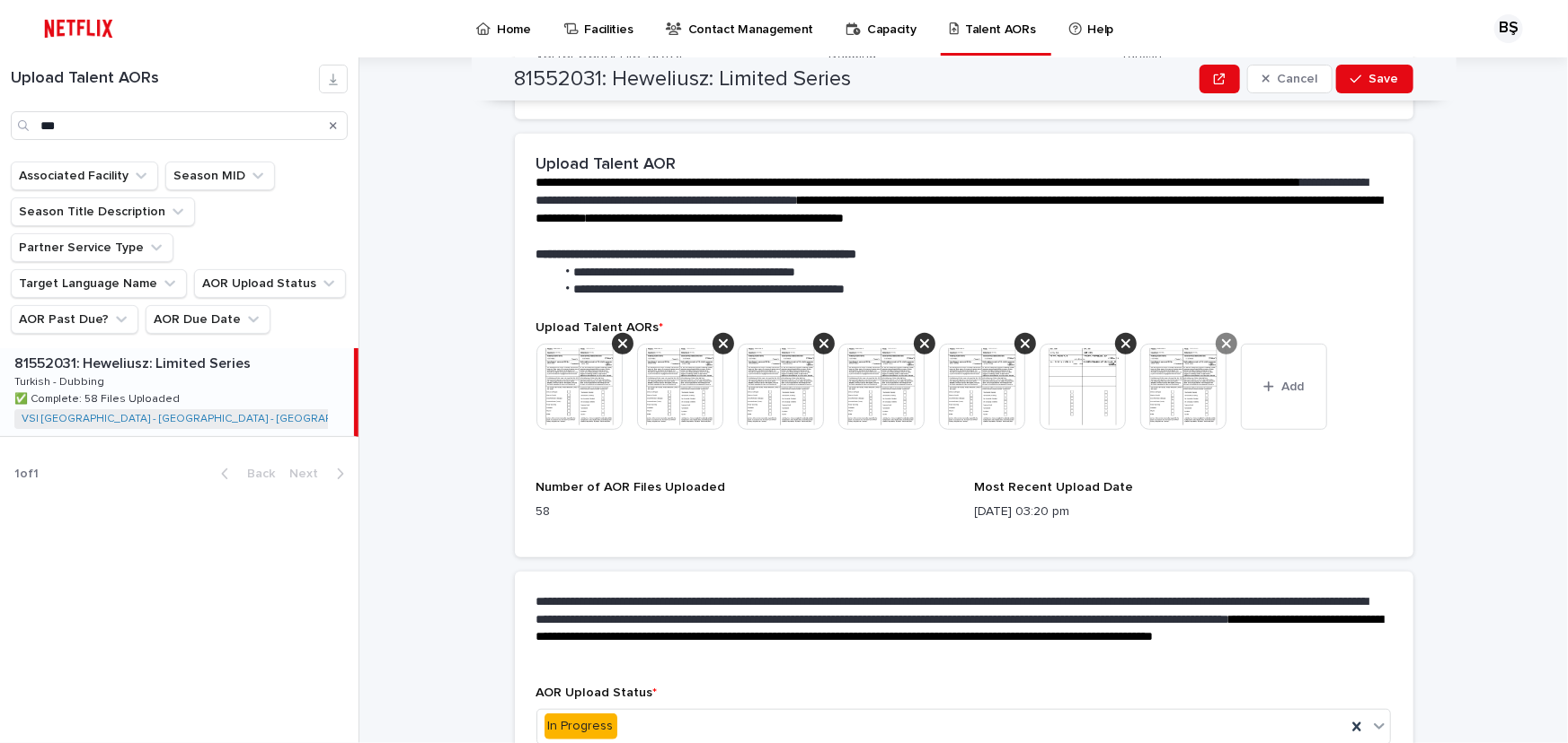
click at [1221, 336] on icon at bounding box center [1226, 344] width 9 height 14
click at [1107, 320] on div "Upload Talent AORs * This file cannot be opened Download File Add" at bounding box center [964, 389] width 855 height 138
click at [1122, 339] on icon at bounding box center [1126, 344] width 9 height 9
click at [1023, 333] on div at bounding box center [1025, 344] width 22 height 22
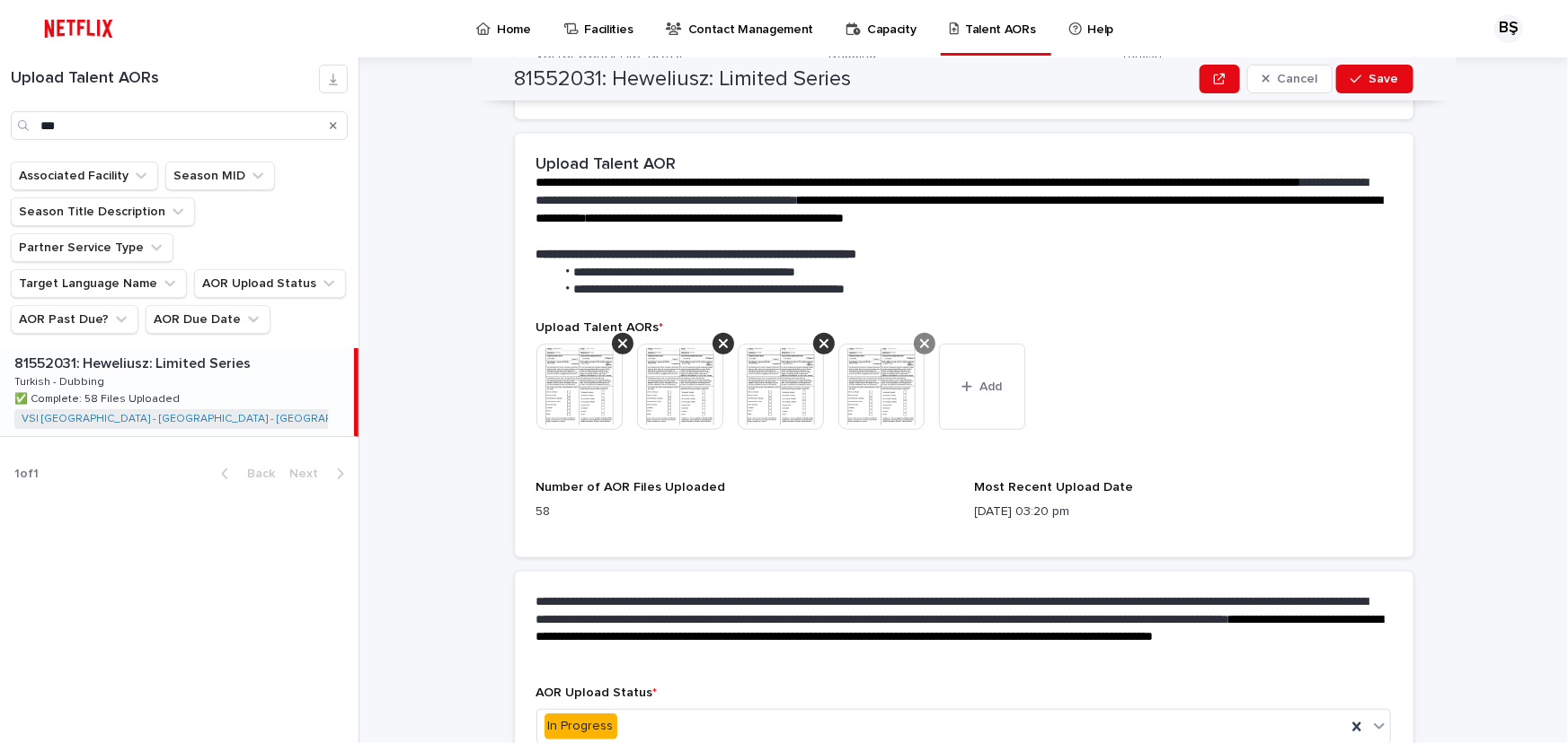
click at [914, 333] on div at bounding box center [924, 344] width 22 height 22
click at [819, 336] on icon at bounding box center [824, 344] width 9 height 14
click at [713, 333] on div at bounding box center [724, 344] width 22 height 22
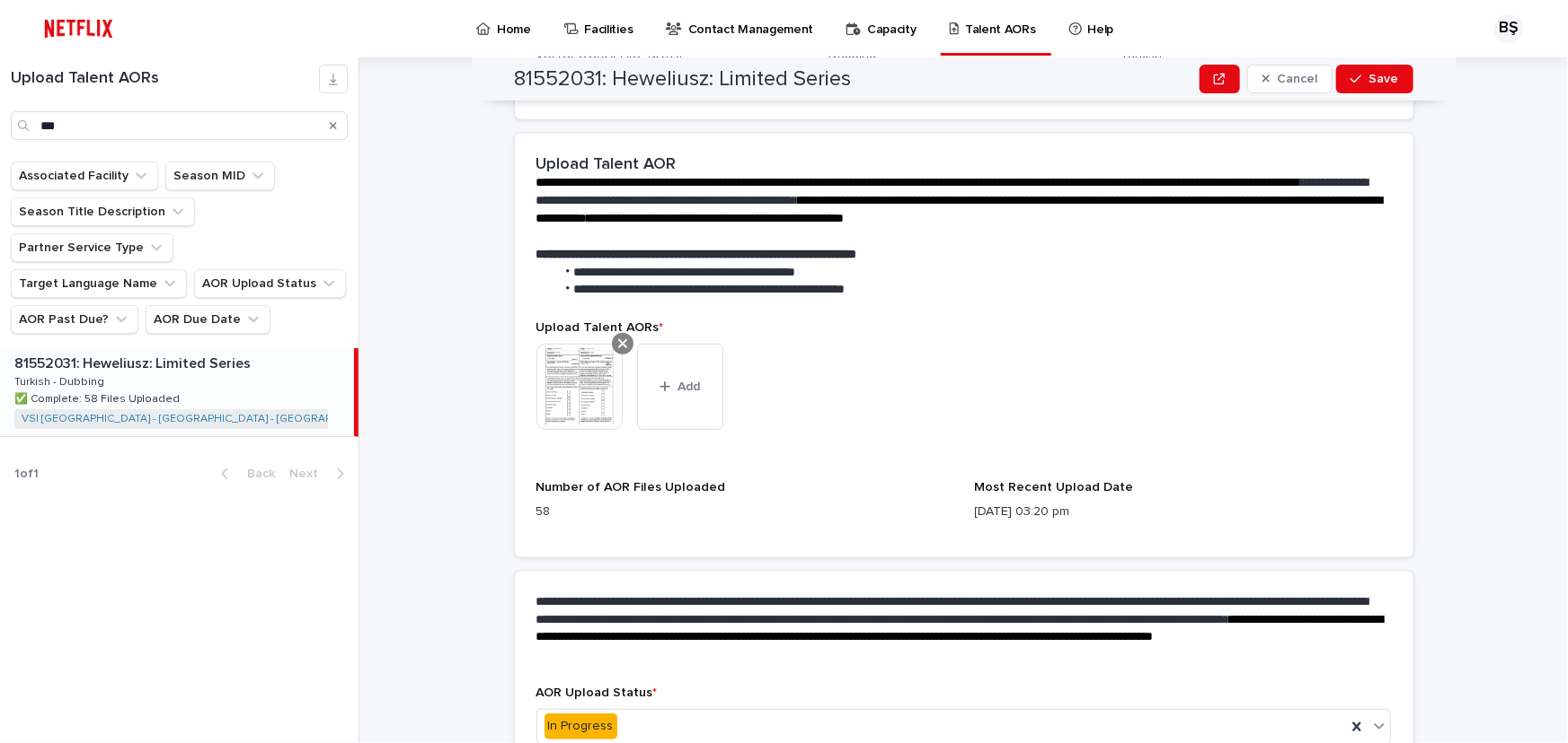
click at [618, 336] on icon at bounding box center [623, 344] width 9 height 14
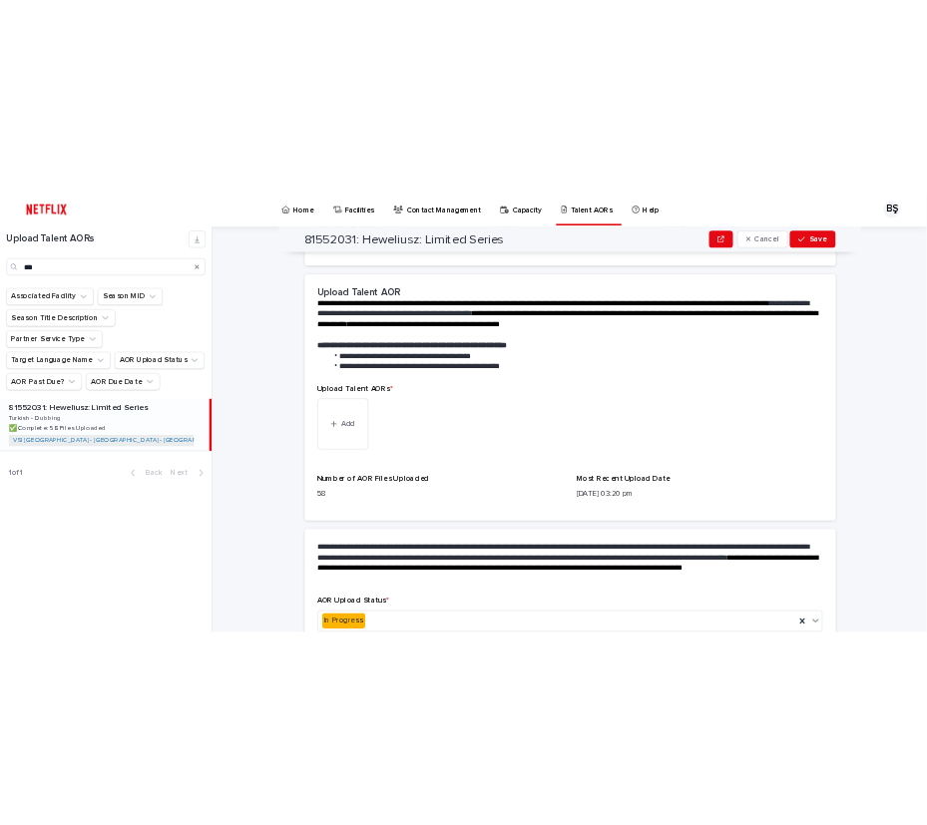
scroll to position [270, 0]
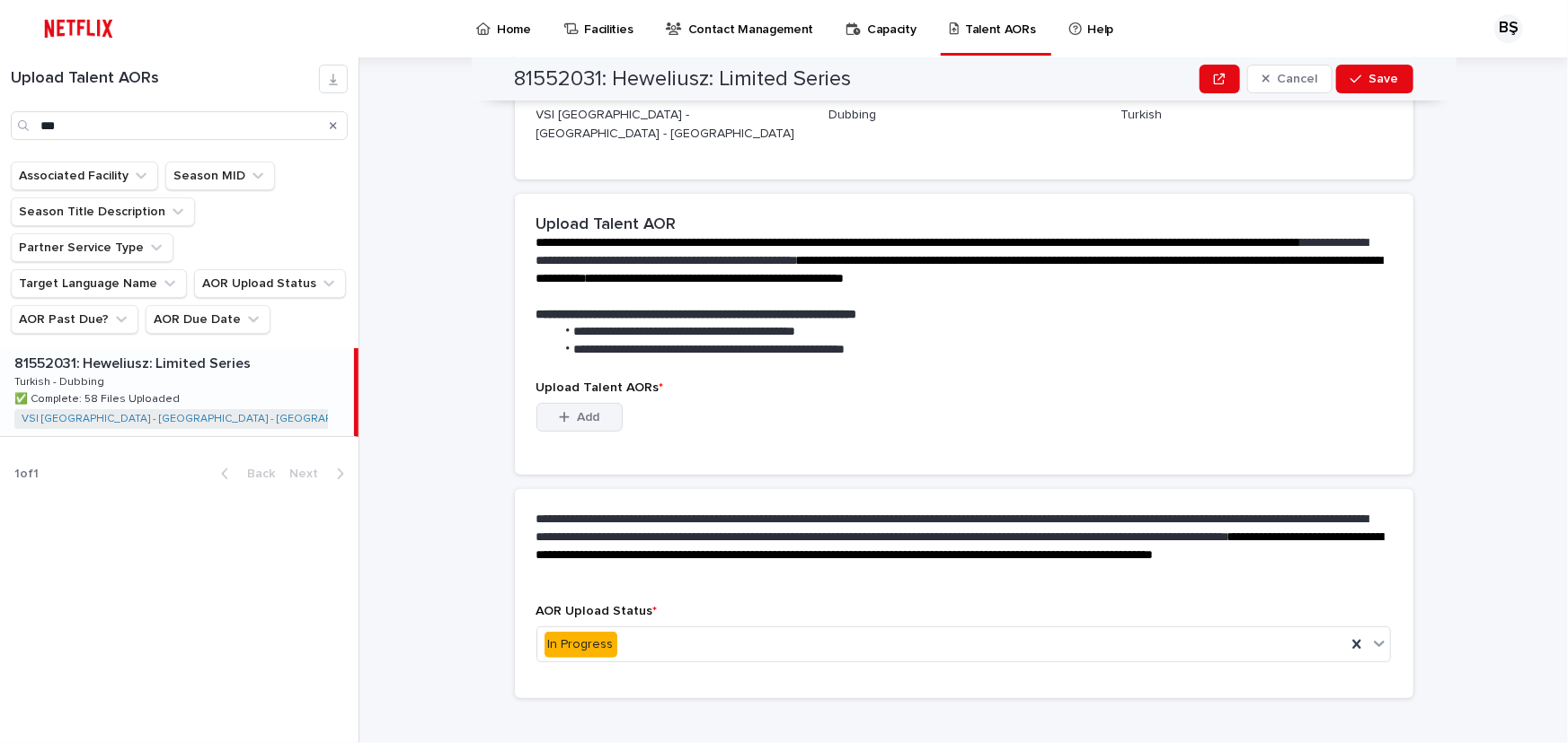
click at [599, 403] on button "Add" at bounding box center [580, 417] width 86 height 29
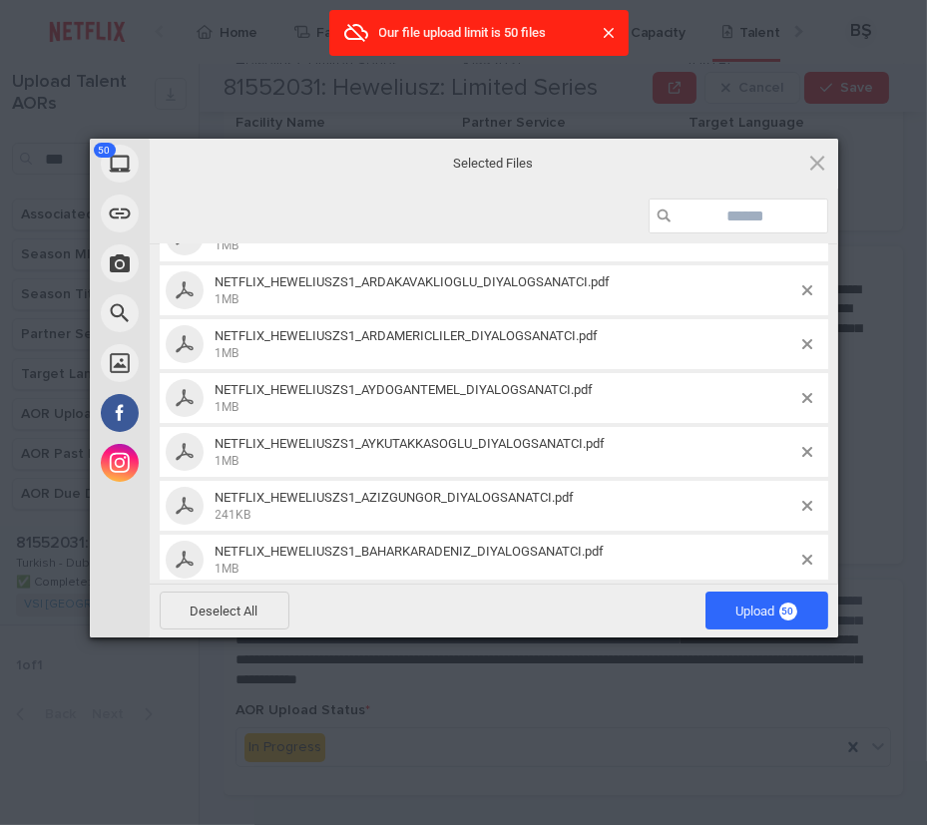
scroll to position [635, 0]
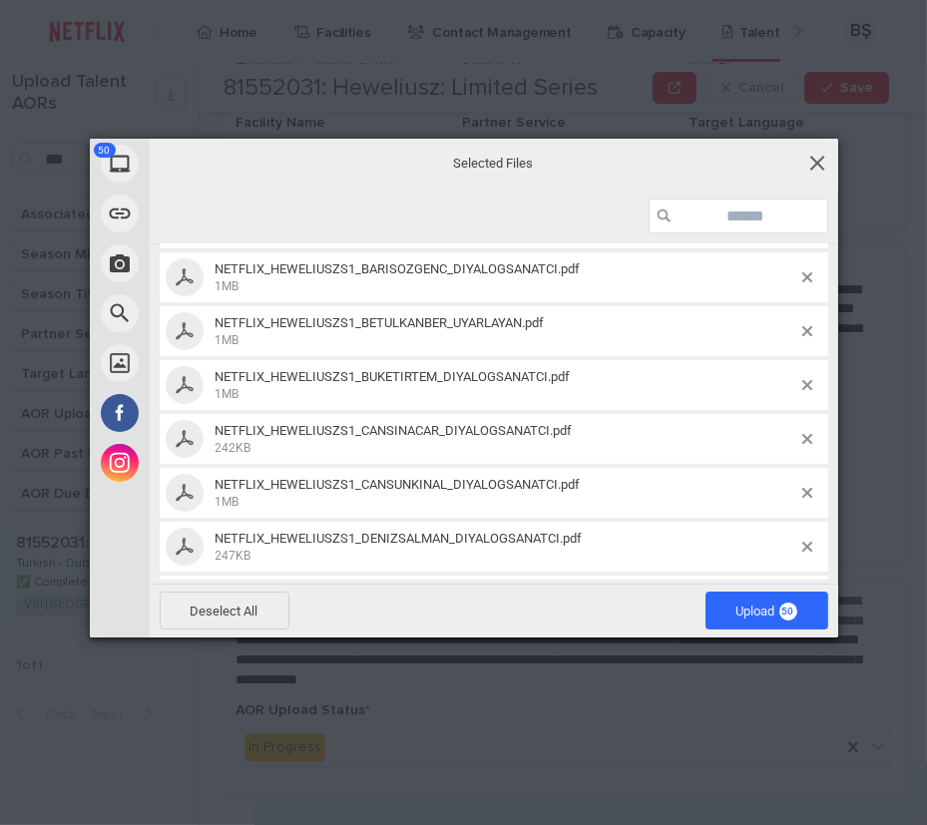
click at [807, 167] on span at bounding box center [817, 163] width 22 height 22
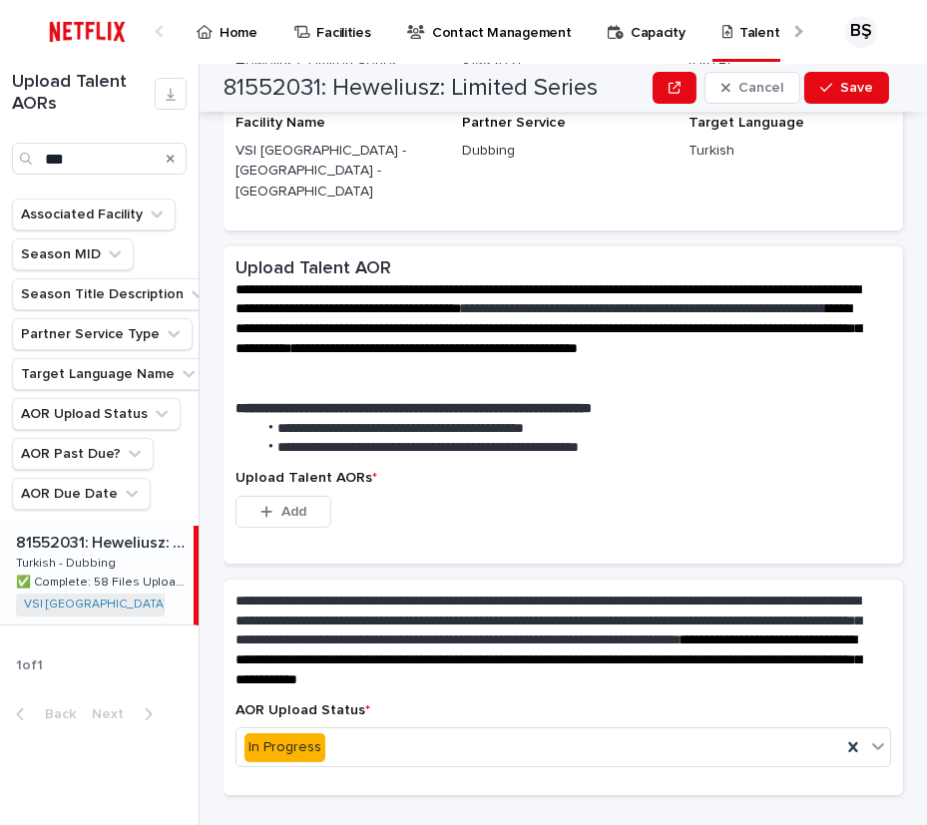
click at [777, 422] on div "**********" at bounding box center [564, 359] width 680 height 224
click at [300, 505] on span "Add" at bounding box center [293, 512] width 25 height 14
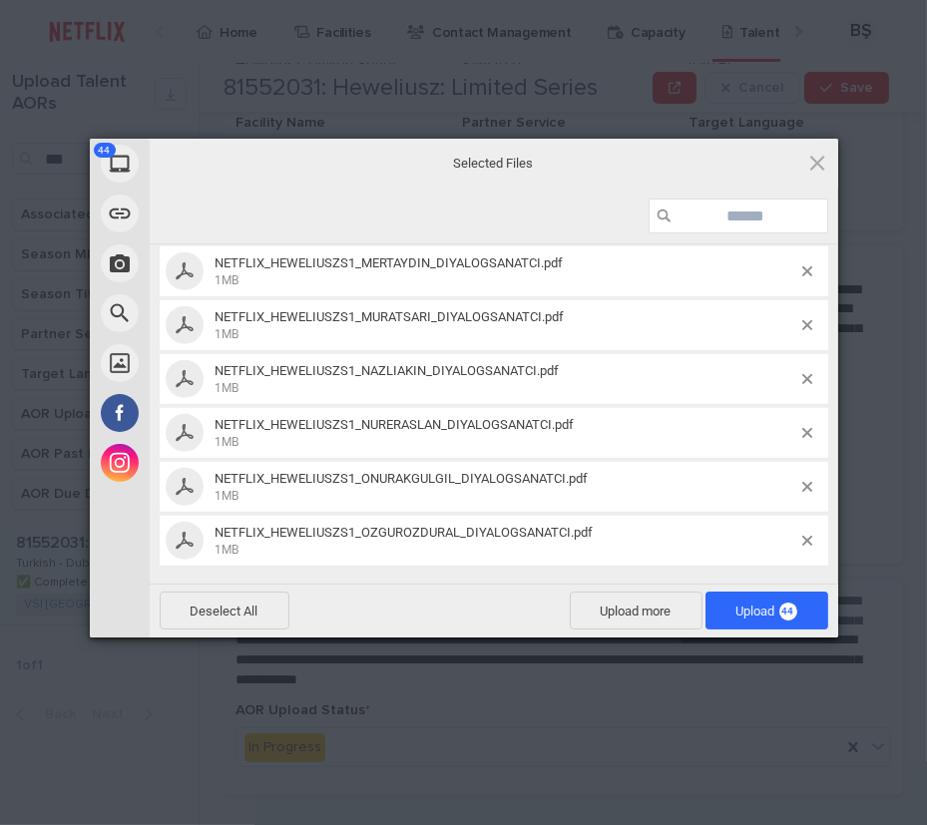
drag, startPoint x: 760, startPoint y: 607, endPoint x: 783, endPoint y: 638, distance: 38.5
click at [761, 608] on span "Upload 44" at bounding box center [767, 611] width 61 height 15
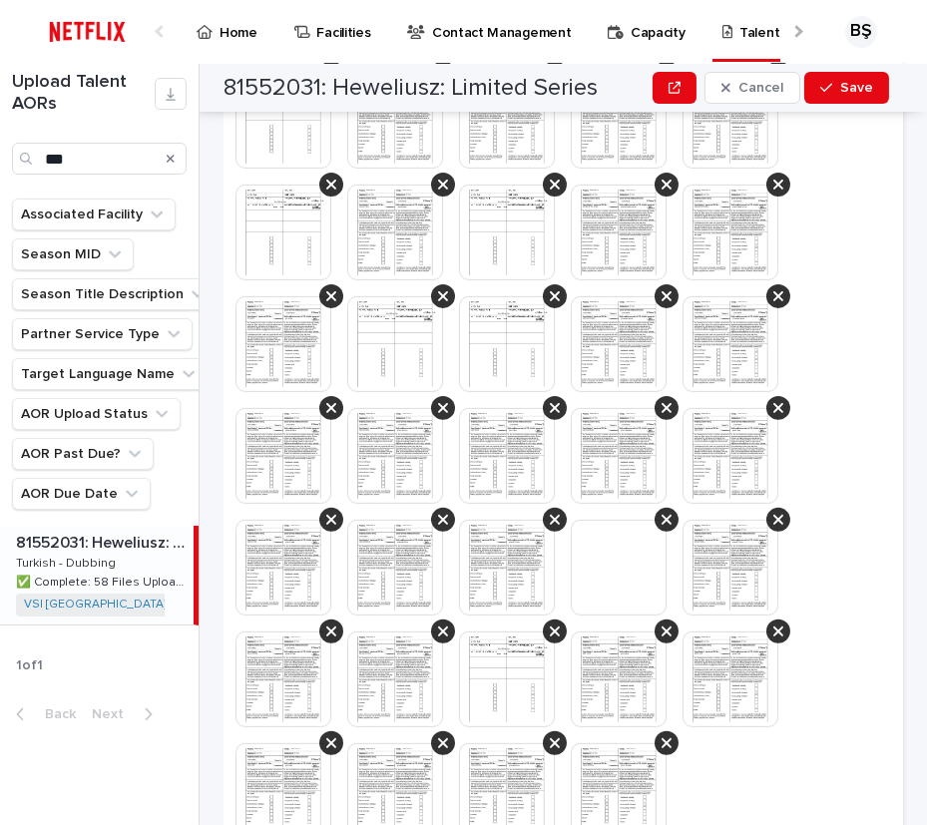
scroll to position [1437, 0]
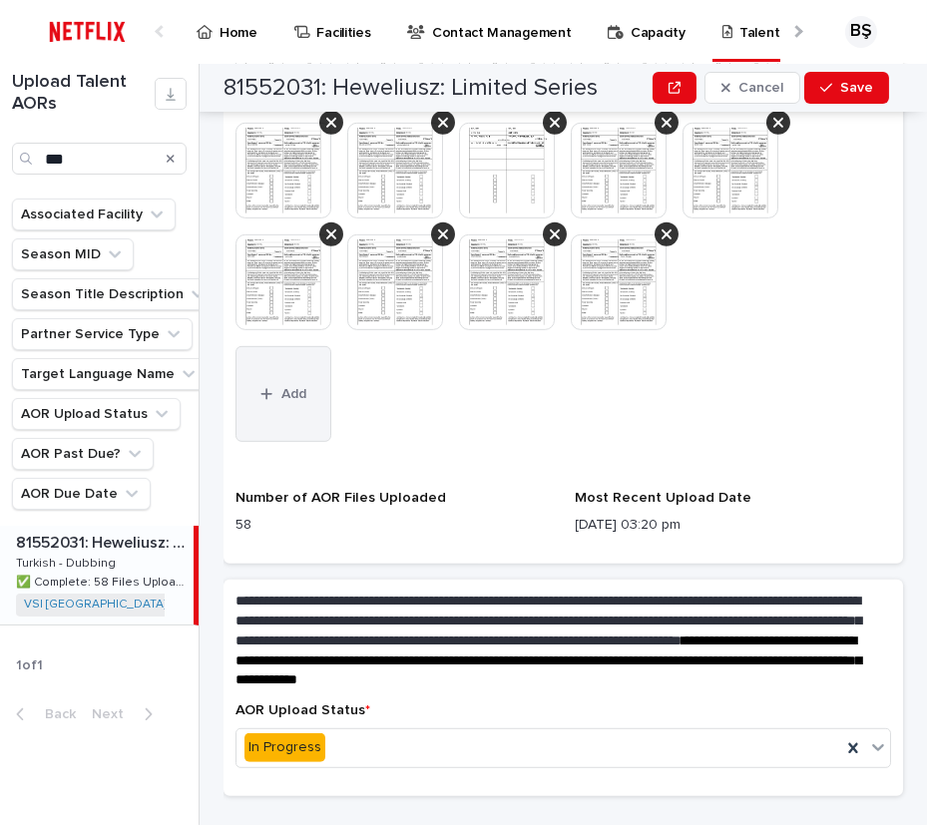
click at [290, 346] on button "Add" at bounding box center [284, 394] width 96 height 96
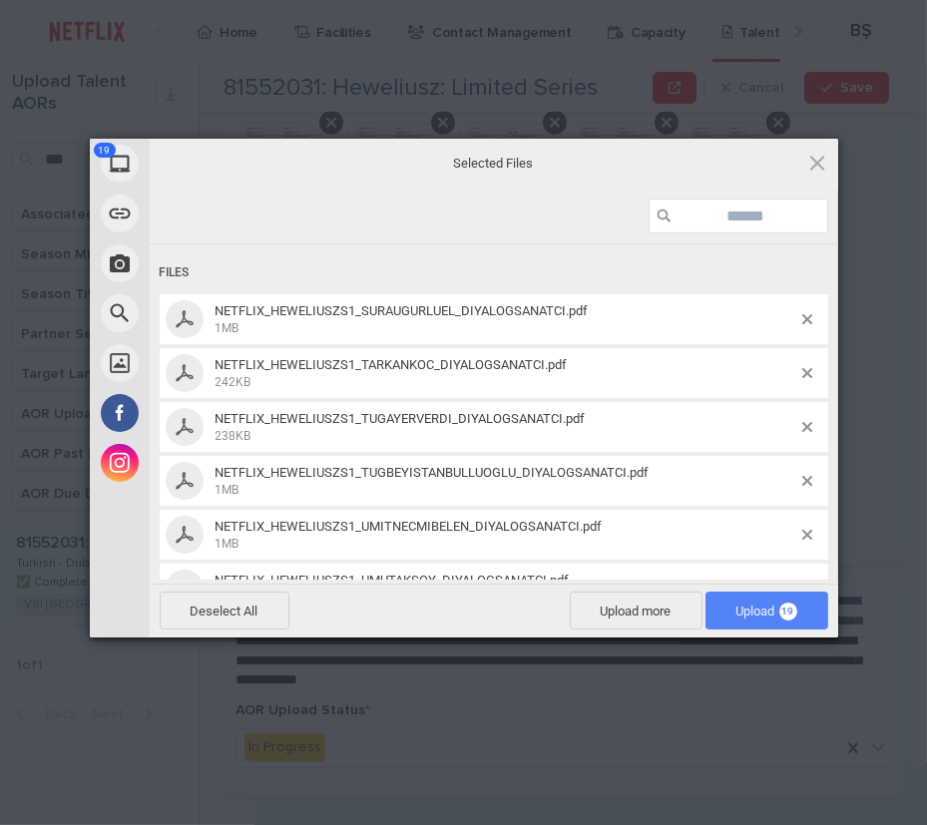
click at [772, 611] on span "Upload 19" at bounding box center [767, 611] width 61 height 15
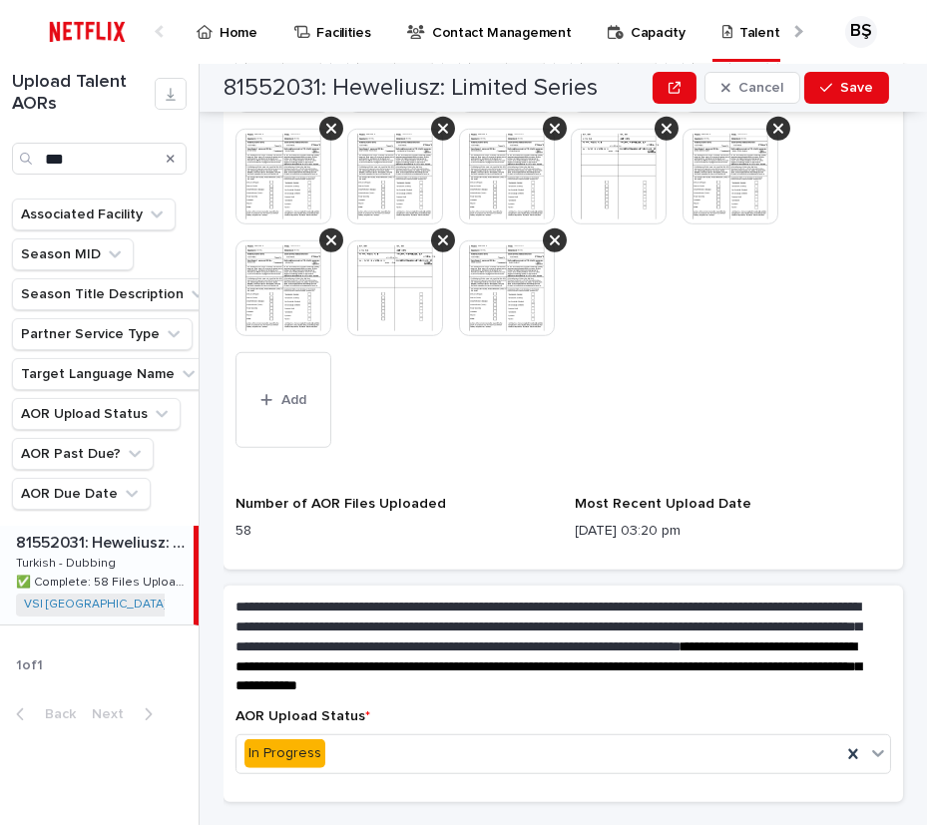
scroll to position [1884, 0]
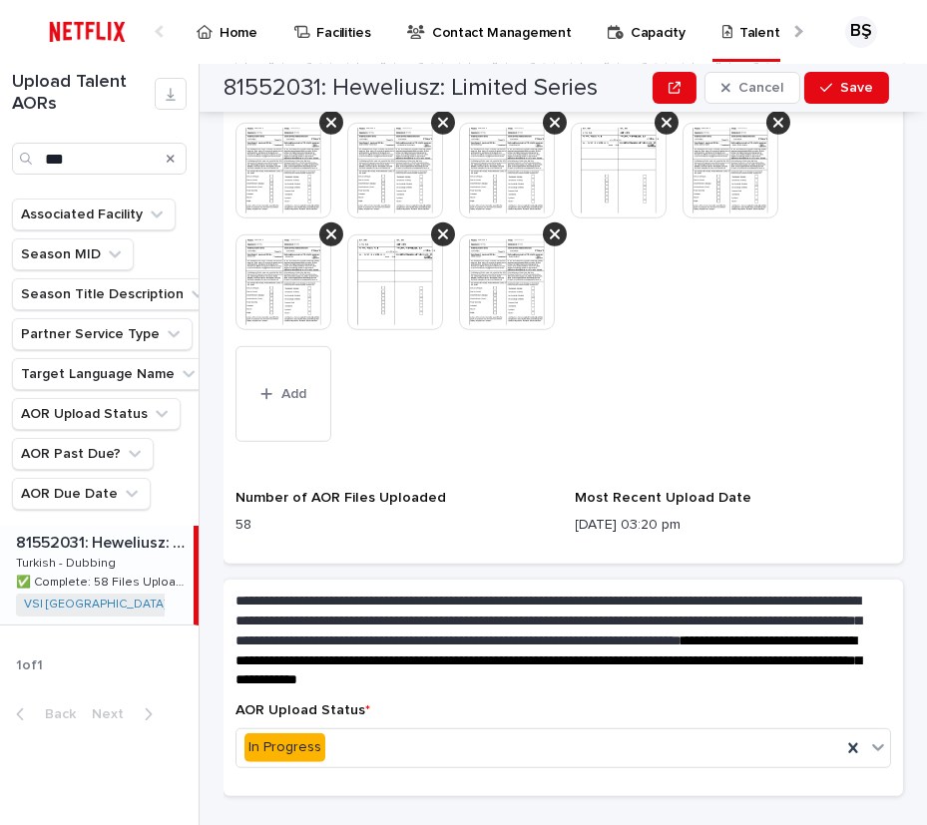
click at [379, 732] on div "In Progress" at bounding box center [539, 748] width 605 height 33
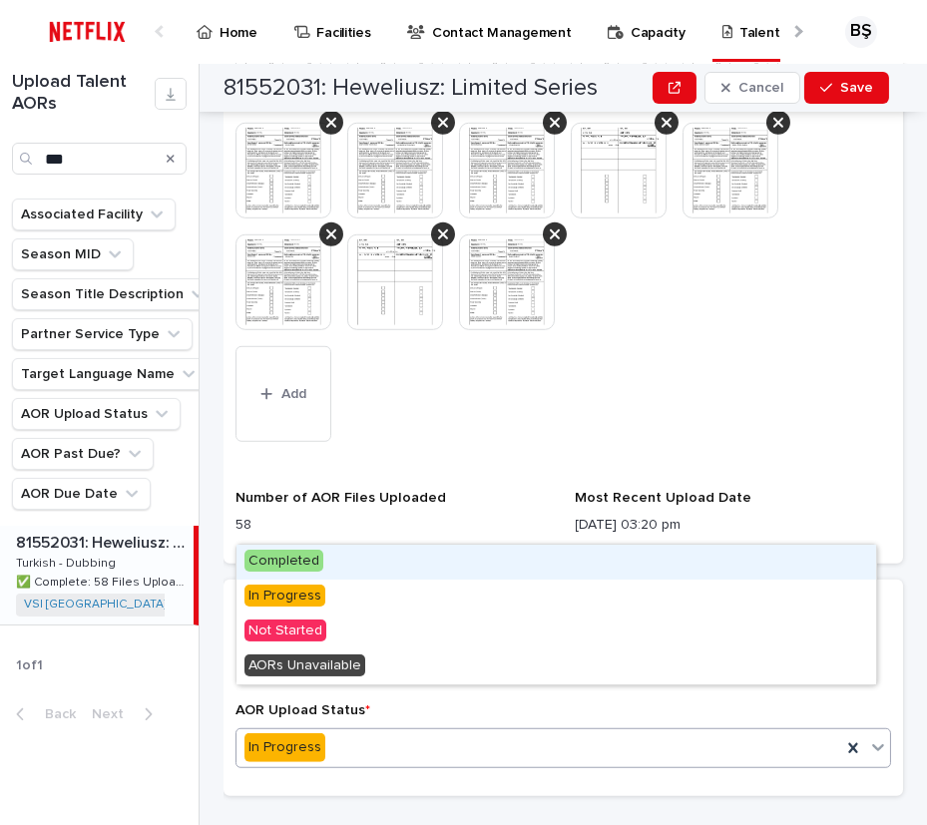
click at [349, 569] on div "Completed" at bounding box center [557, 562] width 640 height 35
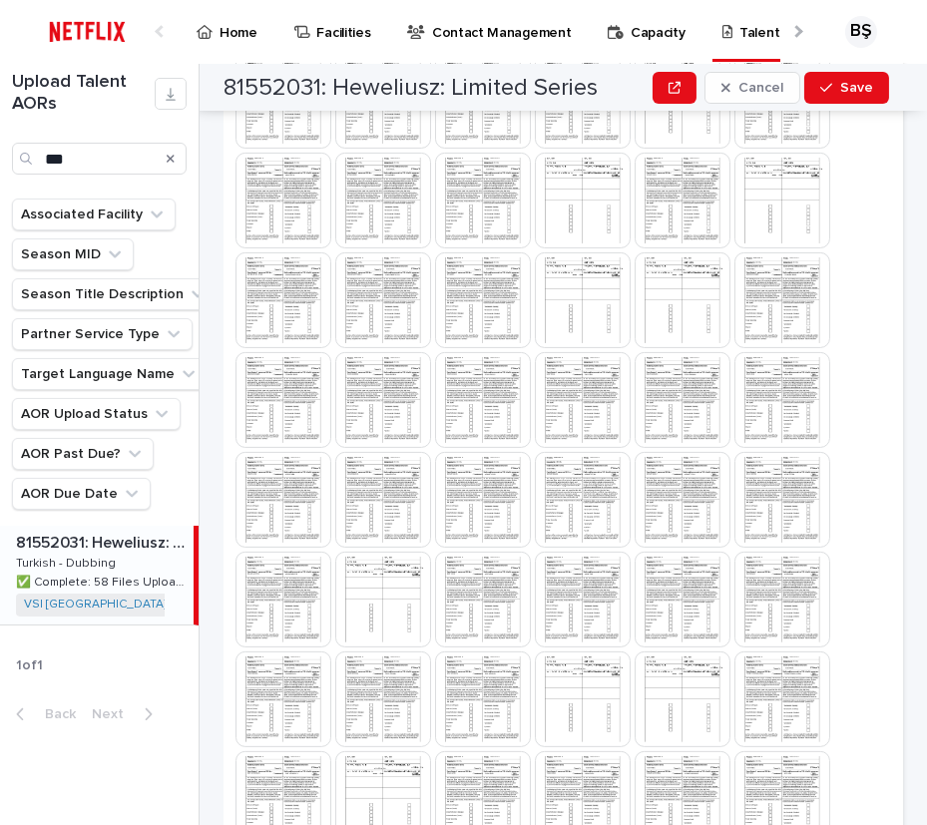
scroll to position [1216, 0]
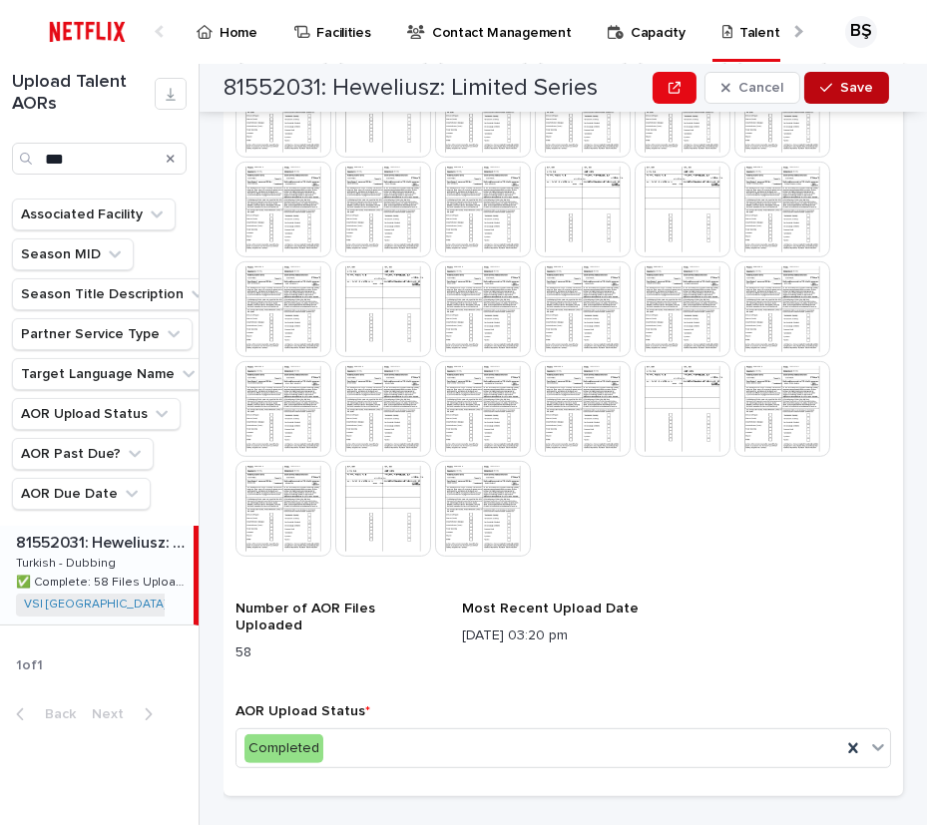
click at [844, 82] on span "Save" at bounding box center [856, 88] width 33 height 14
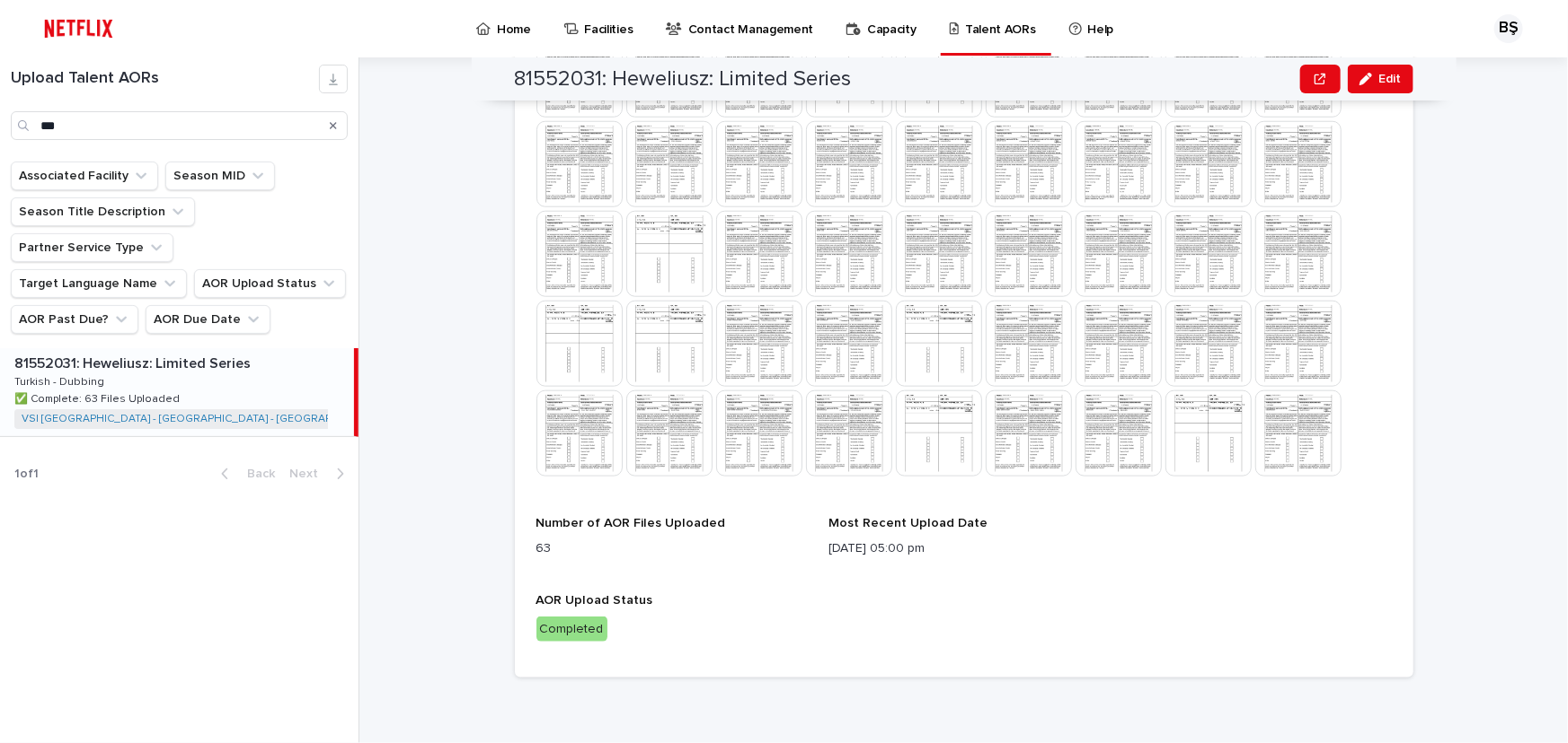
scroll to position [808, 0]
